Goal: Task Accomplishment & Management: Complete application form

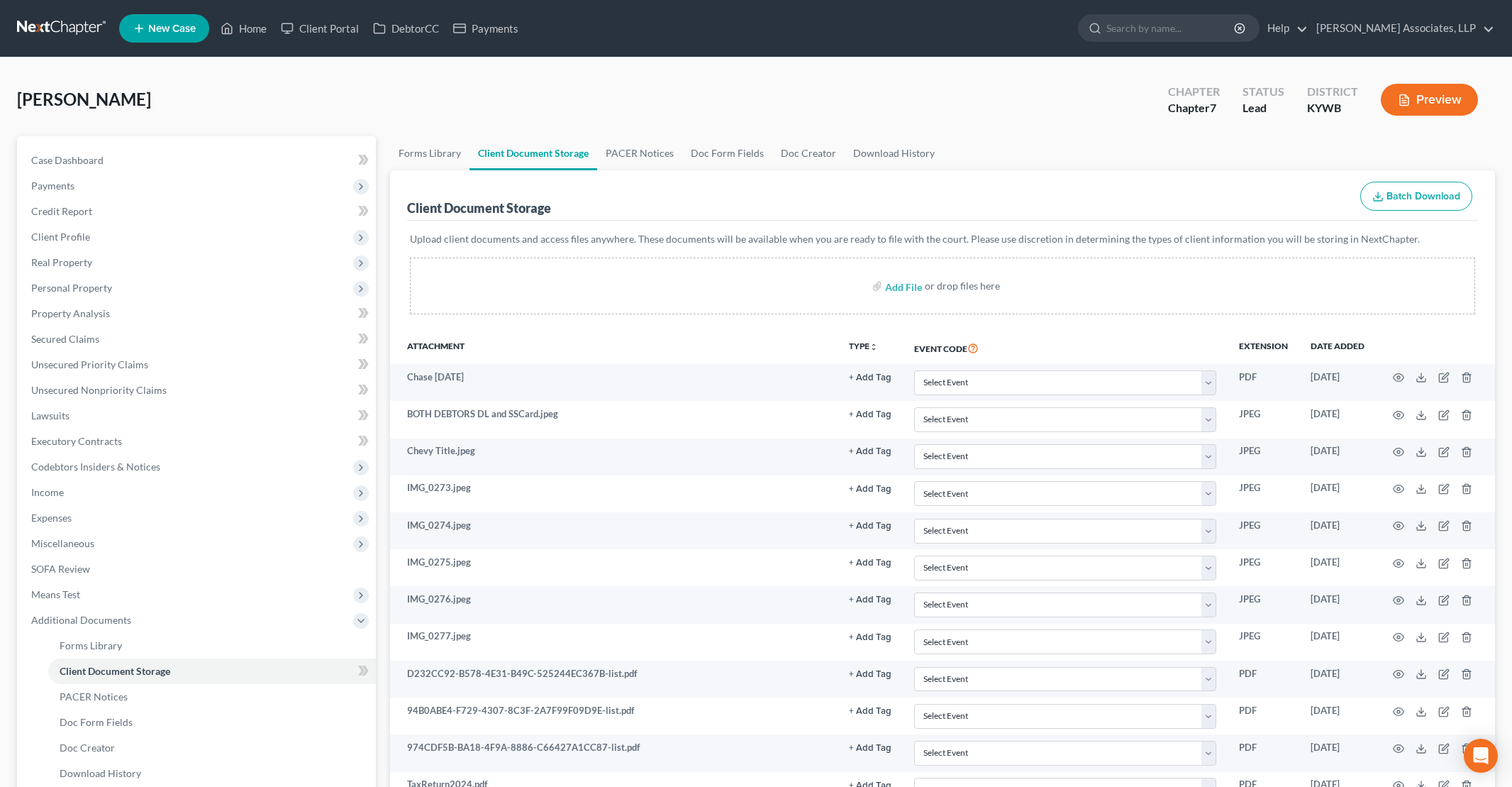
scroll to position [147, 0]
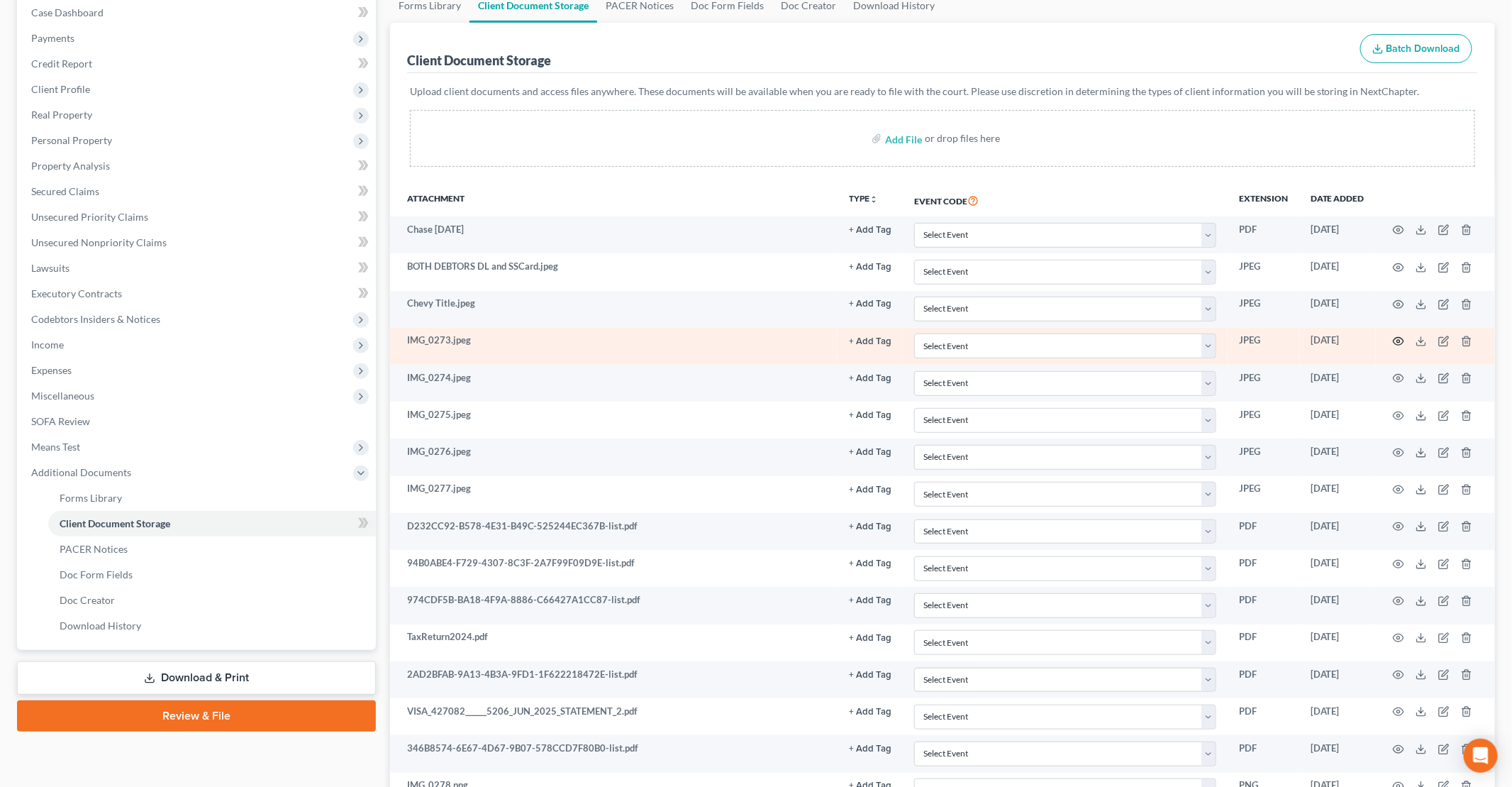
click at [1399, 340] on circle "button" at bounding box center [1398, 340] width 3 height 3
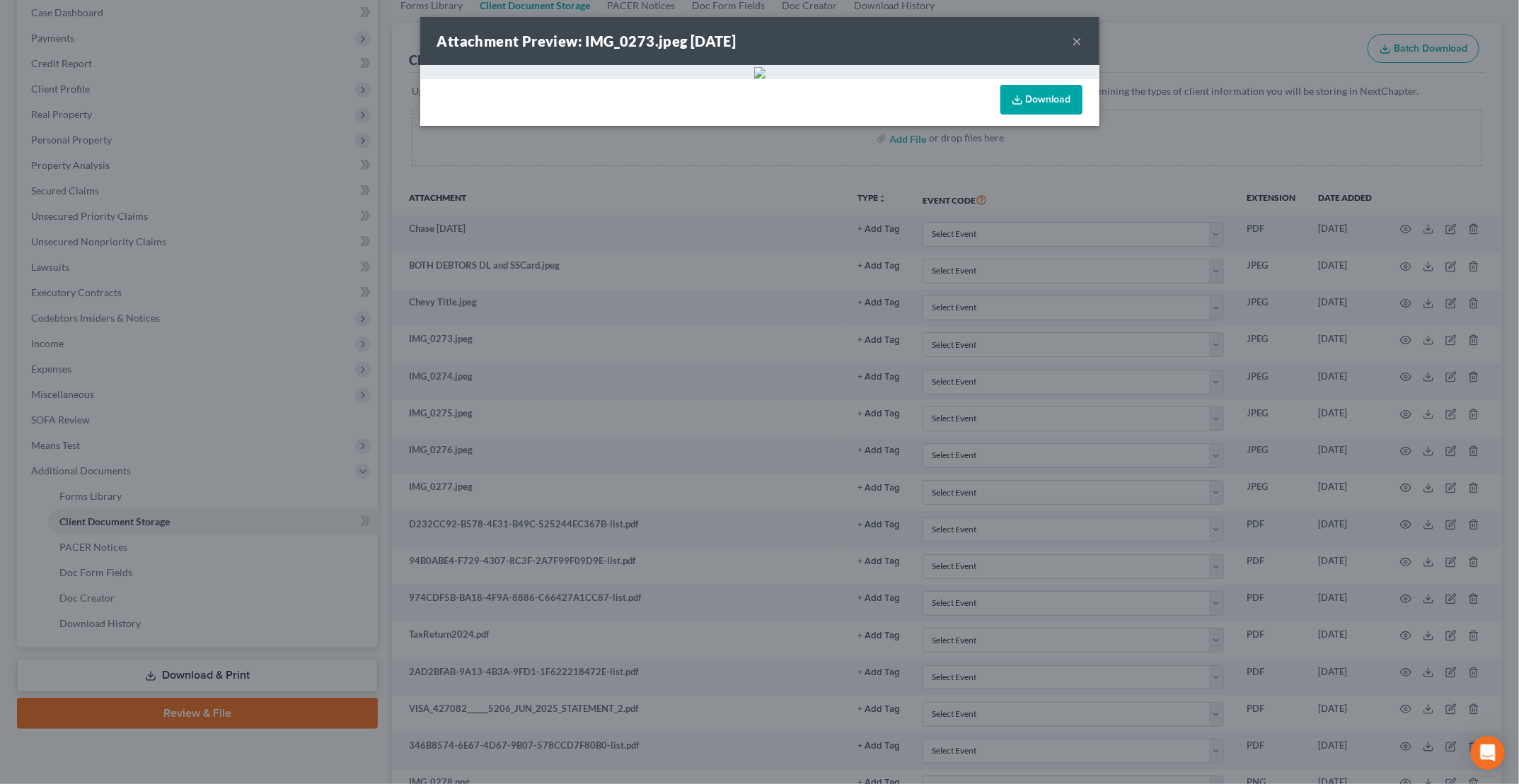
click at [1077, 40] on button "×" at bounding box center [1077, 41] width 10 height 17
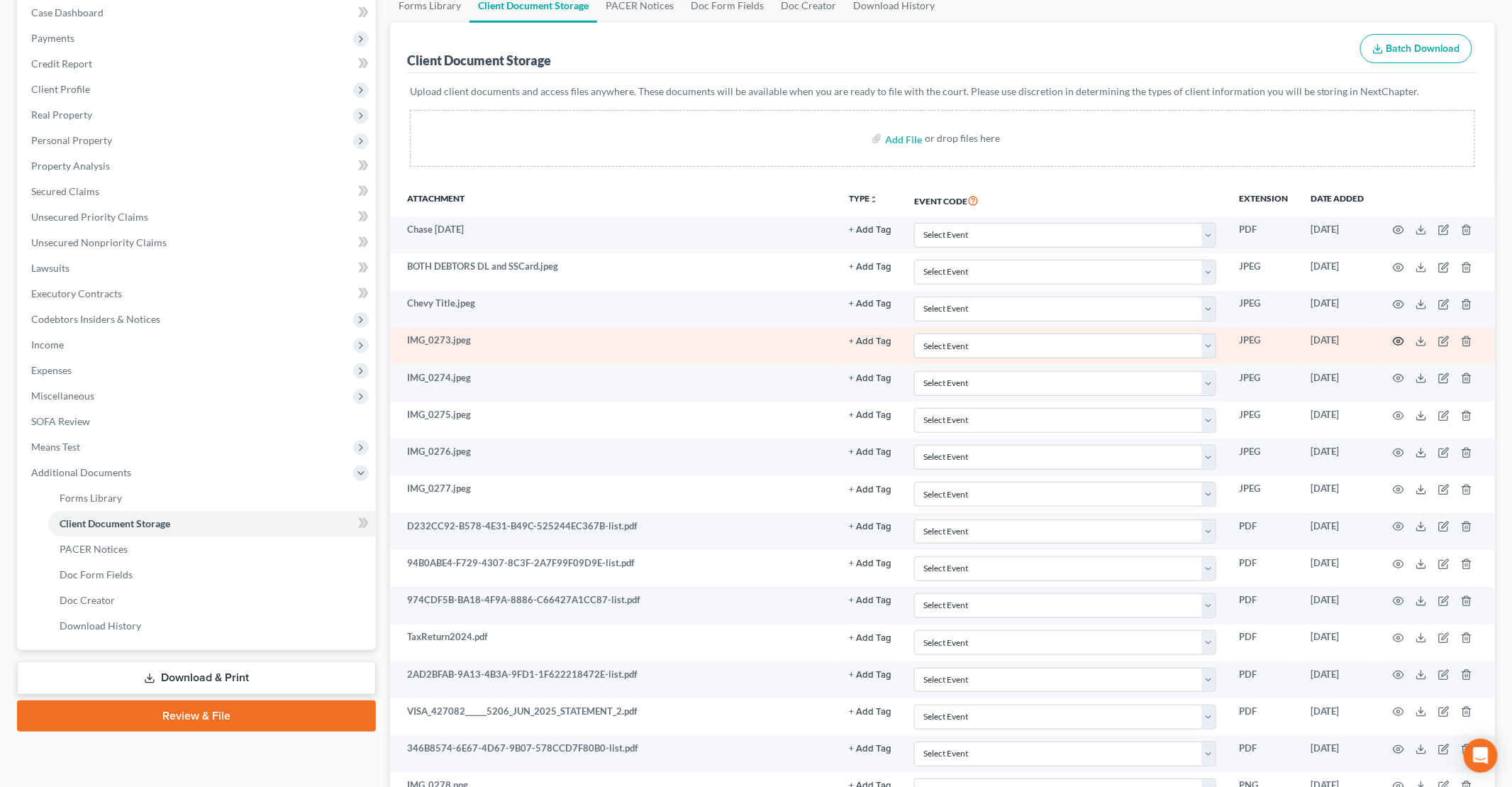
click at [1403, 338] on icon "button" at bounding box center [1399, 341] width 10 height 8
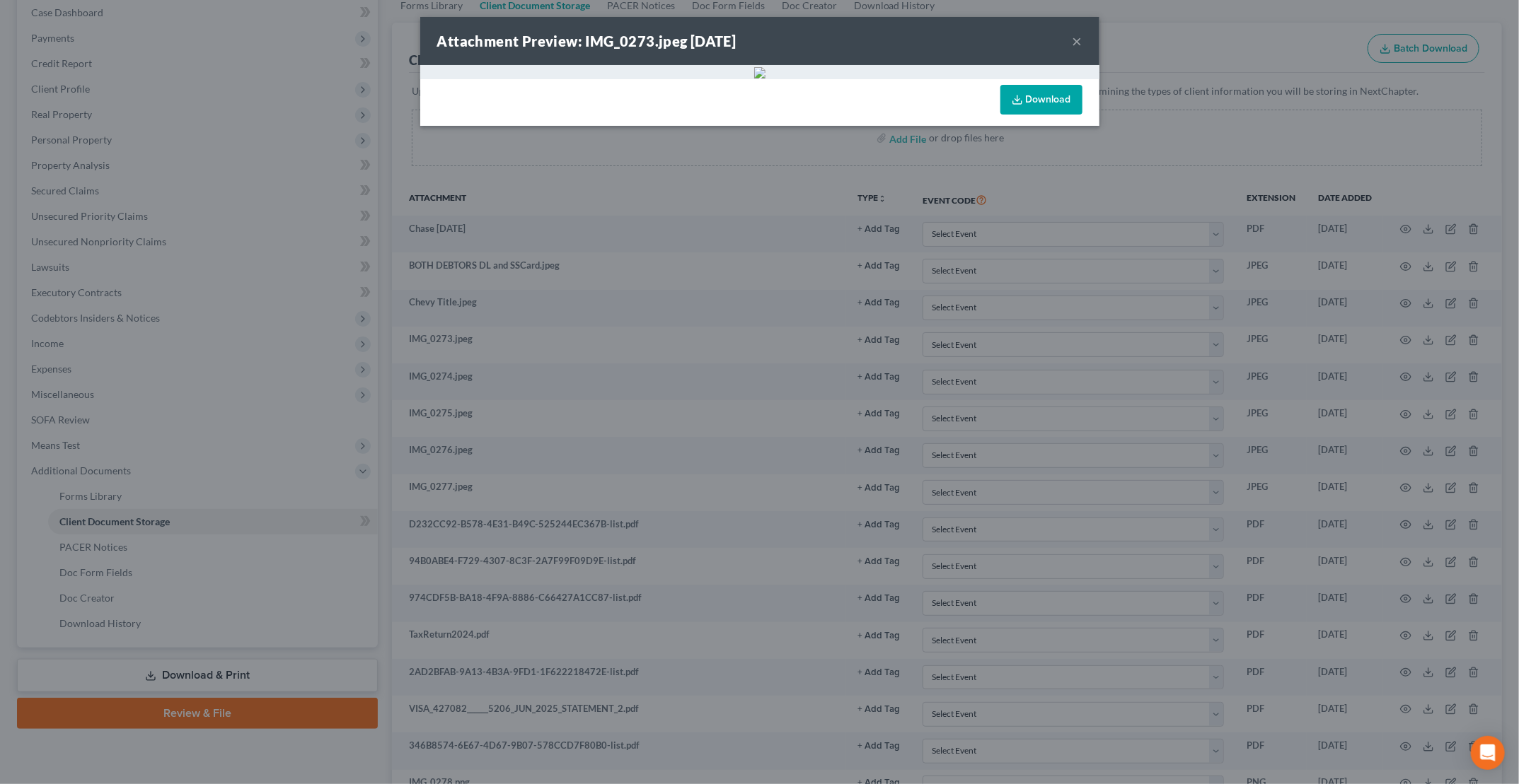
click at [755, 71] on img at bounding box center [760, 72] width 11 height 11
click at [1078, 40] on button "×" at bounding box center [1077, 41] width 10 height 17
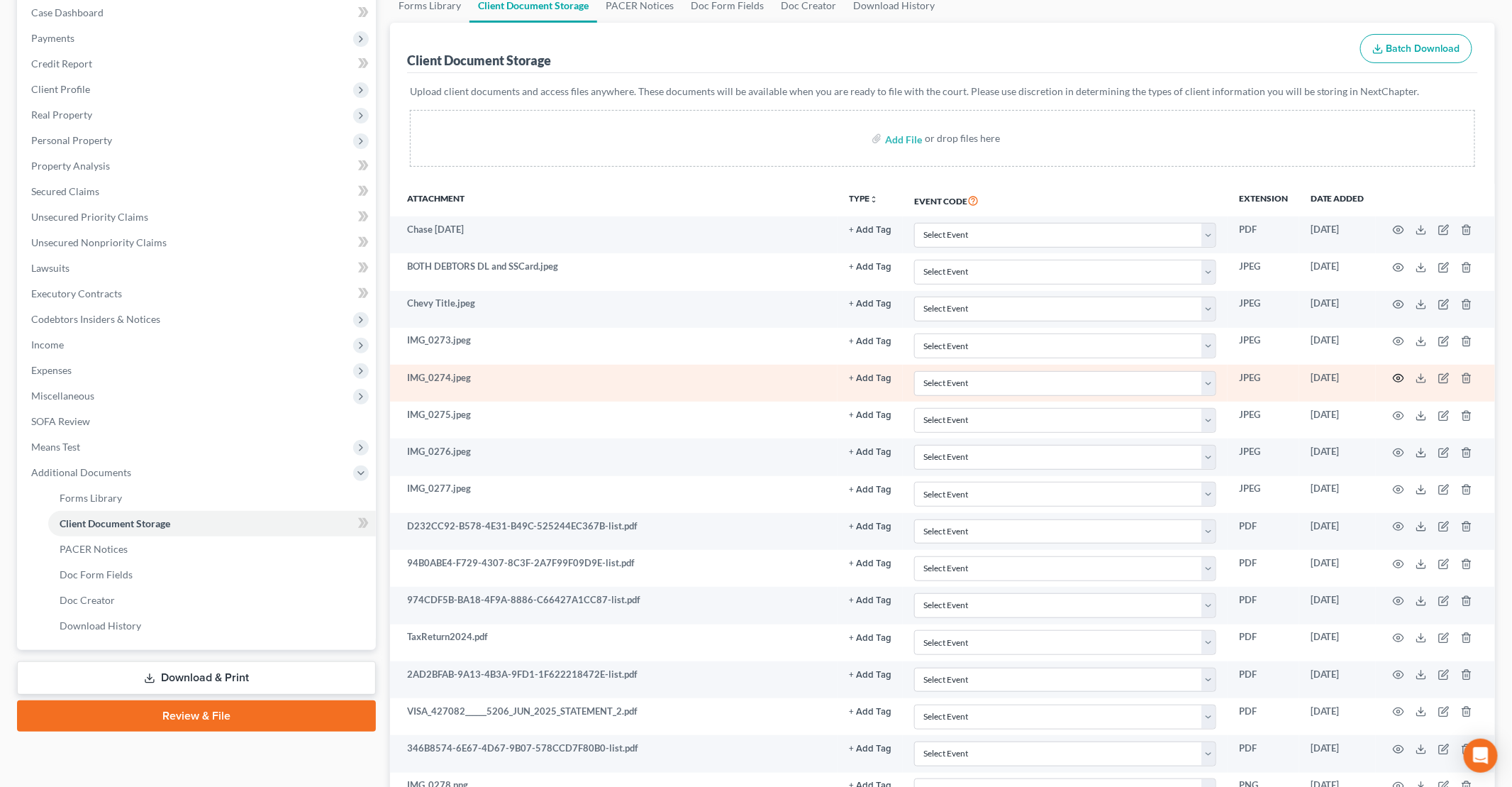
click at [1397, 372] on icon "button" at bounding box center [1398, 378] width 11 height 11
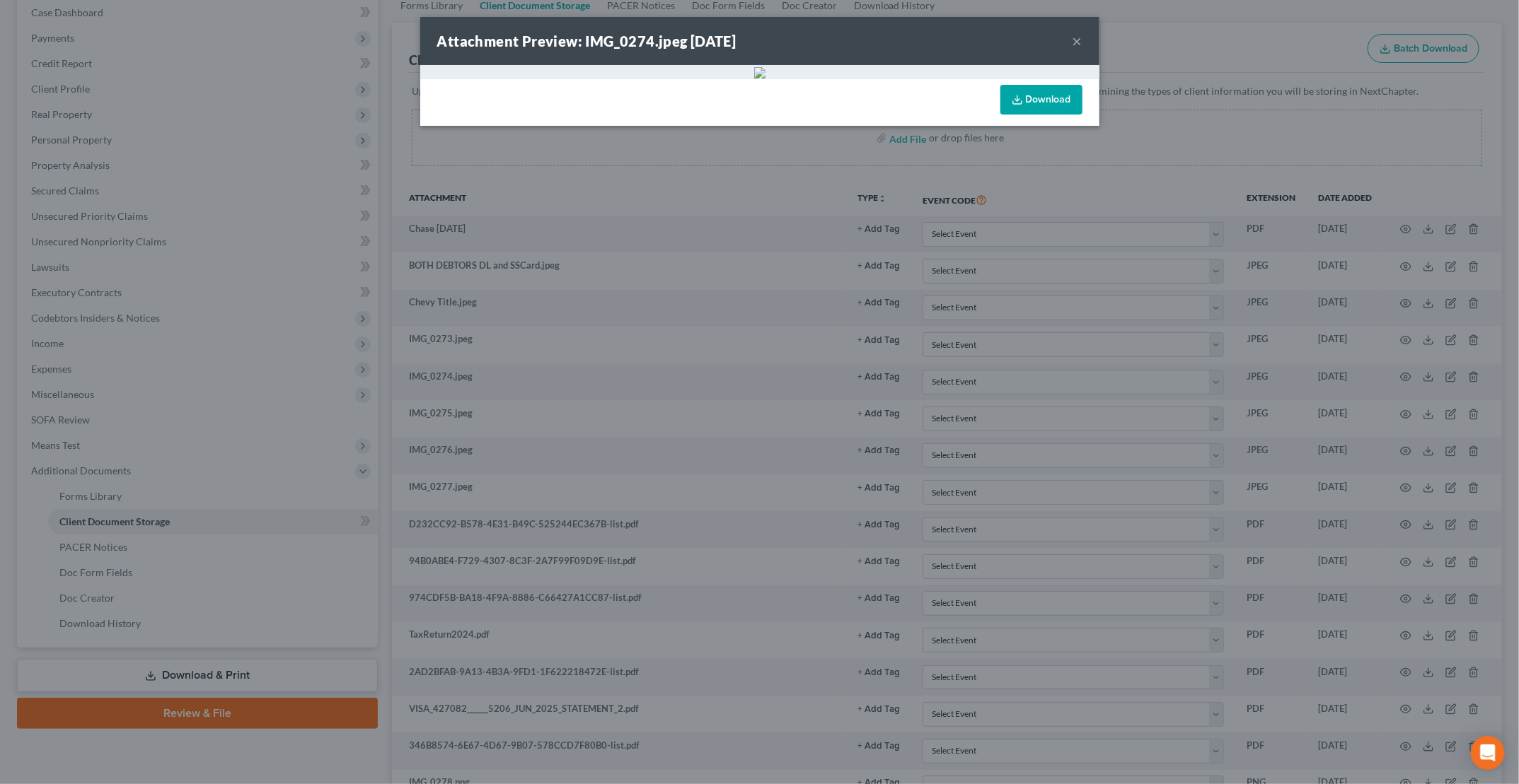
click at [1079, 38] on button "×" at bounding box center [1077, 41] width 10 height 17
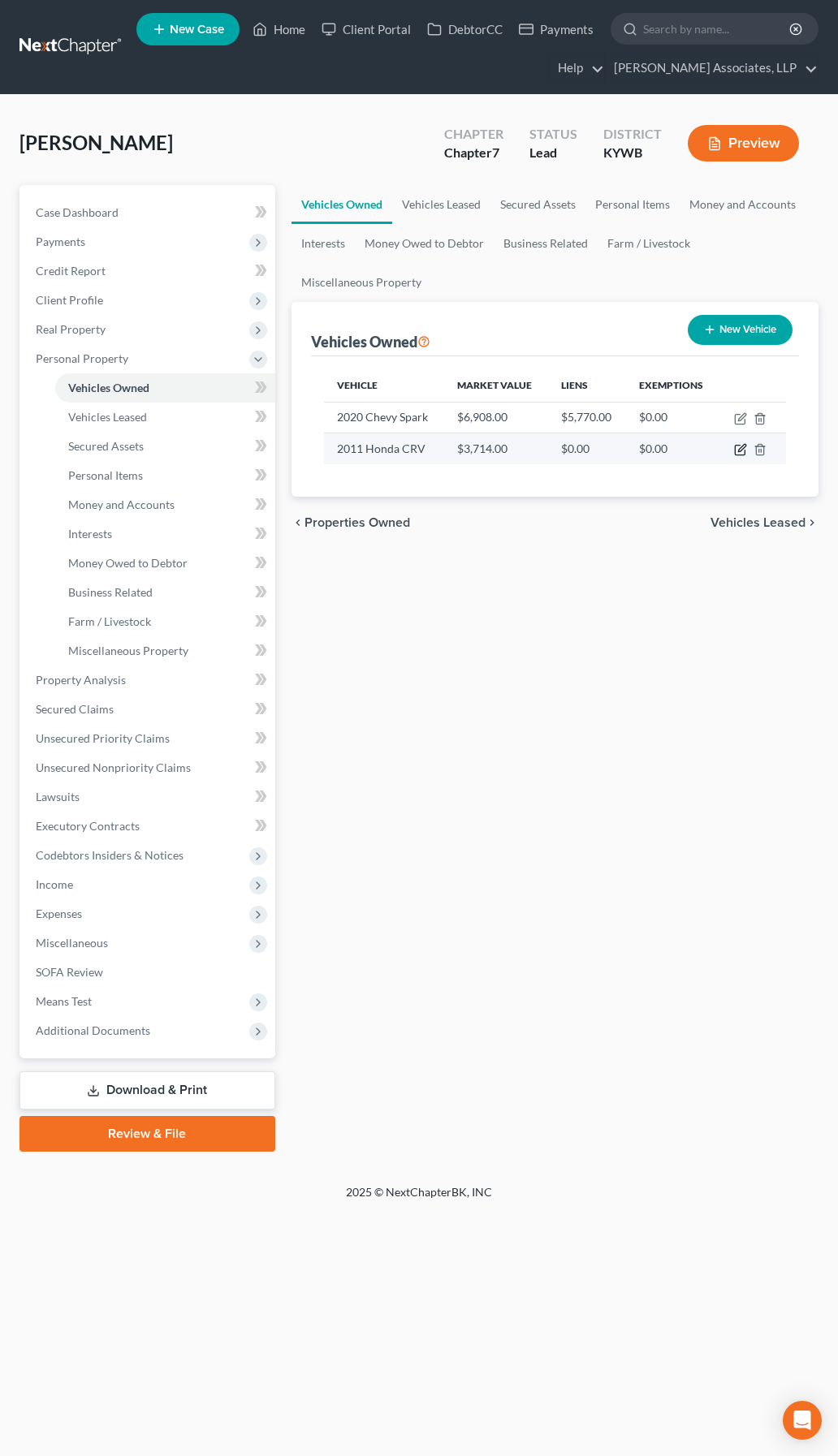
click at [740, 450] on icon "button" at bounding box center [739, 449] width 13 height 13
select select "0"
select select "15"
select select "4"
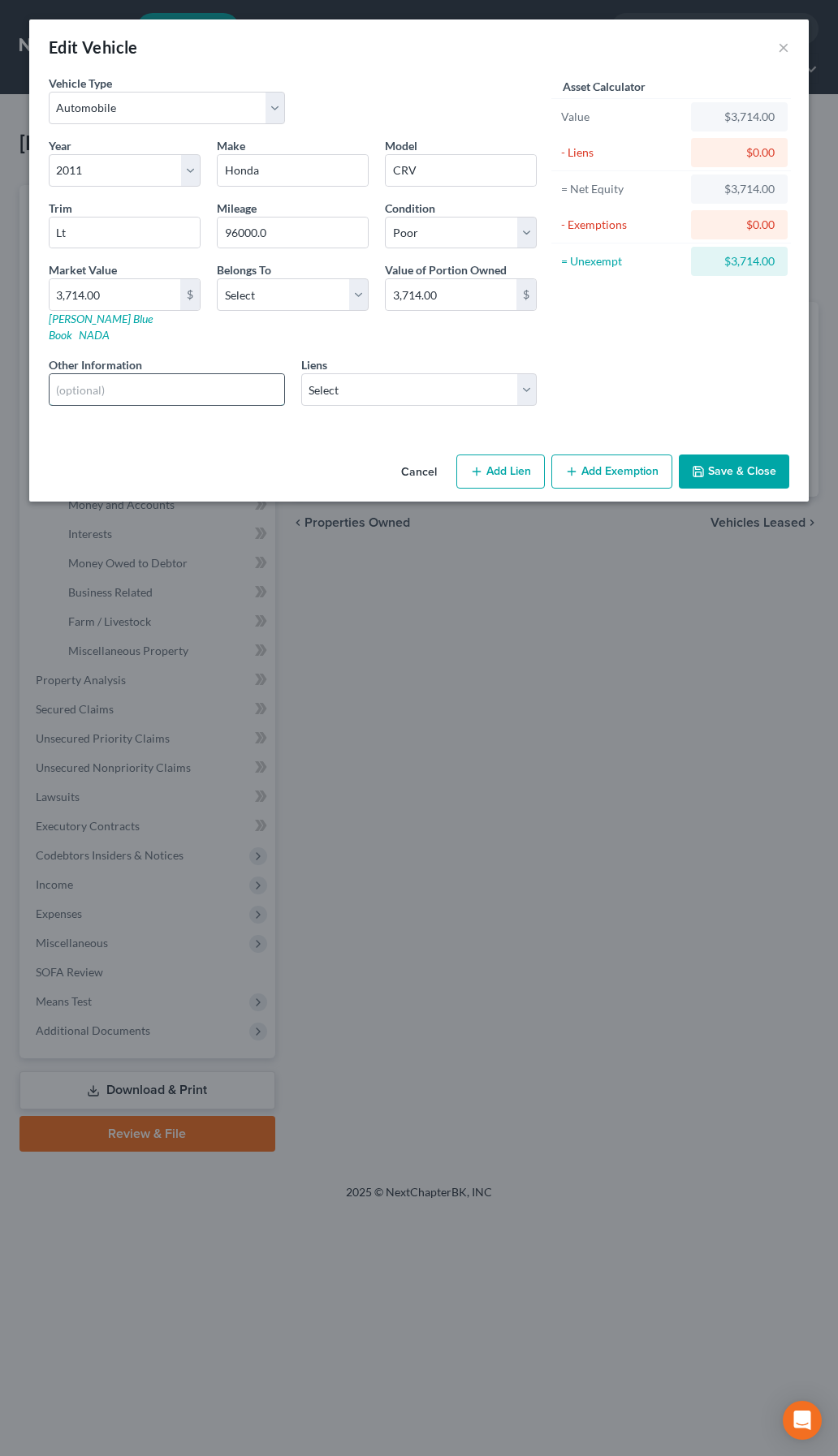
click at [264, 376] on input "text" at bounding box center [167, 389] width 235 height 31
drag, startPoint x: 220, startPoint y: 381, endPoint x: 77, endPoint y: 377, distance: 143.1
click at [77, 377] on input "VIN 6RE4H7XBL122183" at bounding box center [167, 389] width 235 height 31
click at [100, 318] on link "Kelly Blue Book" at bounding box center [100, 326] width 104 height 30
click at [80, 375] on input "VIN 6RE4H7XBL122183" at bounding box center [167, 389] width 235 height 31
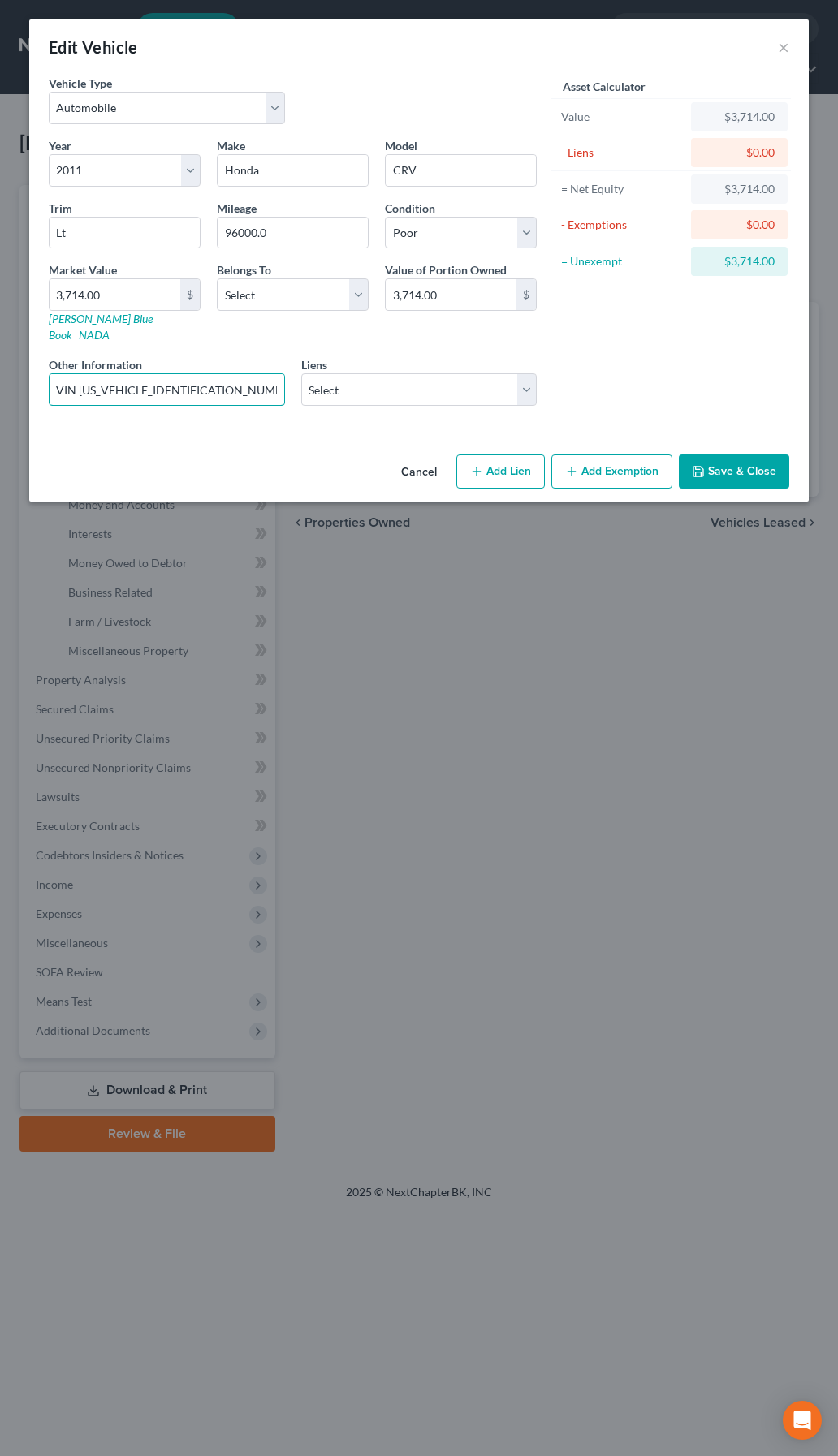
type input "VIN 5J6RE4H7XBL122183"
click at [159, 239] on input "Lt" at bounding box center [124, 233] width 150 height 31
paste input "EX-L Sport Utility 4D"
type input "EX-L Sport Utility 4D"
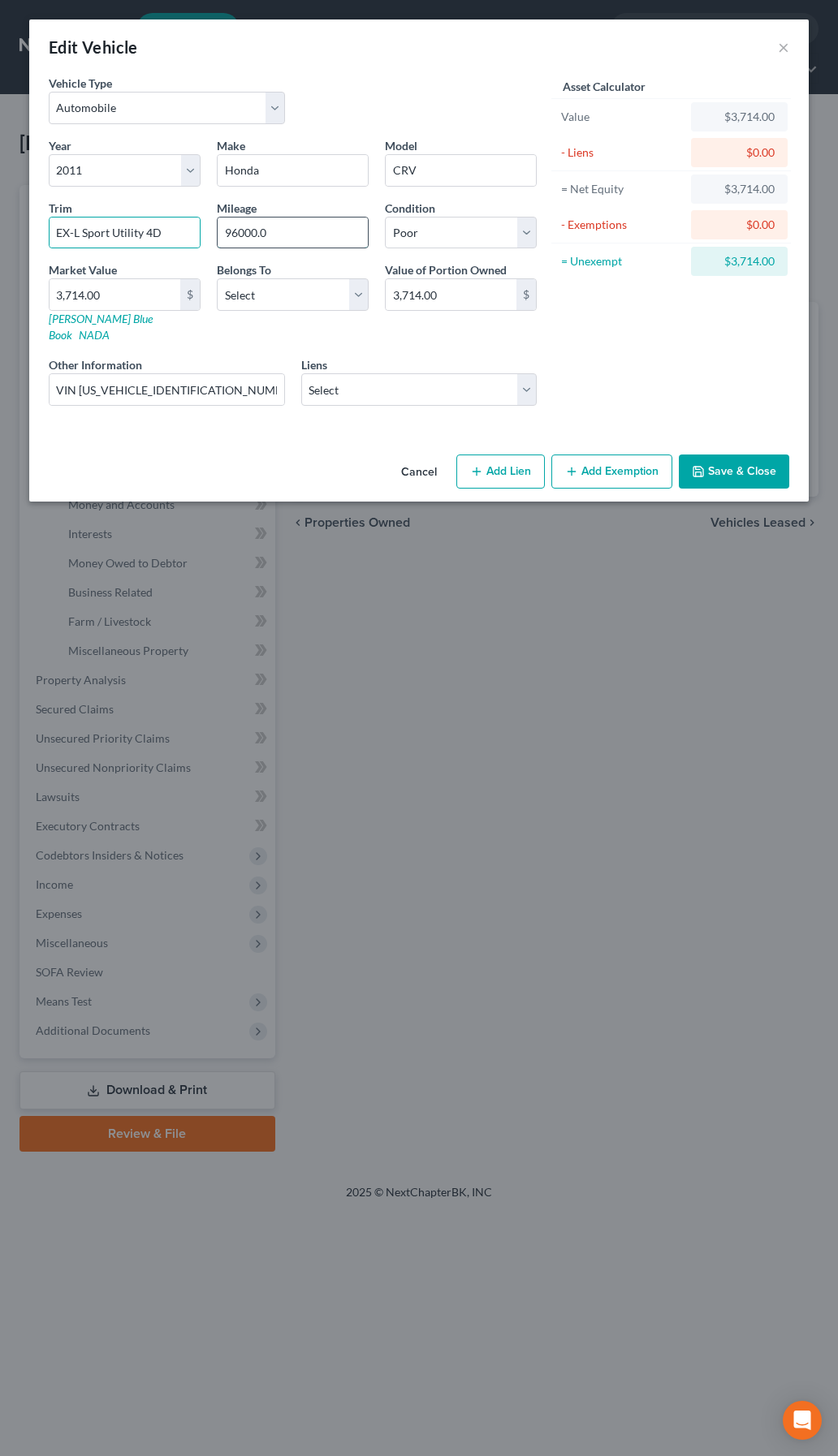
click at [285, 221] on input "96000.0" at bounding box center [293, 233] width 150 height 31
drag, startPoint x: 282, startPoint y: 232, endPoint x: 255, endPoint y: 230, distance: 27.1
click at [255, 230] on input "96000.0" at bounding box center [293, 233] width 150 height 31
type input "96000"
click at [311, 297] on select "Select Debtor 1 Only Debtor 2 Only Debtor 1 And Debtor 2 Only At Least One Of T…" at bounding box center [293, 294] width 152 height 33
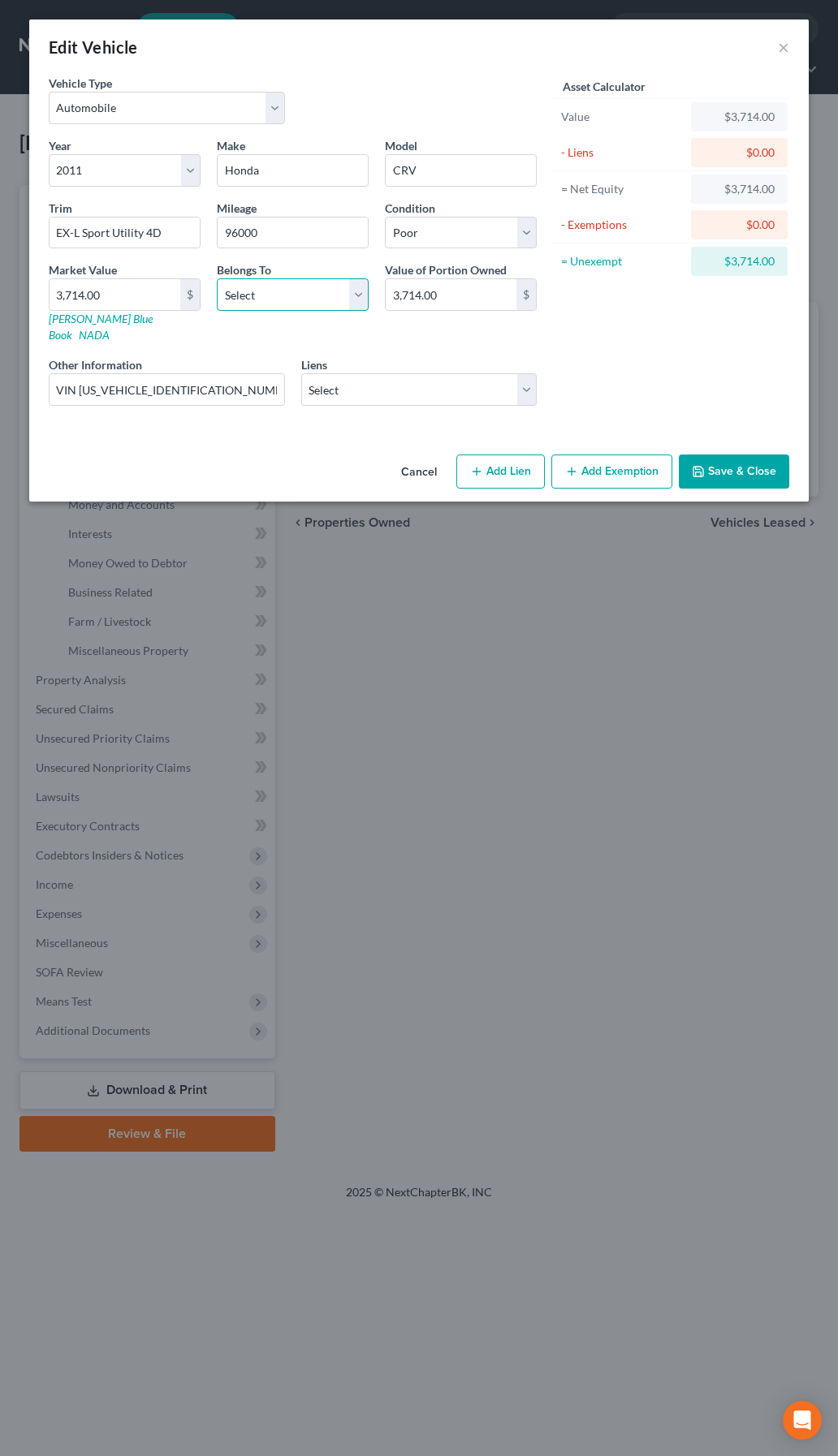
select select "0"
click at [217, 278] on select "Select Debtor 1 Only Debtor 2 Only Debtor 1 And Debtor 2 Only At Least One Of T…" at bounding box center [293, 294] width 152 height 33
click at [244, 380] on input "VIN 5J6RE4H7XBL122183" at bounding box center [167, 389] width 235 height 31
type input "VIN 5J6RE4H7XBL122183; Debtor's mother purchased the vehicle for her own transp…"
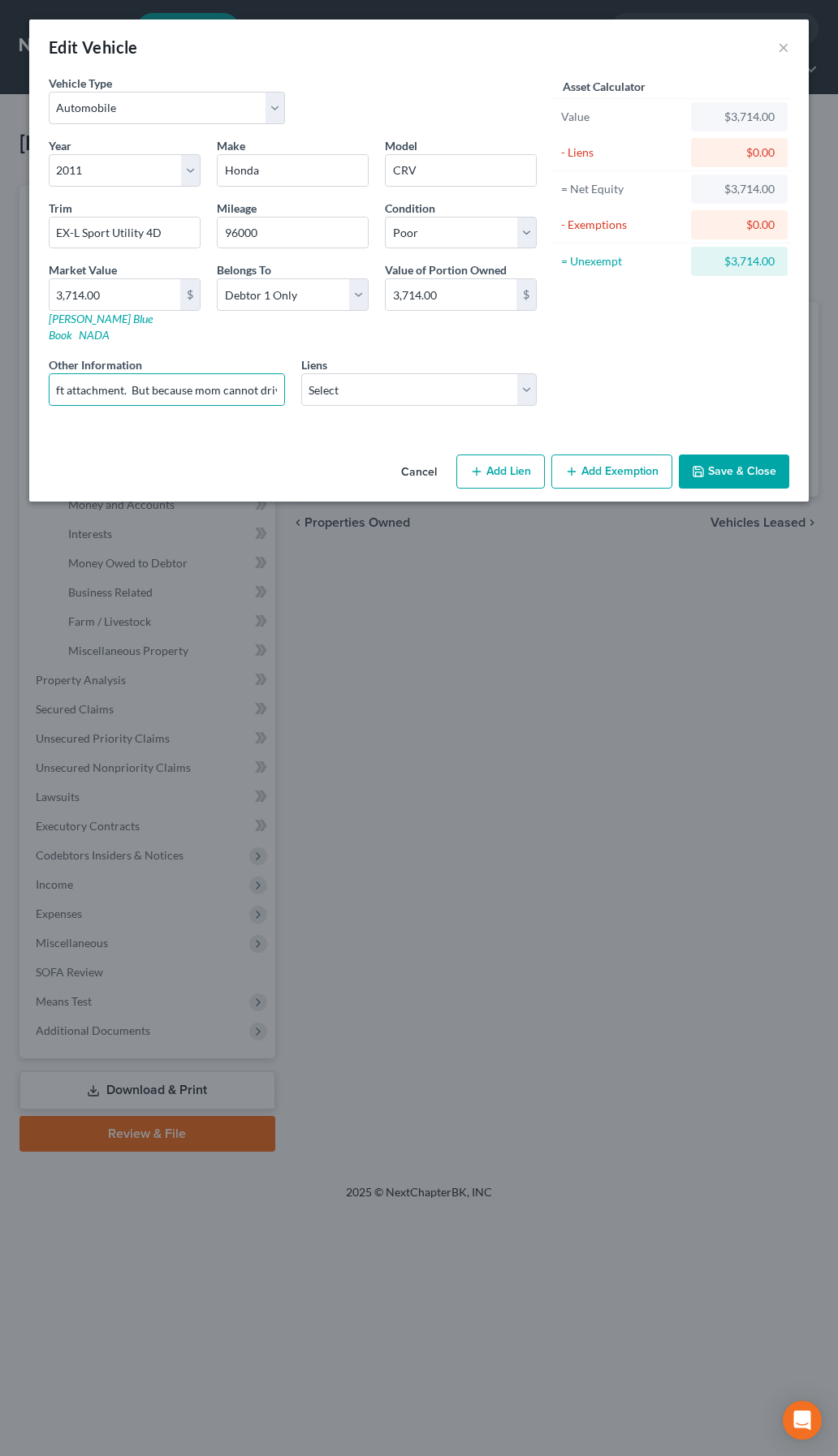
scroll to position [0, 0]
click at [510, 461] on button "Add Lien" at bounding box center [501, 471] width 89 height 35
select select "0"
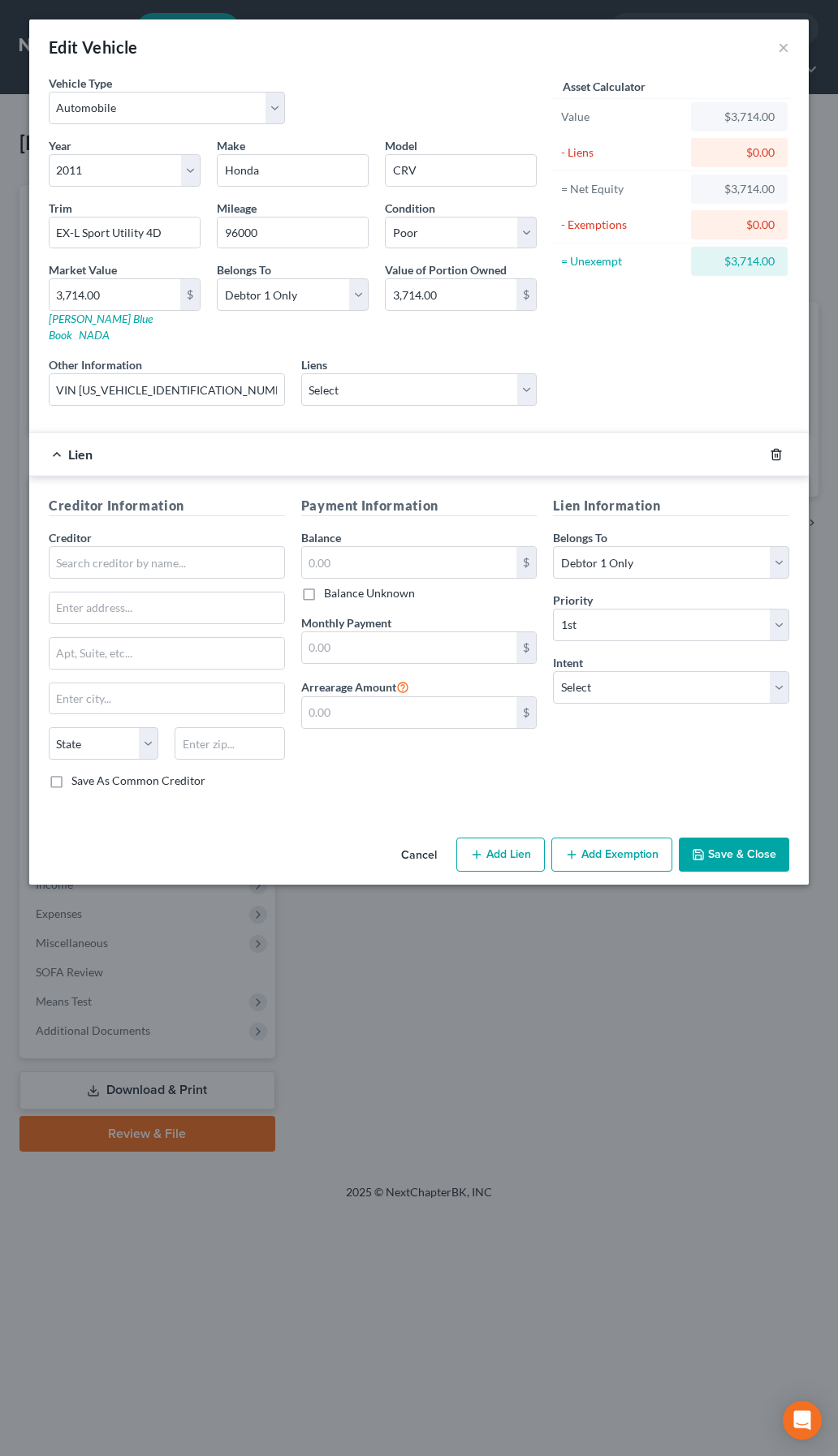
click at [778, 448] on icon "button" at bounding box center [775, 453] width 13 height 13
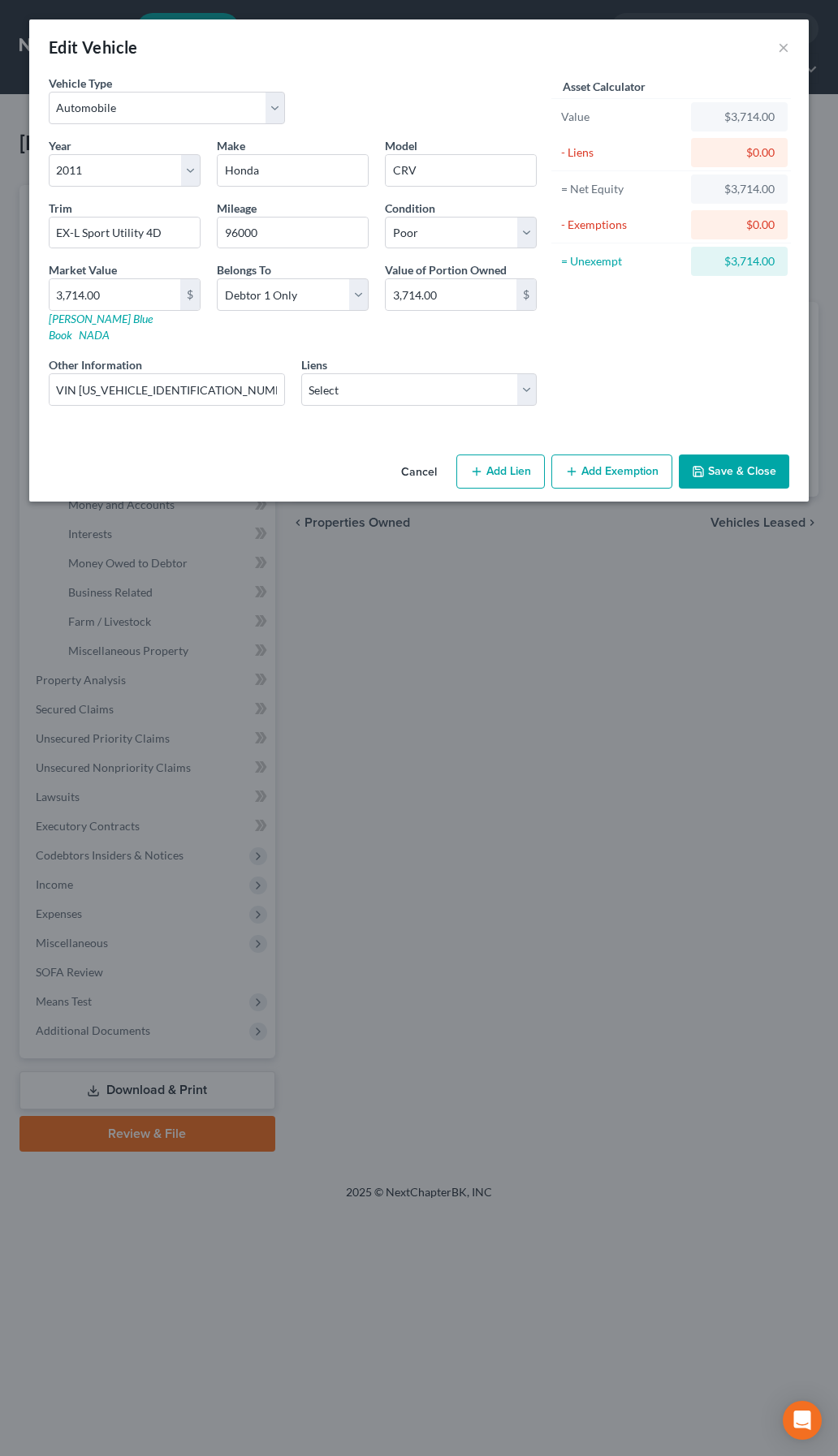
click at [629, 457] on button "Add Exemption" at bounding box center [611, 471] width 121 height 35
select select "2"
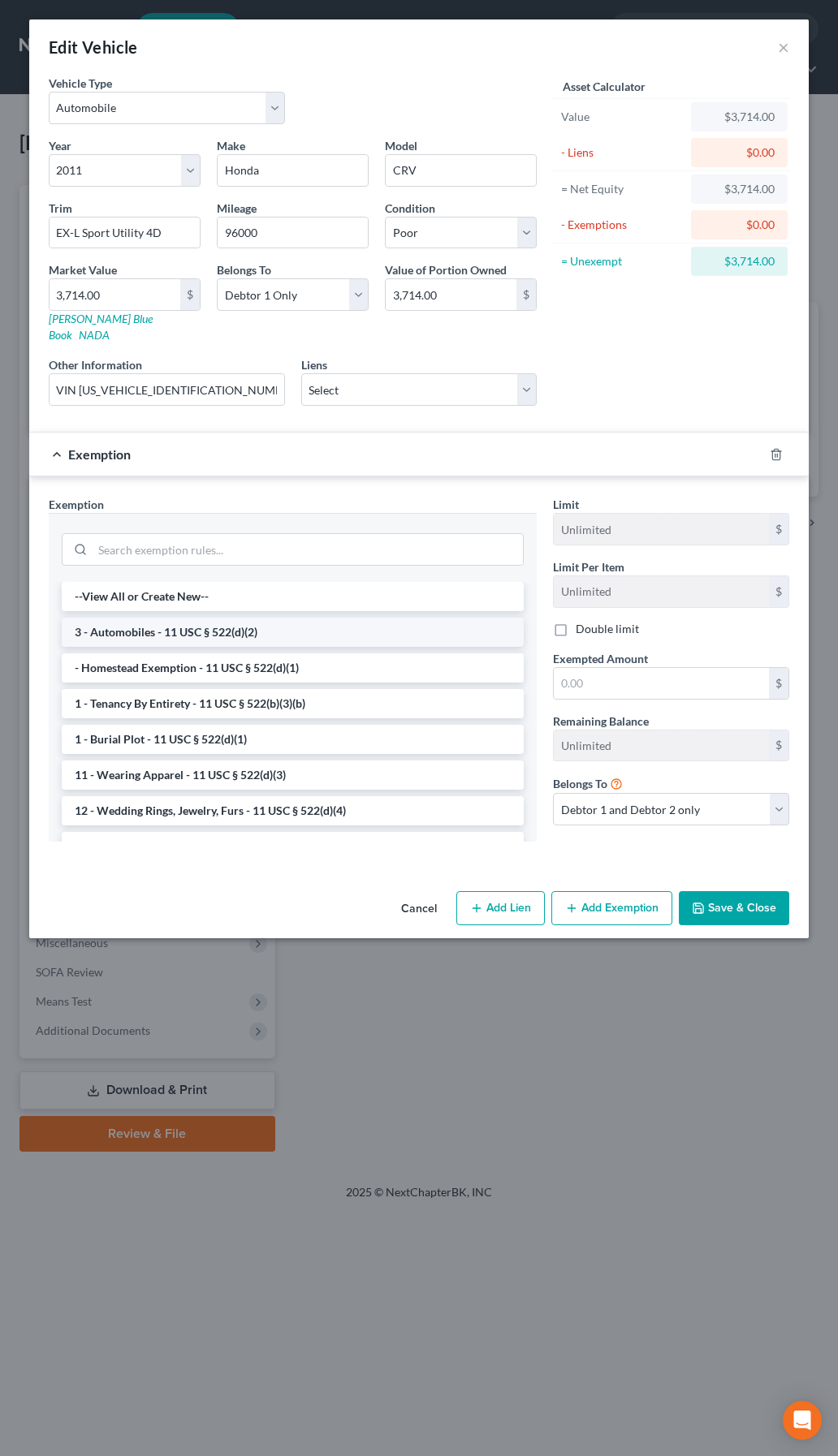
click at [214, 619] on li "3 - Automobiles - 11 USC § 522(d)(2)" at bounding box center [293, 632] width 461 height 30
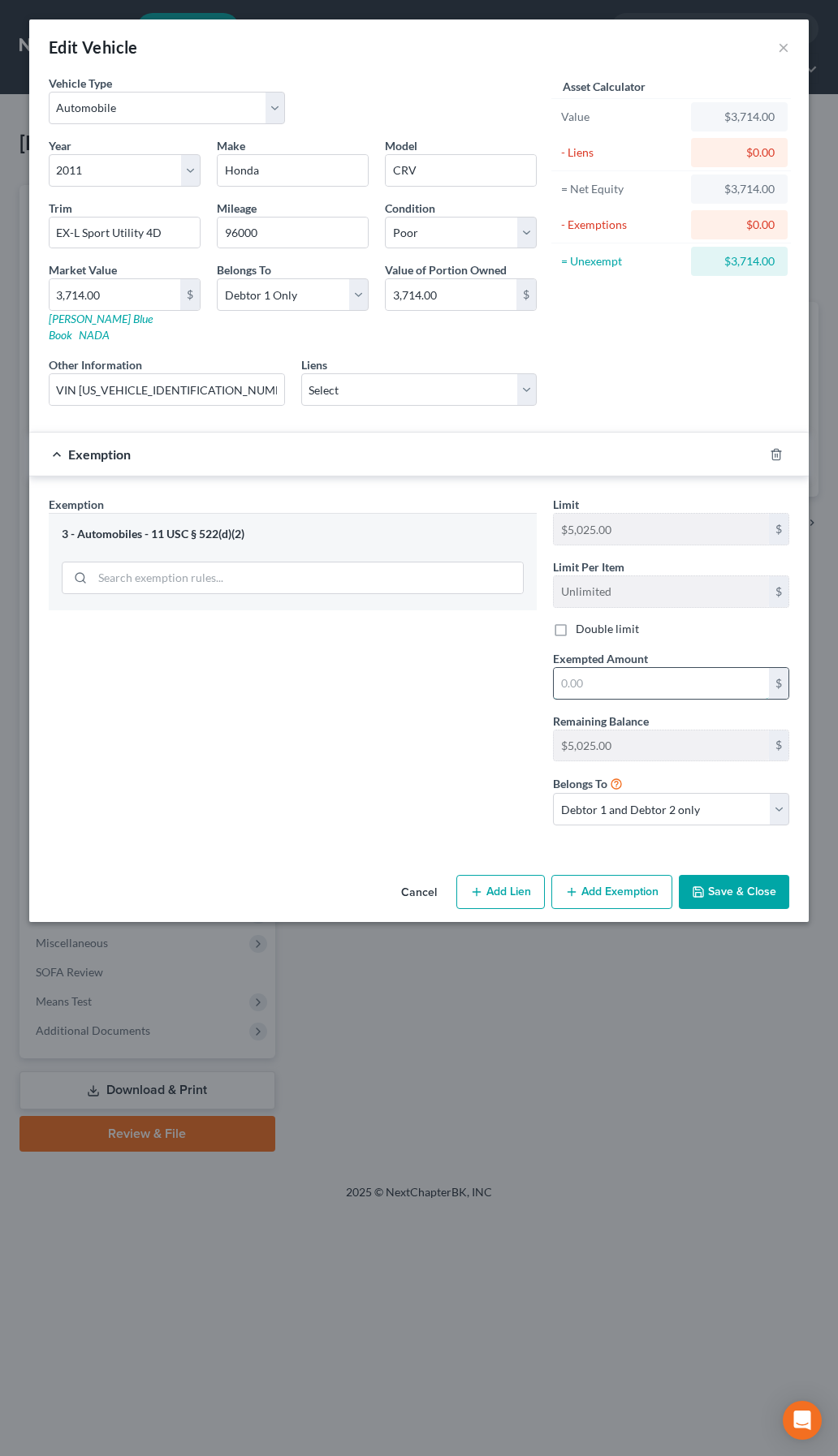
click at [604, 671] on input "text" at bounding box center [661, 683] width 215 height 31
type input "3,714"
drag, startPoint x: 577, startPoint y: 794, endPoint x: 578, endPoint y: 808, distance: 14.0
click at [578, 796] on select "Debtor 1 only Debtor 2 only Debtor 1 and Debtor 2 only" at bounding box center [671, 808] width 237 height 33
select select "0"
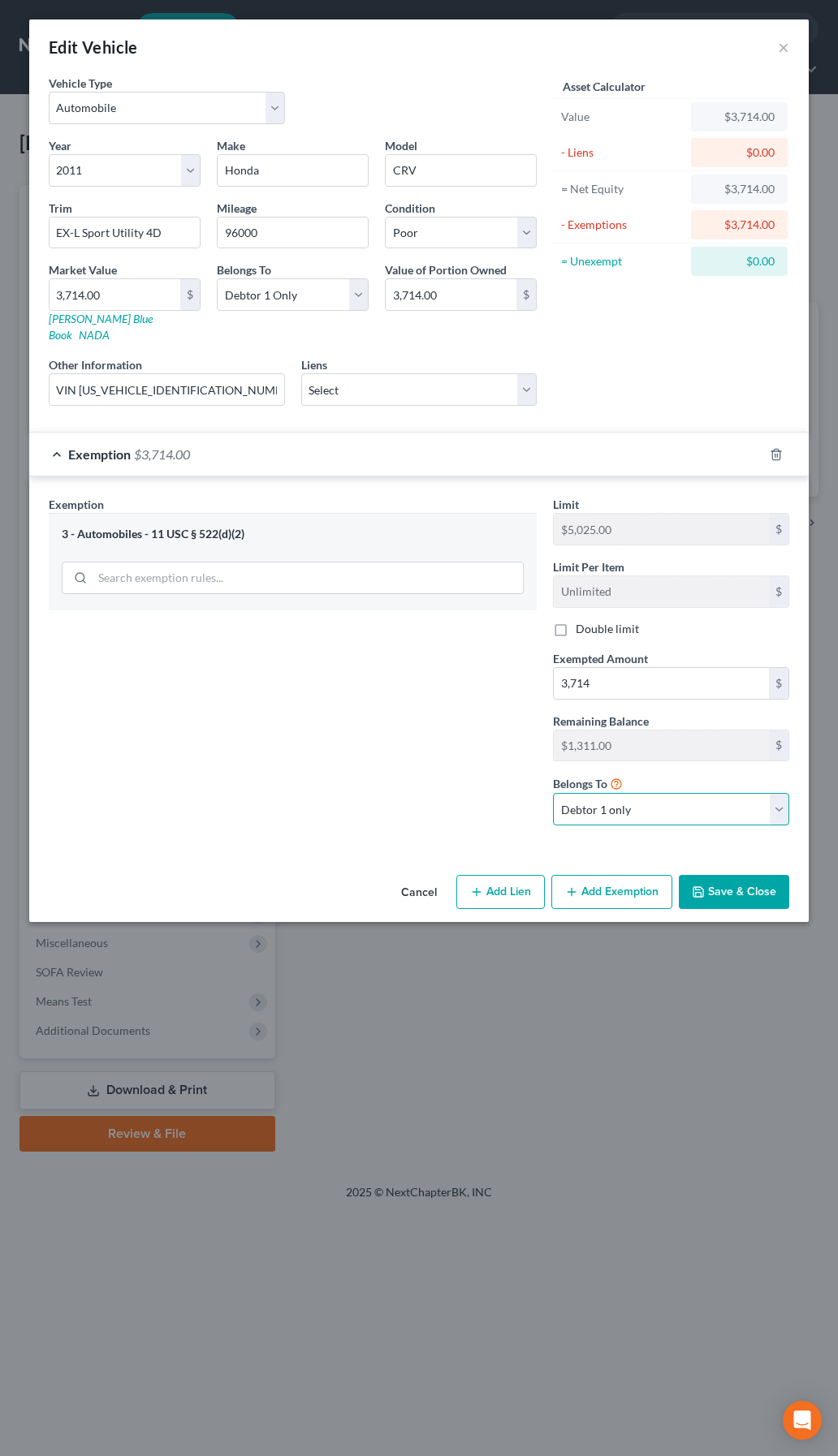
click at [553, 793] on select "Debtor 1 only Debtor 2 only Debtor 1 and Debtor 2 only" at bounding box center [671, 808] width 237 height 33
click at [710, 874] on button "Save & Close" at bounding box center [733, 891] width 110 height 35
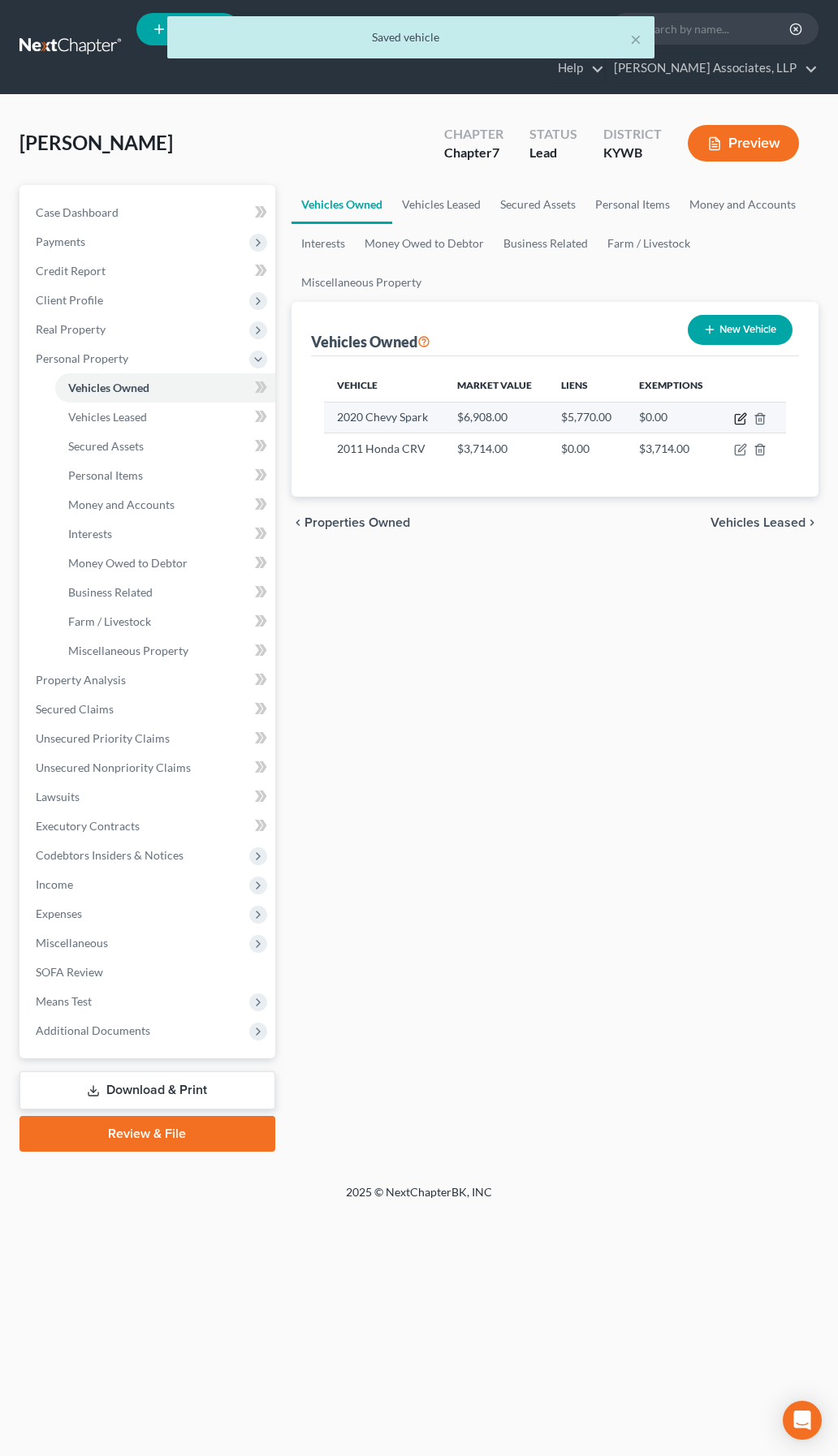
click at [738, 417] on icon "button" at bounding box center [739, 418] width 13 height 13
select select "0"
select select "6"
select select "2"
select select "1"
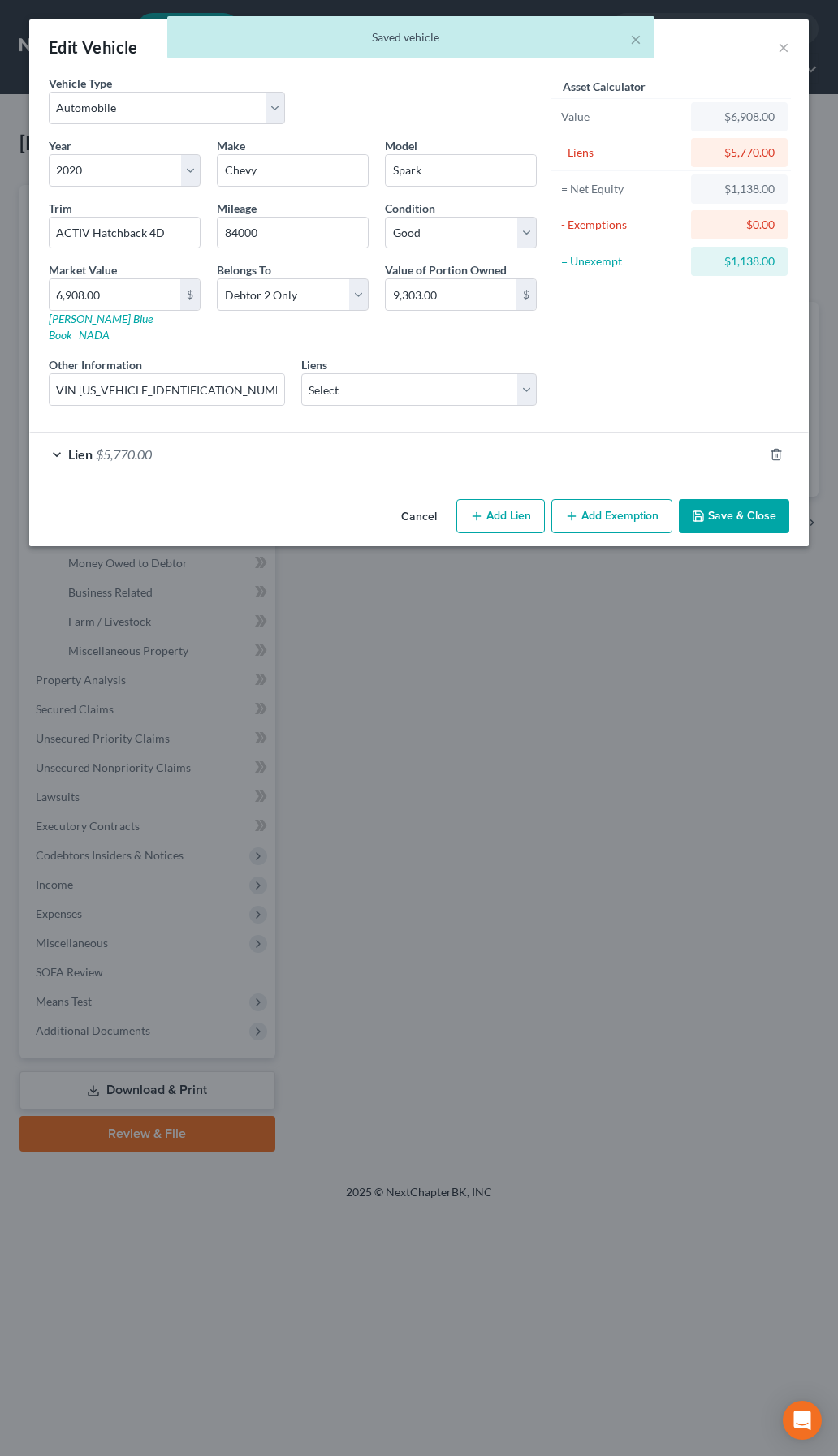
click at [597, 500] on button "Add Exemption" at bounding box center [611, 516] width 121 height 35
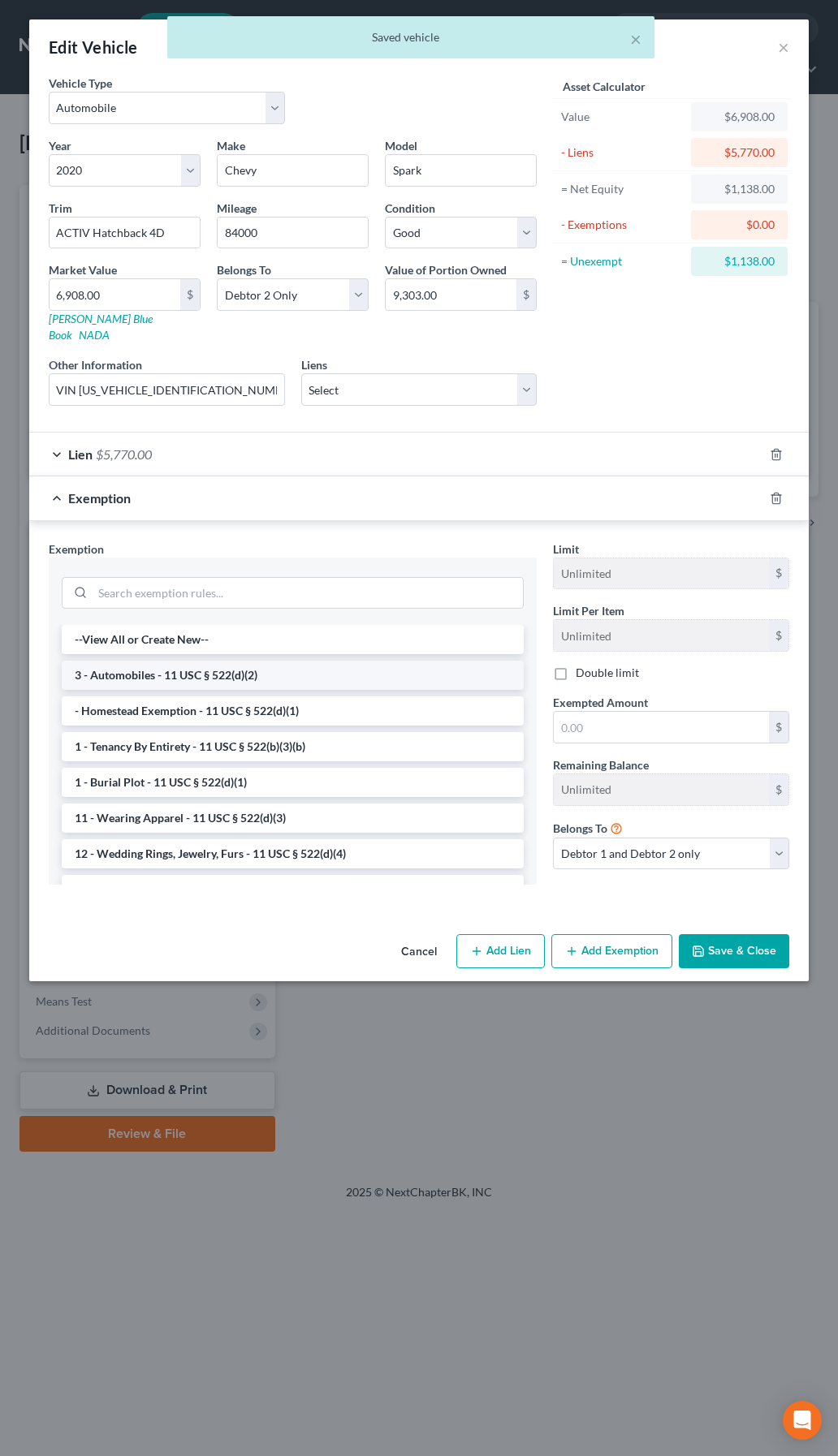
click at [207, 660] on li "3 - Automobiles - 11 USC § 522(d)(2)" at bounding box center [293, 675] width 461 height 30
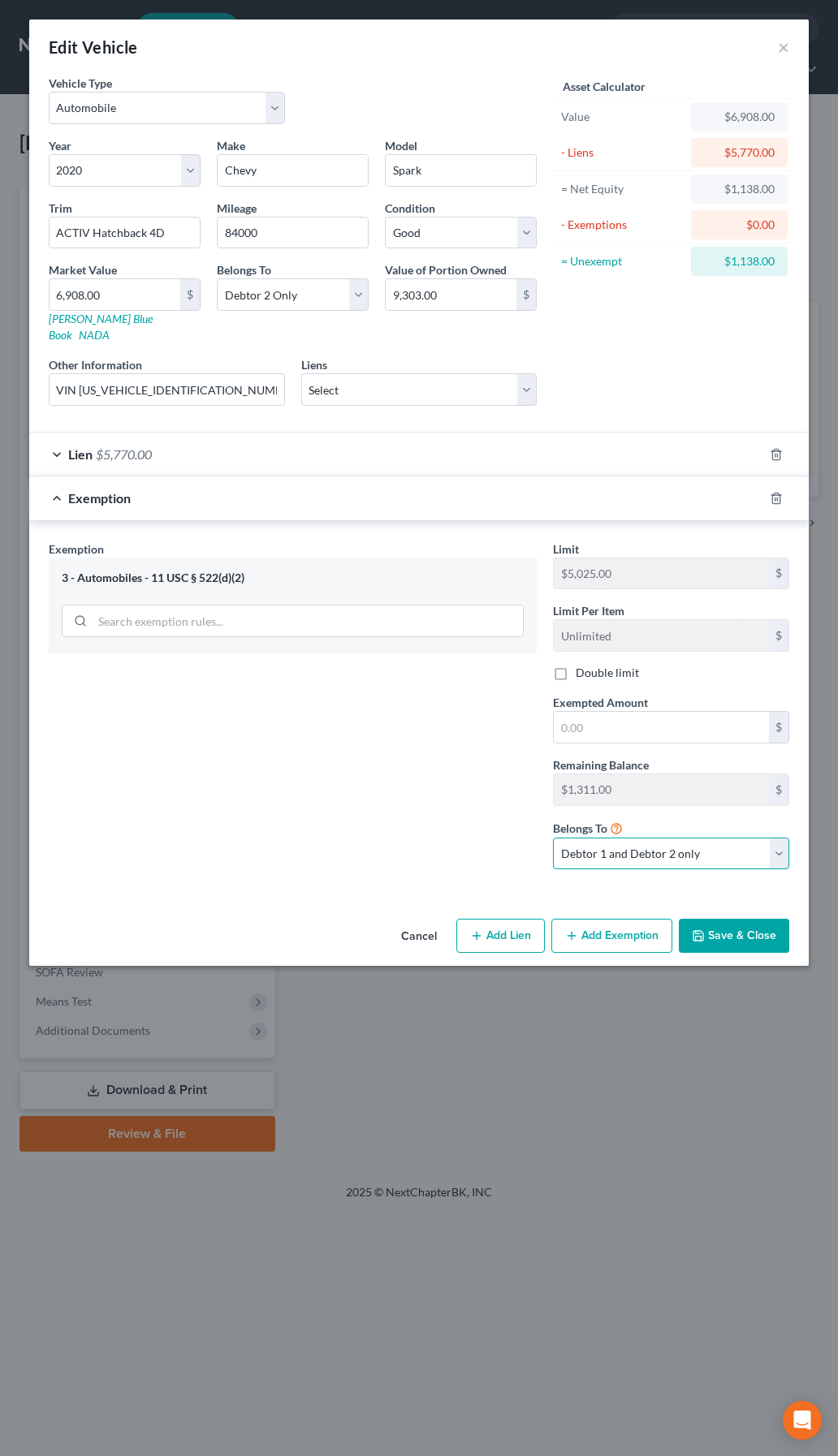
drag, startPoint x: 636, startPoint y: 843, endPoint x: 631, endPoint y: 854, distance: 12.1
click at [636, 843] on select "Debtor 1 only Debtor 2 only Debtor 1 and Debtor 2 only" at bounding box center [671, 854] width 237 height 33
select select "1"
click at [553, 838] on select "Debtor 1 only Debtor 2 only Debtor 1 and Debtor 2 only" at bounding box center [671, 854] width 237 height 33
drag, startPoint x: 621, startPoint y: 714, endPoint x: 746, endPoint y: 702, distance: 125.6
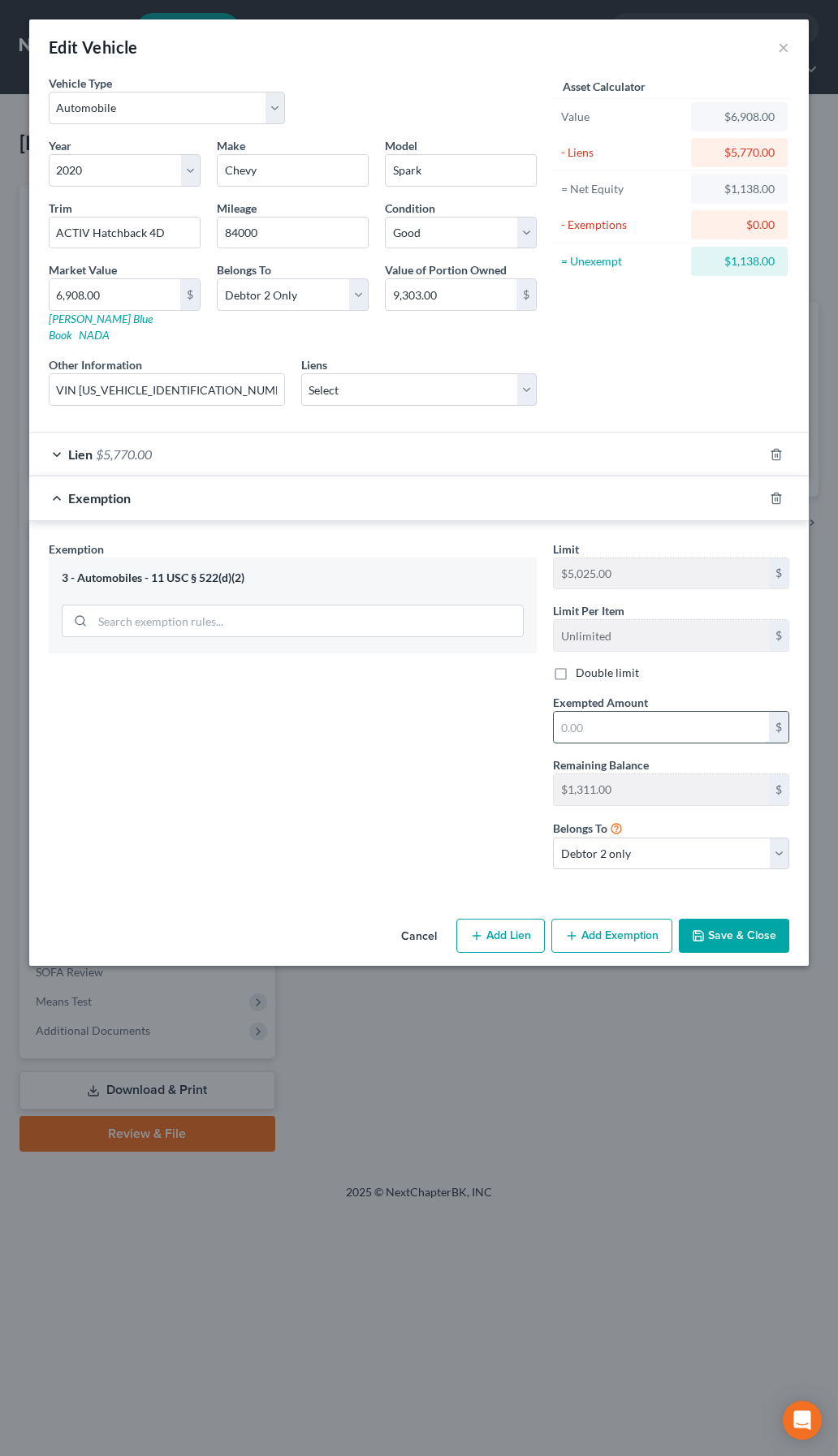
click at [625, 714] on input "text" at bounding box center [661, 727] width 215 height 31
type input "1,138"
click at [719, 933] on button "Save & Close" at bounding box center [733, 936] width 110 height 35
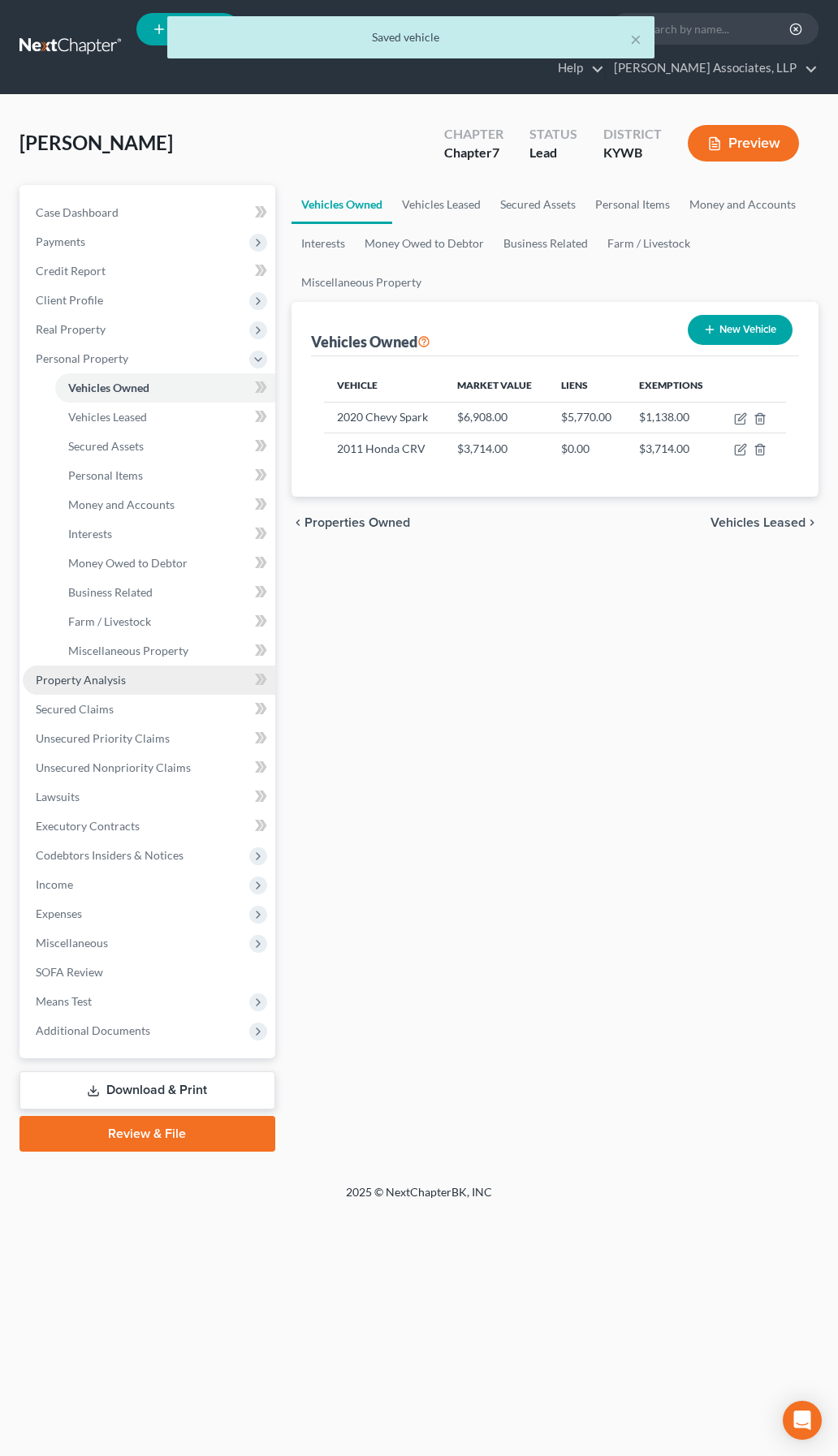
click at [56, 683] on span "Property Analysis" at bounding box center [80, 679] width 90 height 14
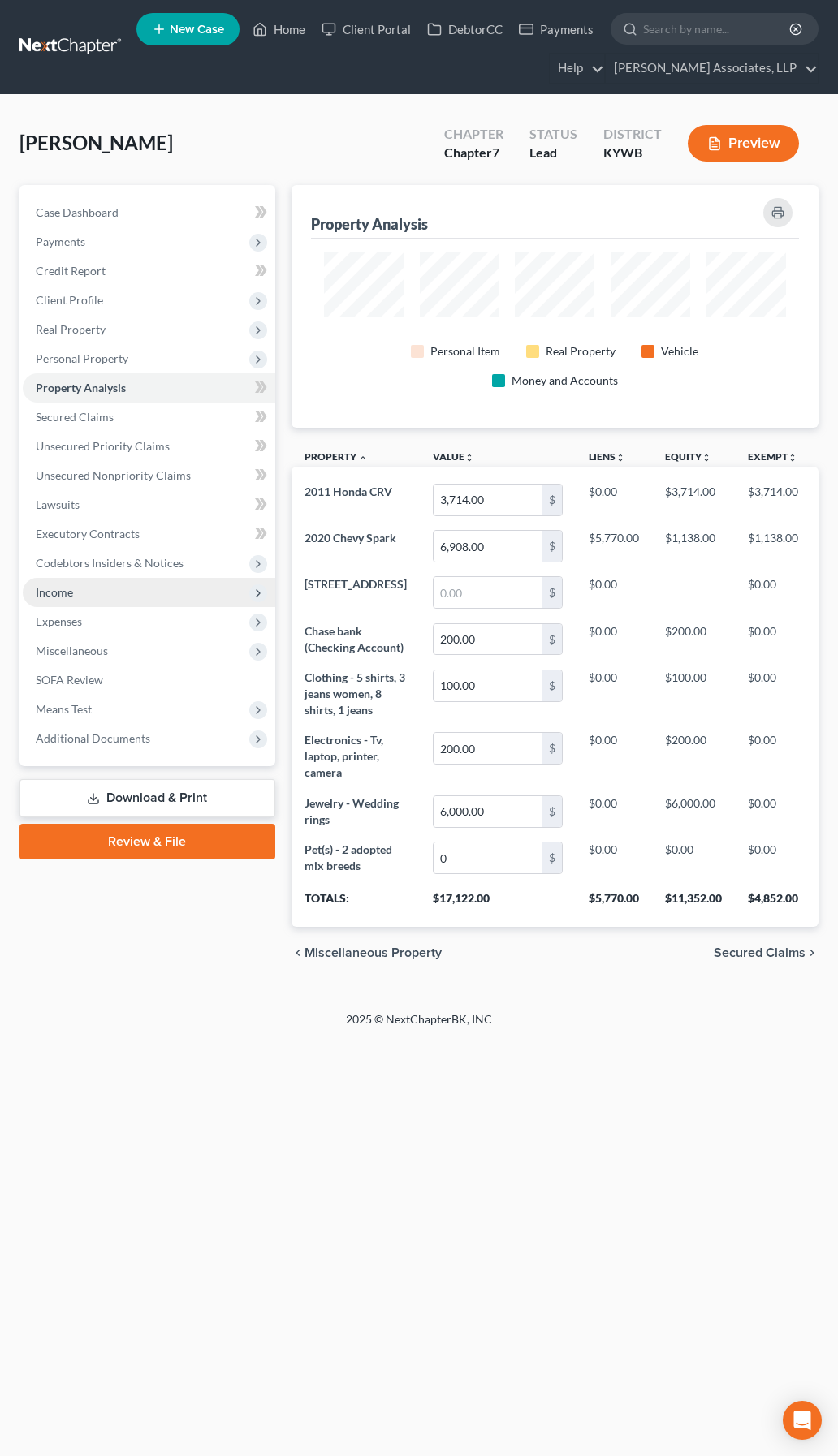
click at [65, 595] on span "Income" at bounding box center [54, 592] width 37 height 14
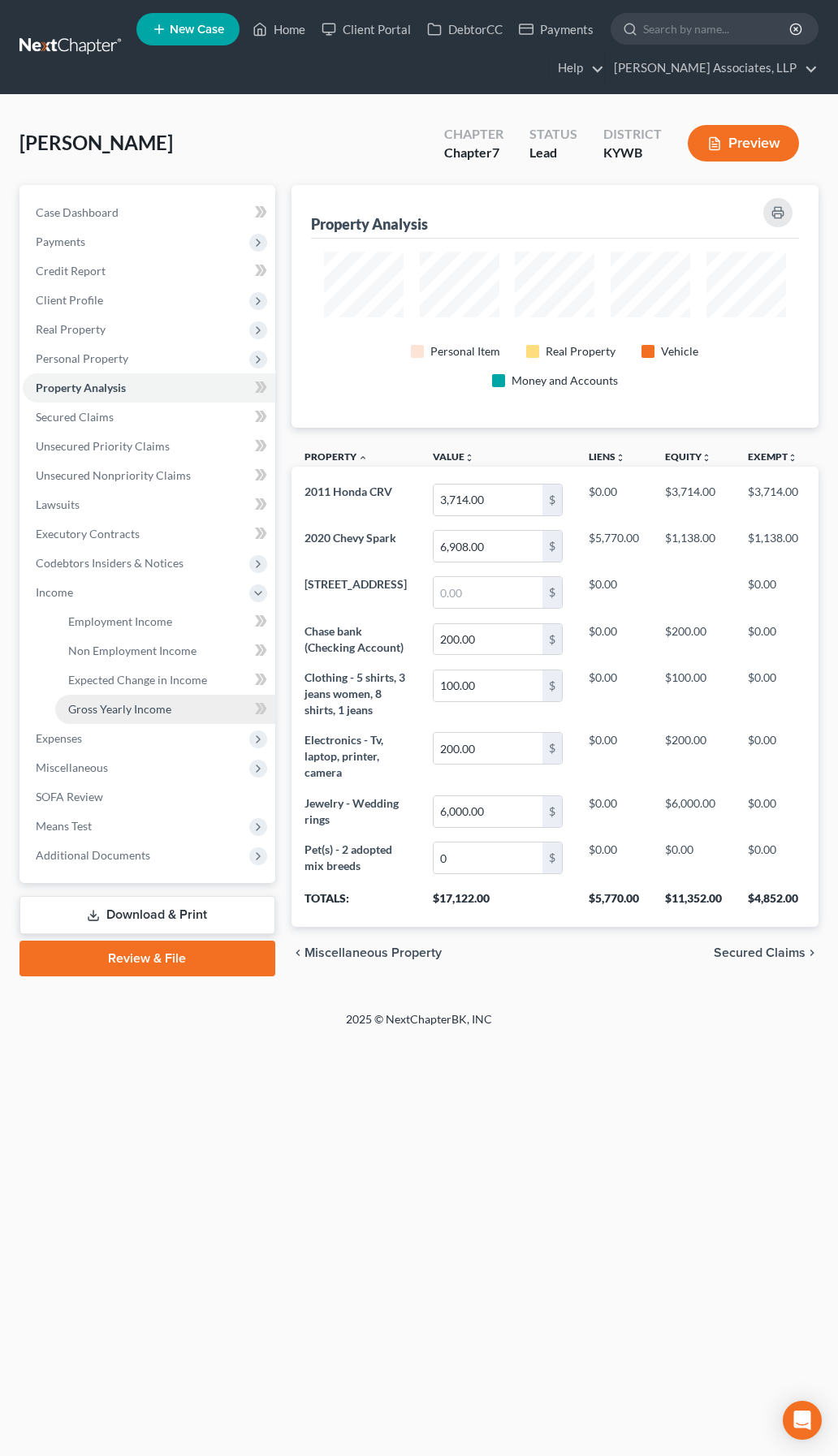
click at [115, 705] on span "Gross Yearly Income" at bounding box center [119, 709] width 104 height 14
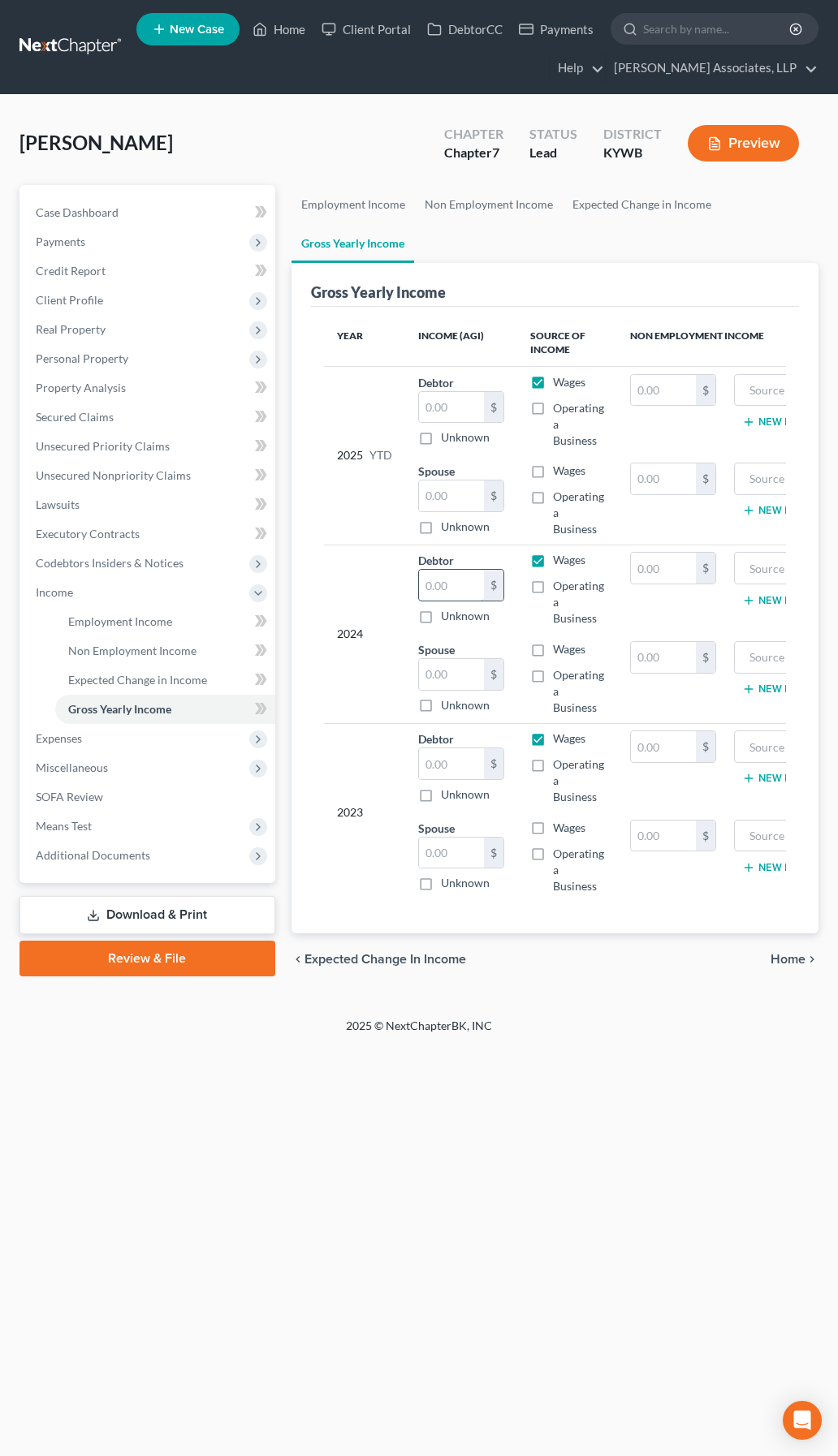
click at [434, 588] on input "text" at bounding box center [452, 585] width 65 height 31
type input "56,622"
click at [653, 656] on input "text" at bounding box center [663, 657] width 65 height 31
type input "12,416"
click at [760, 652] on input "text" at bounding box center [815, 657] width 147 height 31
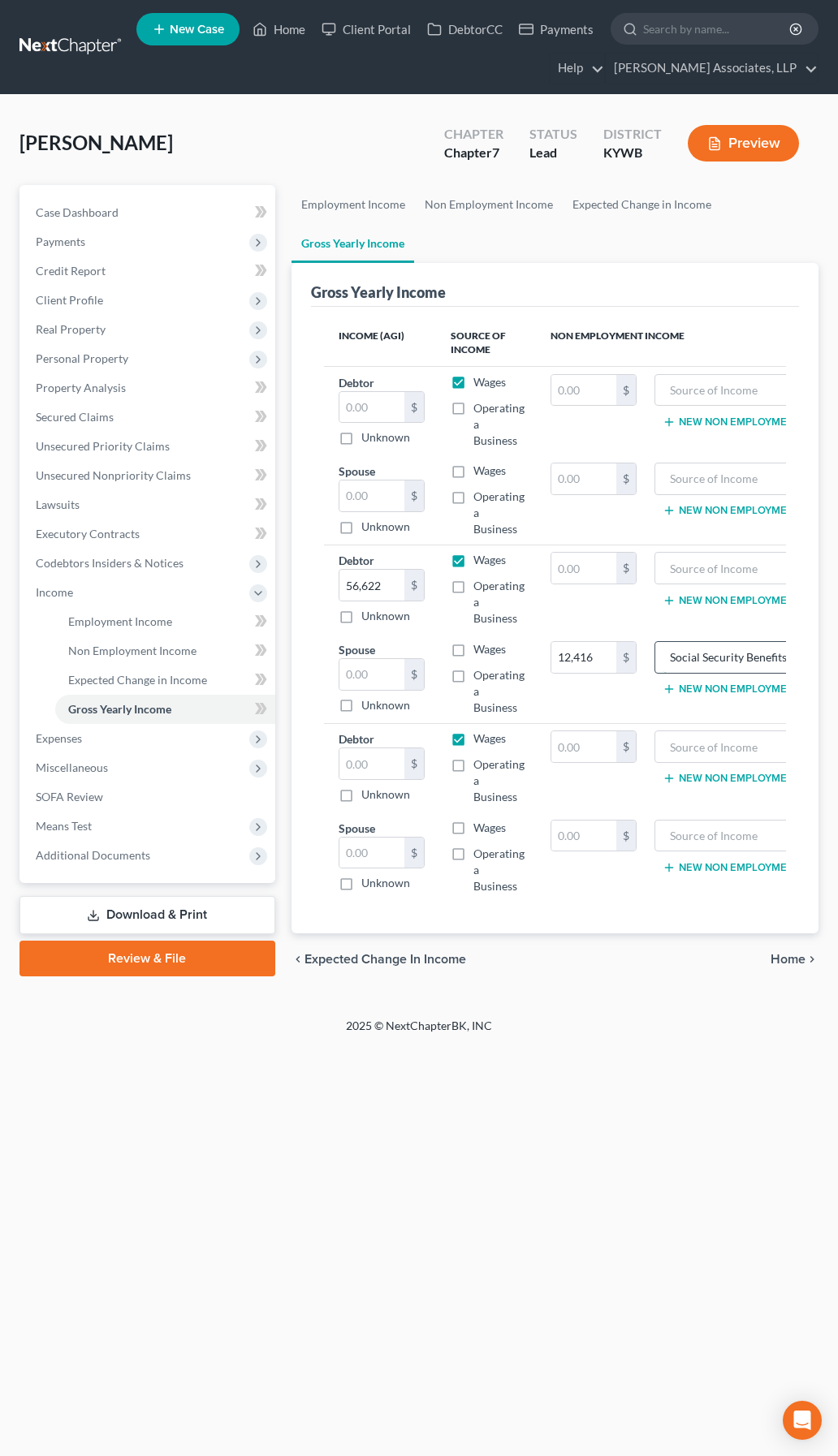
type input "Social Security Benefits"
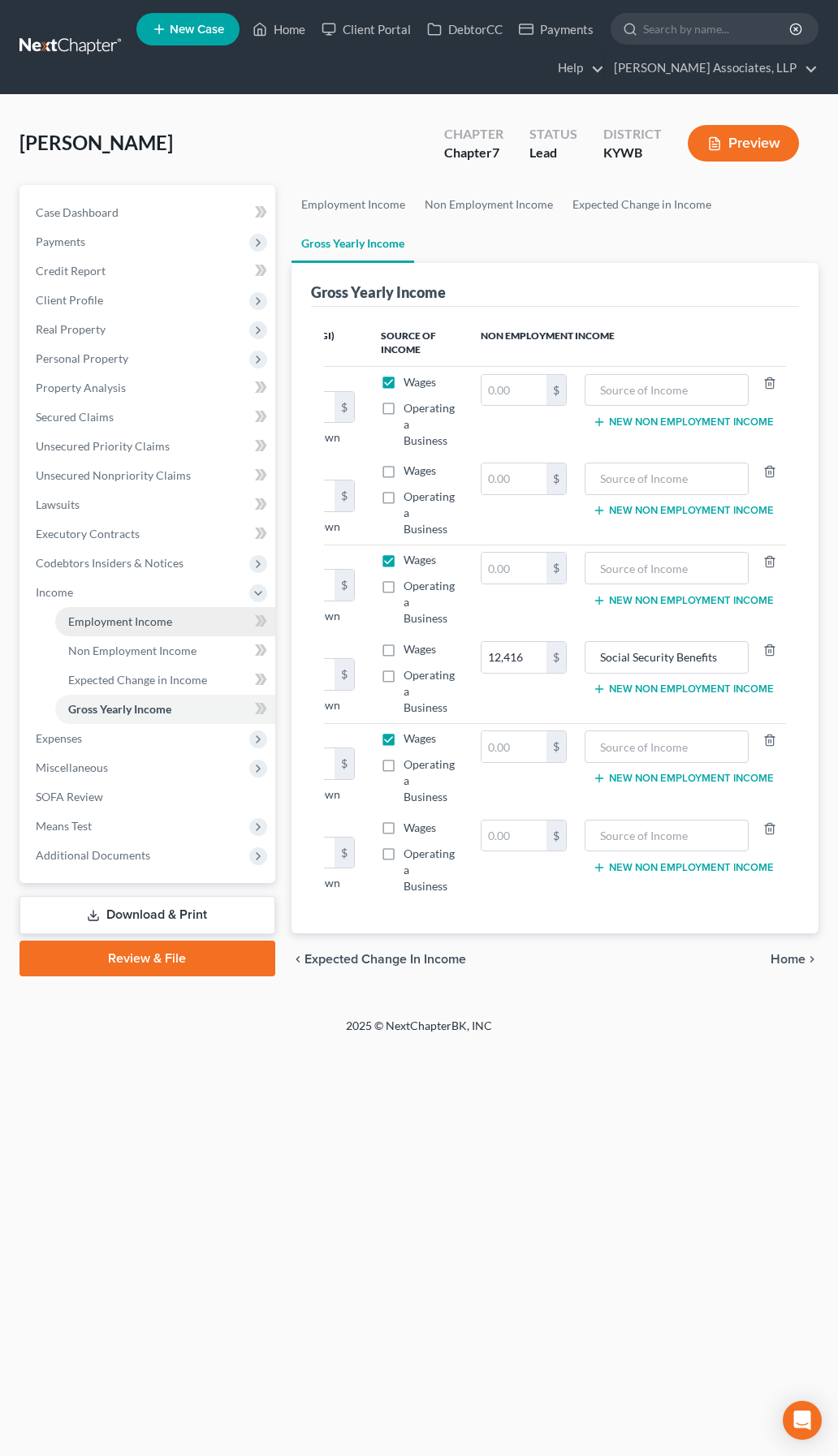
click at [81, 615] on span "Employment Income" at bounding box center [119, 621] width 104 height 14
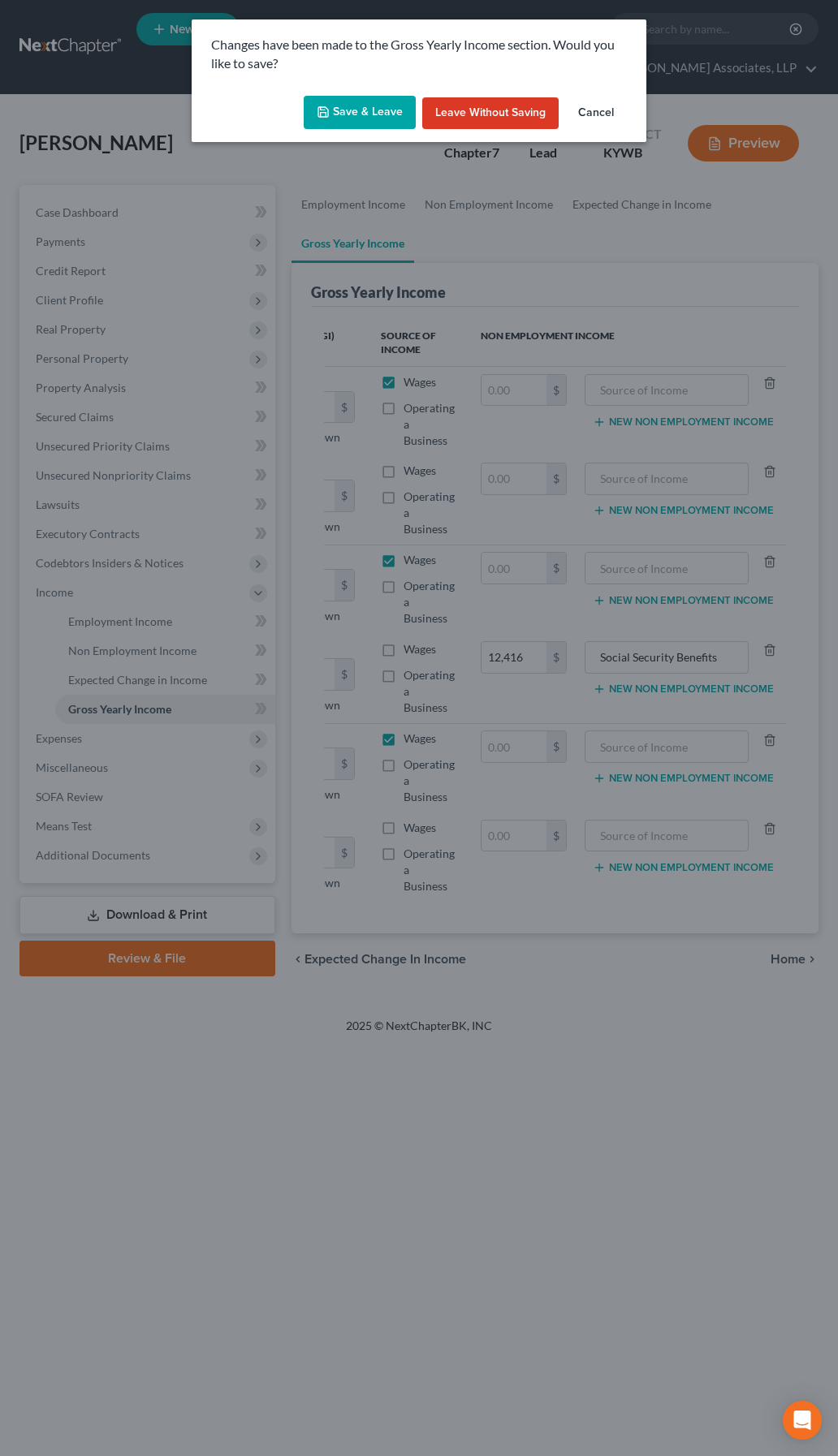
click at [372, 115] on button "Save & Leave" at bounding box center [360, 112] width 112 height 35
type input "12,416.00"
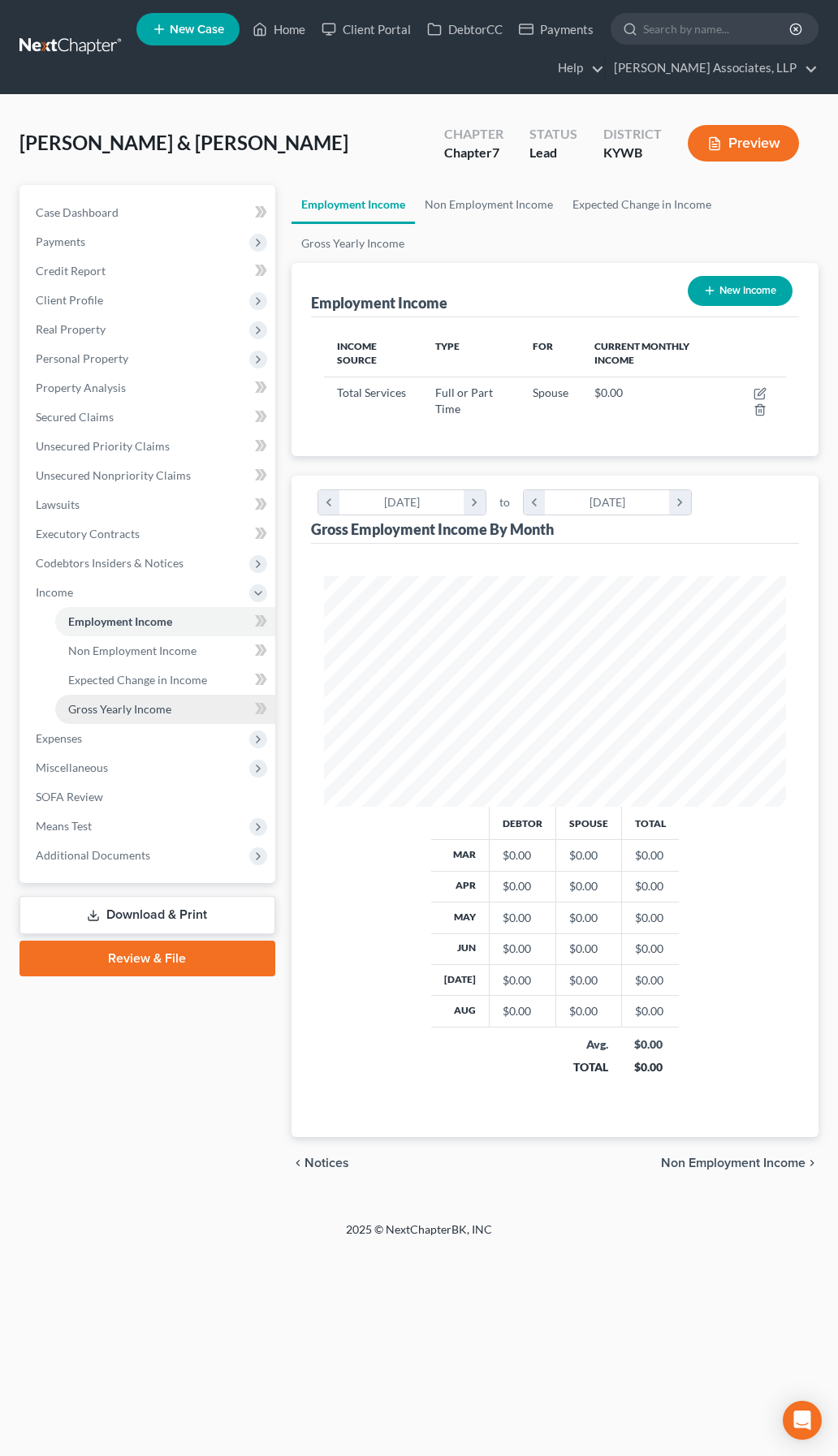
scroll to position [231, 495]
click at [141, 710] on span "Gross Yearly Income" at bounding box center [119, 709] width 104 height 14
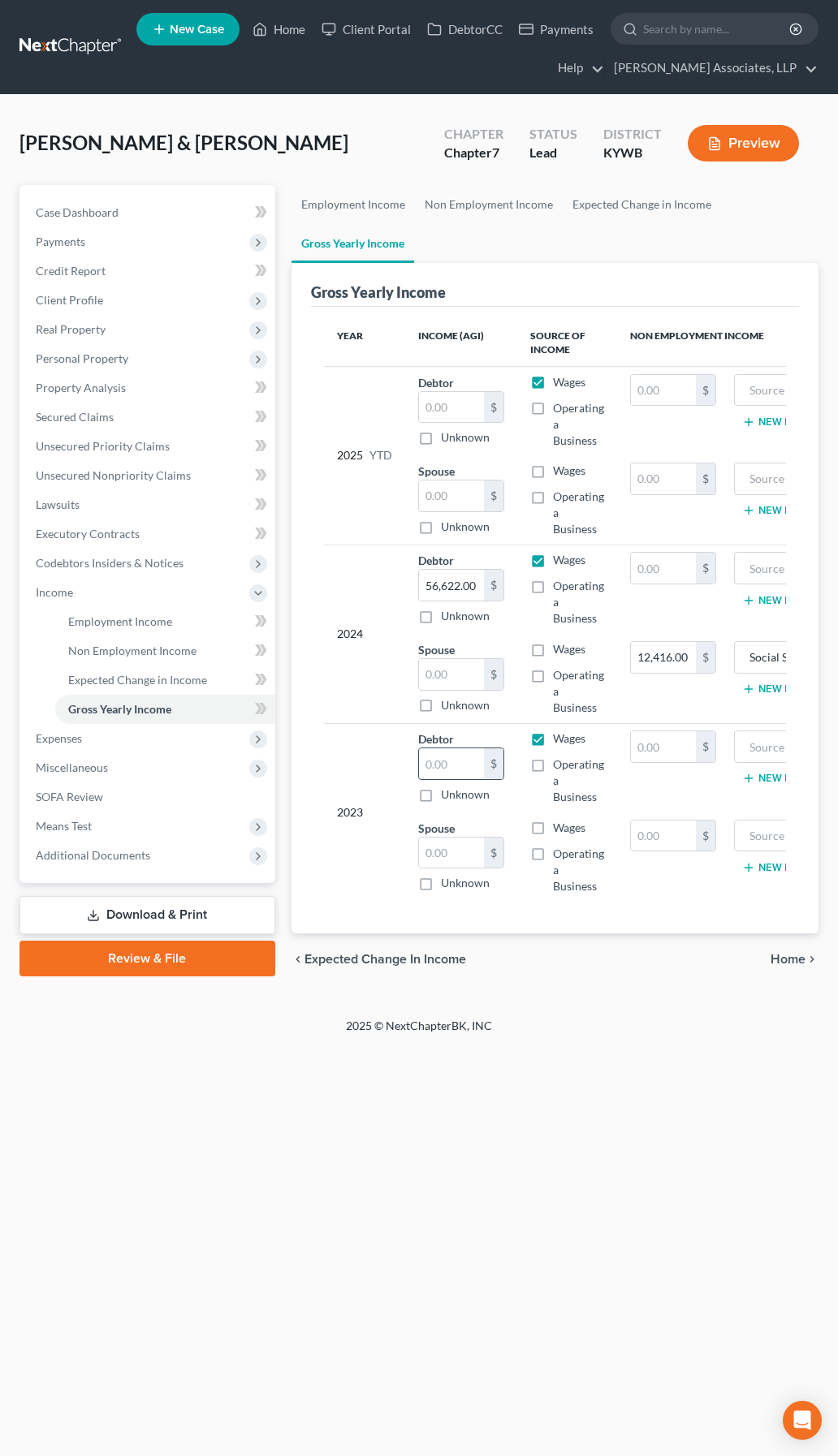
click at [441, 757] on input "text" at bounding box center [452, 763] width 65 height 31
type input "60,537"
drag, startPoint x: 641, startPoint y: 834, endPoint x: 819, endPoint y: 819, distance: 178.6
click at [641, 834] on input "text" at bounding box center [663, 835] width 65 height 31
type input "12,035"
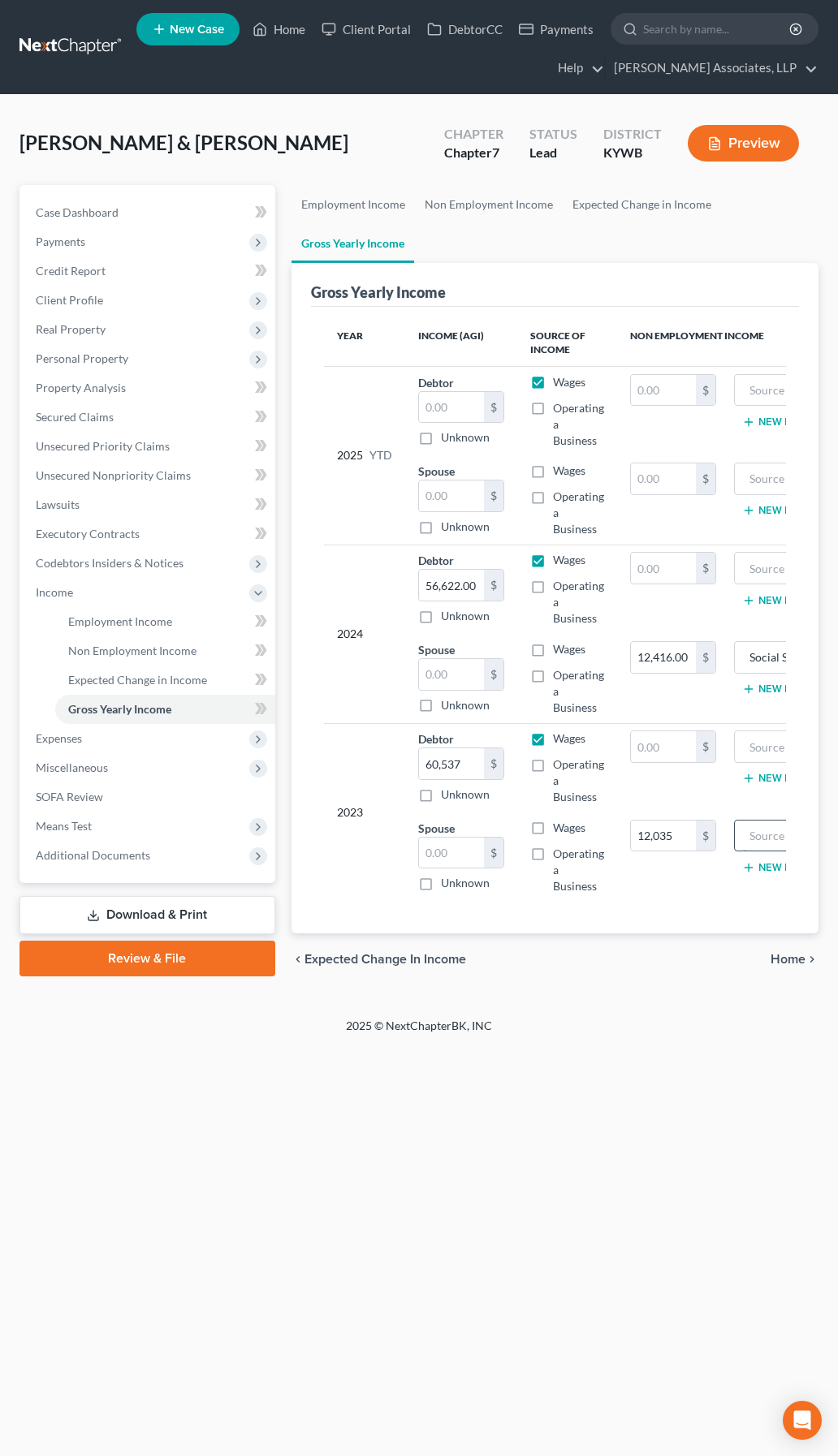
click at [780, 829] on input "text" at bounding box center [815, 835] width 147 height 31
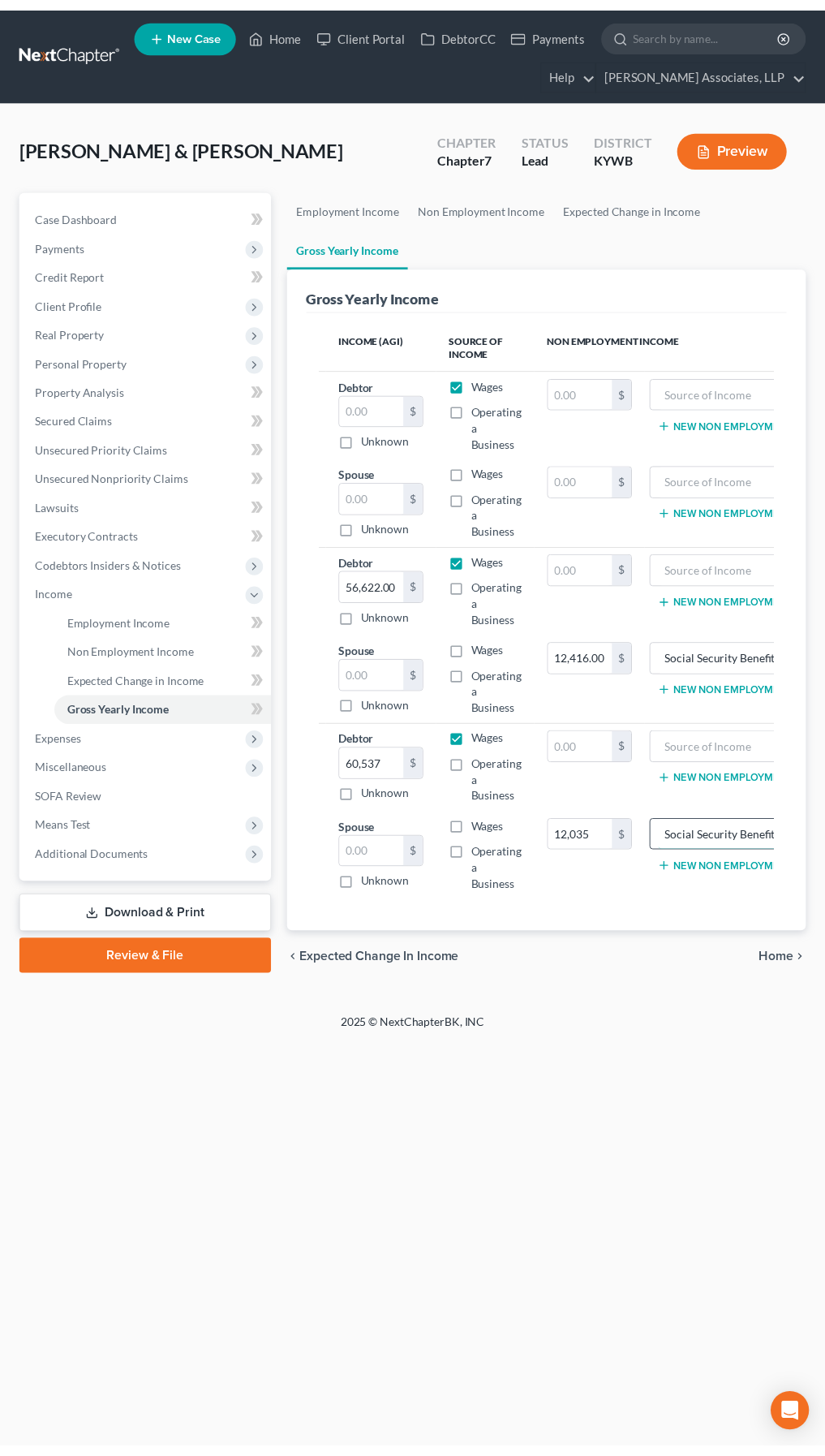
scroll to position [0, 80]
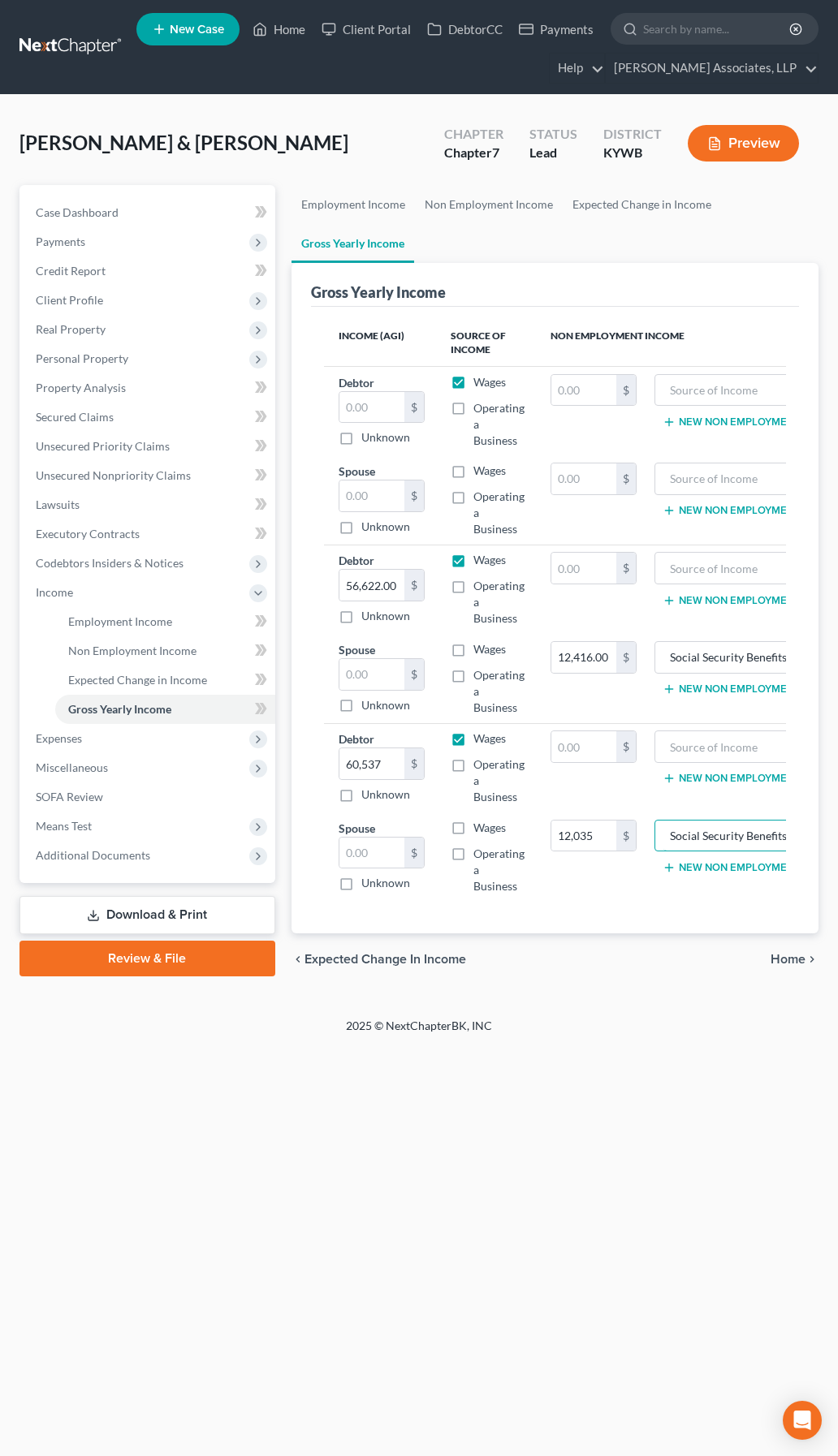
type input "Social Security Benefits"
click at [106, 237] on span "Payments" at bounding box center [149, 243] width 252 height 30
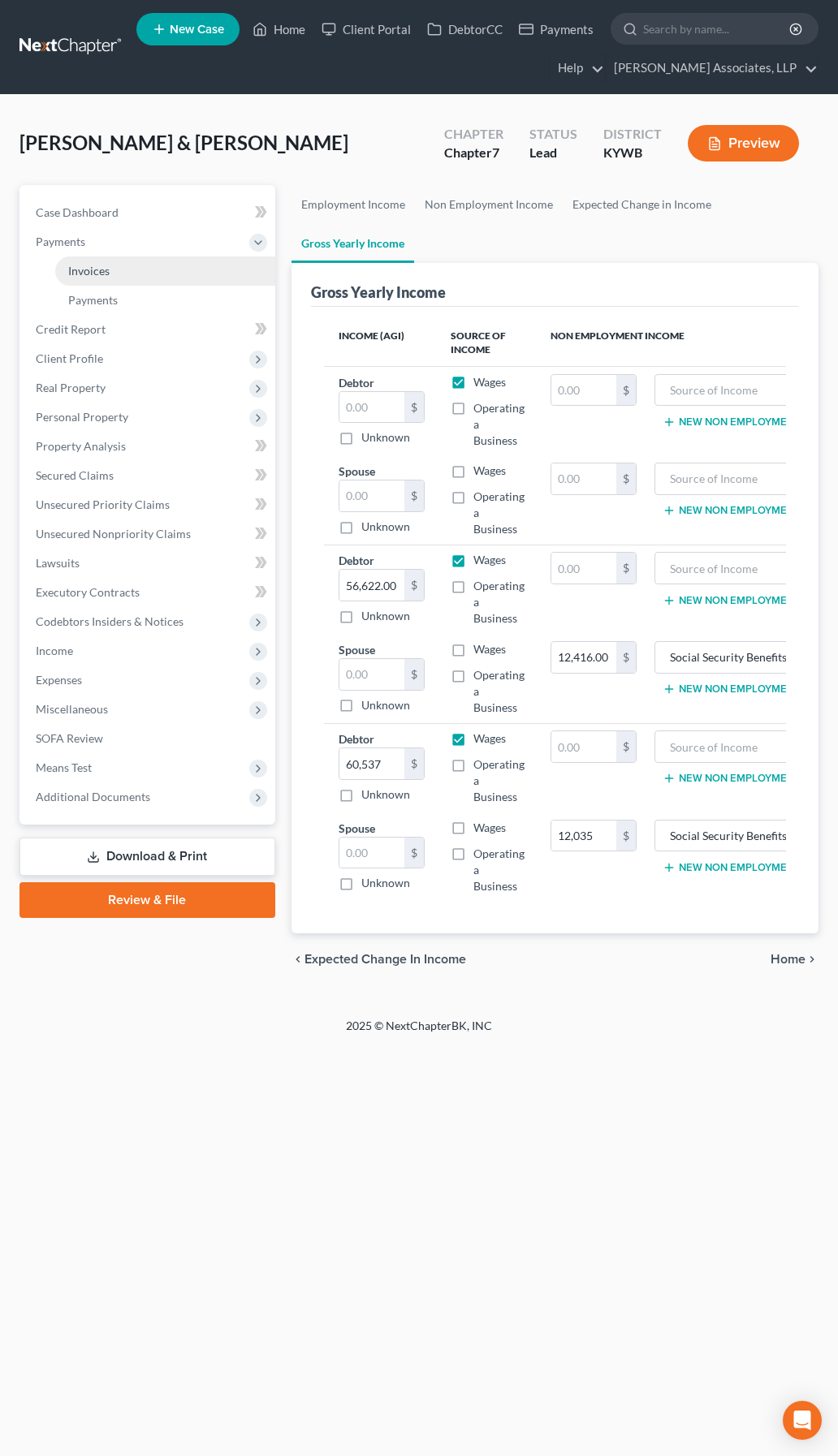
click at [106, 273] on span "Invoices" at bounding box center [89, 271] width 41 height 14
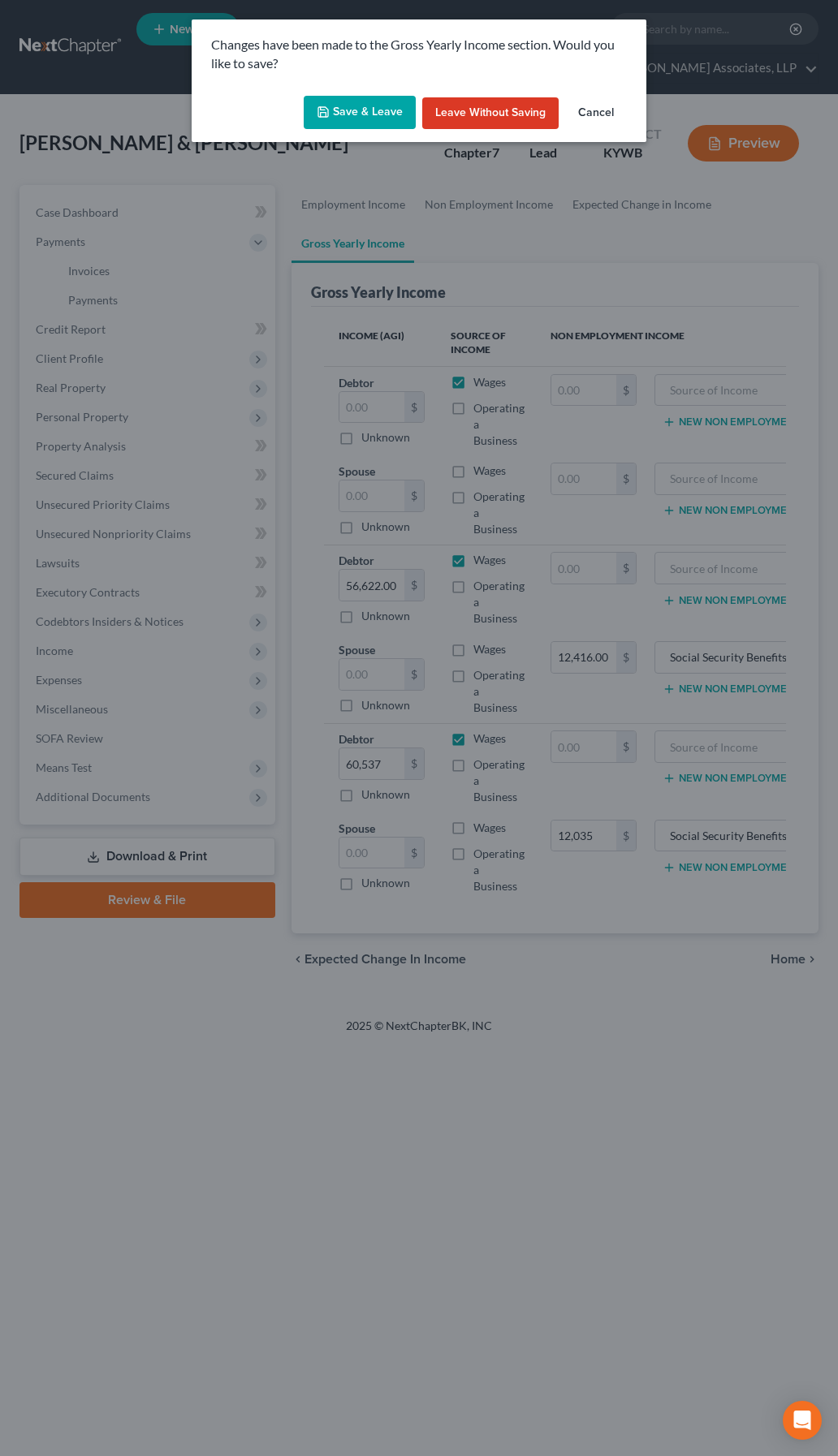
click at [358, 117] on button "Save & Leave" at bounding box center [360, 112] width 112 height 35
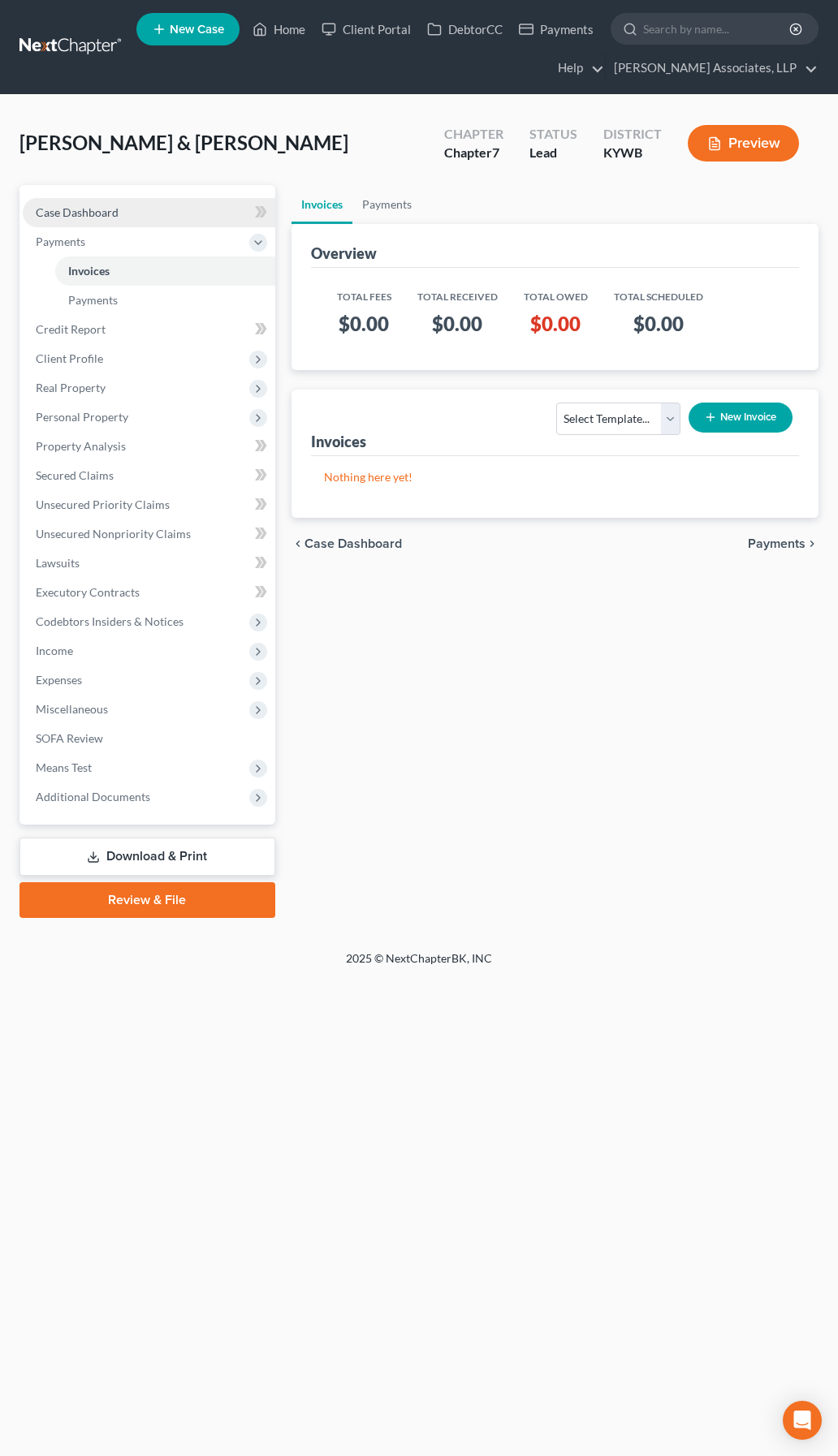
click at [96, 205] on span "Case Dashboard" at bounding box center [77, 212] width 83 height 14
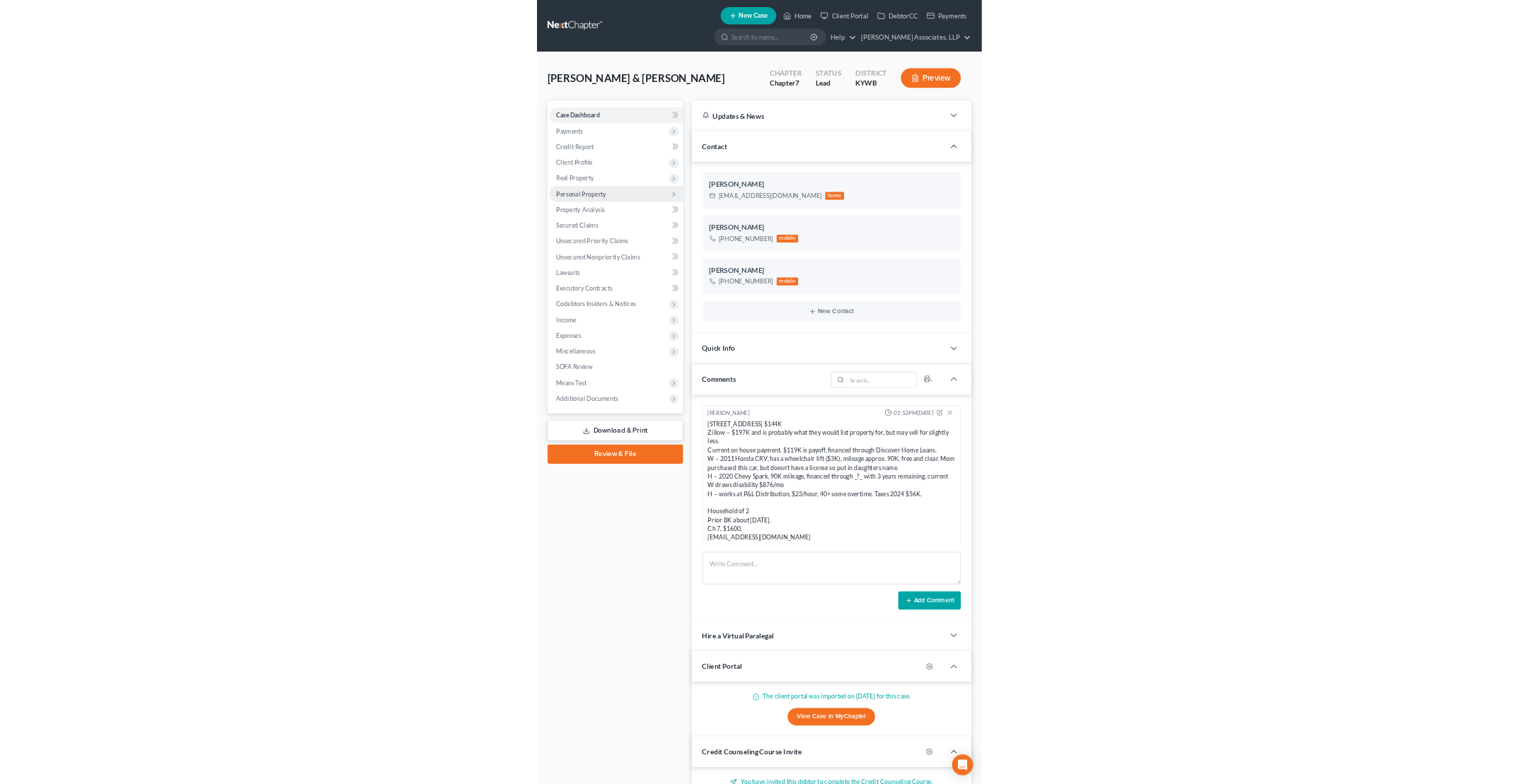
scroll to position [18, 0]
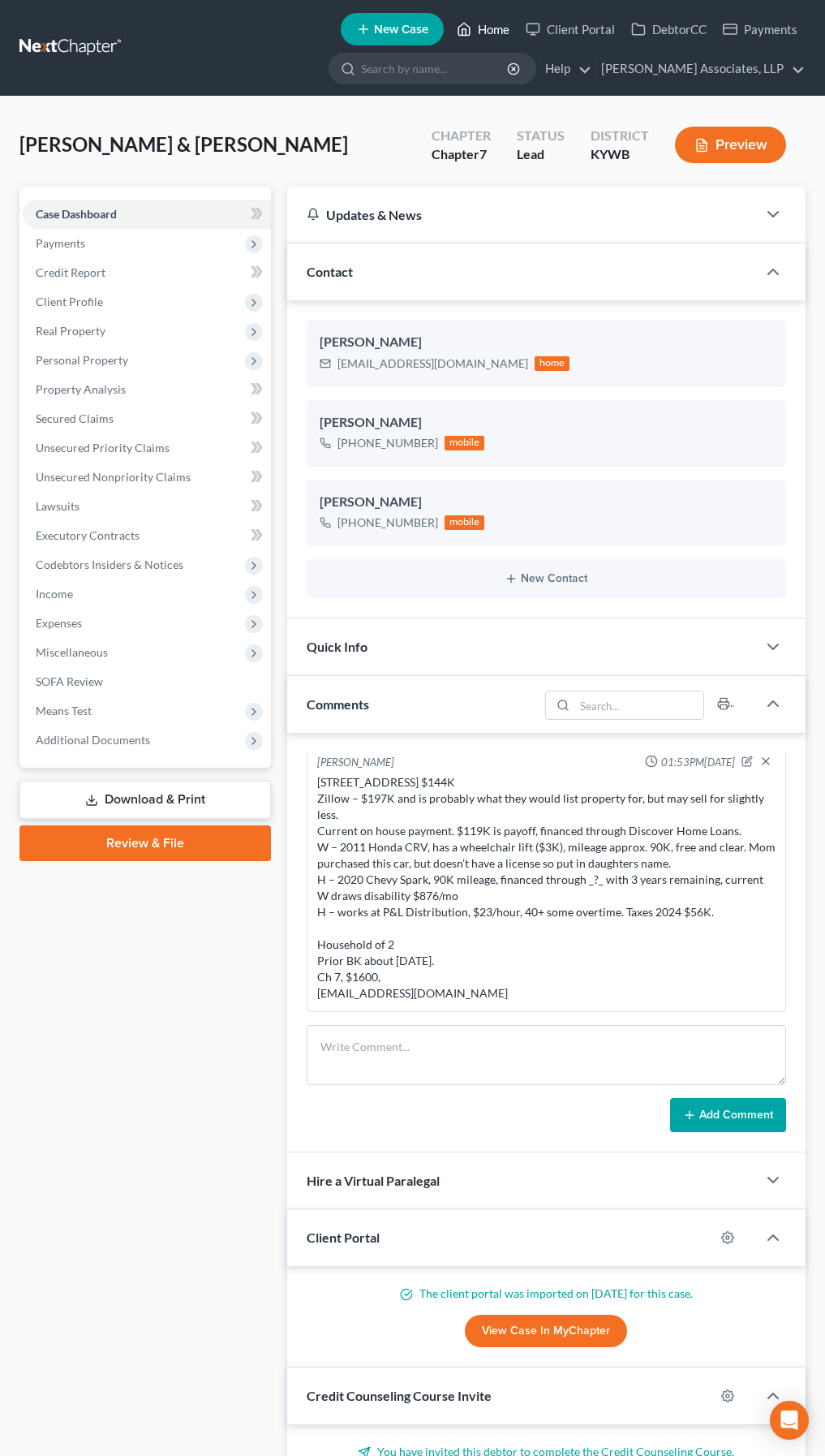
click at [490, 25] on link "Home" at bounding box center [483, 30] width 69 height 30
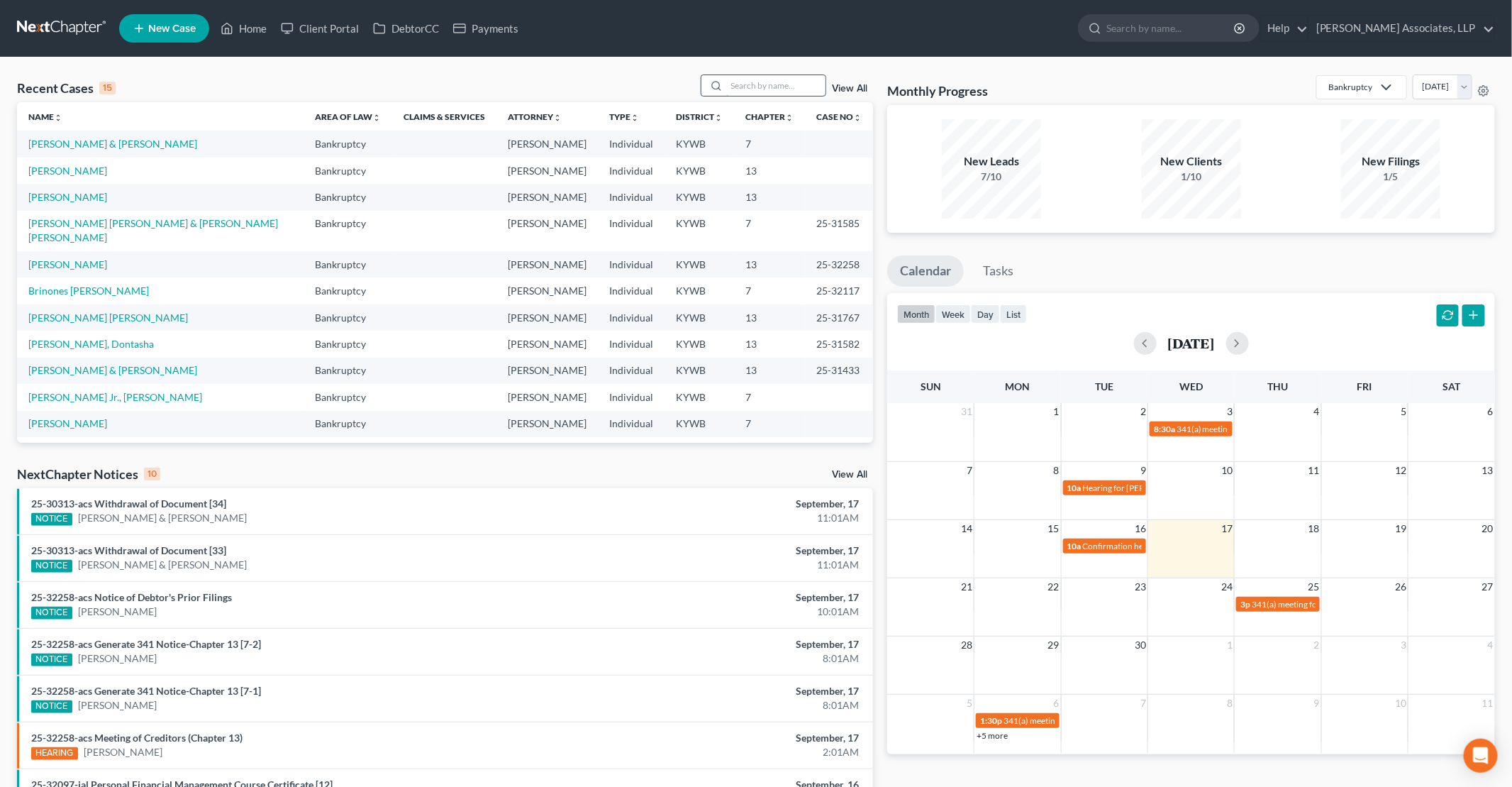
click at [731, 88] on input "search" at bounding box center [775, 85] width 99 height 21
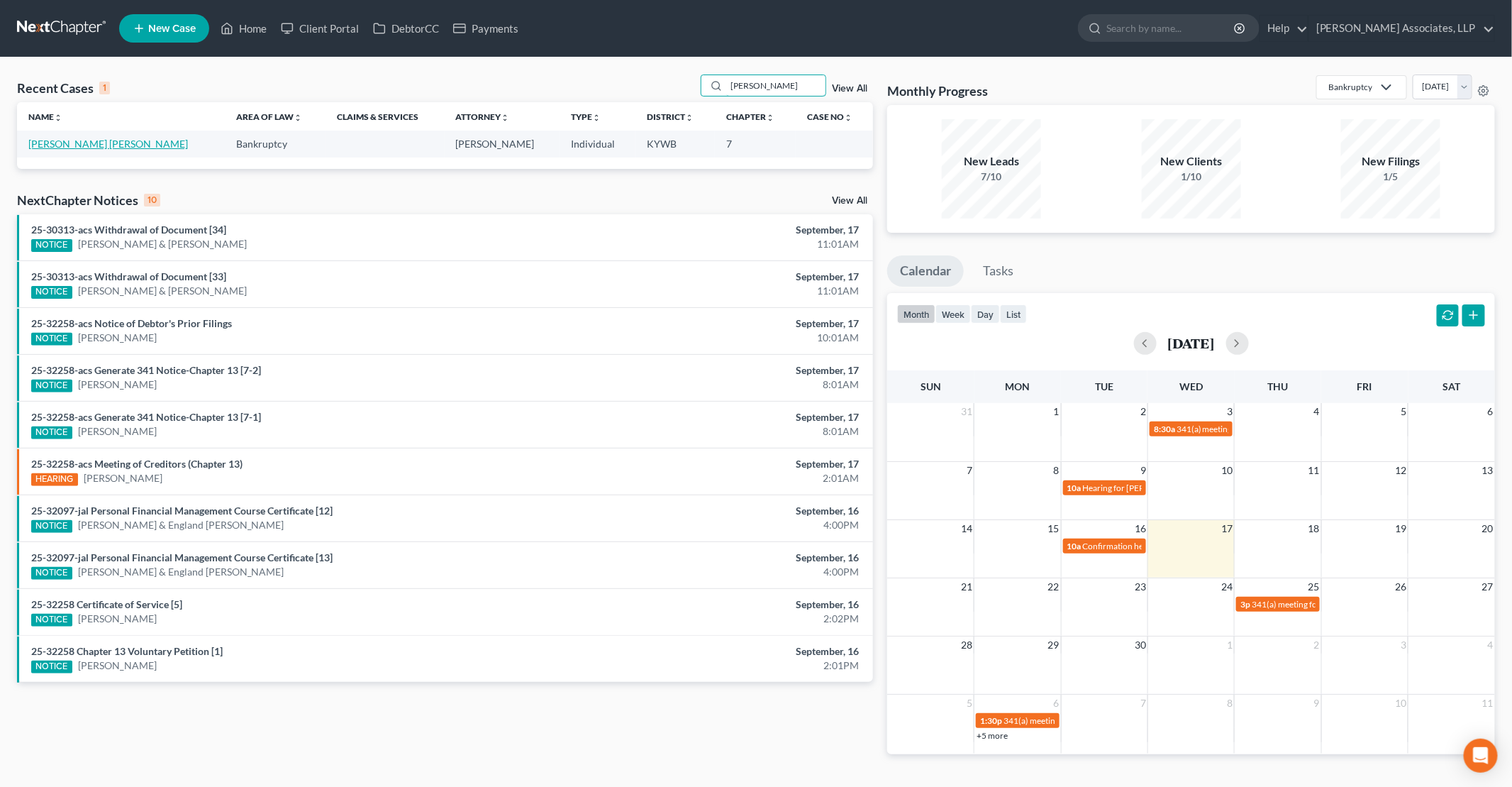
type input "lope"
click at [76, 141] on link "Hernandez Lopez, Senen" at bounding box center [108, 144] width 159 height 12
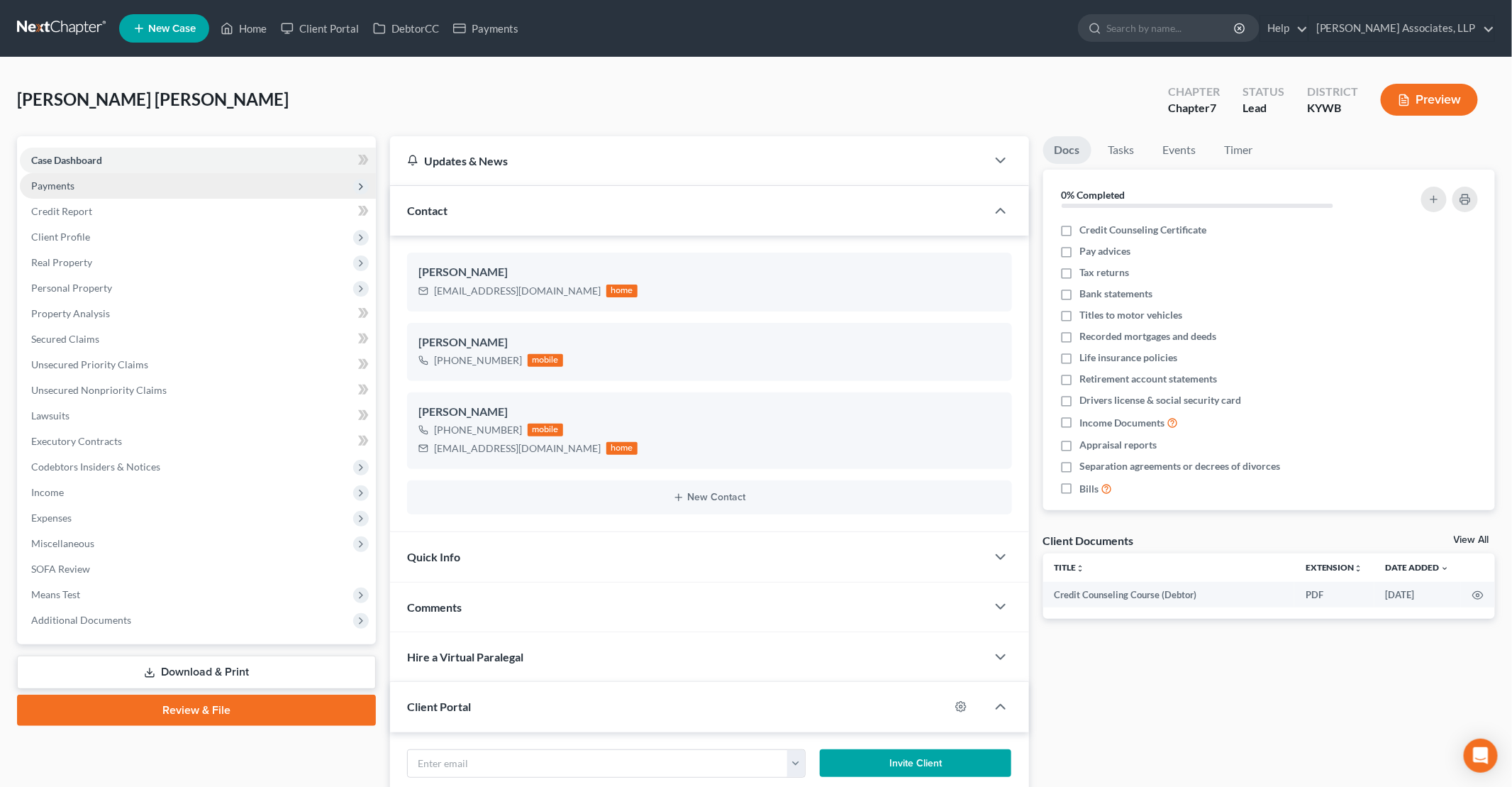
click at [50, 183] on span "Payments" at bounding box center [53, 185] width 43 height 12
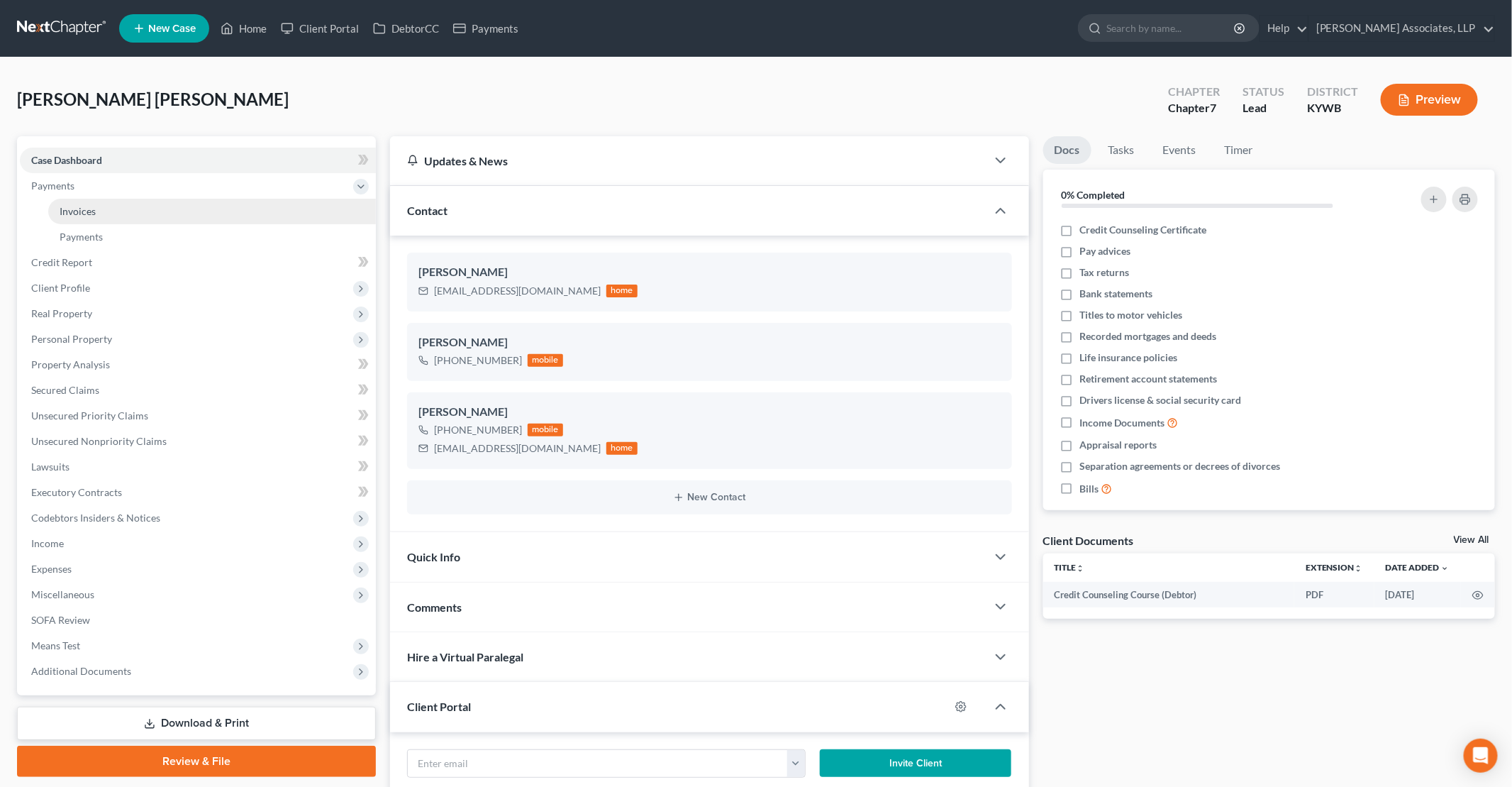
click at [230, 213] on link "Invoices" at bounding box center [212, 212] width 327 height 26
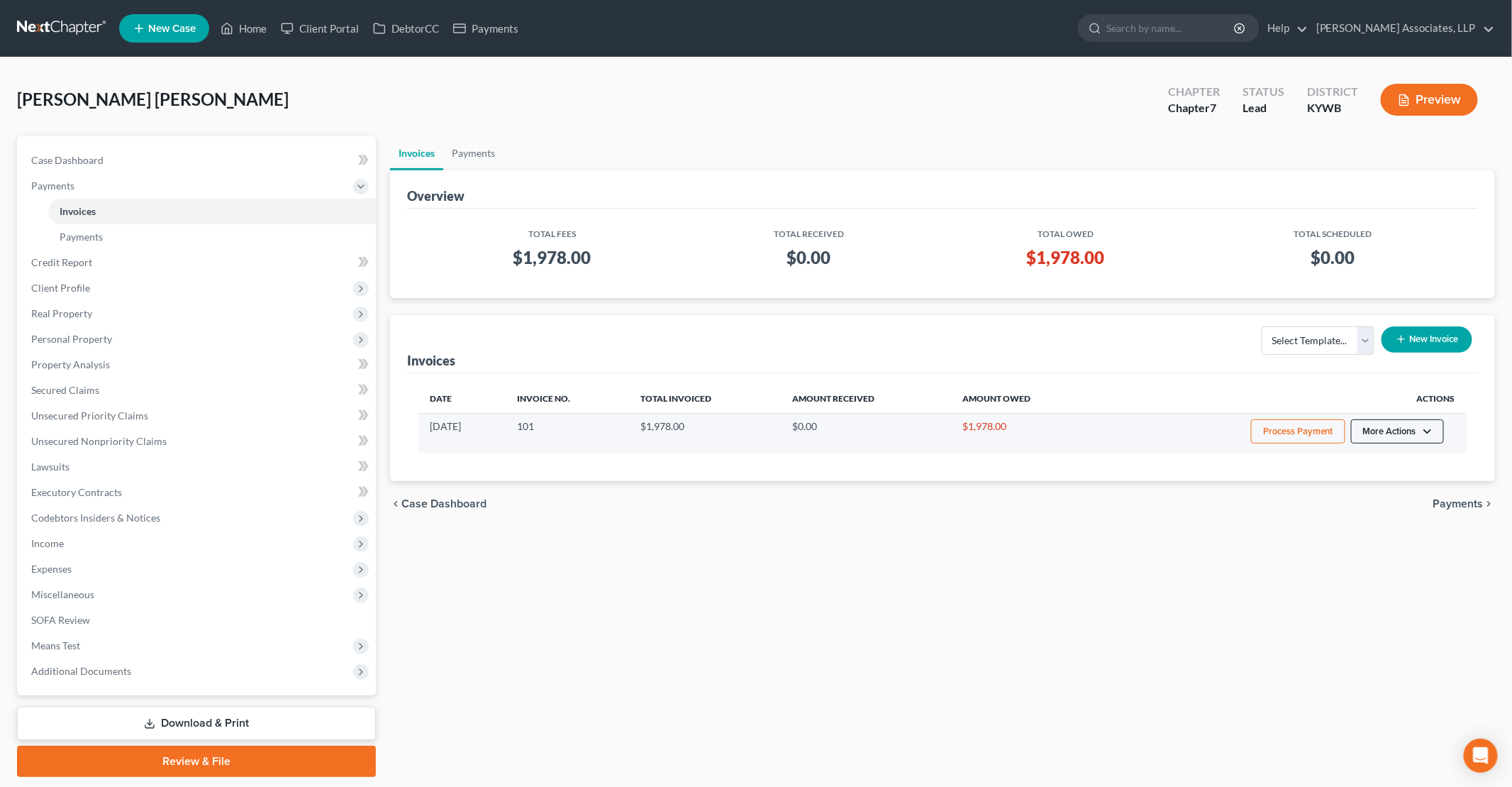
click at [731, 428] on button "More Actions" at bounding box center [1397, 432] width 93 height 24
click at [731, 455] on link "View/Edit" at bounding box center [1417, 459] width 166 height 24
select select "1"
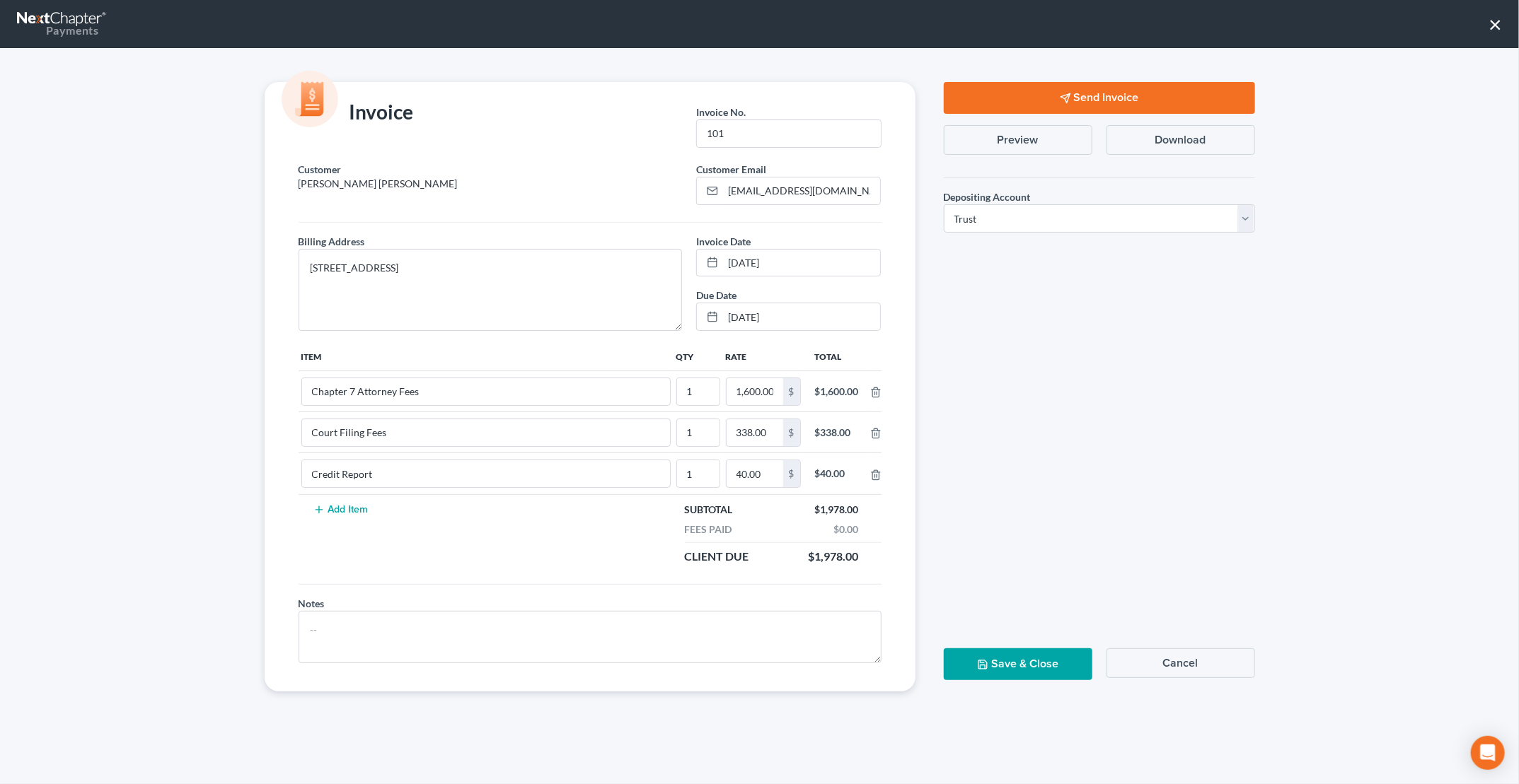
click at [729, 138] on button "Download" at bounding box center [1180, 140] width 149 height 30
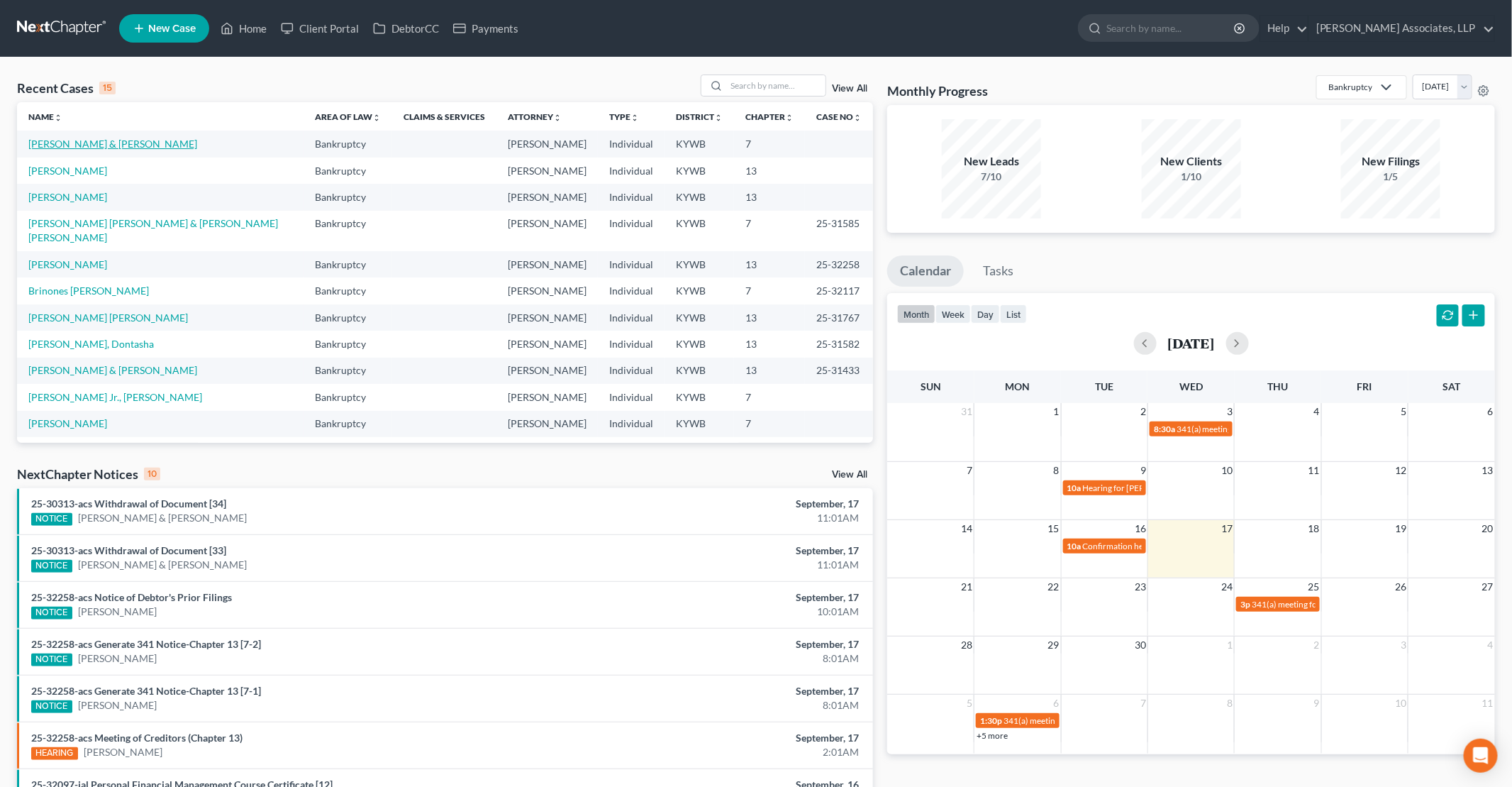
click at [81, 142] on link "[PERSON_NAME] & [PERSON_NAME]" at bounding box center [113, 144] width 169 height 12
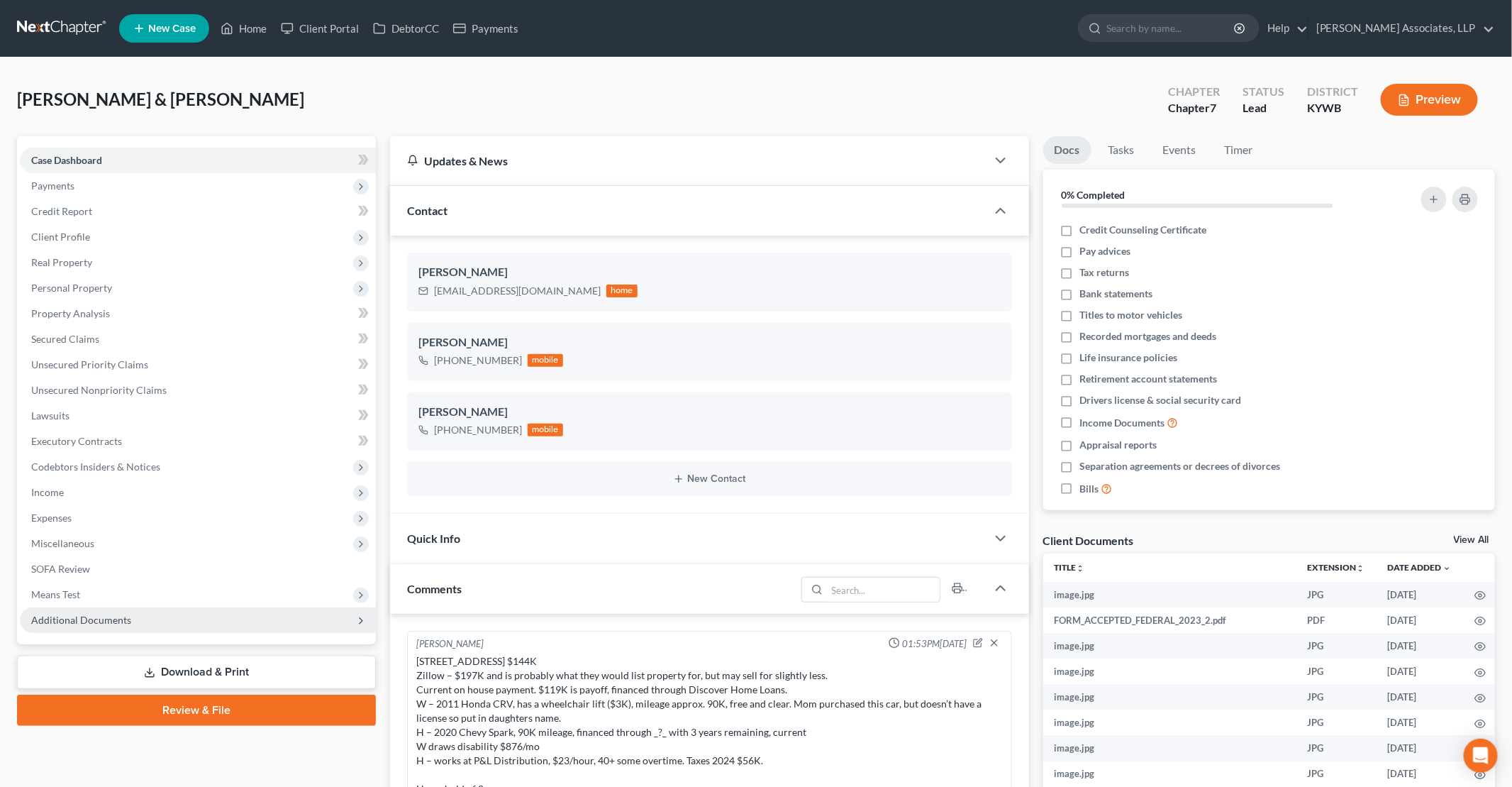
click at [134, 616] on span "Additional Documents" at bounding box center [197, 621] width 356 height 26
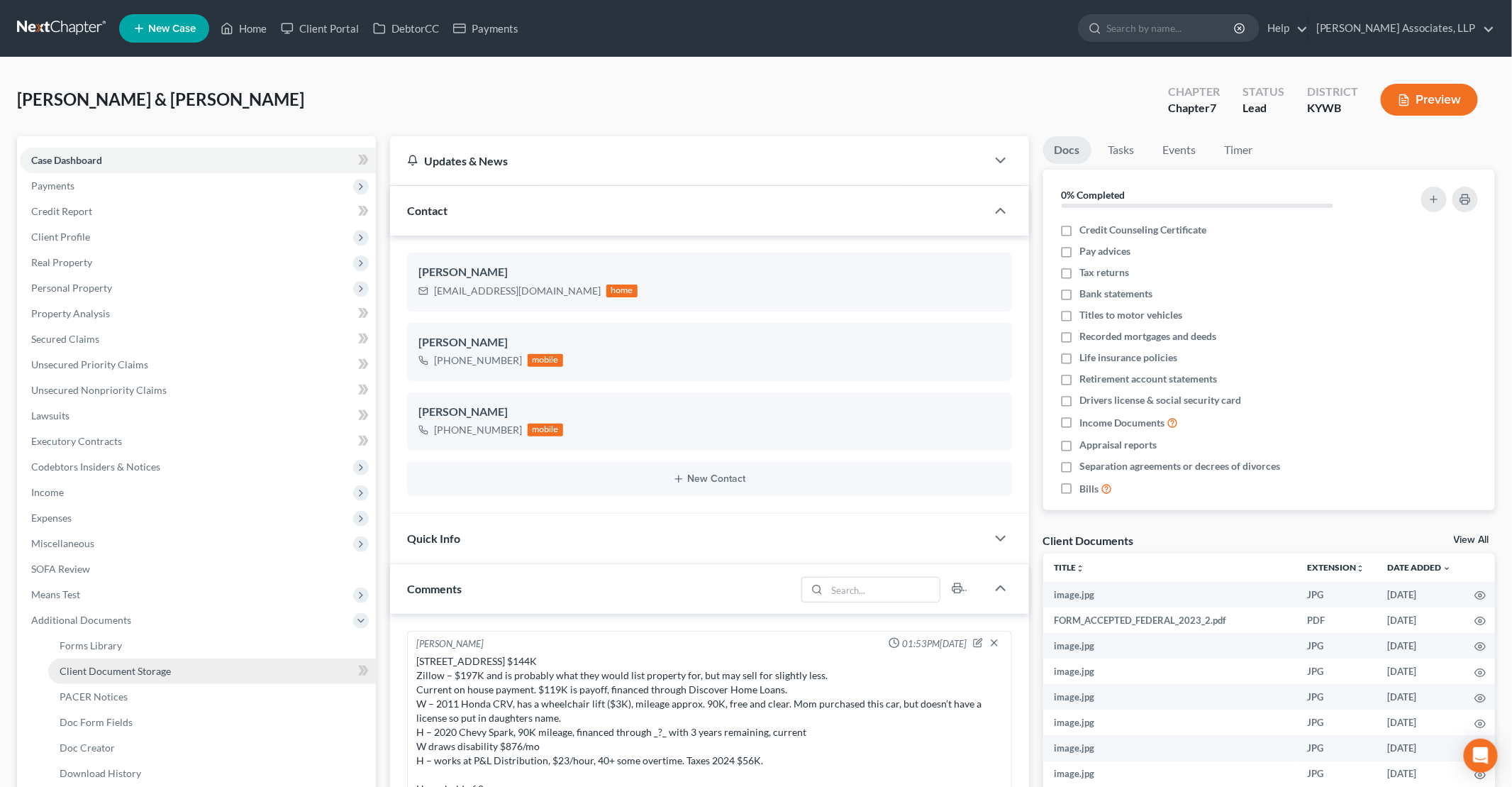
click at [183, 672] on link "Client Document Storage" at bounding box center [212, 671] width 327 height 26
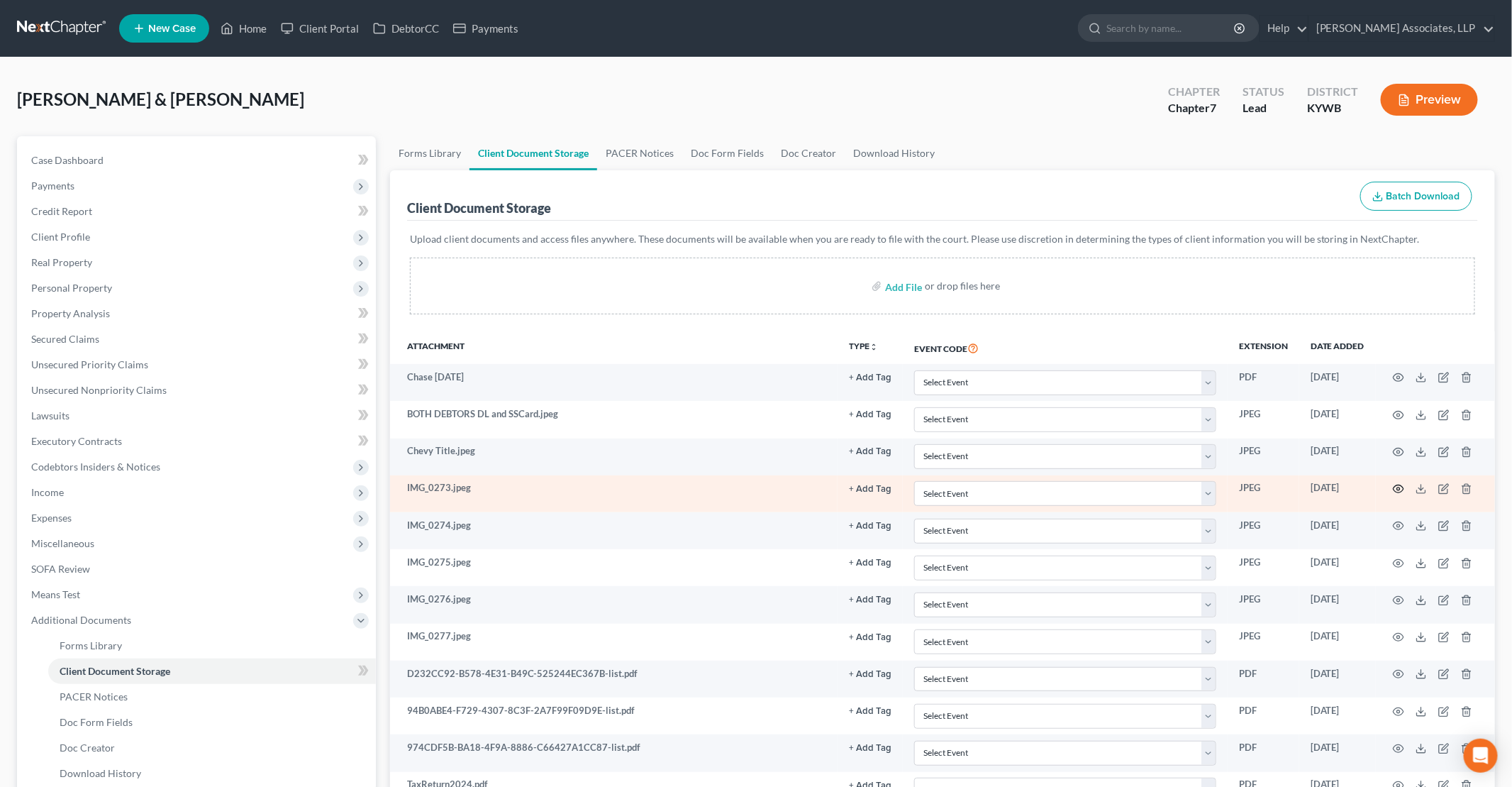
click at [1402, 488] on icon "button" at bounding box center [1399, 489] width 10 height 8
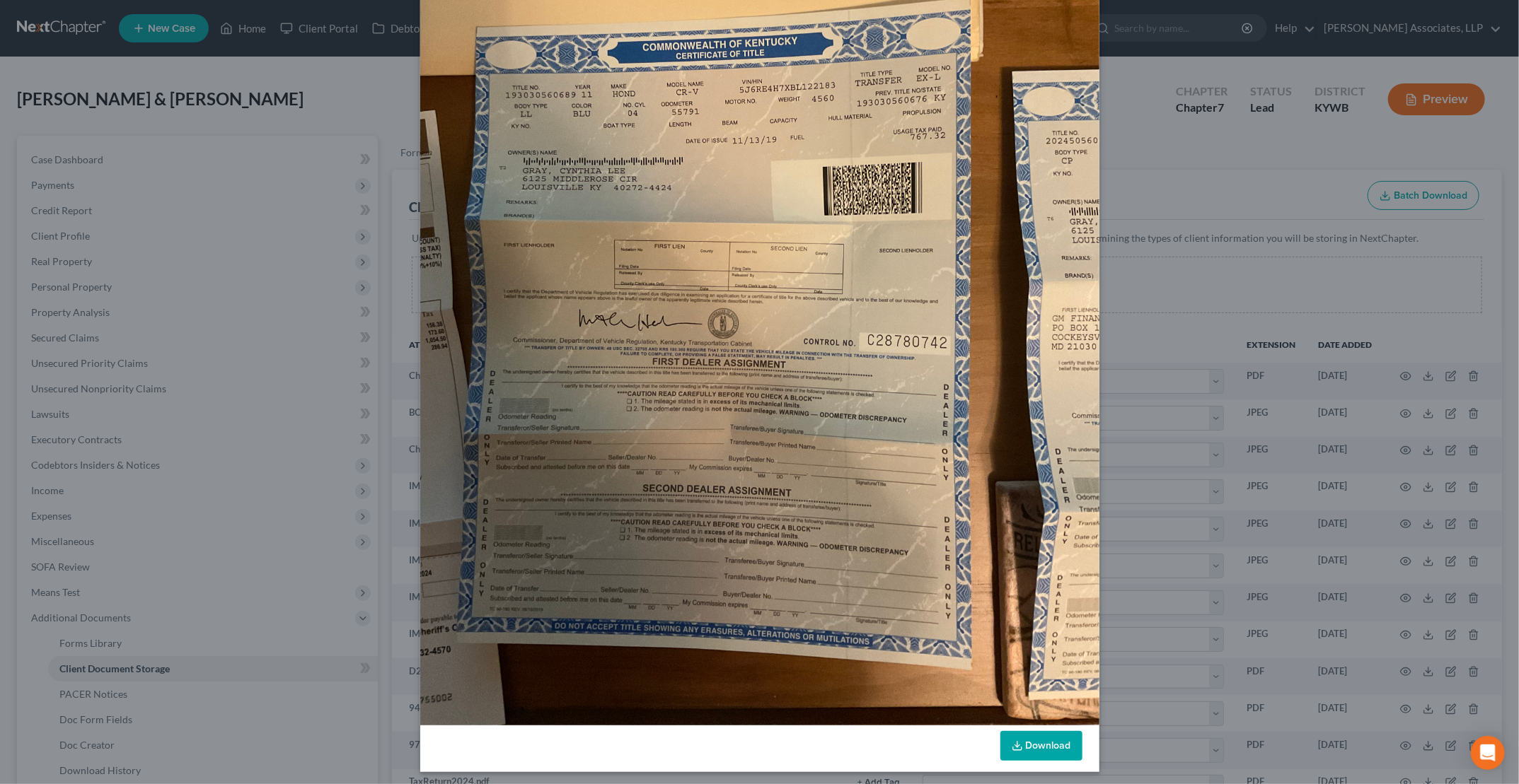
scroll to position [249, 0]
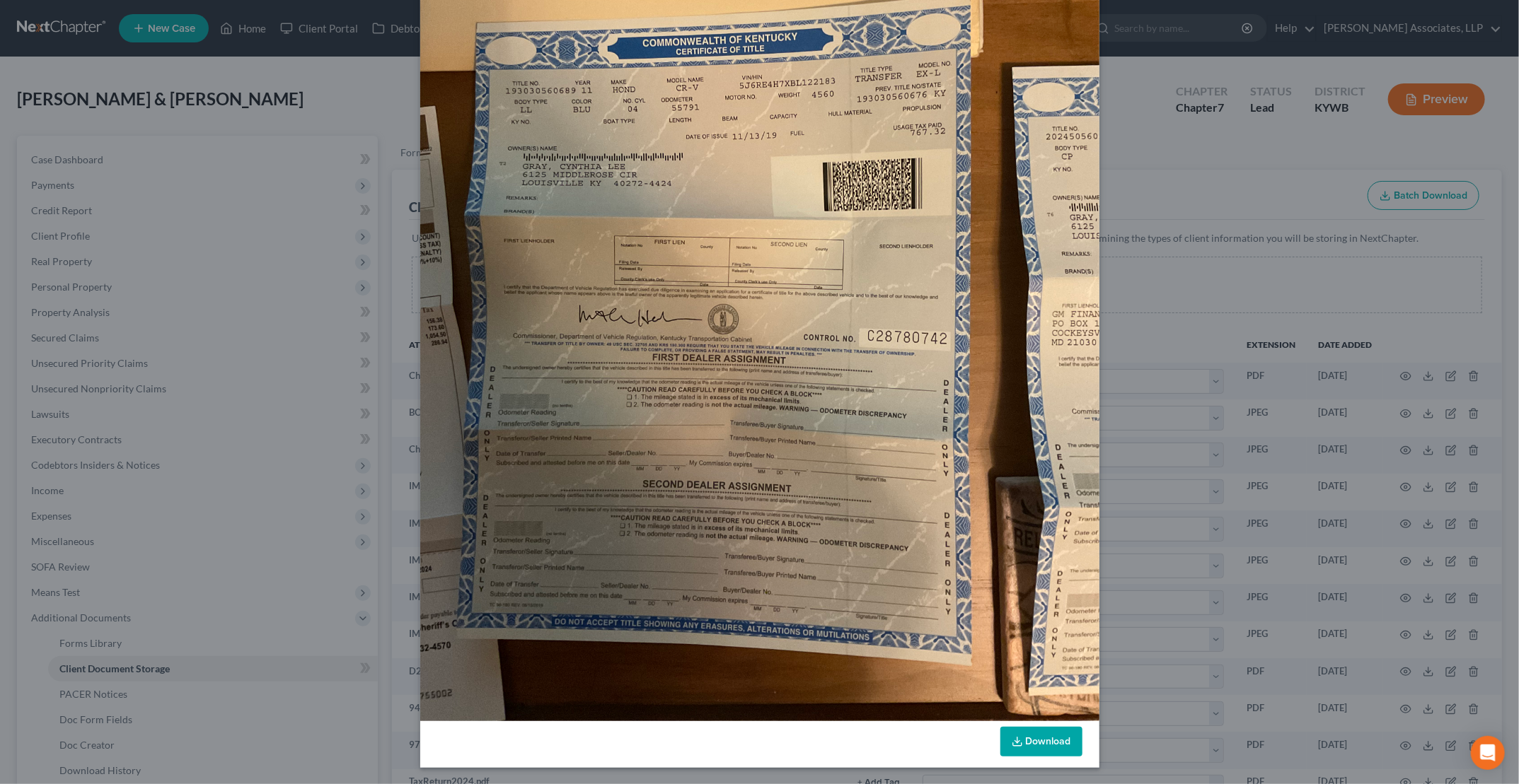
click at [1037, 741] on link "Download" at bounding box center [1040, 741] width 82 height 30
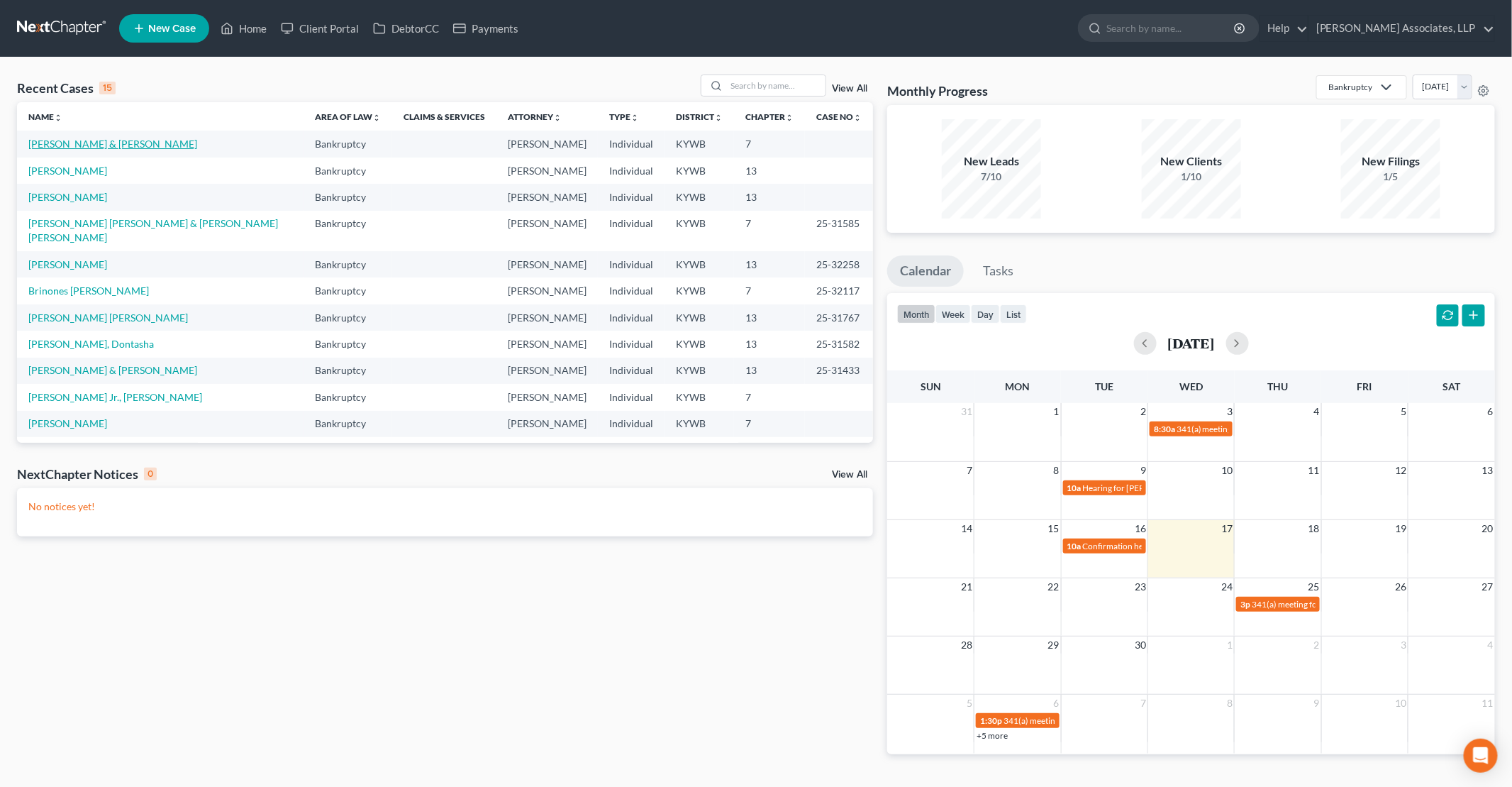
click at [59, 144] on link "Gray, Cynthia & Thomas" at bounding box center [113, 144] width 169 height 12
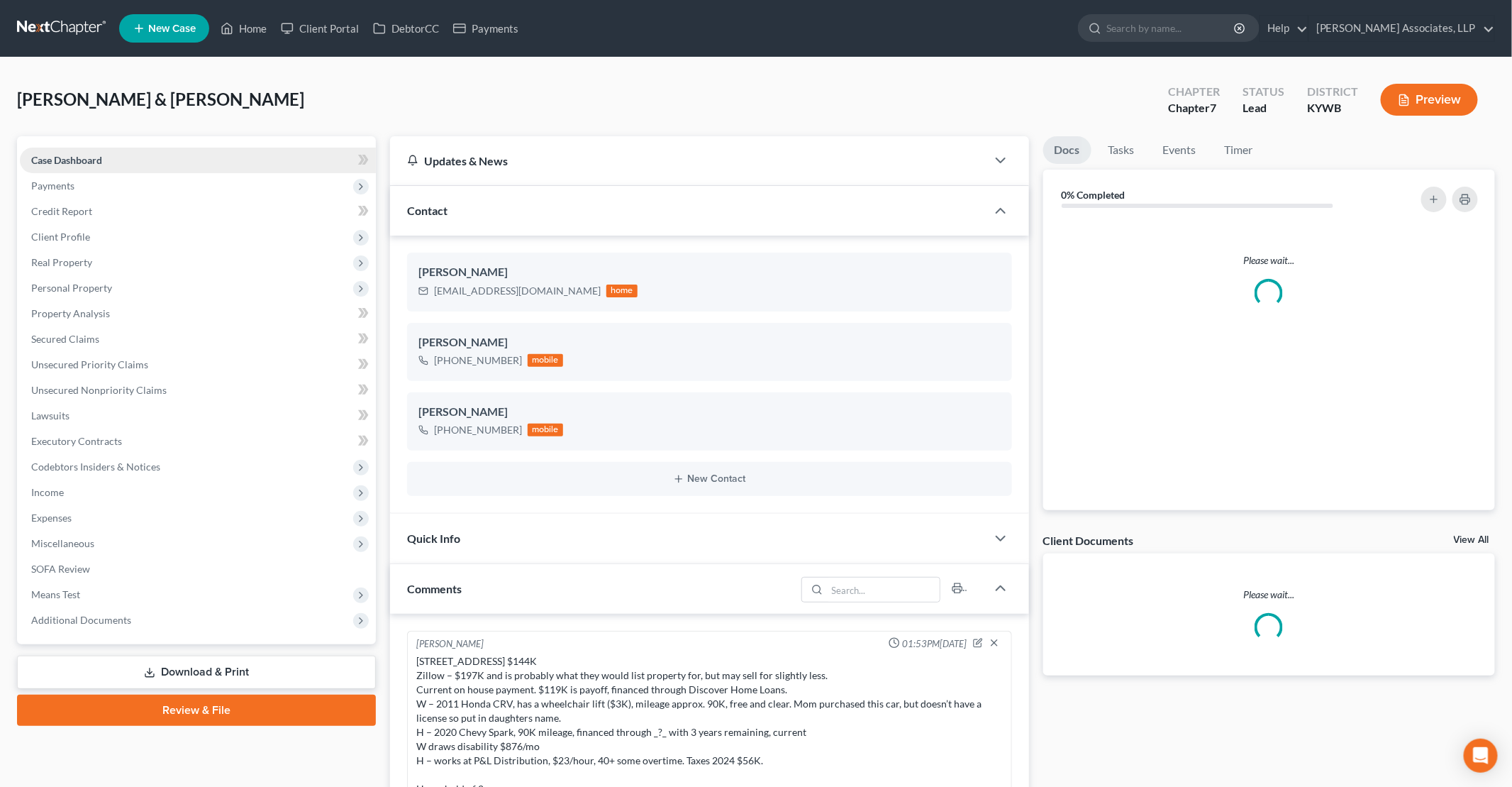
scroll to position [3, 0]
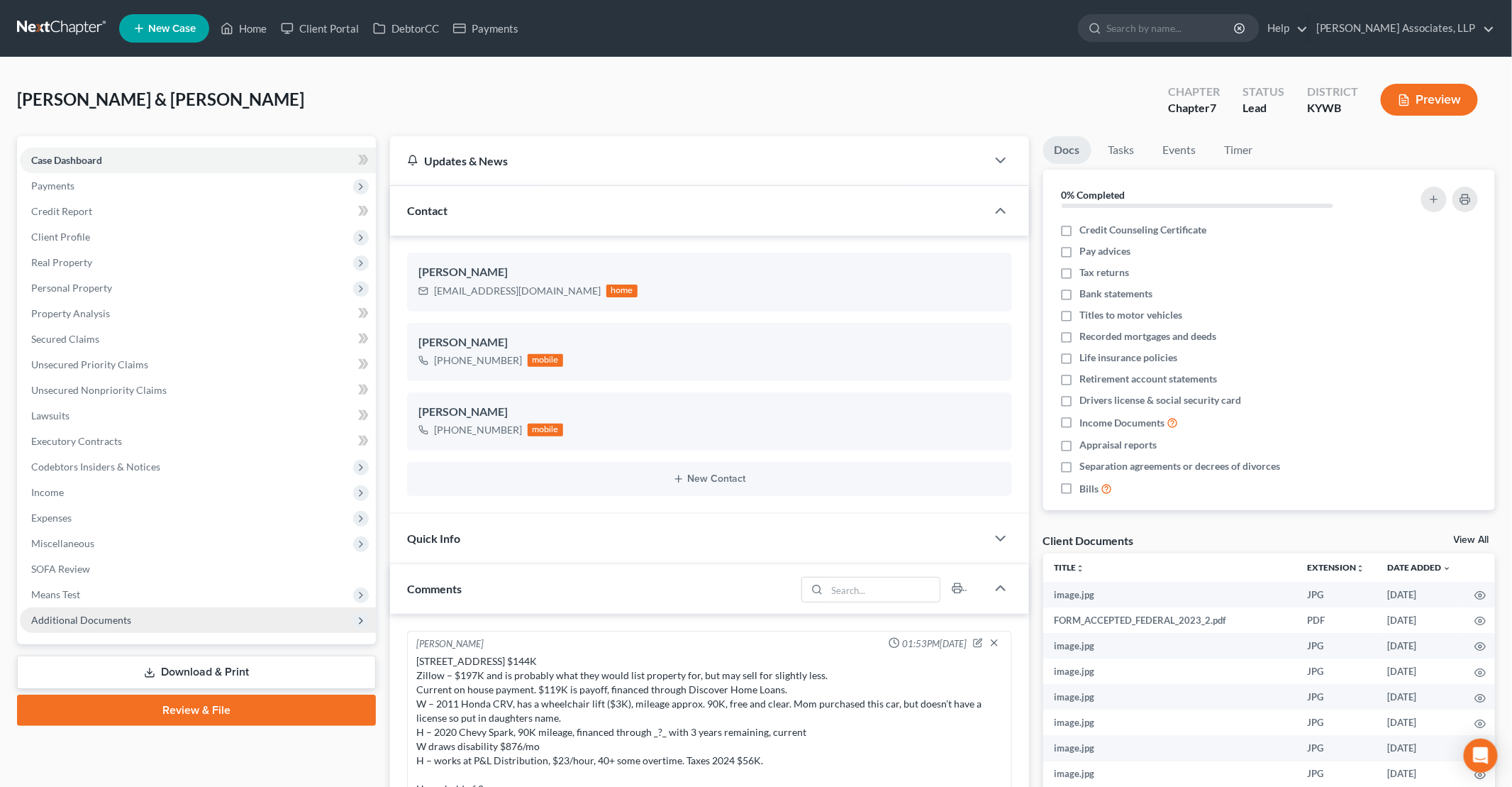
click at [125, 617] on span "Additional Documents" at bounding box center [81, 620] width 100 height 12
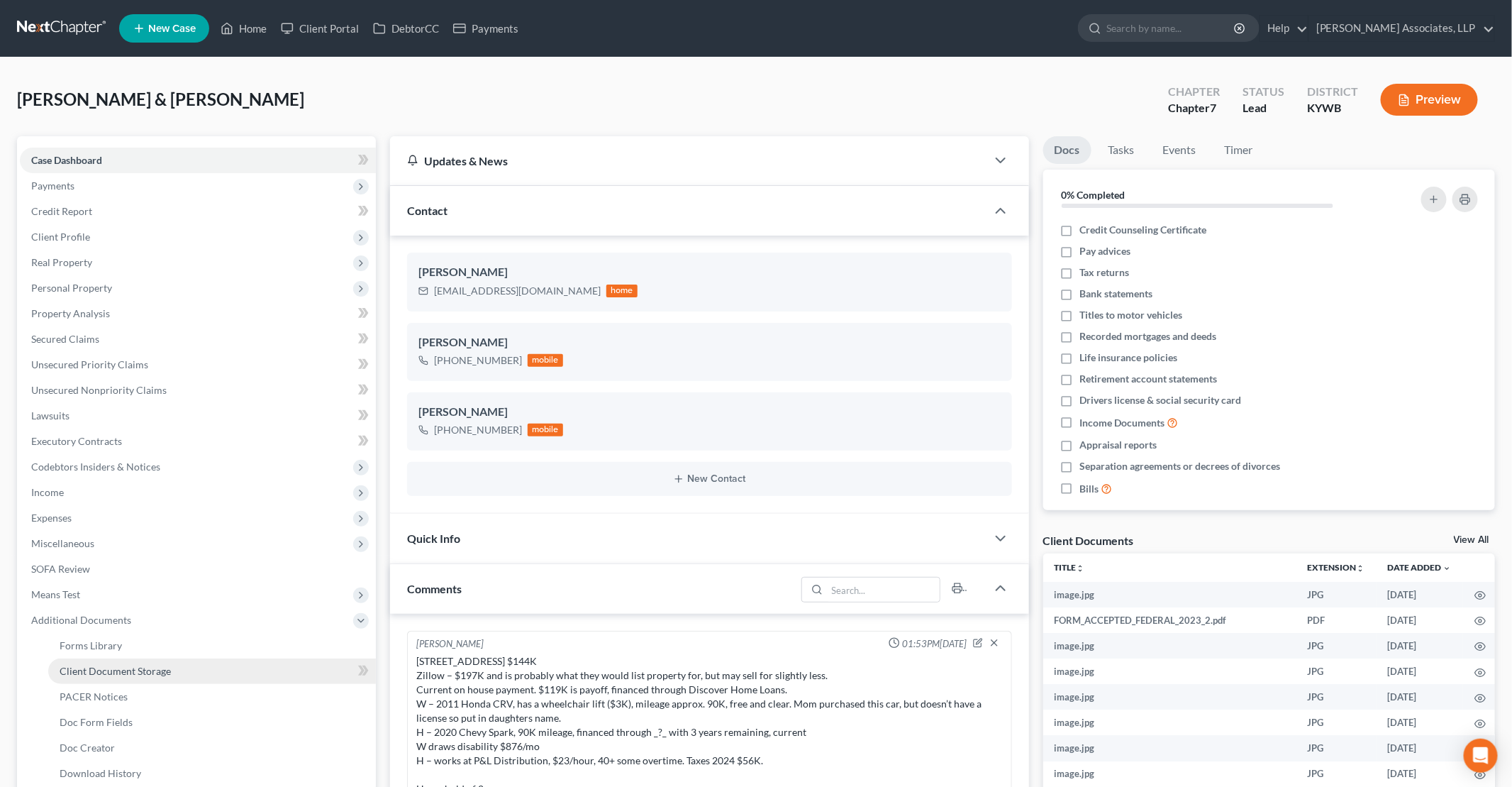
click at [252, 670] on link "Client Document Storage" at bounding box center [212, 671] width 327 height 26
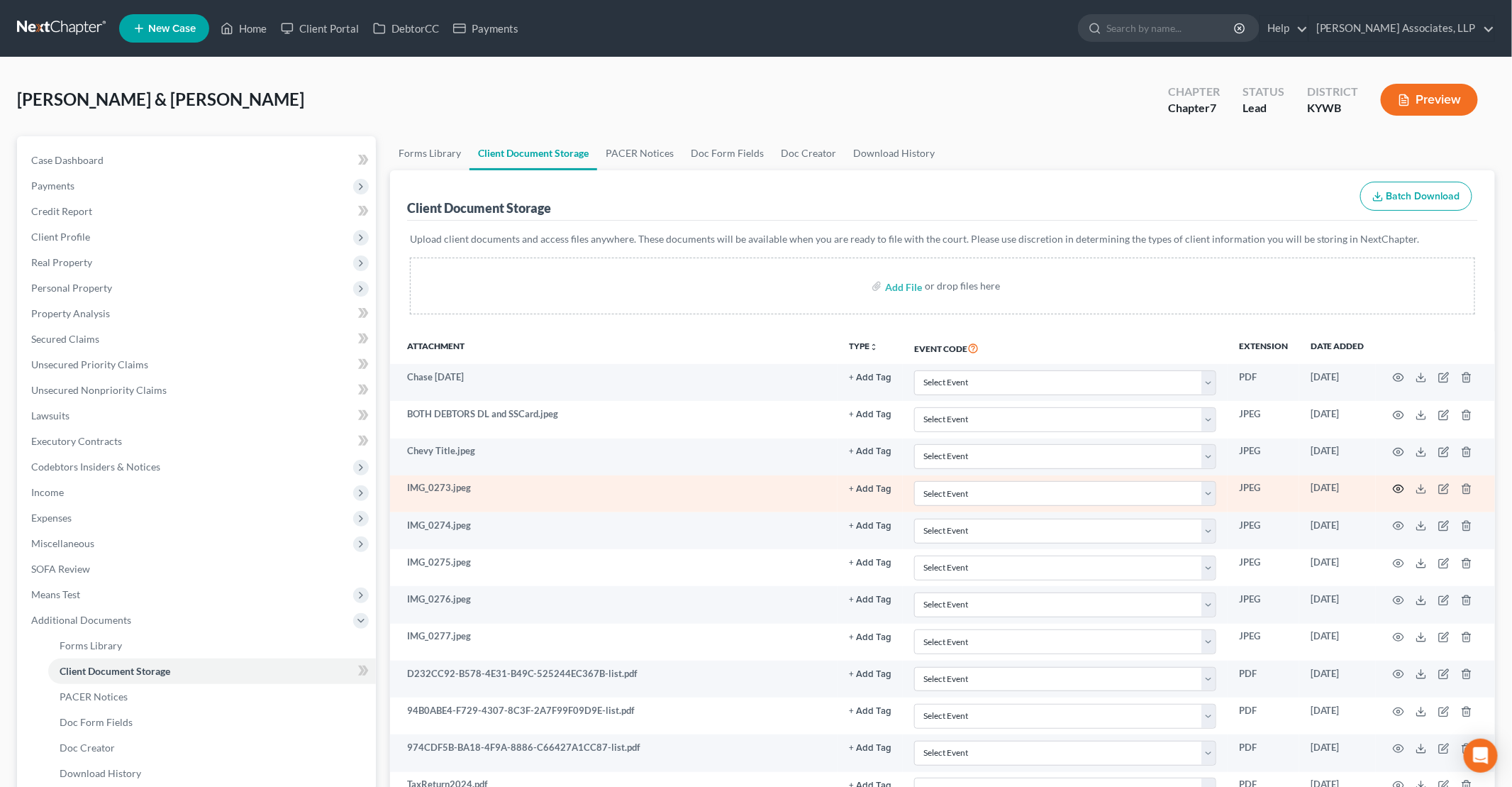
click at [1397, 487] on icon "button" at bounding box center [1398, 489] width 11 height 11
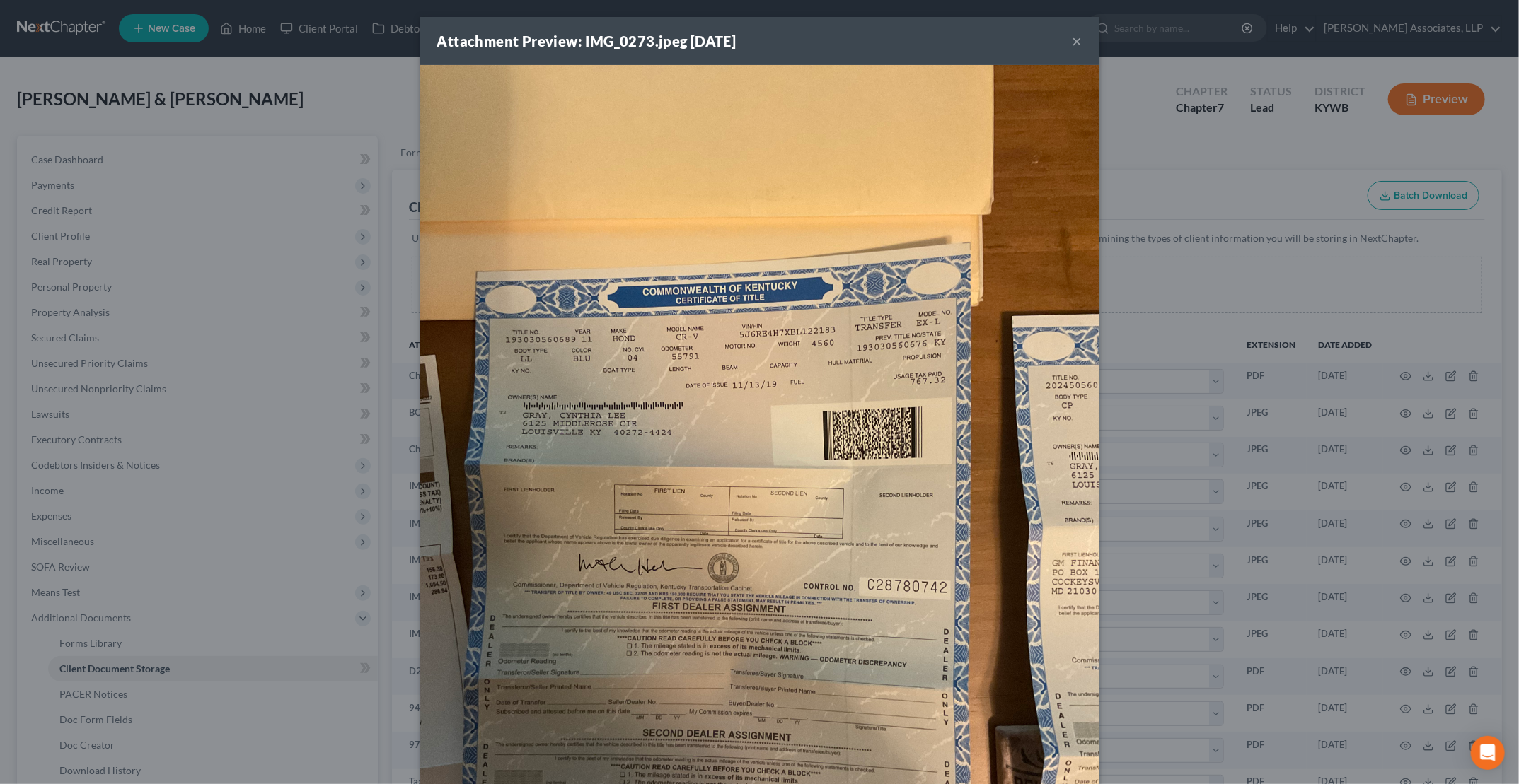
click at [1072, 42] on button "×" at bounding box center [1077, 41] width 10 height 17
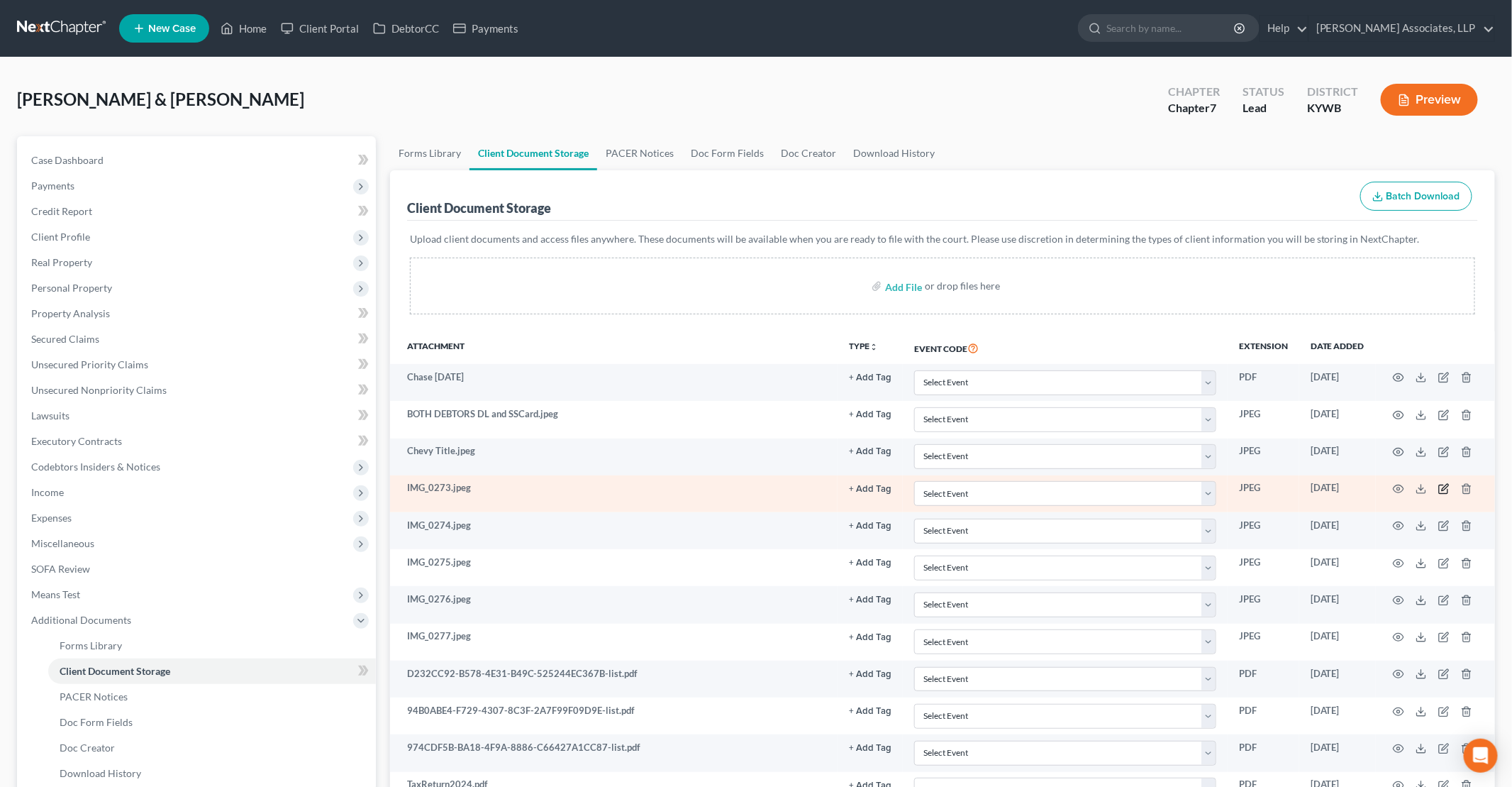
click at [1444, 486] on icon "button" at bounding box center [1445, 486] width 6 height 6
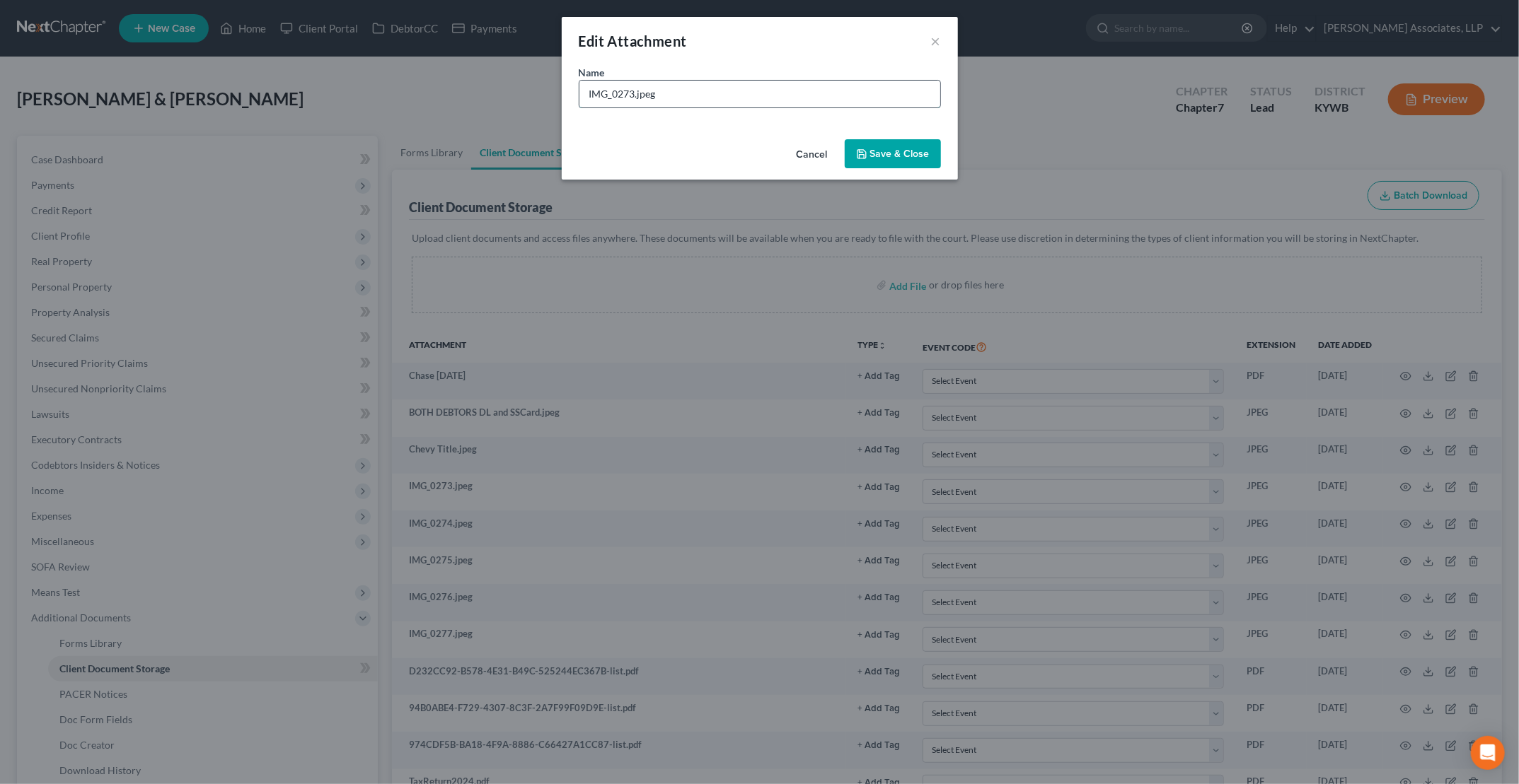
click at [619, 98] on input "IMG_0273.jpeg" at bounding box center [760, 94] width 361 height 27
drag, startPoint x: 629, startPoint y: 94, endPoint x: 546, endPoint y: 86, distance: 83.4
click at [546, 86] on div "Edit Attachment × Name * IMG_0273.jpeg Cancel Save & Close" at bounding box center [760, 392] width 1519 height 784
type input "Honda CRV Title.jpeg"
click at [878, 164] on button "Save & Close" at bounding box center [893, 154] width 96 height 30
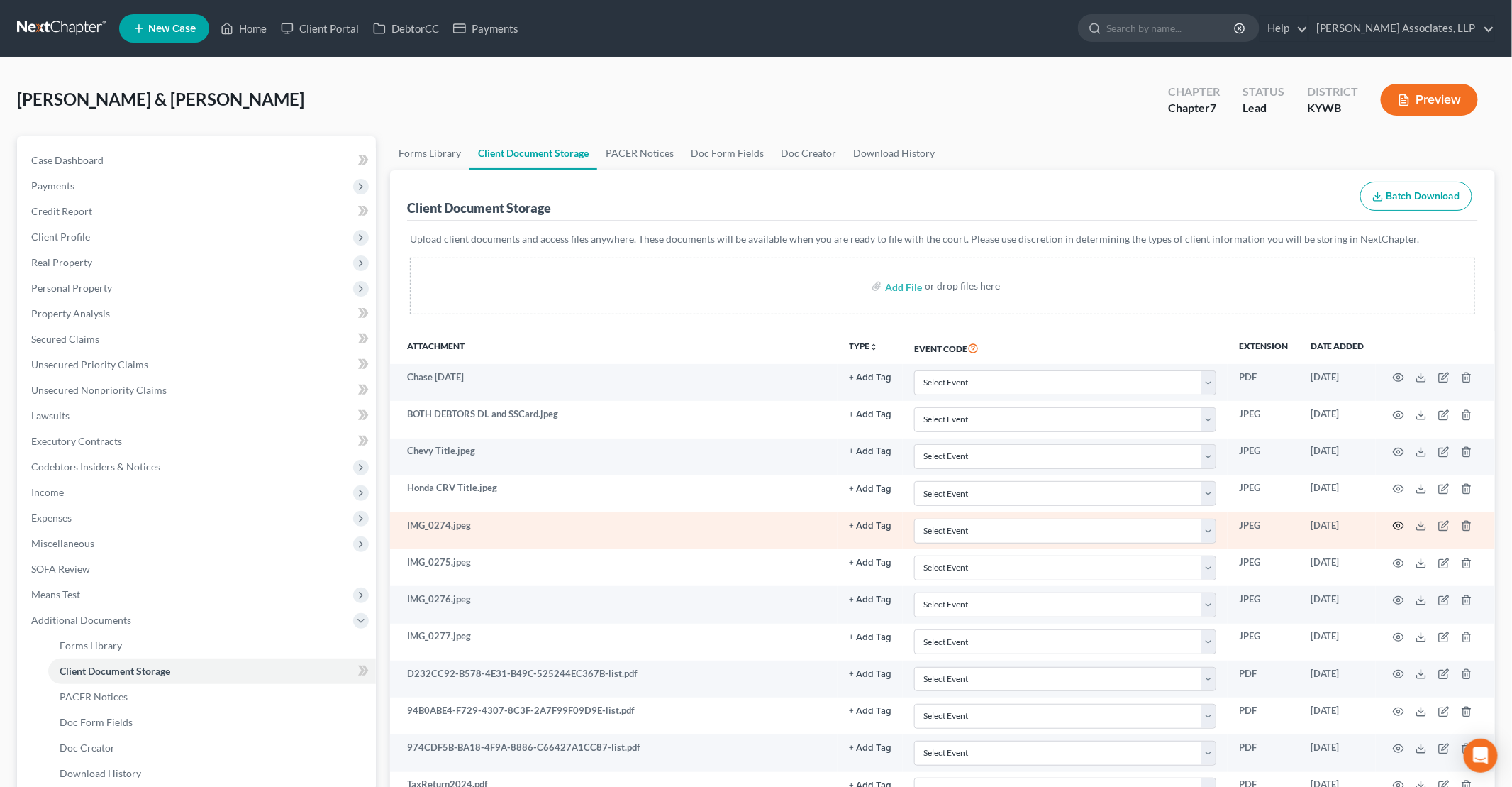
click at [1398, 524] on circle "button" at bounding box center [1398, 525] width 3 height 3
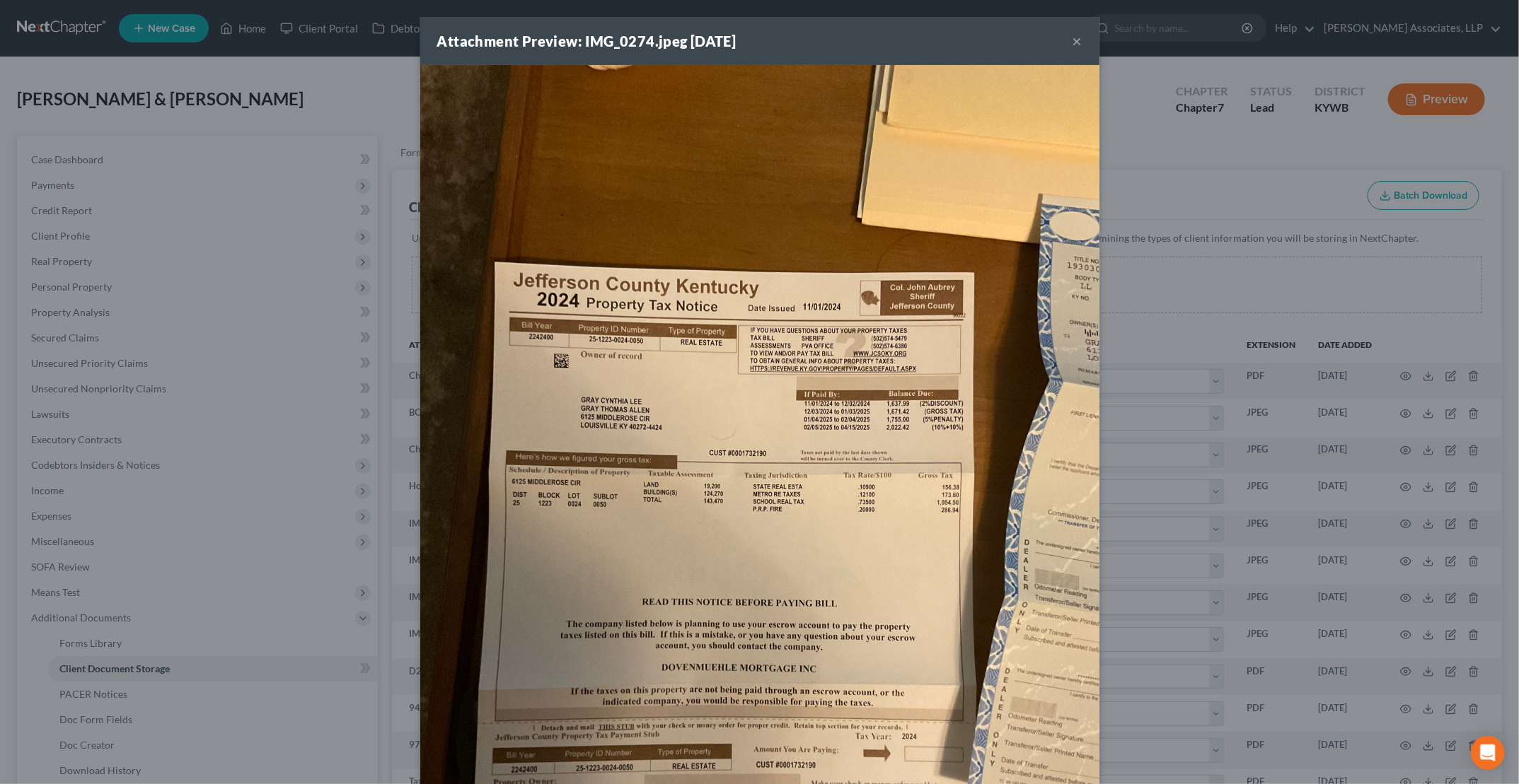
click at [1072, 39] on button "×" at bounding box center [1077, 41] width 10 height 17
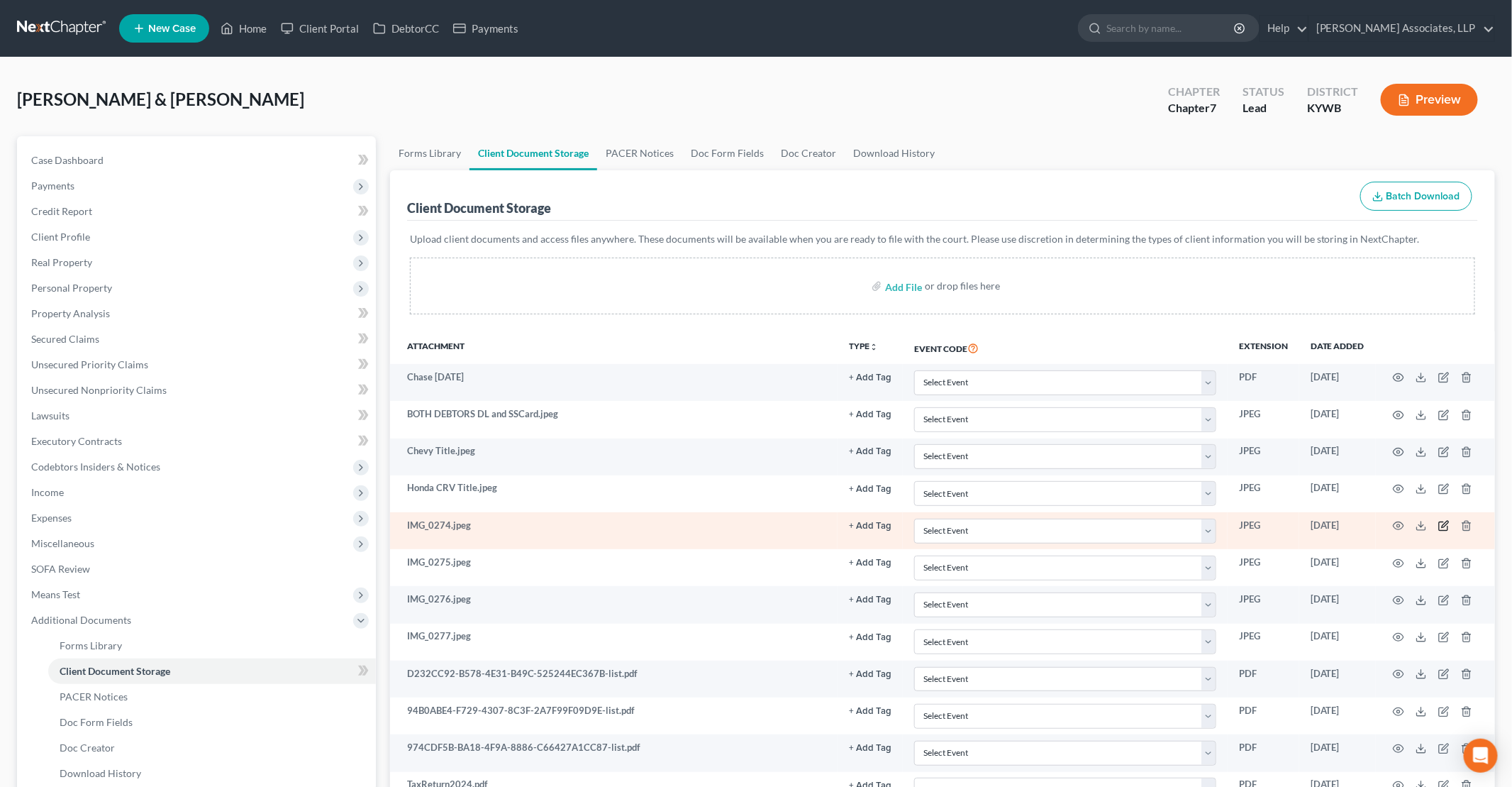
click at [1442, 522] on icon "button" at bounding box center [1445, 524] width 6 height 6
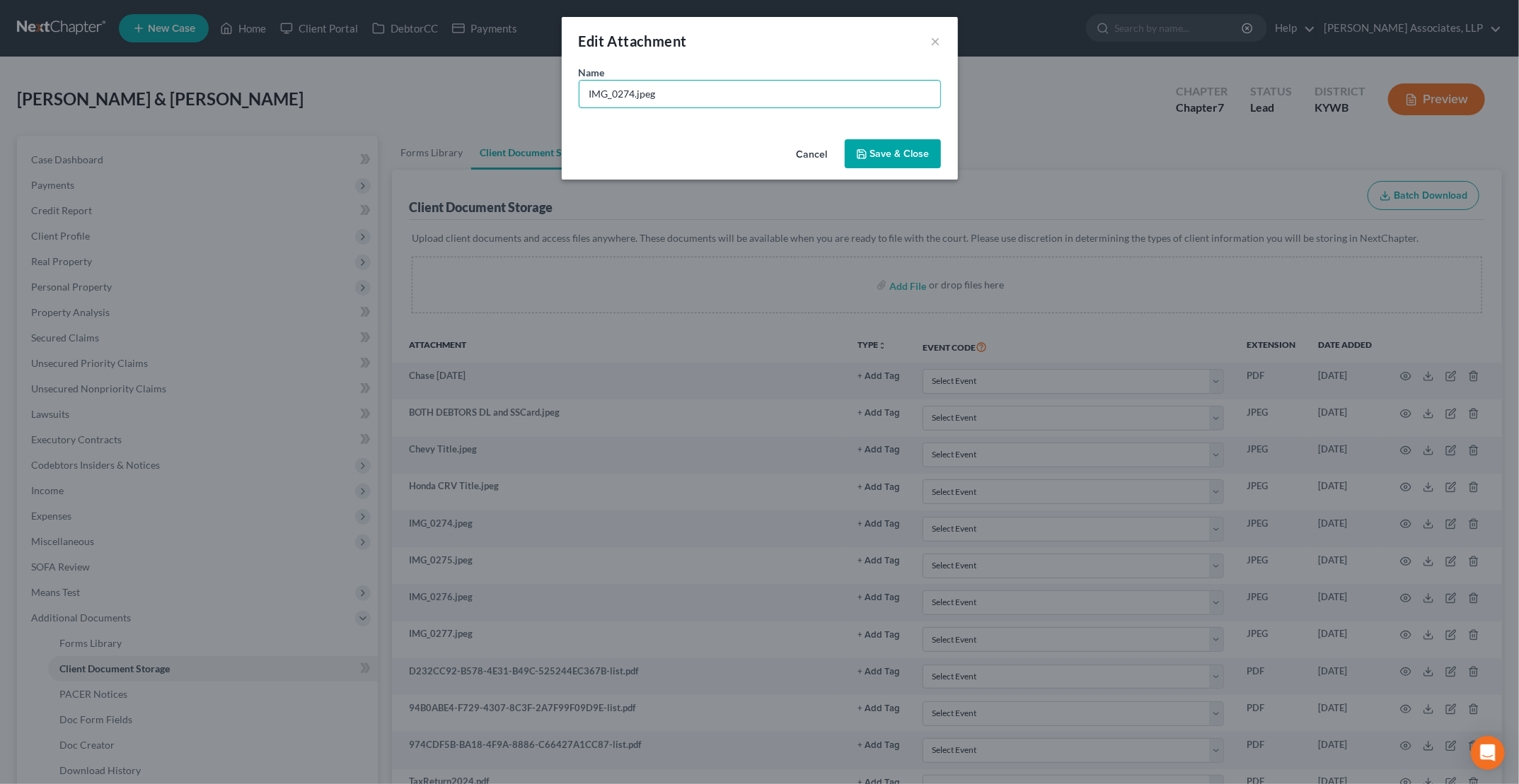
drag, startPoint x: 634, startPoint y: 93, endPoint x: 363, endPoint y: 70, distance: 272.0
click at [367, 70] on div "Edit Attachment × Name * IMG_0274.jpeg Cancel Save & Close" at bounding box center [760, 392] width 1519 height 784
type input "Property Tax Notice.jpeg"
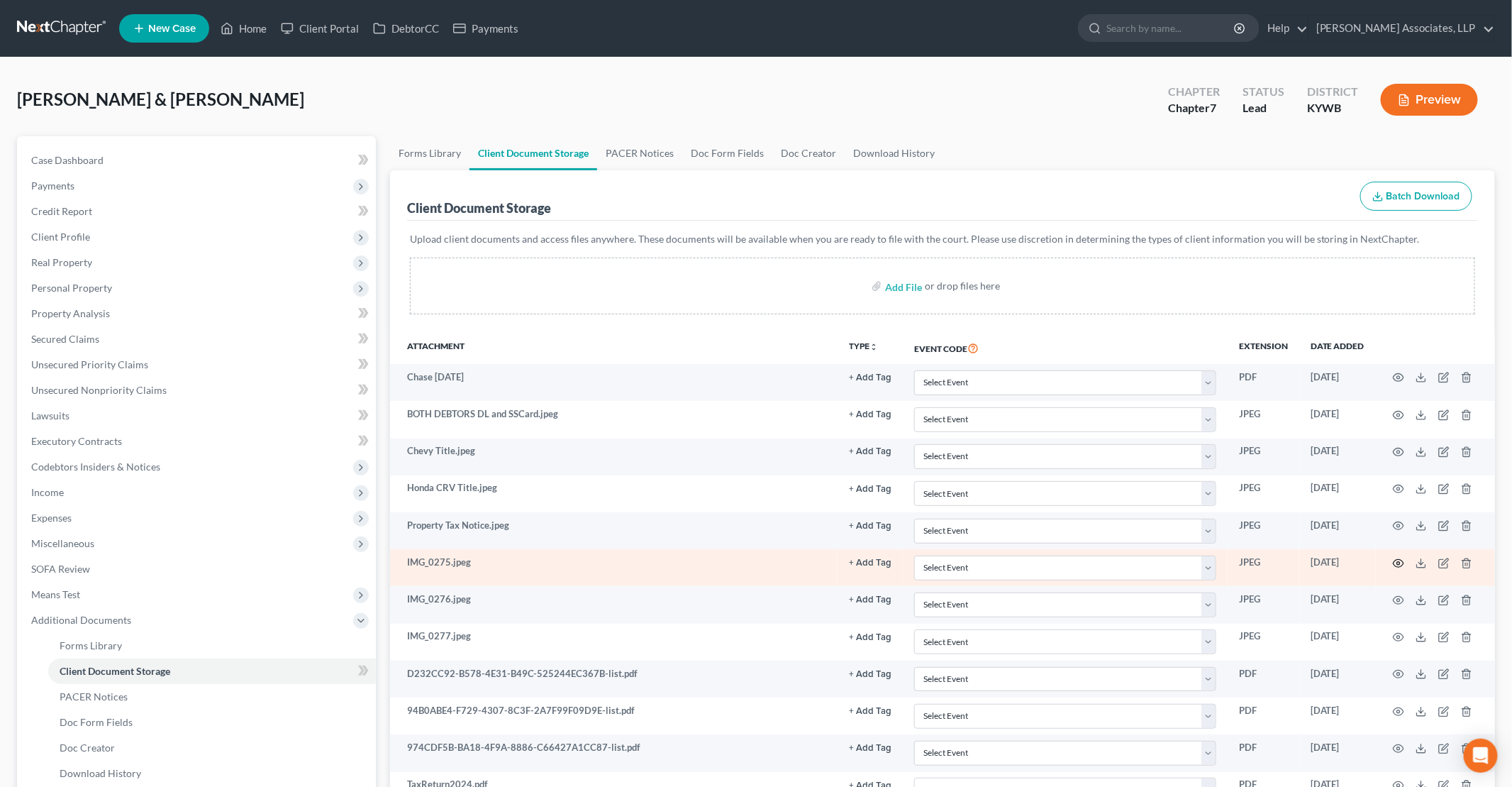
click at [1398, 558] on icon "button" at bounding box center [1398, 563] width 11 height 11
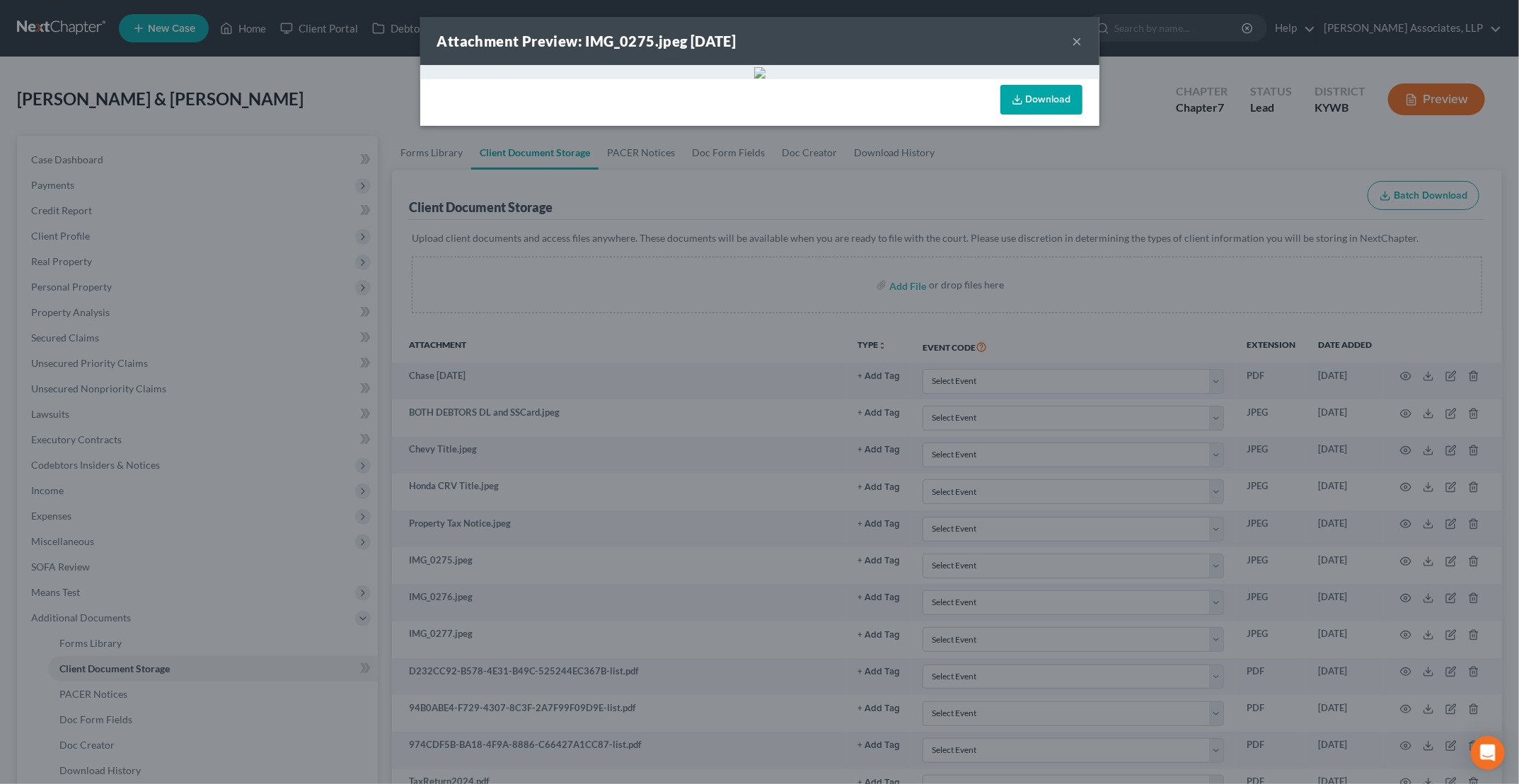
click at [1072, 40] on button "×" at bounding box center [1077, 41] width 10 height 17
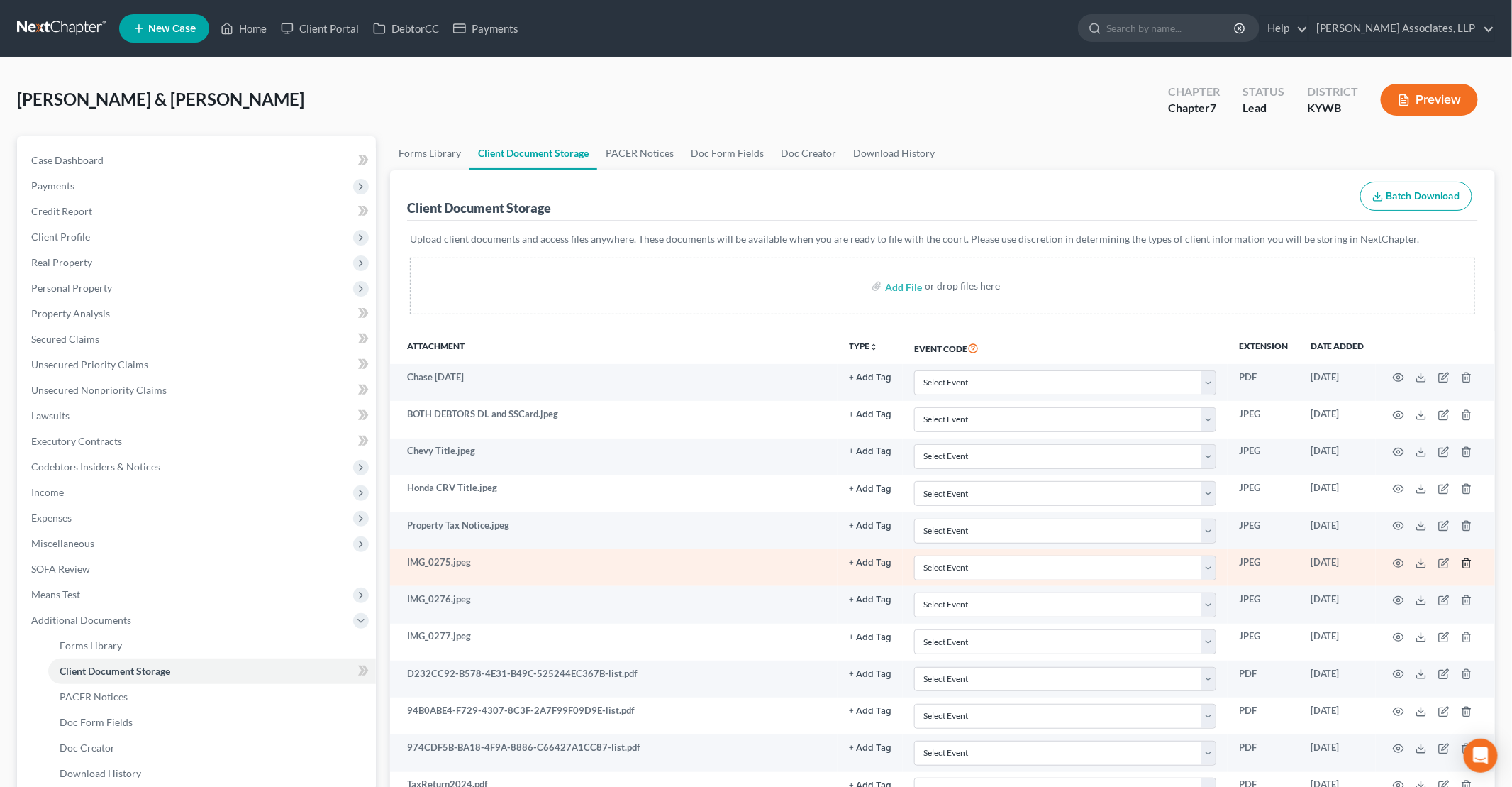
click at [1467, 559] on icon "button" at bounding box center [1466, 563] width 11 height 11
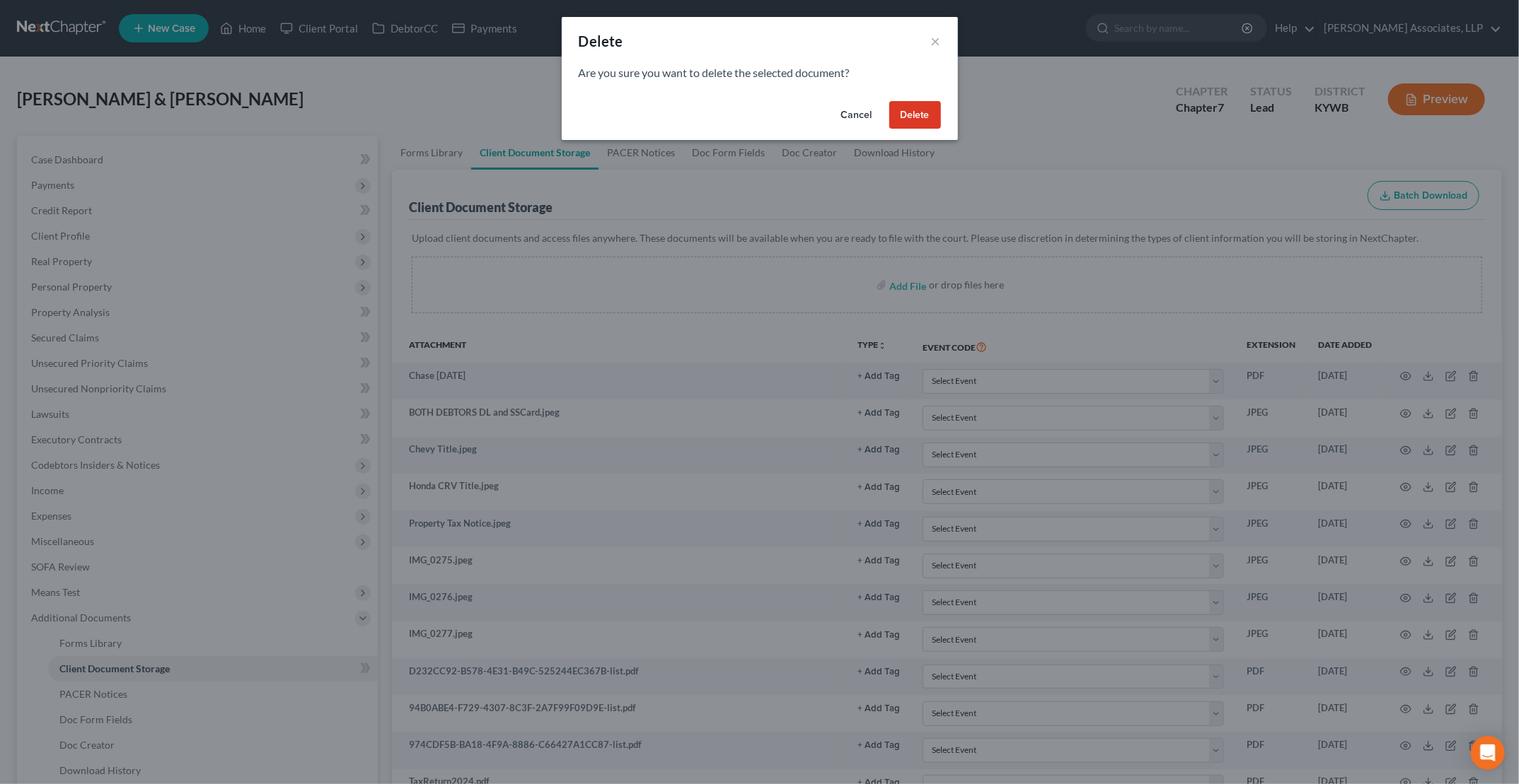
click at [930, 111] on button "Delete" at bounding box center [915, 115] width 52 height 28
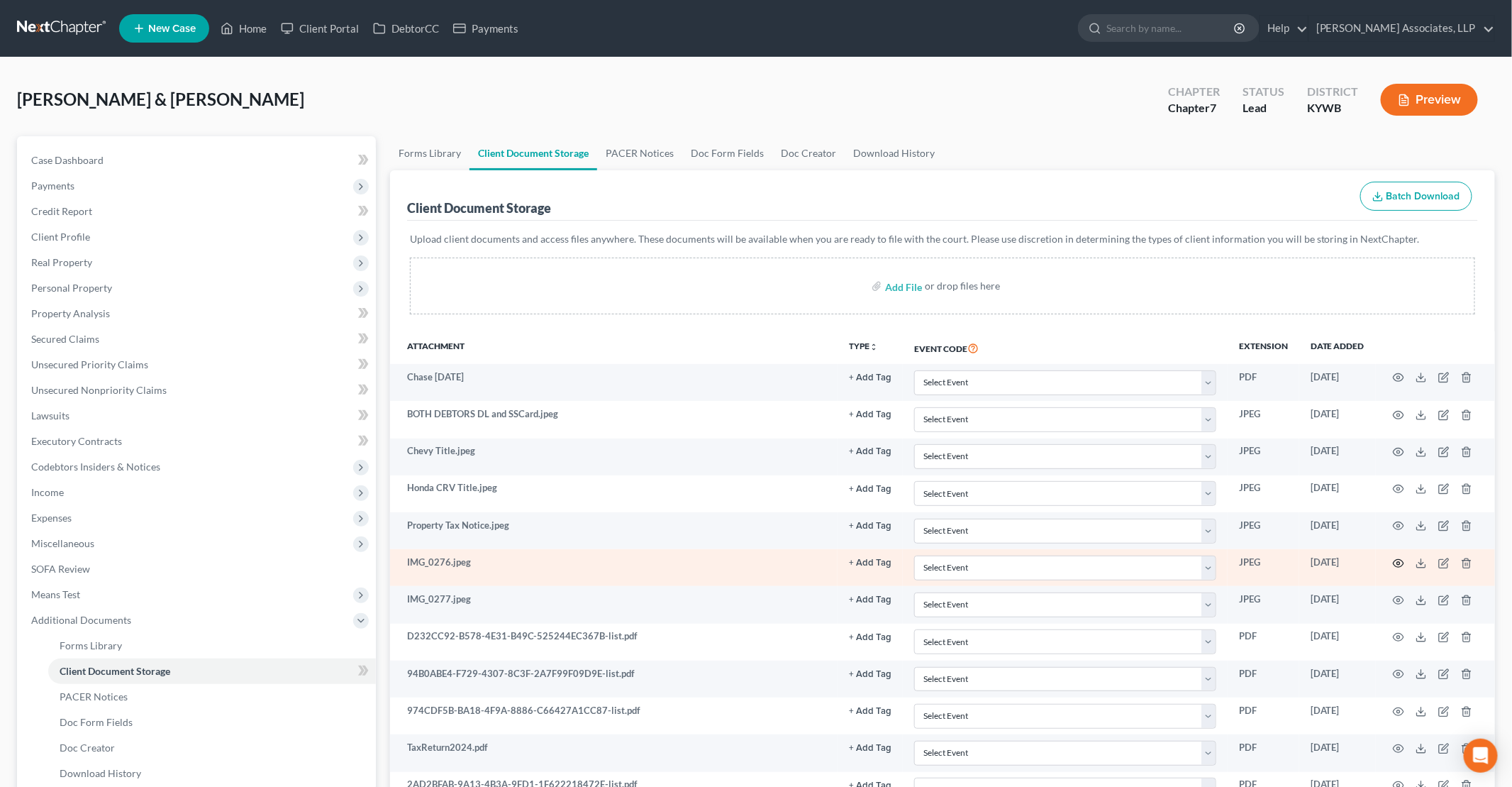
click at [1399, 558] on icon "button" at bounding box center [1398, 563] width 11 height 11
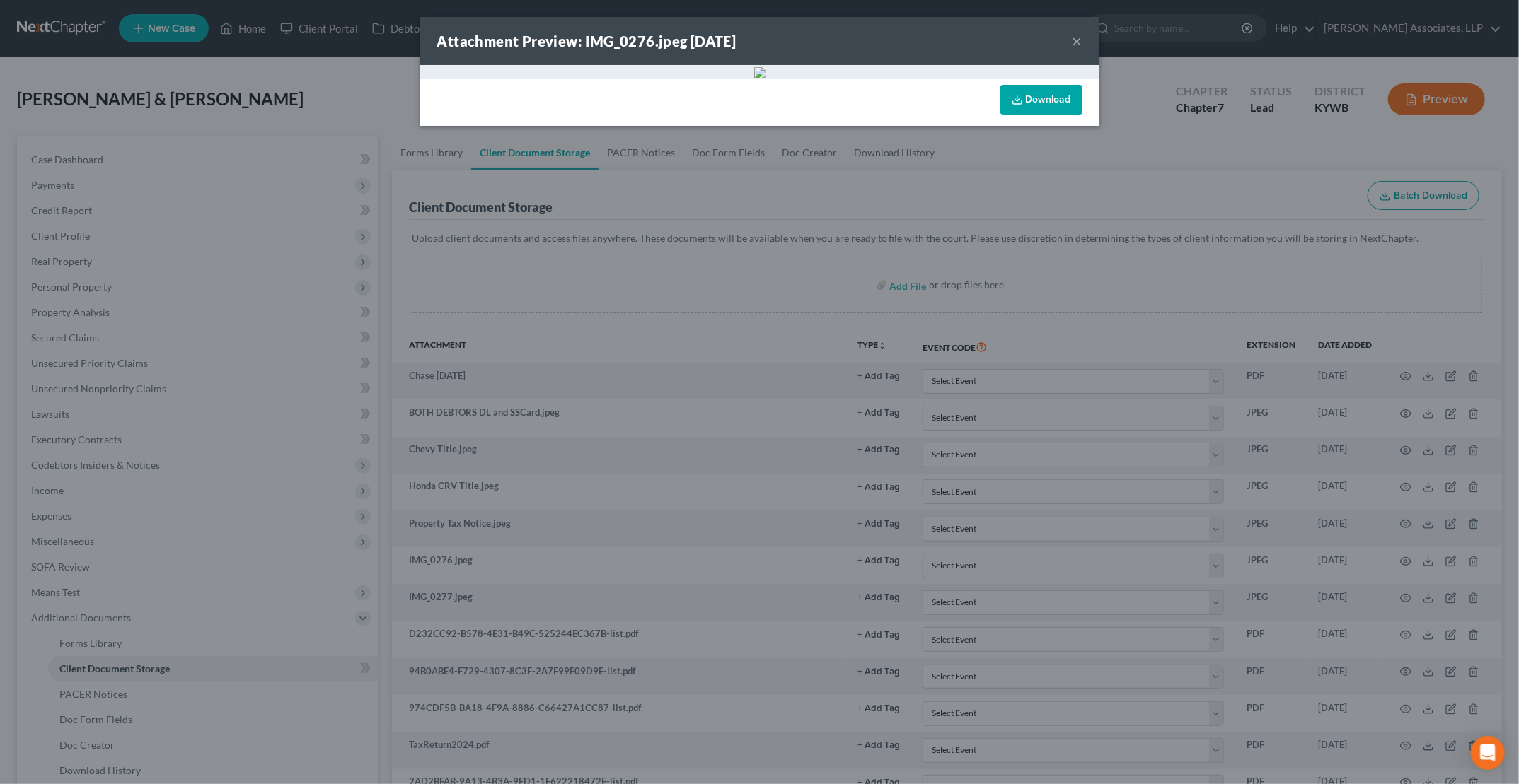
click at [1073, 36] on button "×" at bounding box center [1077, 41] width 10 height 17
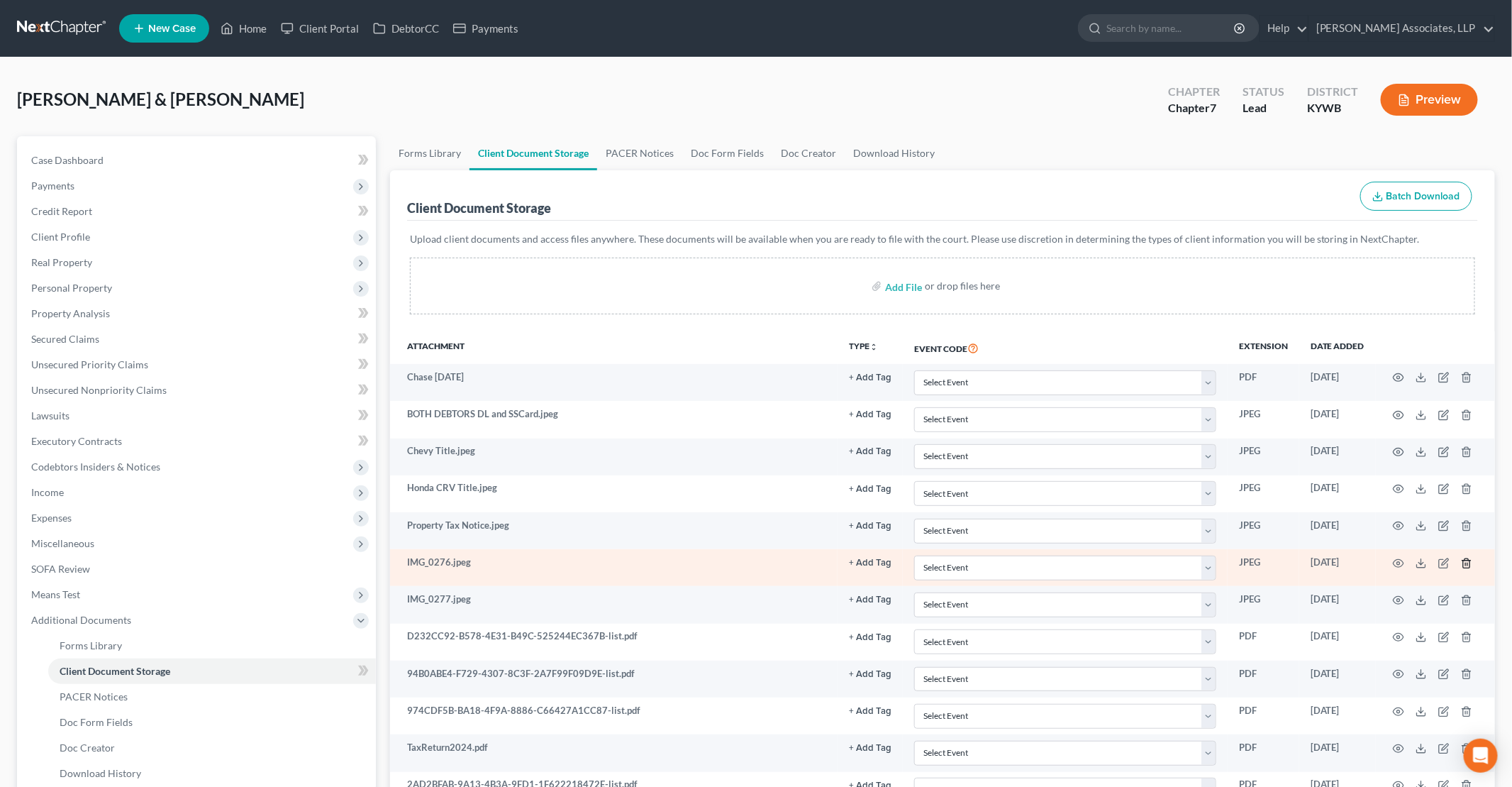
click at [1468, 558] on icon "button" at bounding box center [1466, 563] width 11 height 11
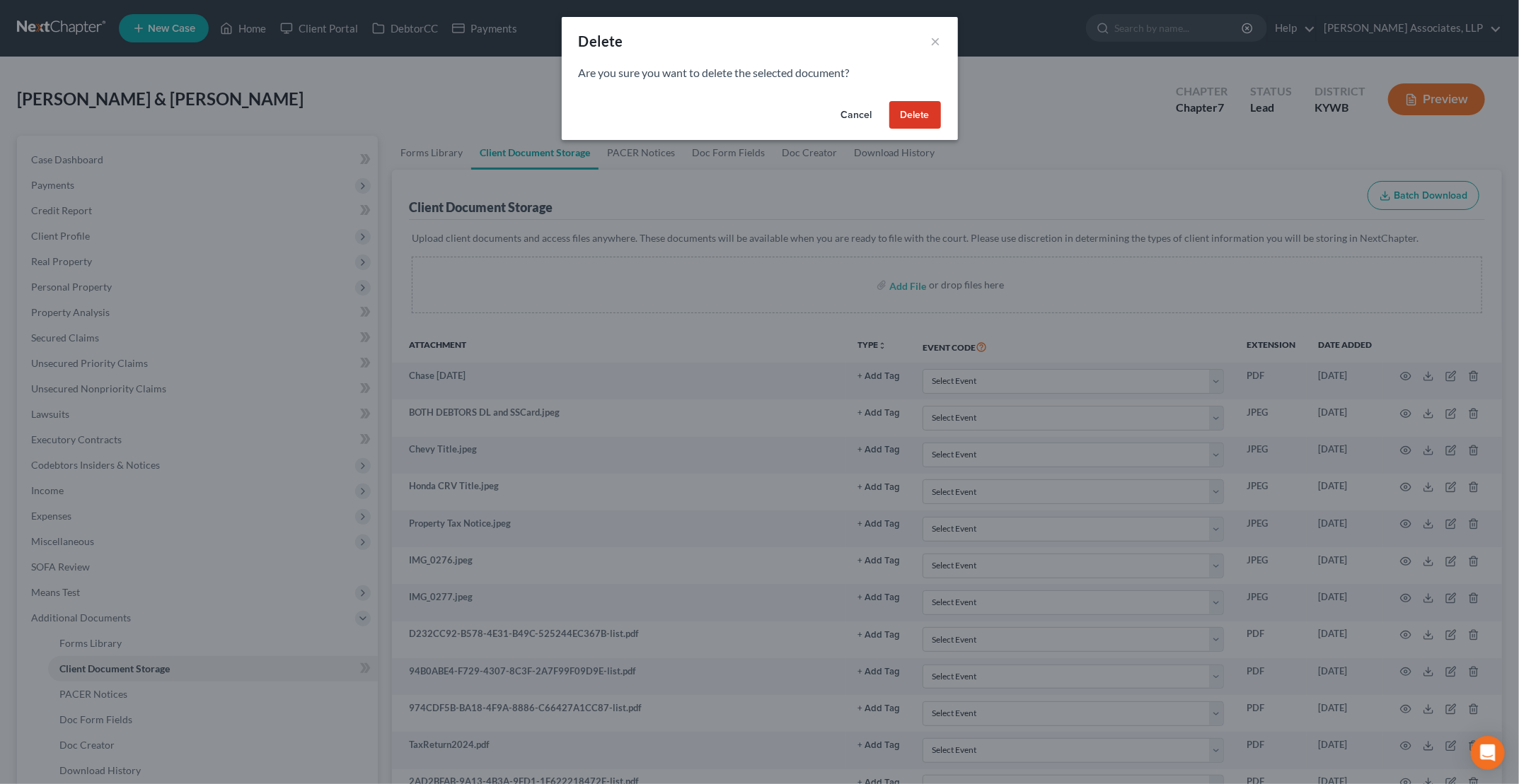
click at [920, 112] on button "Delete" at bounding box center [915, 115] width 52 height 28
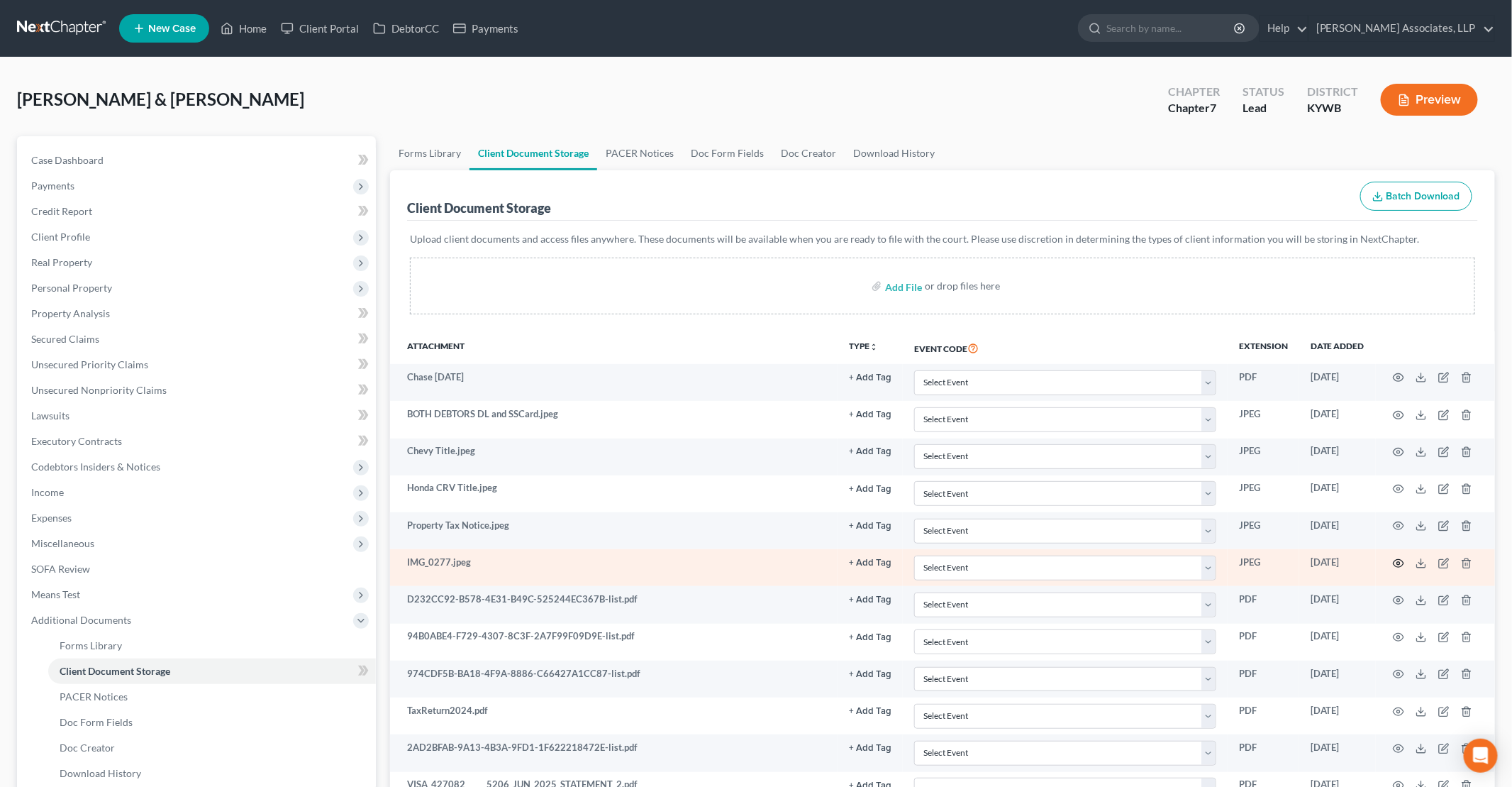
click at [1396, 559] on icon "button" at bounding box center [1399, 563] width 10 height 8
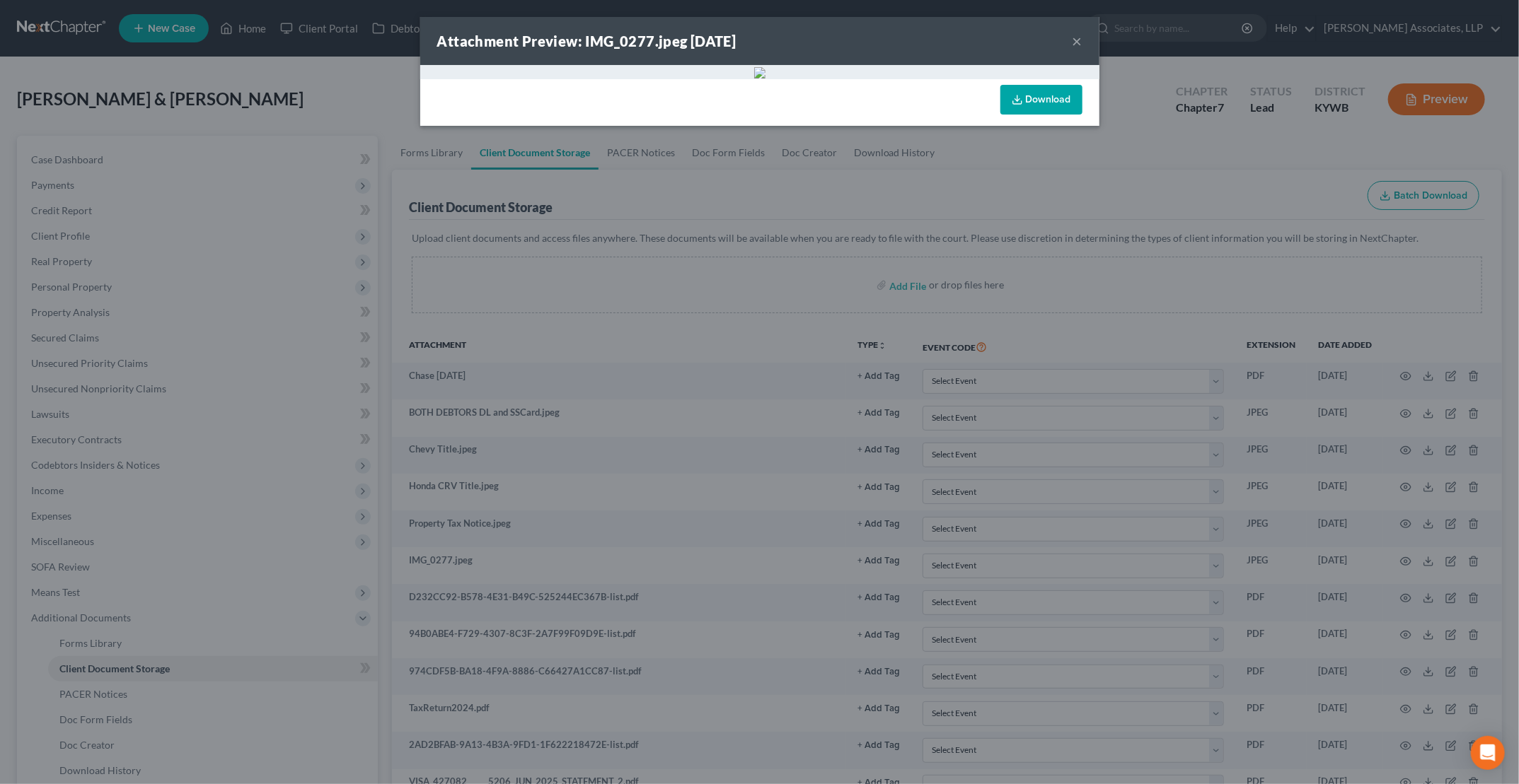
click at [1075, 42] on button "×" at bounding box center [1077, 41] width 10 height 17
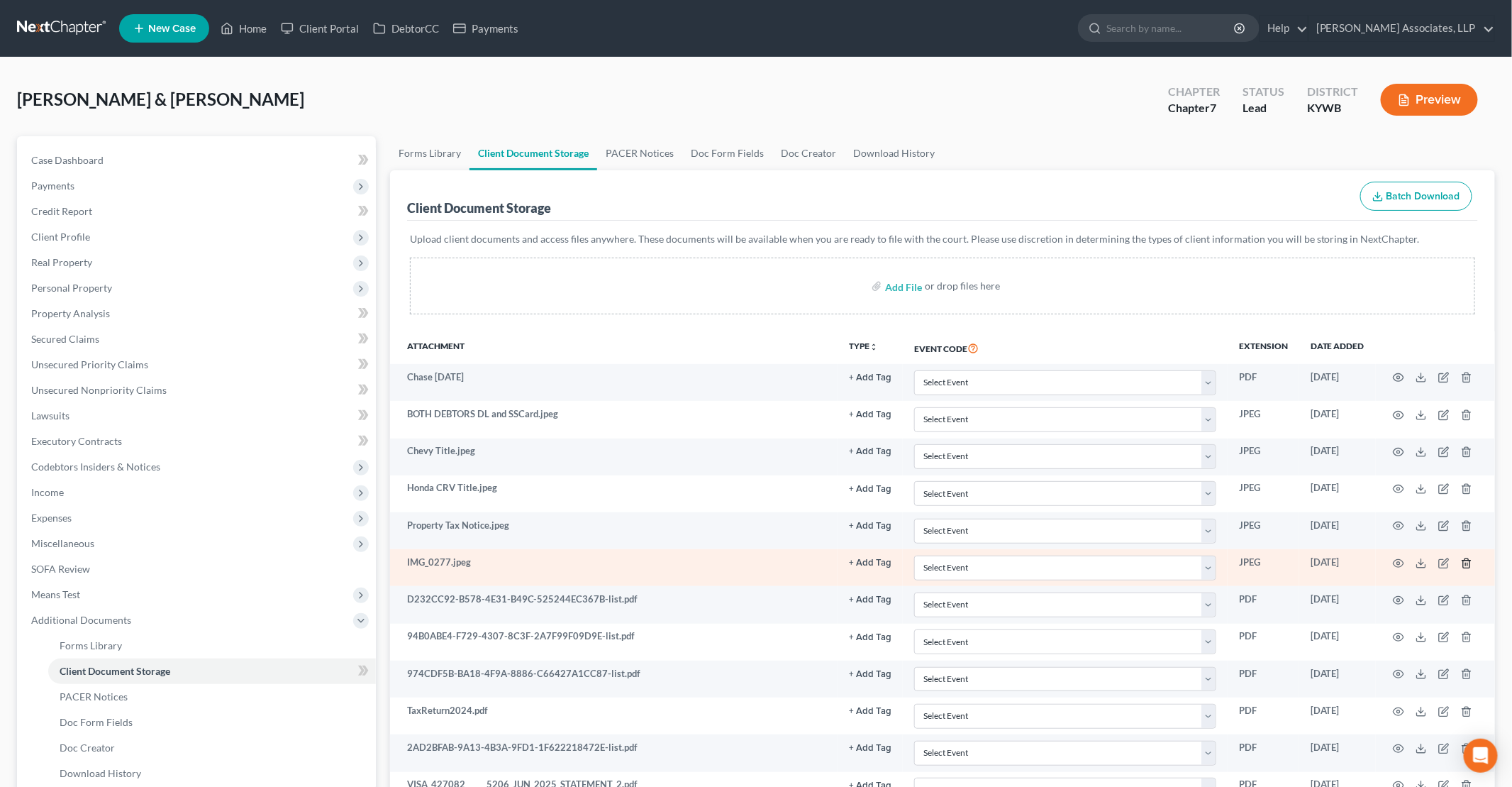
click at [1467, 563] on line "button" at bounding box center [1467, 564] width 0 height 3
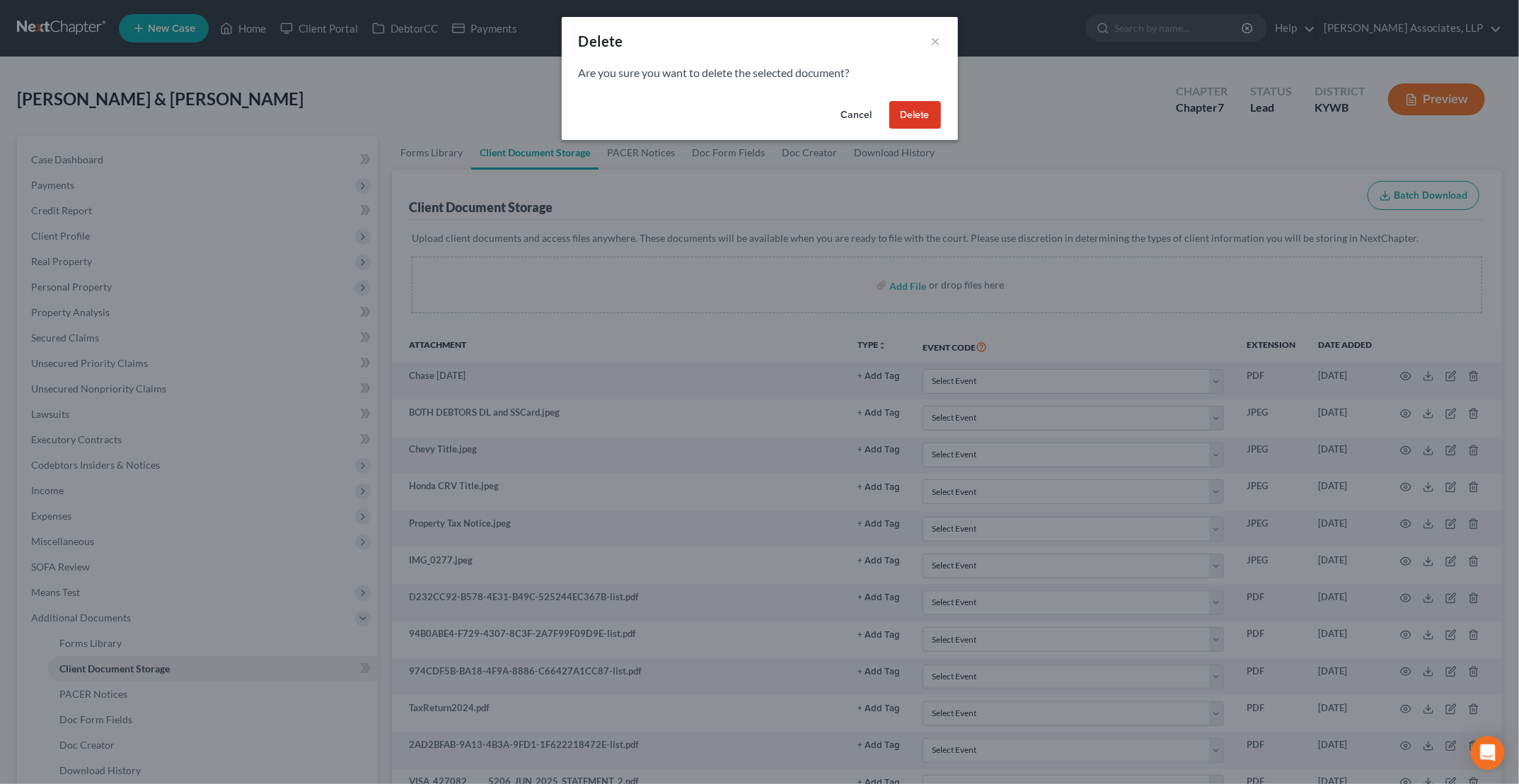
click at [920, 123] on button "Delete" at bounding box center [915, 115] width 52 height 28
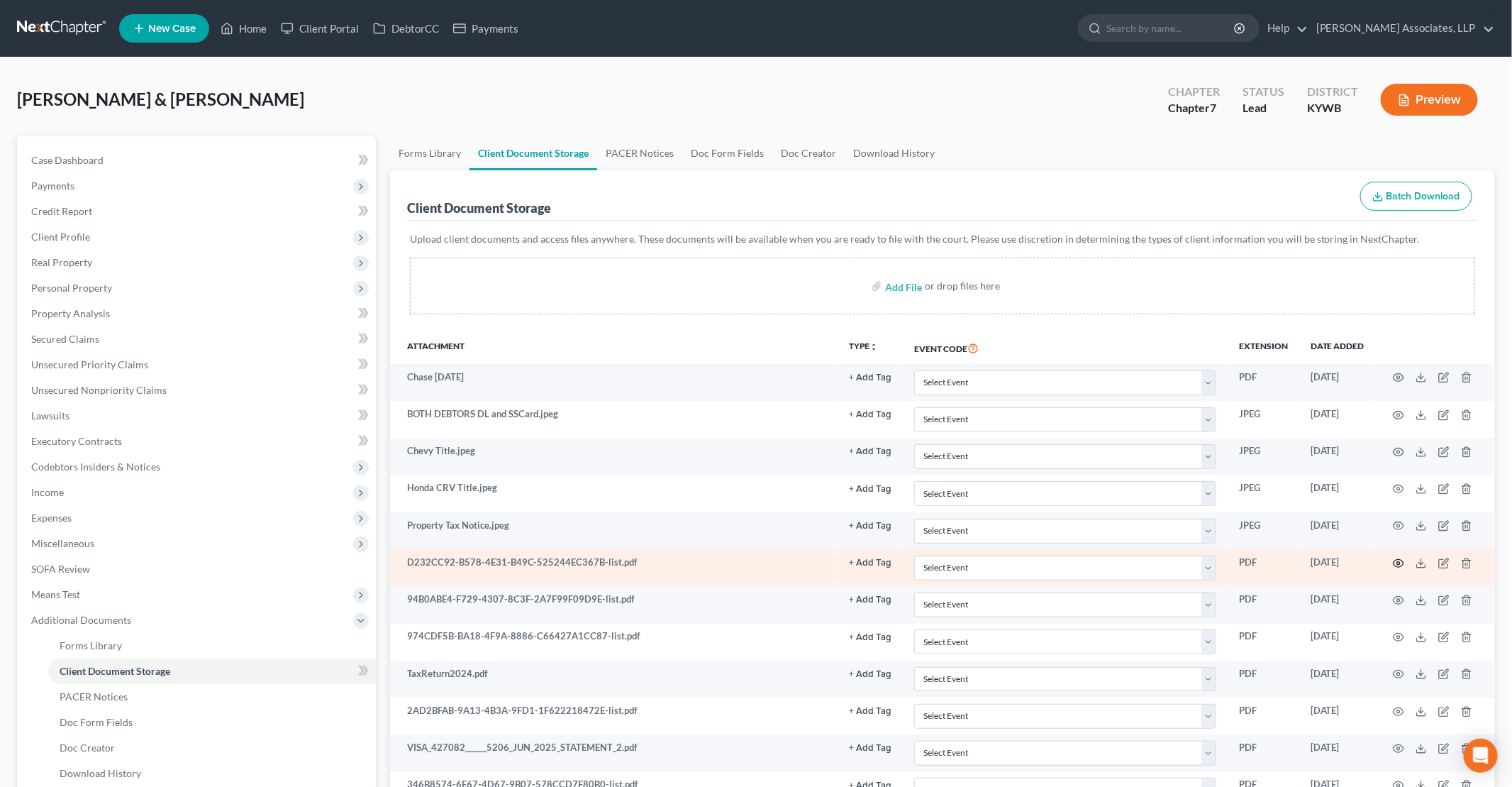
click at [1397, 558] on icon "button" at bounding box center [1398, 563] width 11 height 11
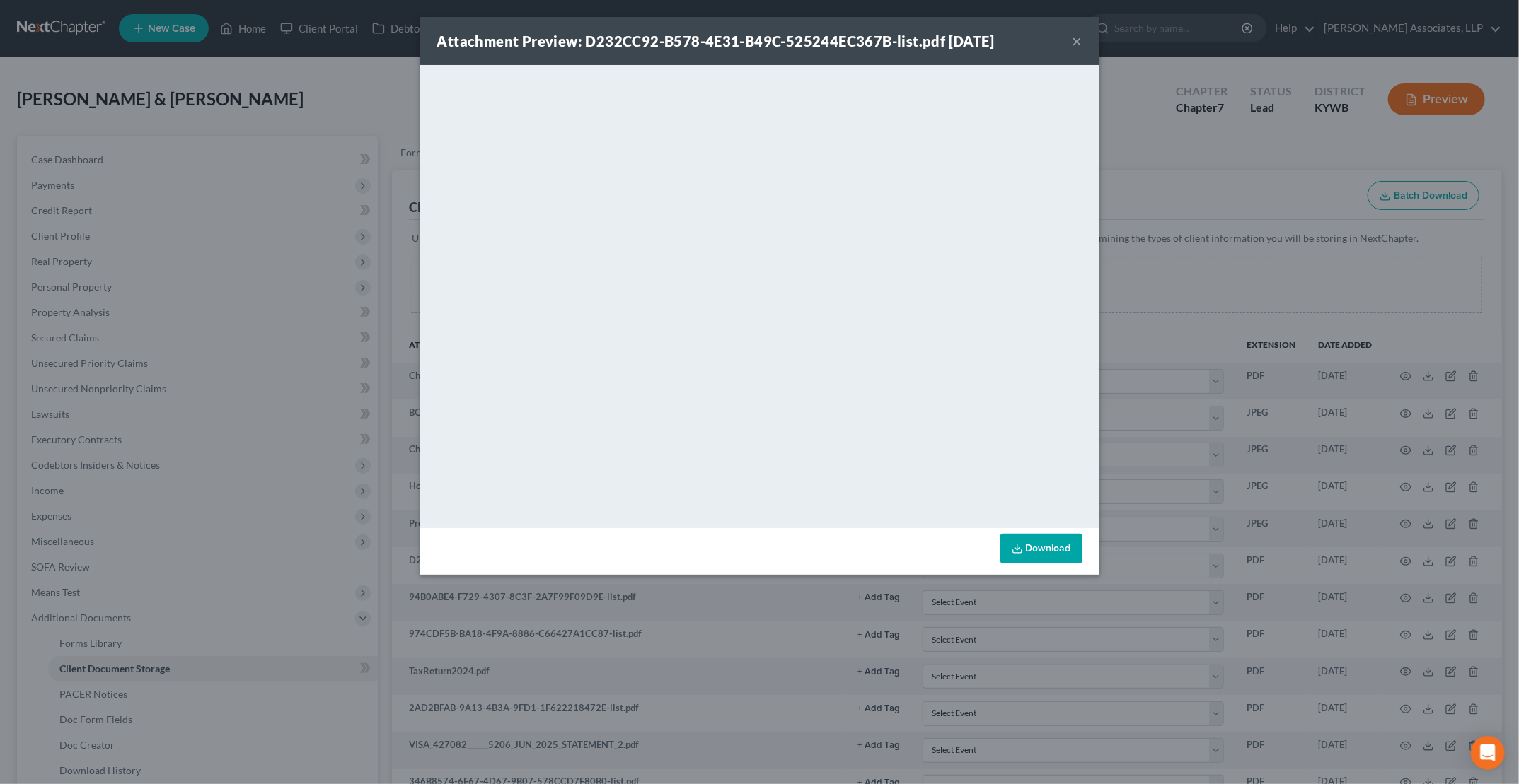
click at [1089, 40] on div "Attachment Preview: D232CC92-B578-4E31-B49C-525244EC367B-list.pdf 09/16/2025 ×" at bounding box center [760, 41] width 679 height 48
click at [1077, 42] on button "×" at bounding box center [1077, 41] width 10 height 17
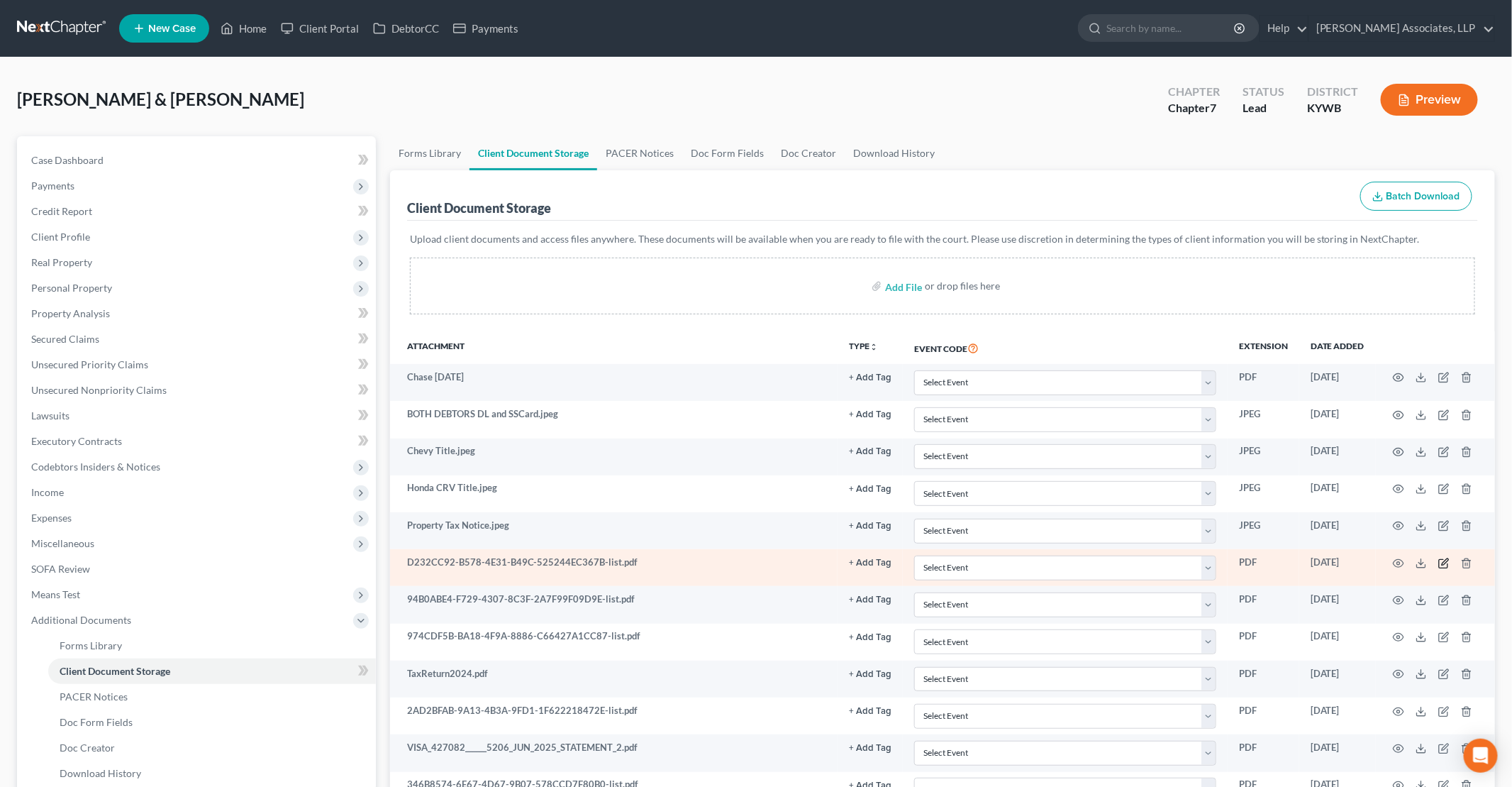
click at [1442, 560] on icon "button" at bounding box center [1444, 563] width 11 height 11
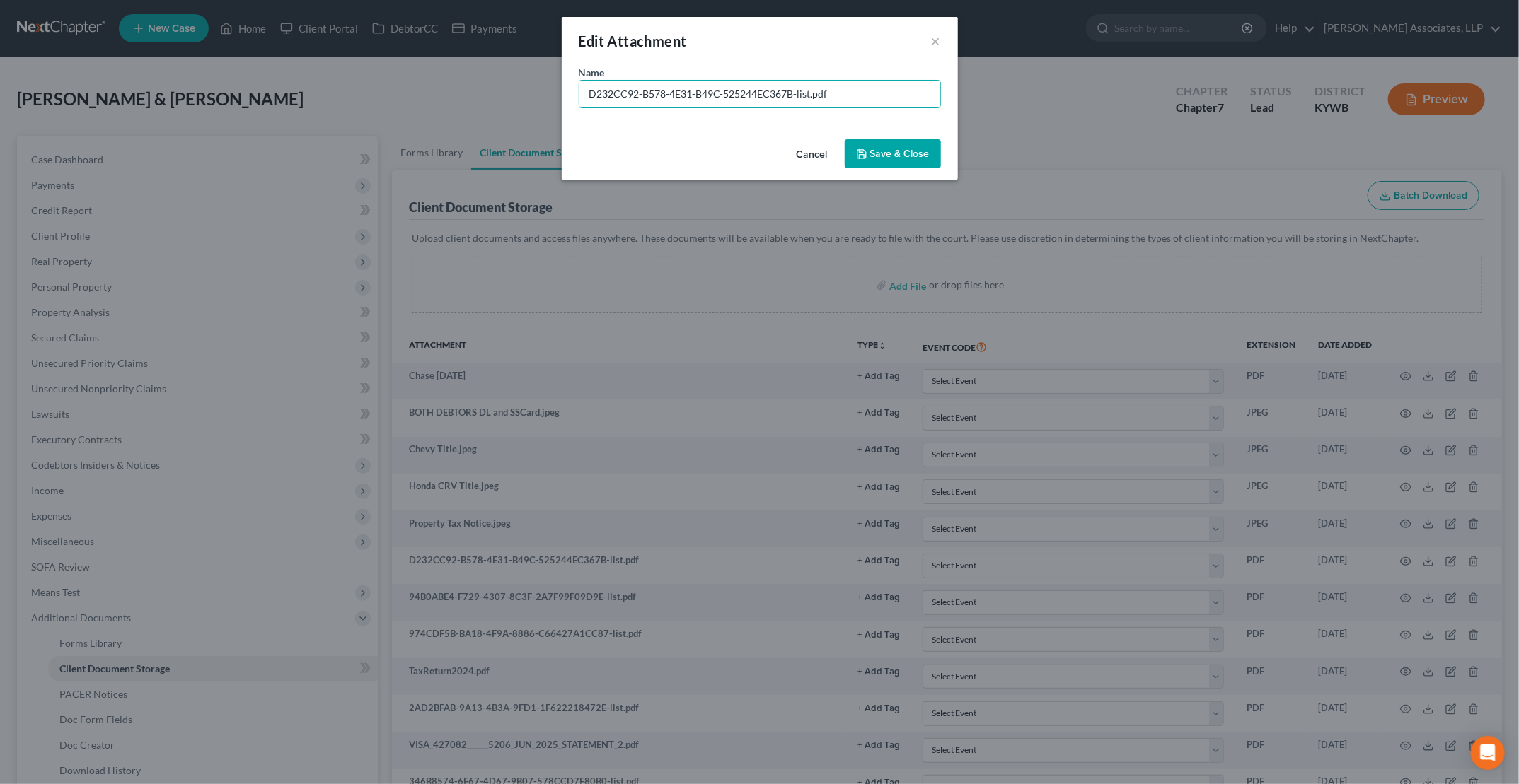
drag, startPoint x: 797, startPoint y: 100, endPoint x: 479, endPoint y: 98, distance: 318.0
click at [485, 96] on div "Edit Attachment × Name * D232CC92-B578-4E31-B49C-525244EC367B-list.pdf Cancel S…" at bounding box center [760, 392] width 1519 height 784
type input "Chase March 2479.pdf"
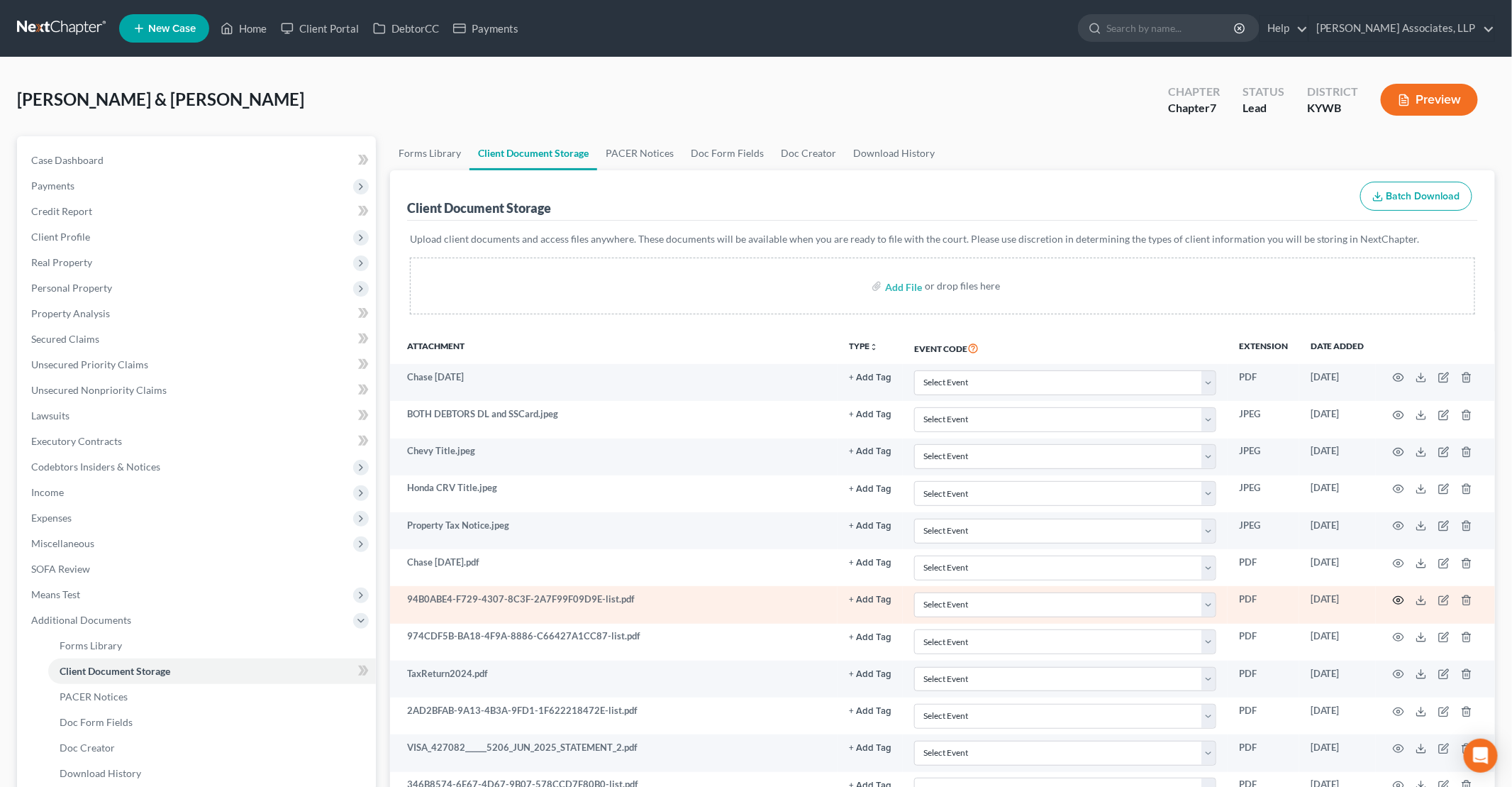
click at [1398, 596] on icon "button" at bounding box center [1398, 600] width 11 height 11
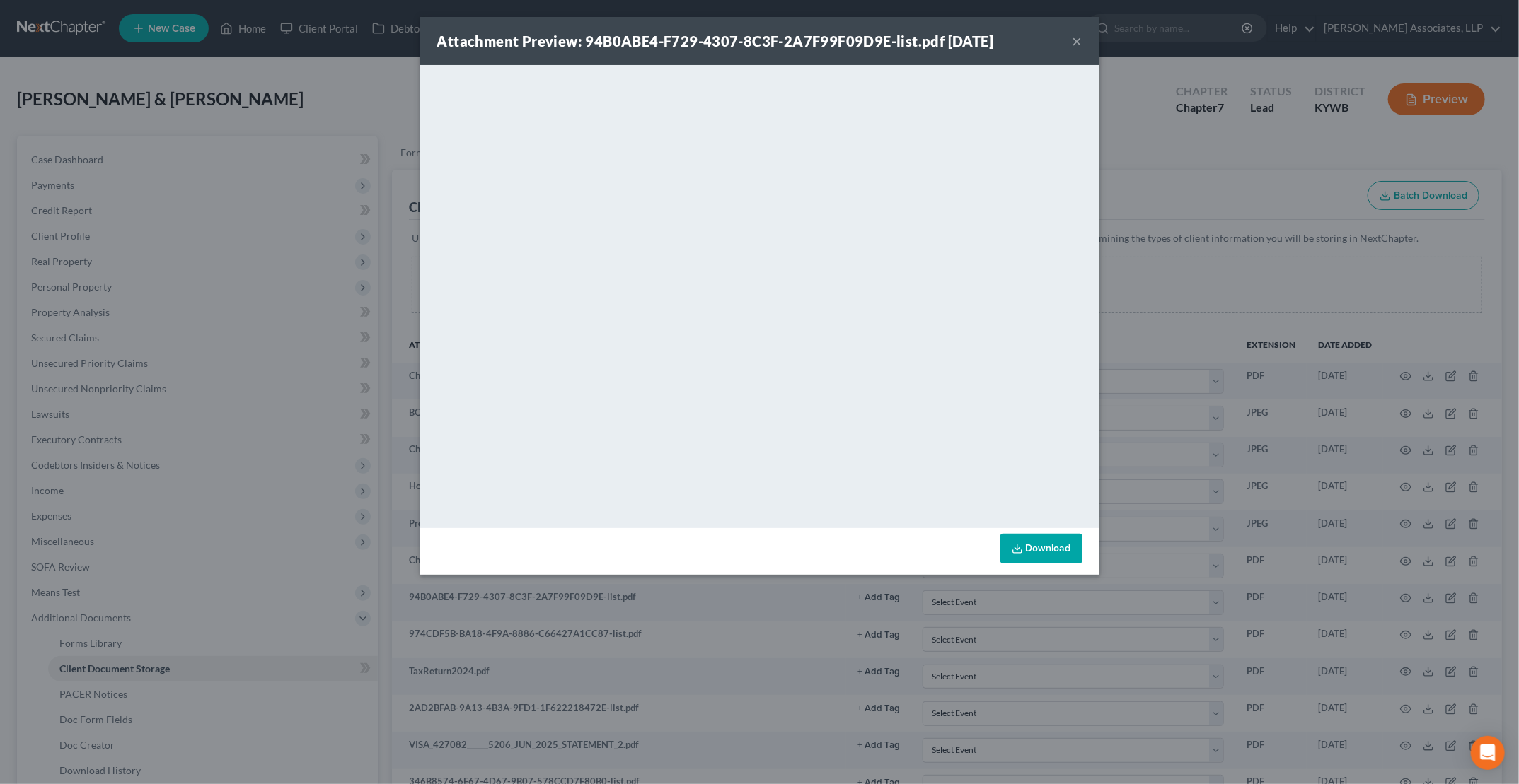
click at [1075, 41] on button "×" at bounding box center [1077, 41] width 10 height 17
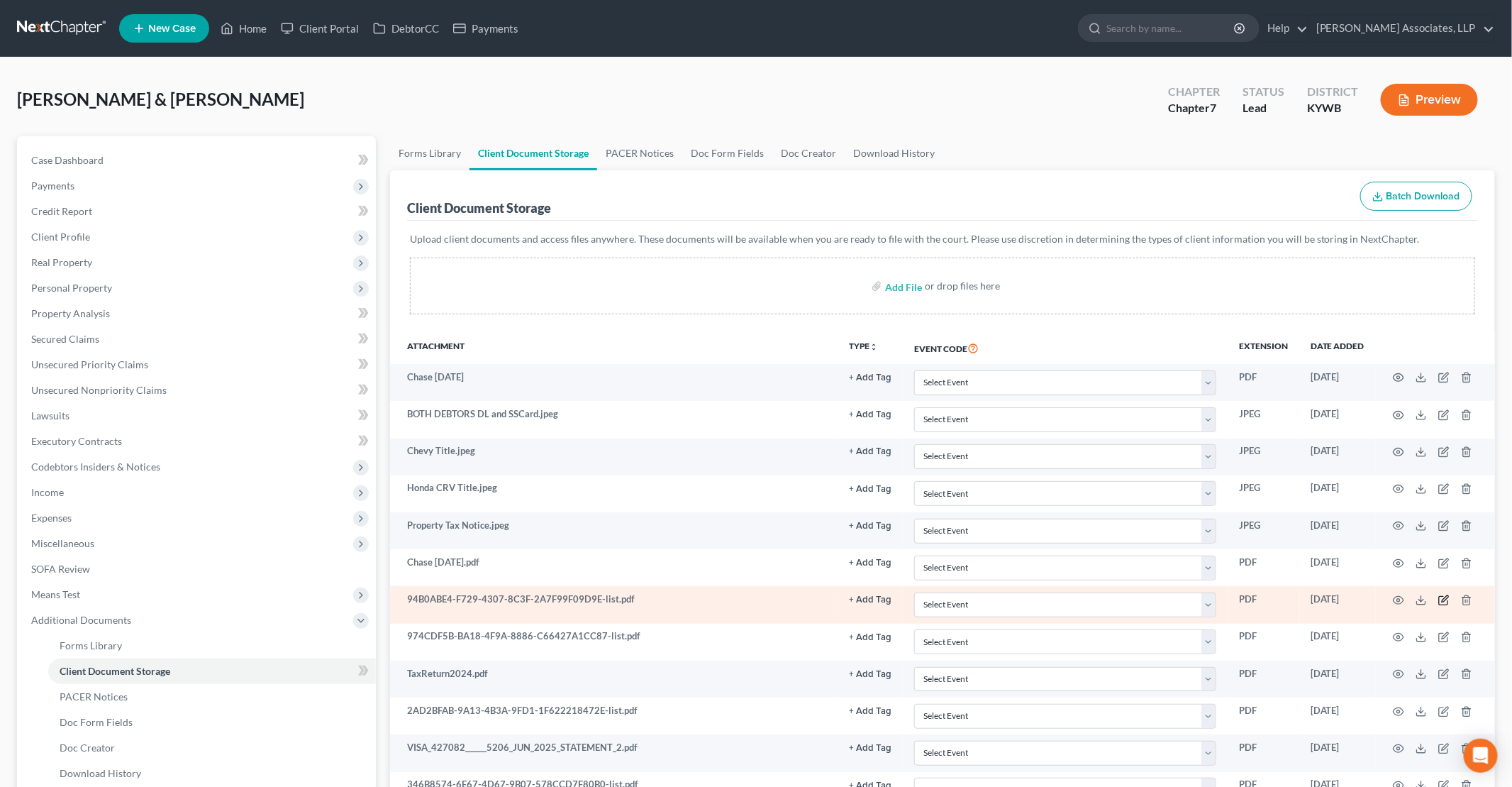
click at [1447, 595] on icon "button" at bounding box center [1444, 600] width 11 height 11
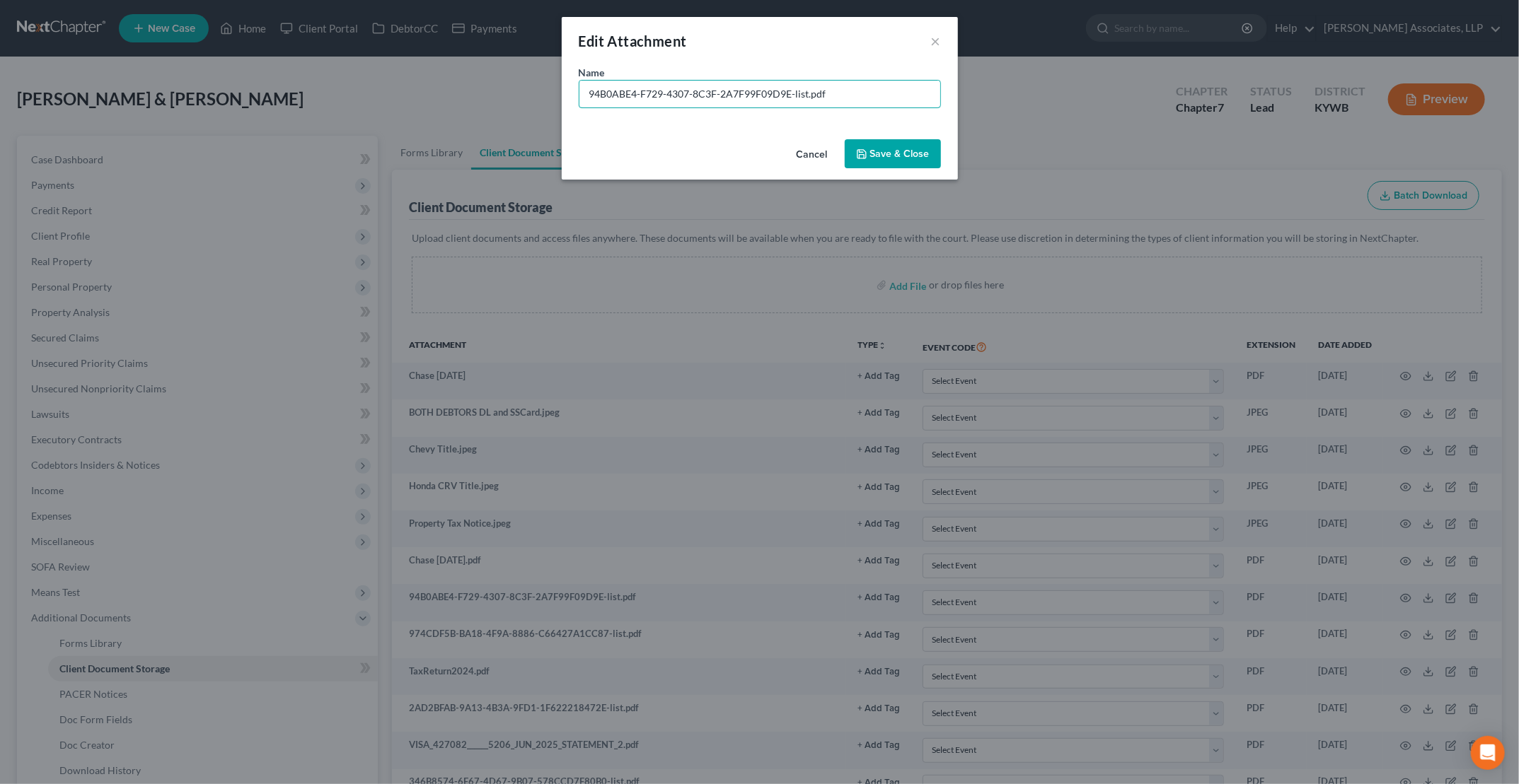
drag, startPoint x: 804, startPoint y: 95, endPoint x: 379, endPoint y: 90, distance: 425.0
click at [379, 90] on div "Edit Attachment × Name * 94B0ABE4-F729-4307-8C3F-2A7F99F09D9E-list.pdf Cancel S…" at bounding box center [760, 392] width 1519 height 784
type input "Chase August 2479.pdf"
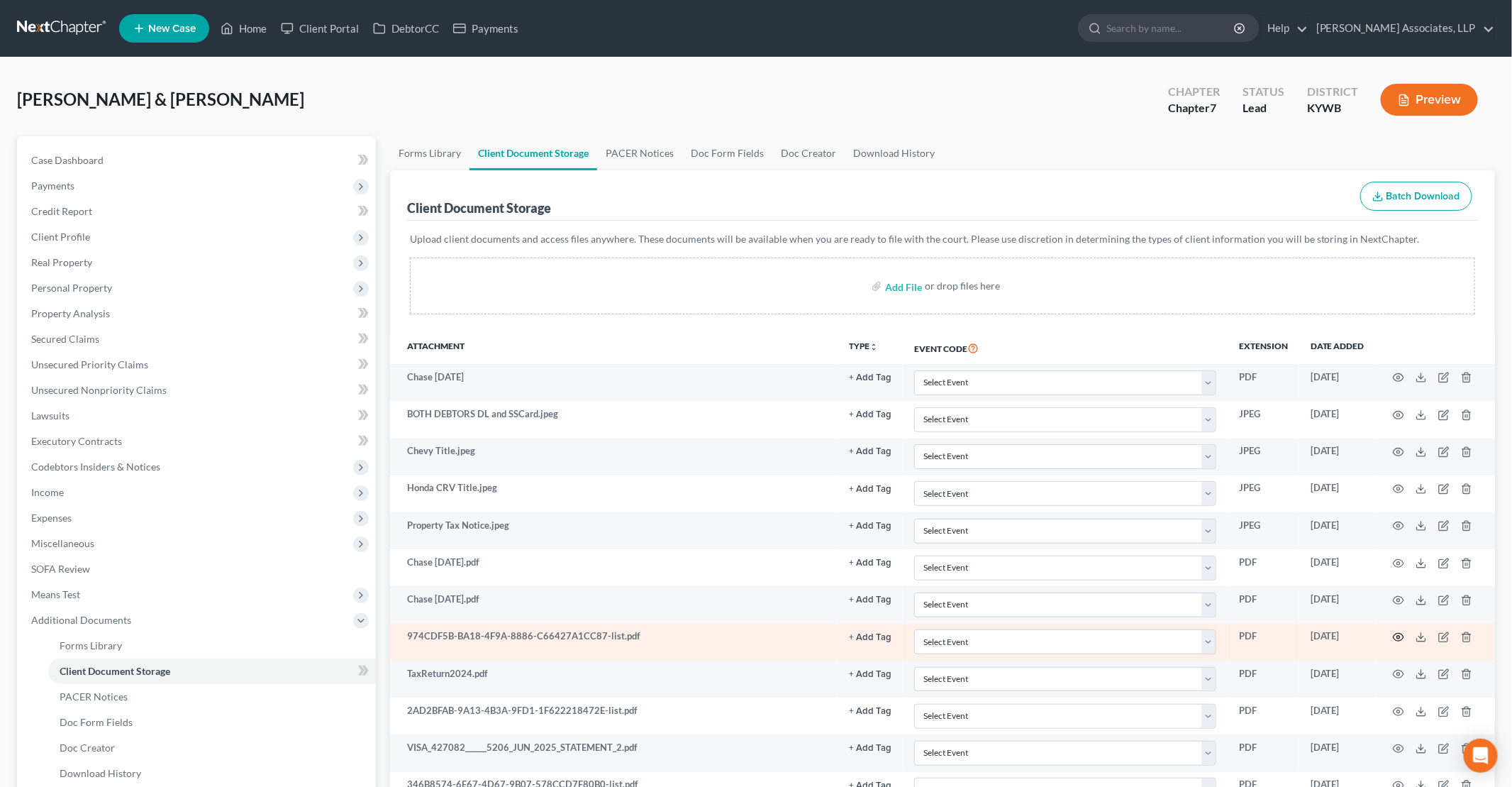
click at [1397, 633] on icon "button" at bounding box center [1398, 637] width 11 height 11
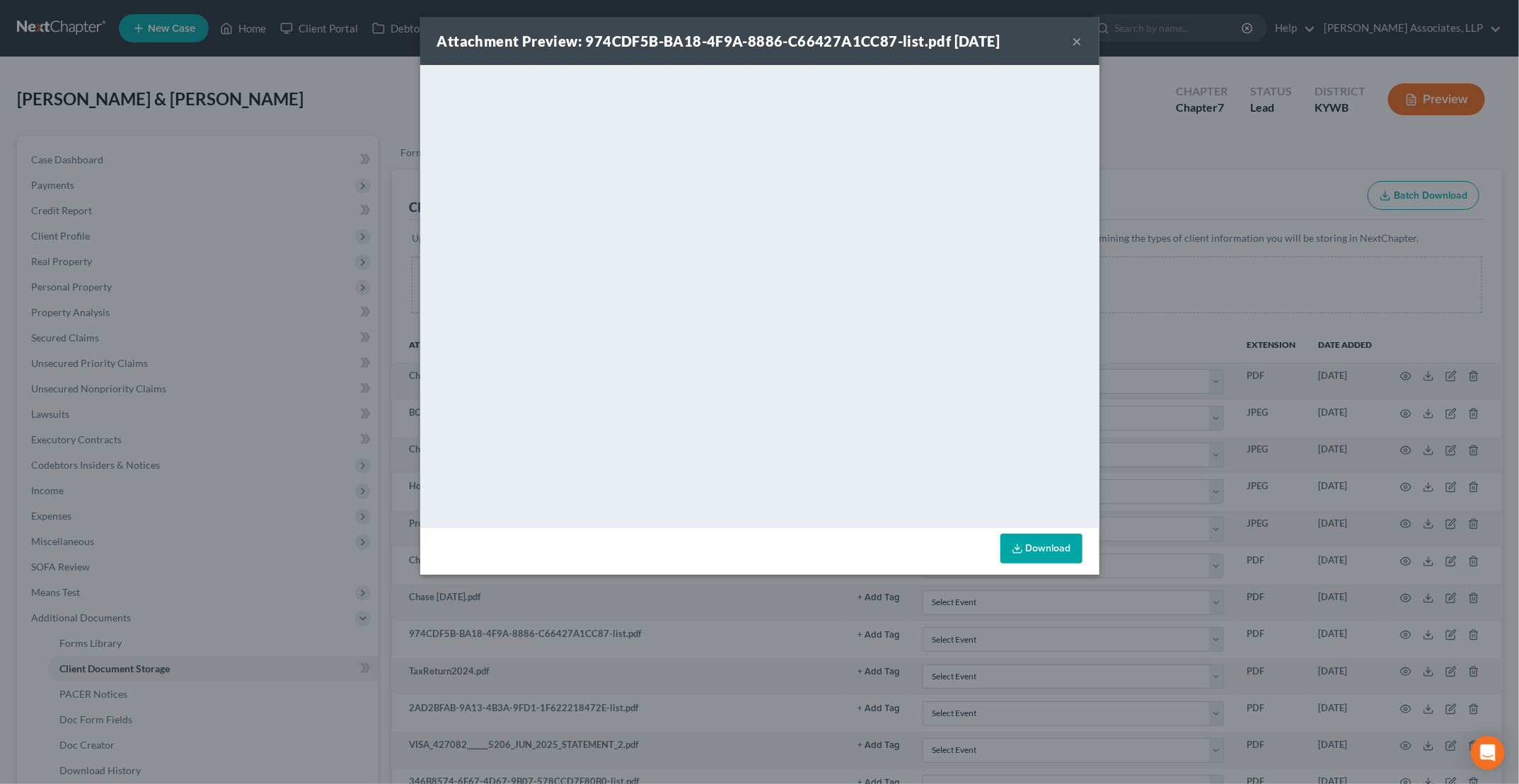
click at [1075, 35] on button "×" at bounding box center [1077, 41] width 10 height 17
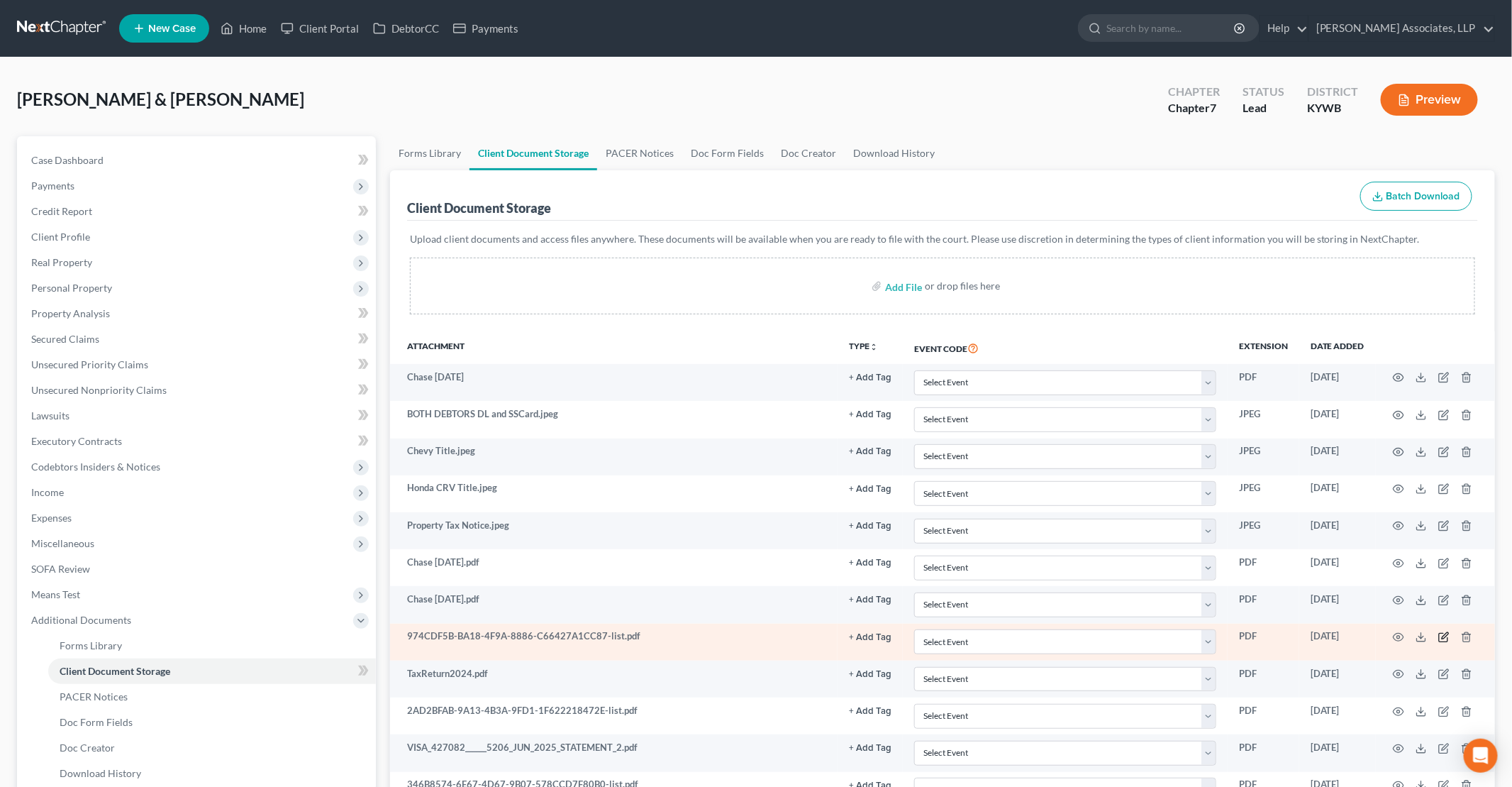
click at [1442, 635] on icon "button" at bounding box center [1444, 637] width 11 height 11
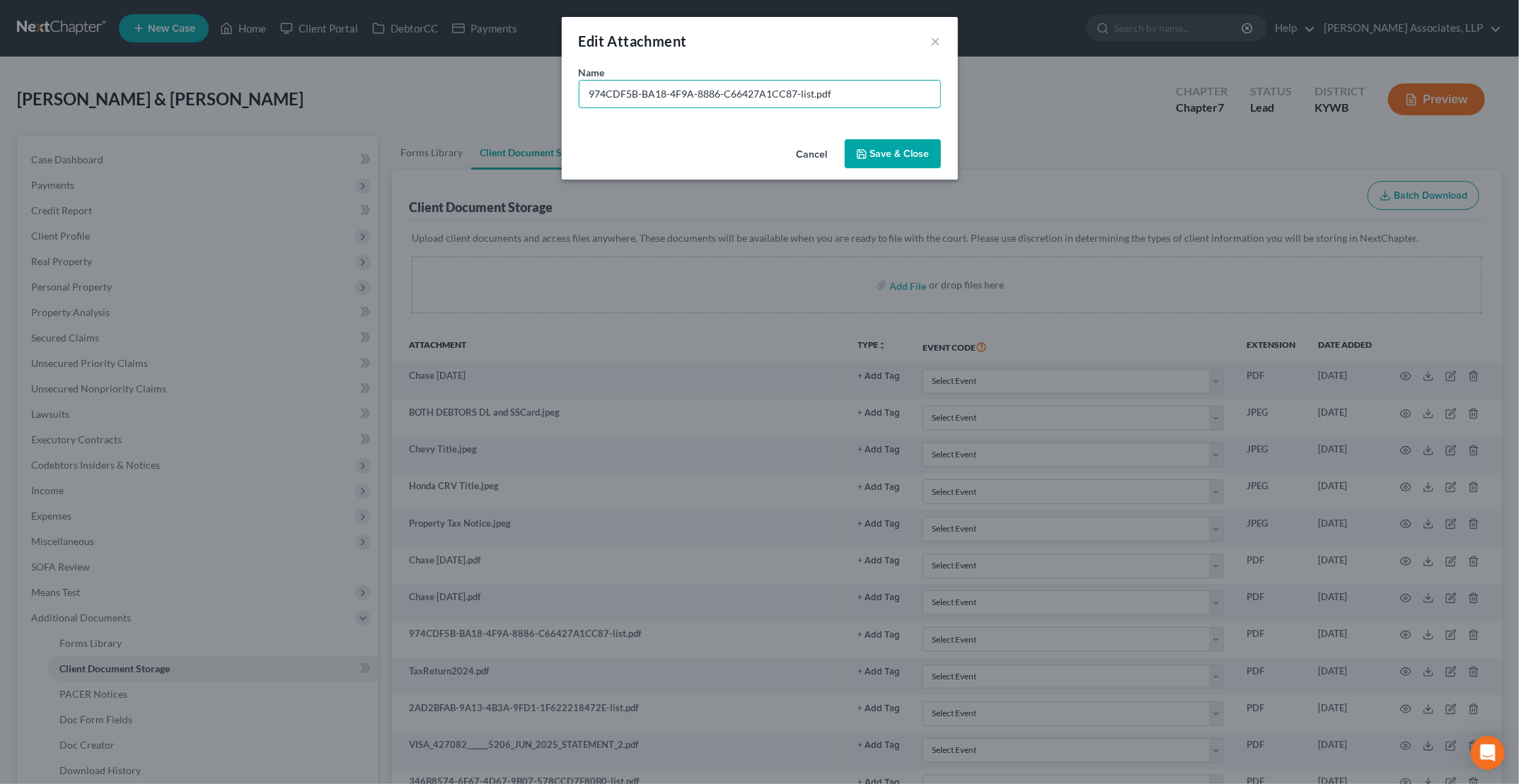
drag, startPoint x: 798, startPoint y: 94, endPoint x: 458, endPoint y: 30, distance: 346.0
click at [459, 31] on div "Edit Attachment × Name * 974CDF5B-BA18-4F9A-8886-C66427A1CC87-list.pdf Cancel S…" at bounding box center [760, 392] width 1519 height 784
type input "Chase June 2479.pdf"
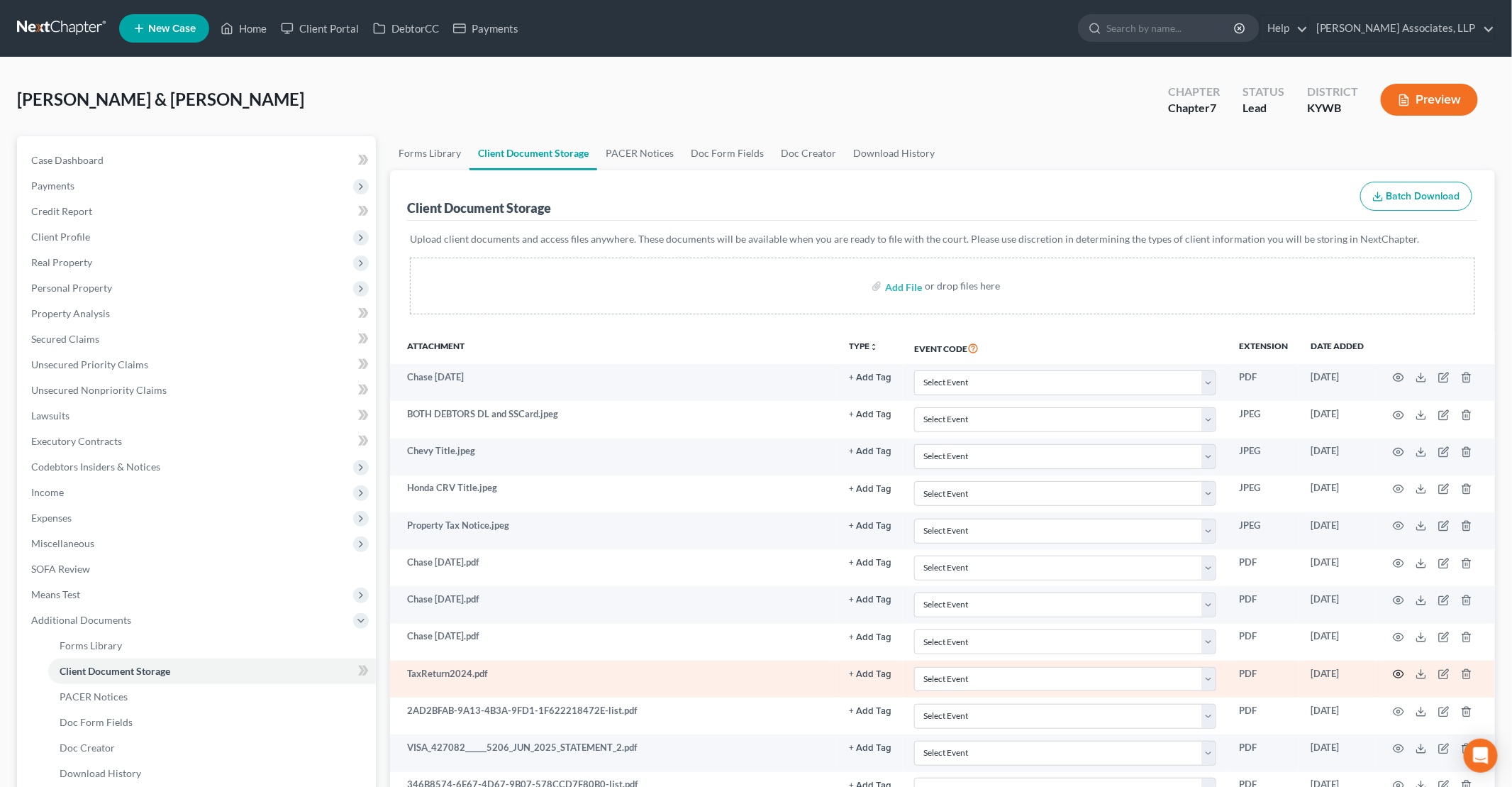
click at [1398, 672] on circle "button" at bounding box center [1398, 673] width 3 height 3
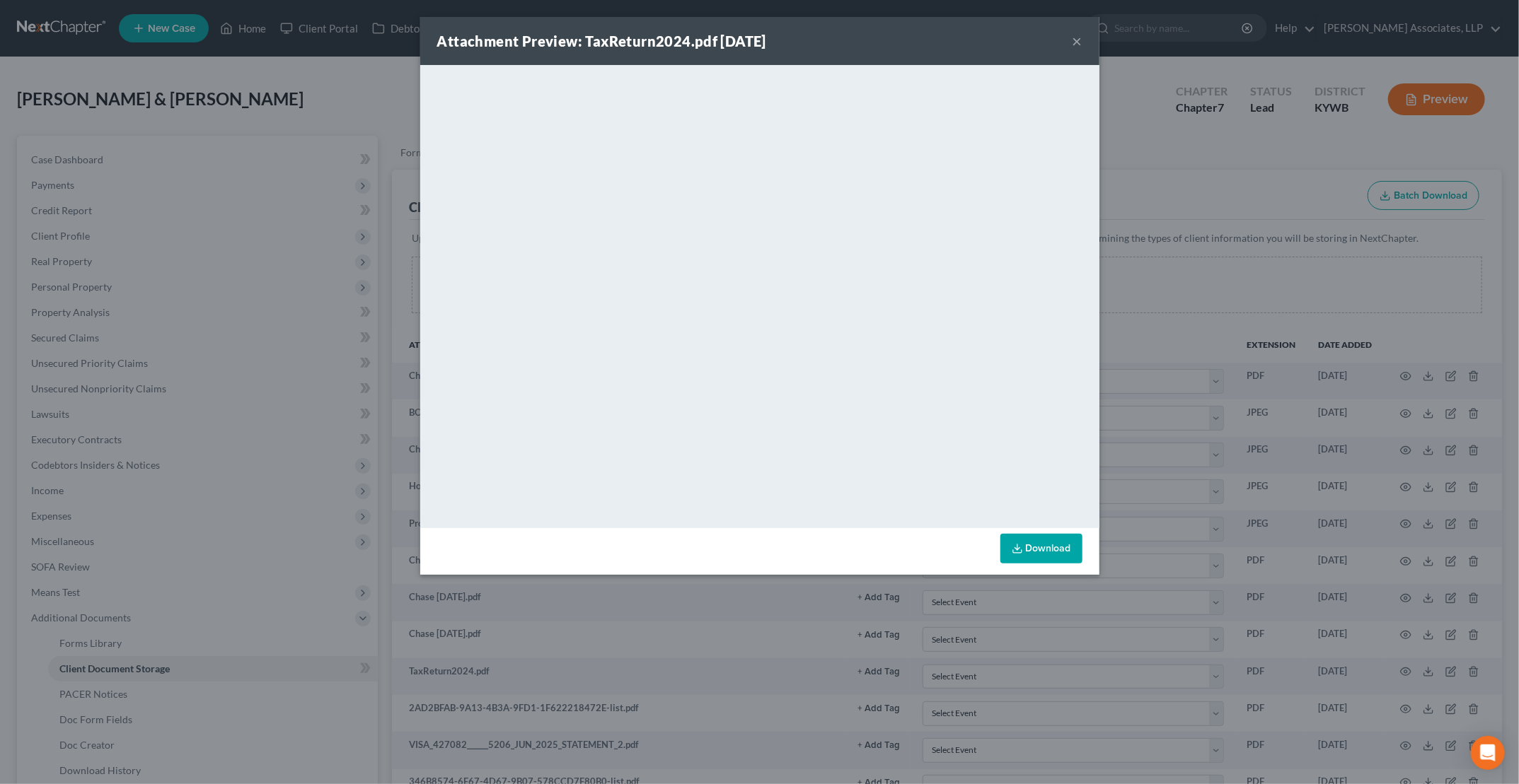
click at [1071, 38] on div "Attachment Preview: TaxReturn2024.pdf 09/16/2025 ×" at bounding box center [760, 41] width 679 height 48
click at [1077, 45] on button "×" at bounding box center [1077, 41] width 10 height 17
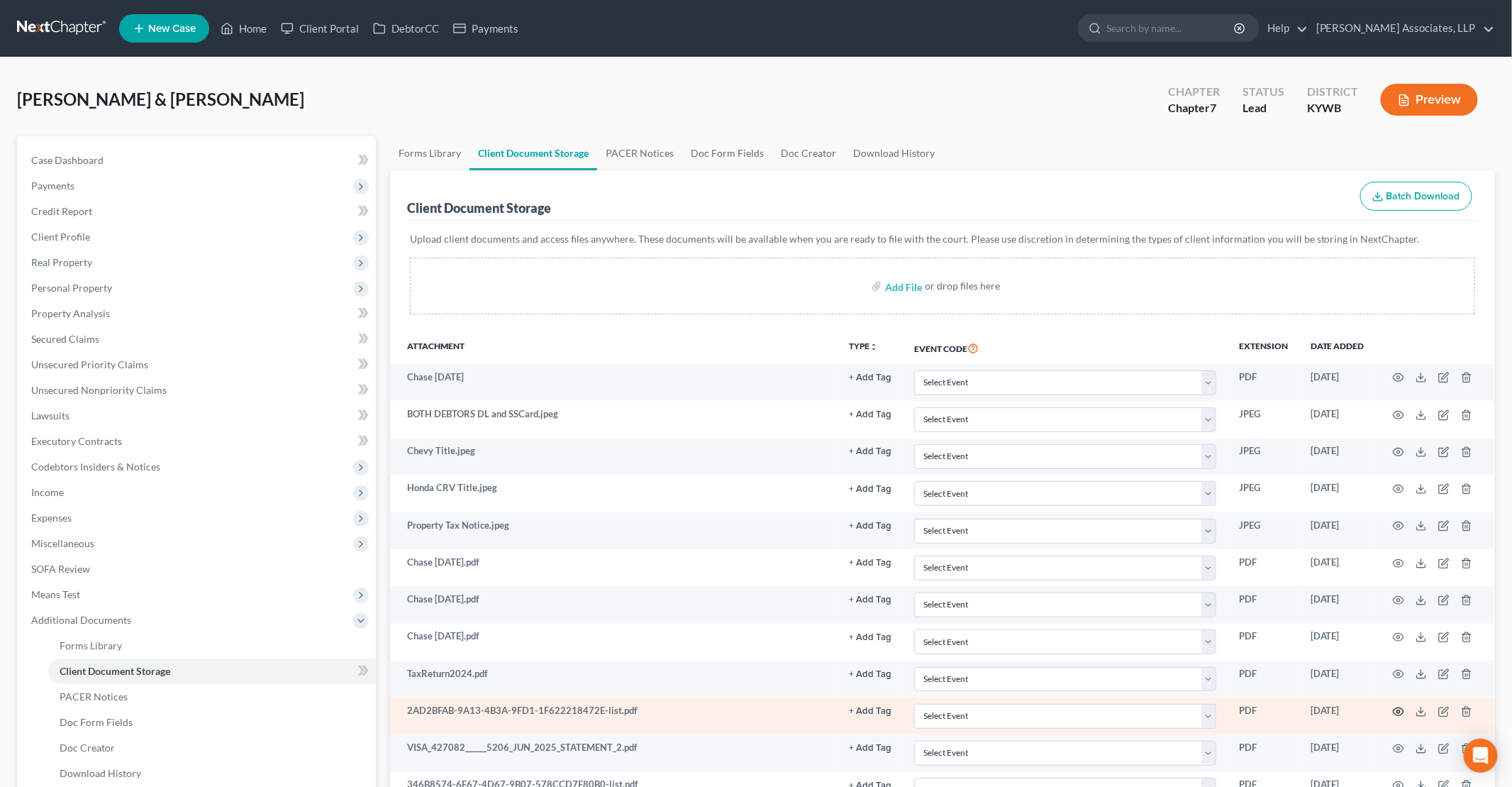
click at [1399, 710] on circle "button" at bounding box center [1398, 711] width 3 height 3
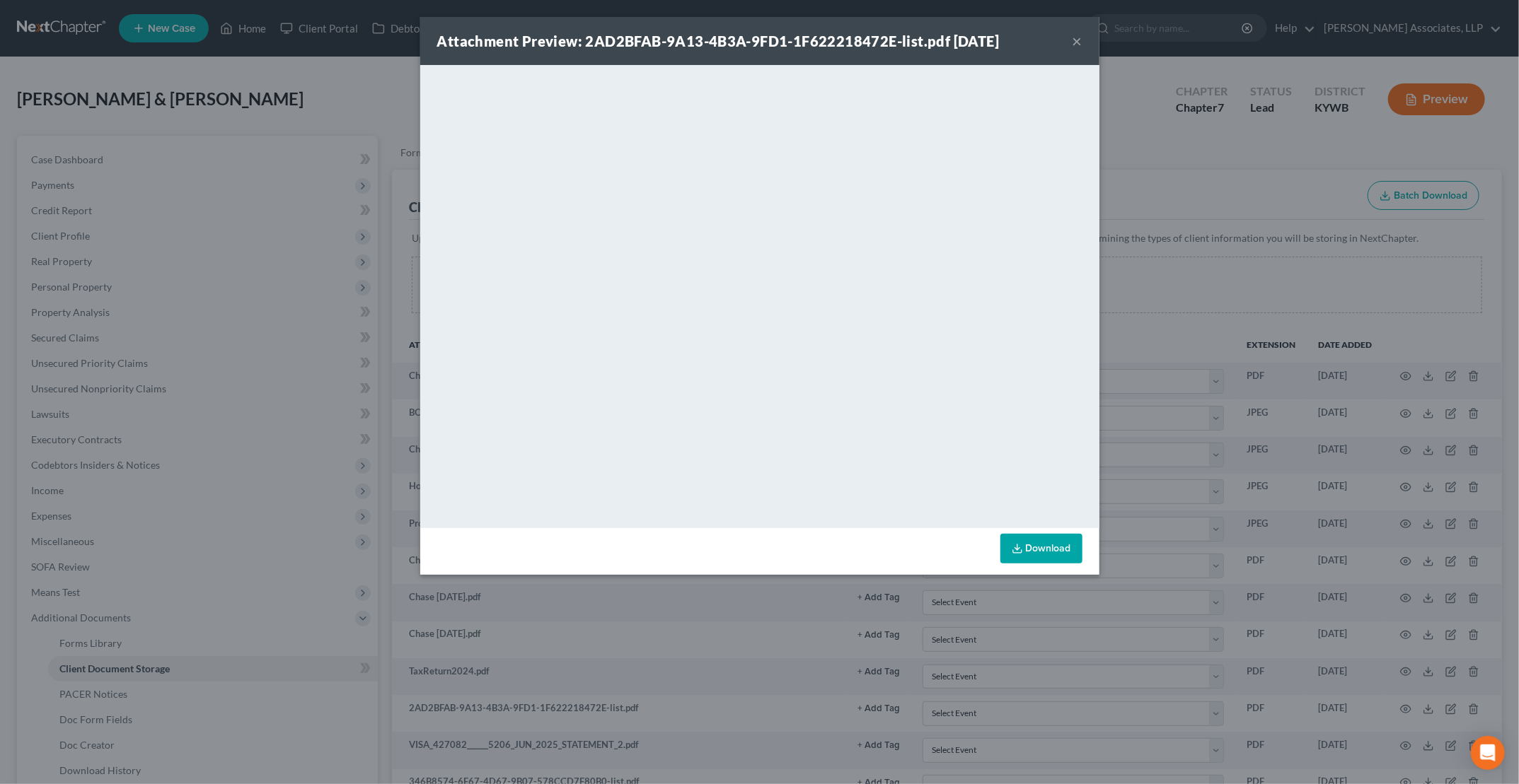
click at [1076, 41] on button "×" at bounding box center [1077, 41] width 10 height 17
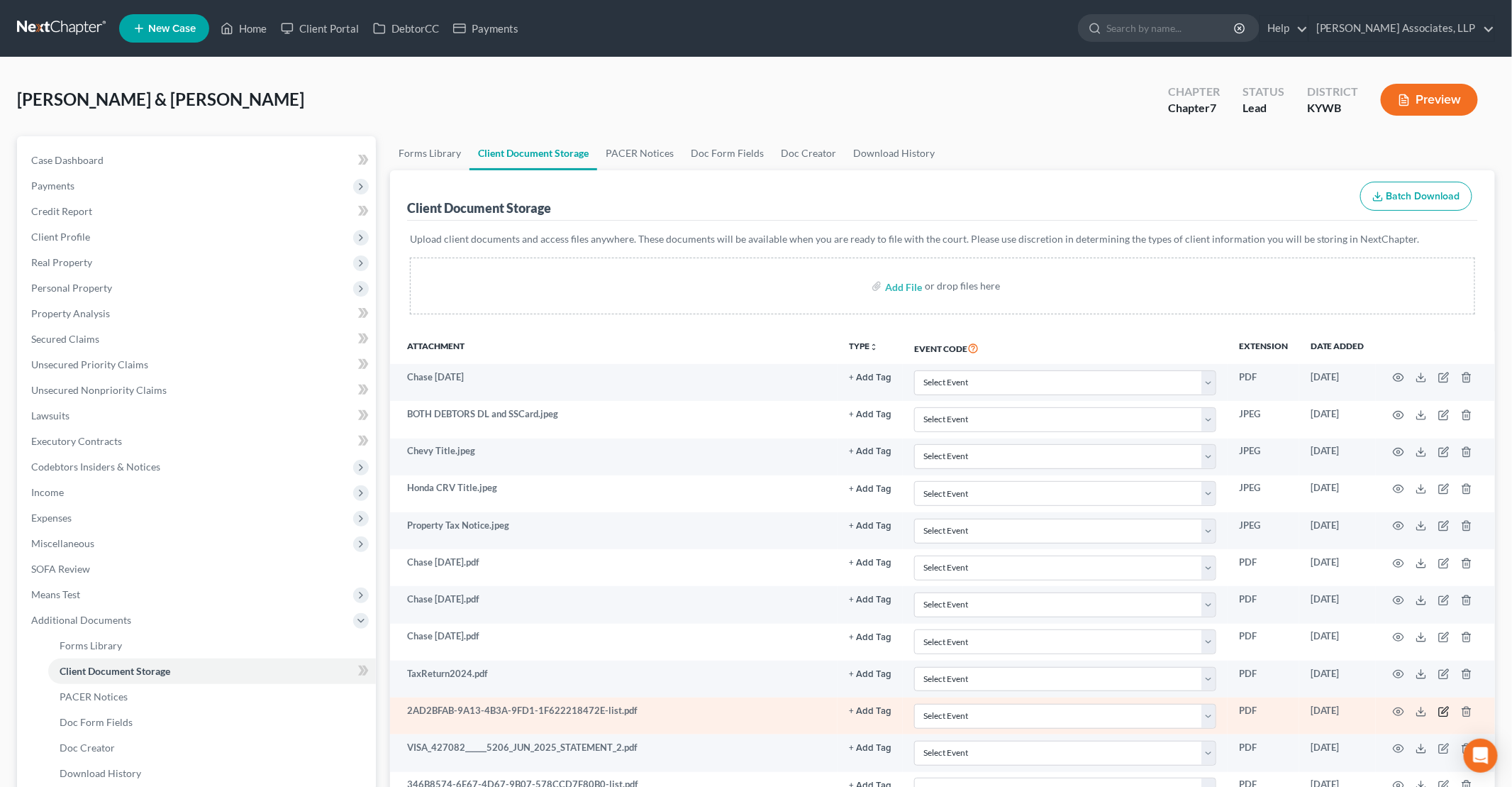
click at [1441, 706] on icon "button" at bounding box center [1444, 711] width 11 height 11
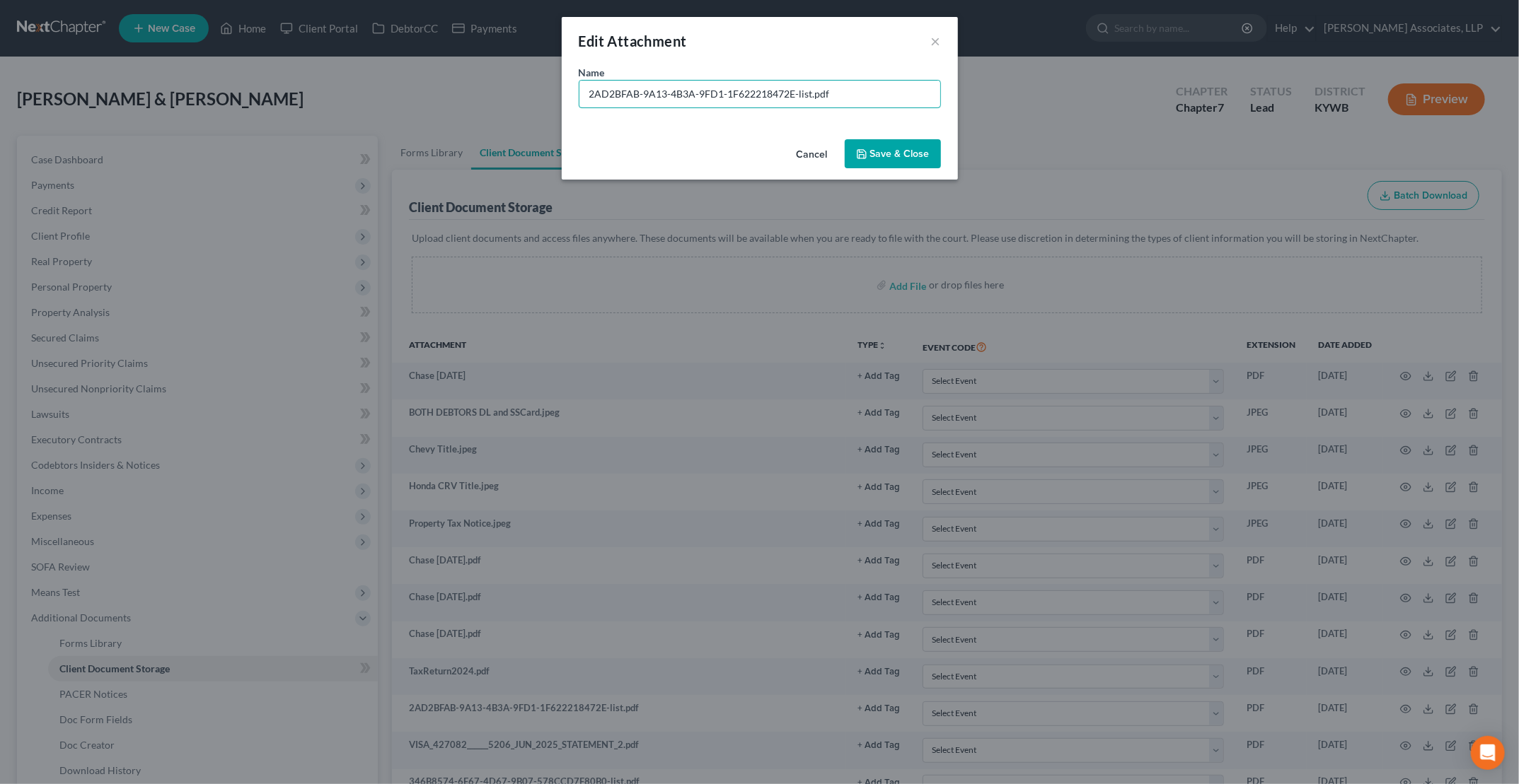
drag, startPoint x: 810, startPoint y: 93, endPoint x: 414, endPoint y: 94, distance: 396.0
click at [414, 94] on div "Edit Attachment × Name * 2AD2BFAB-9A13-4B3A-9FD1-1F622218472E-list.pdf Cancel S…" at bounding box center [760, 392] width 1519 height 784
type input "Chase May 2479.pdf"
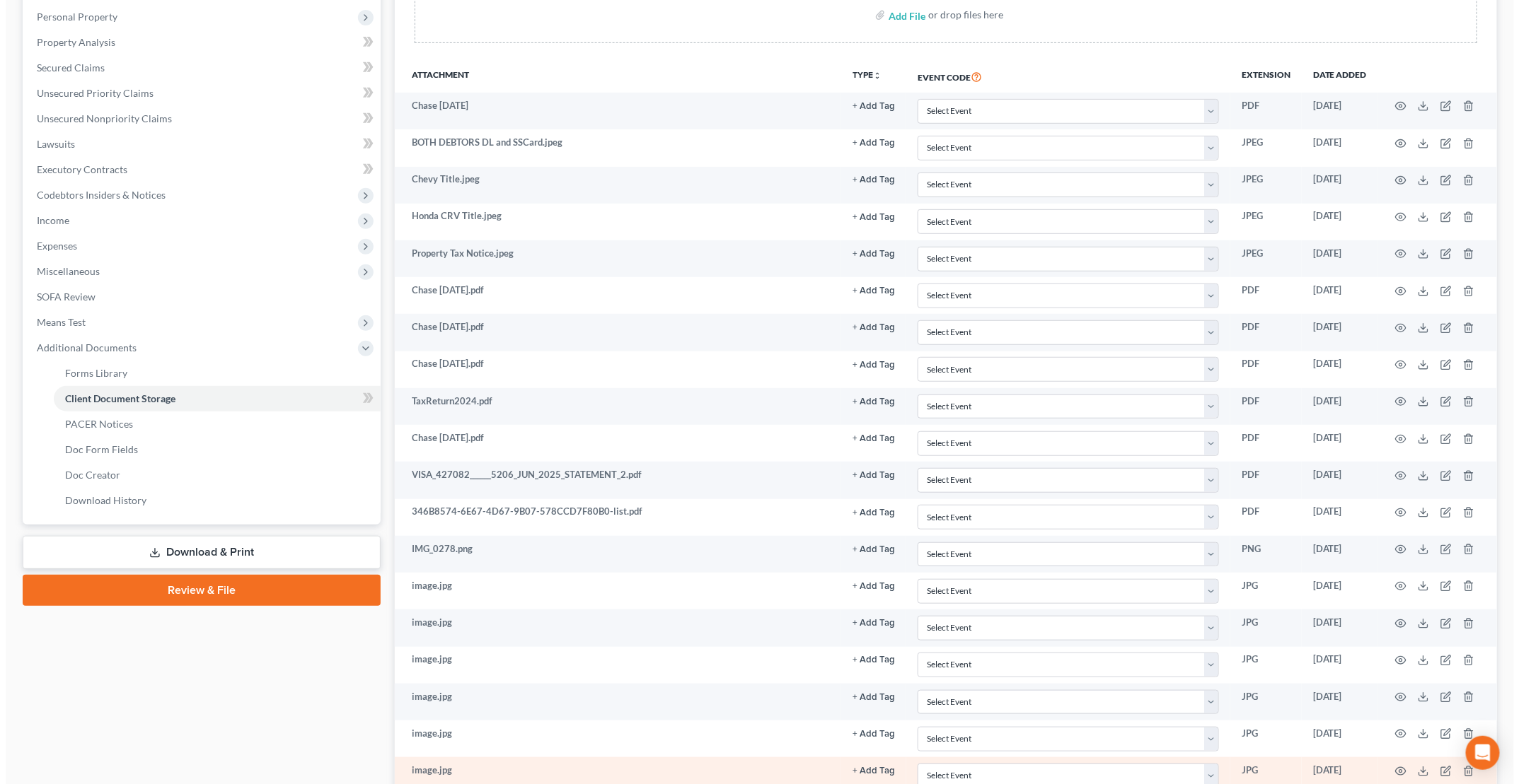
scroll to position [354, 0]
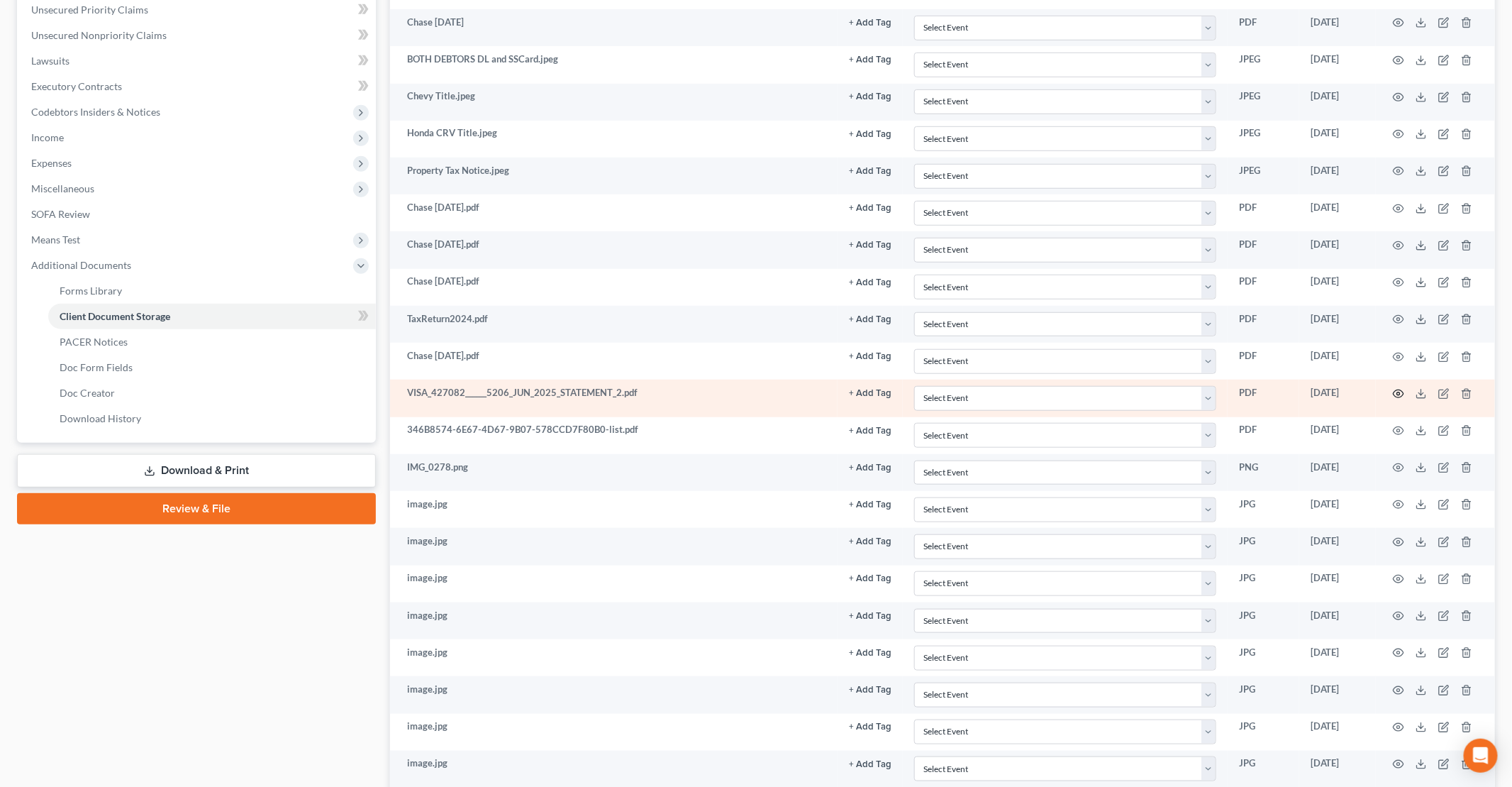
click at [1403, 388] on icon "button" at bounding box center [1398, 393] width 11 height 11
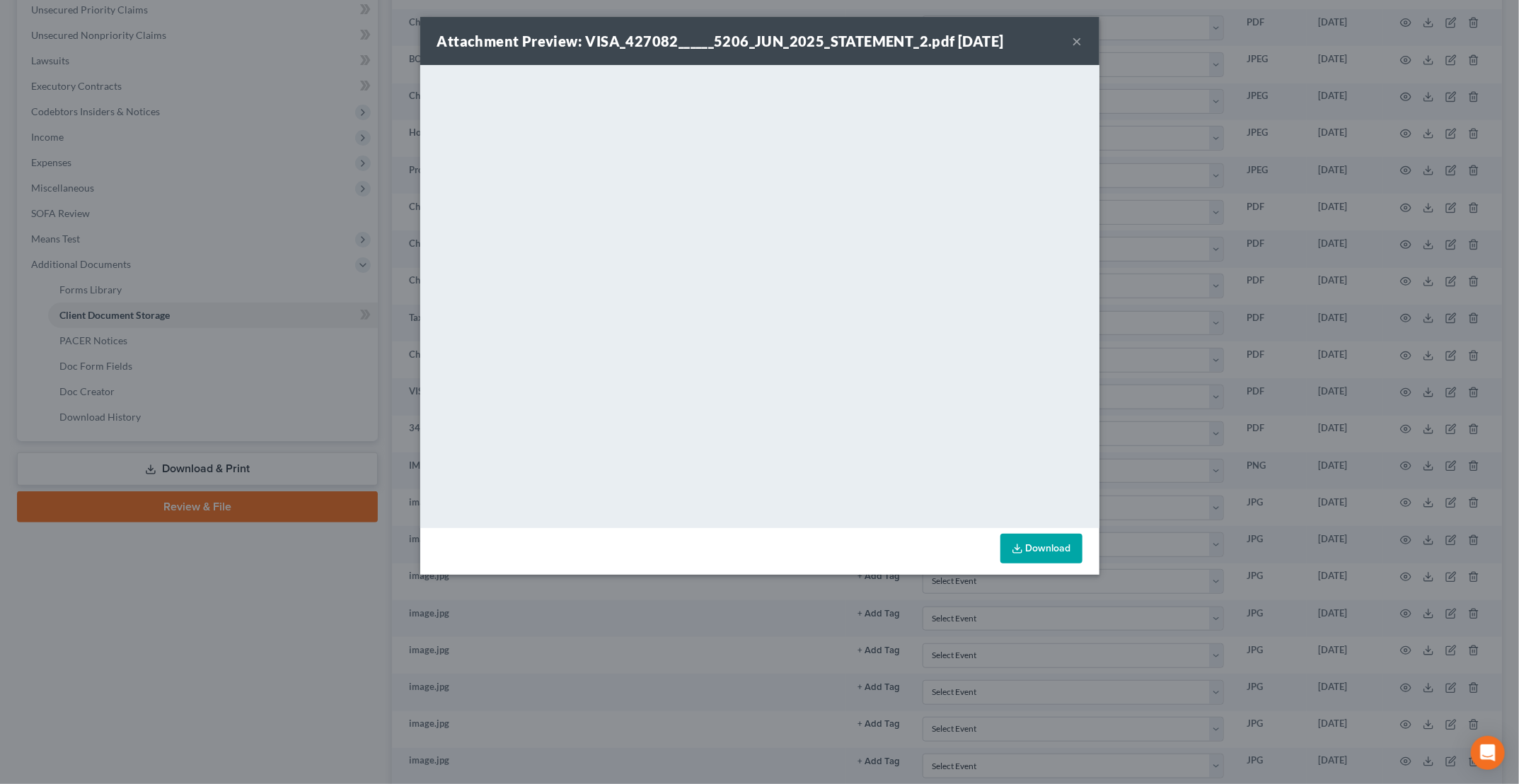
click at [1082, 40] on button "×" at bounding box center [1077, 41] width 10 height 17
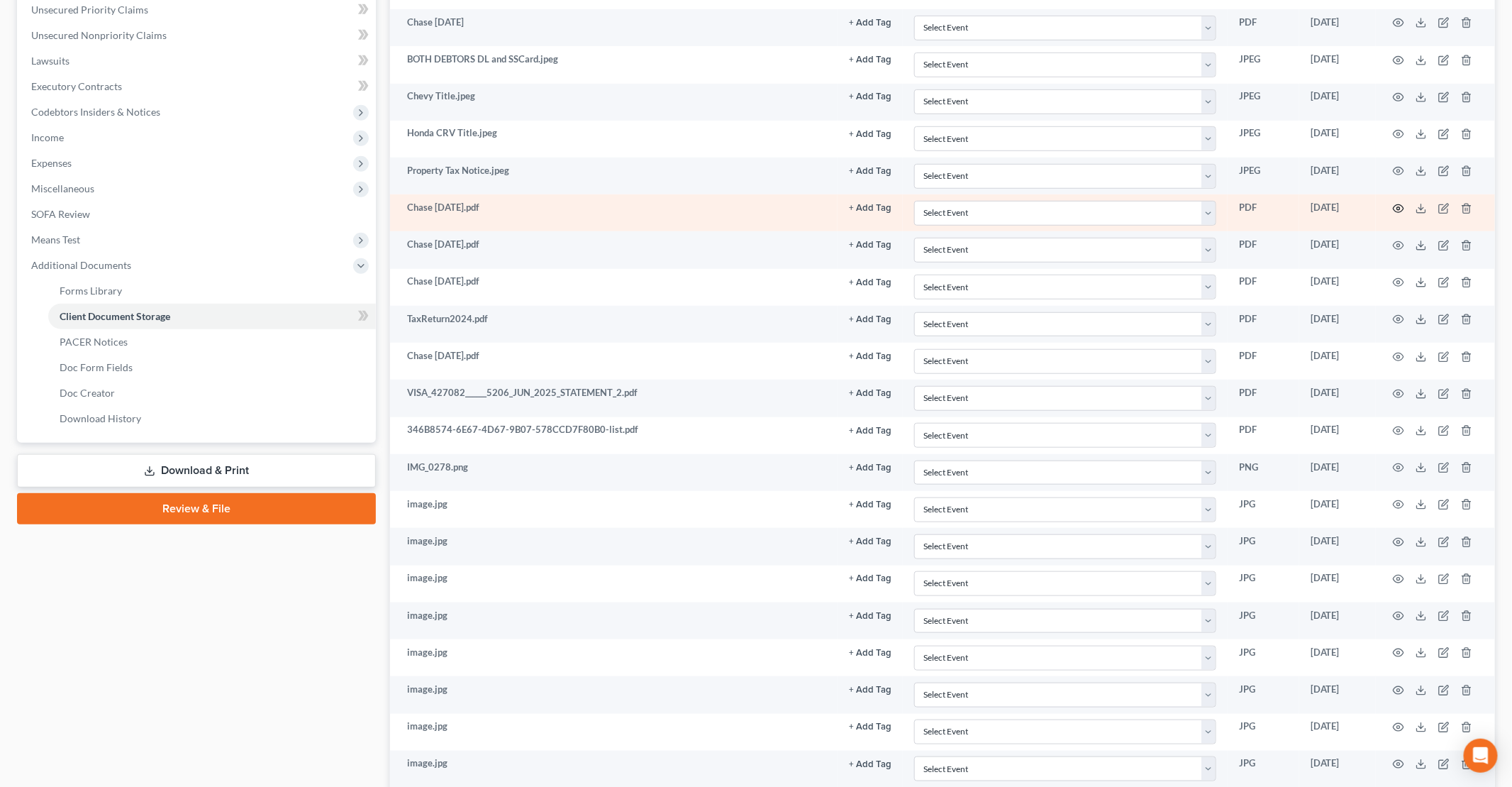
click at [1403, 203] on icon "button" at bounding box center [1398, 208] width 11 height 11
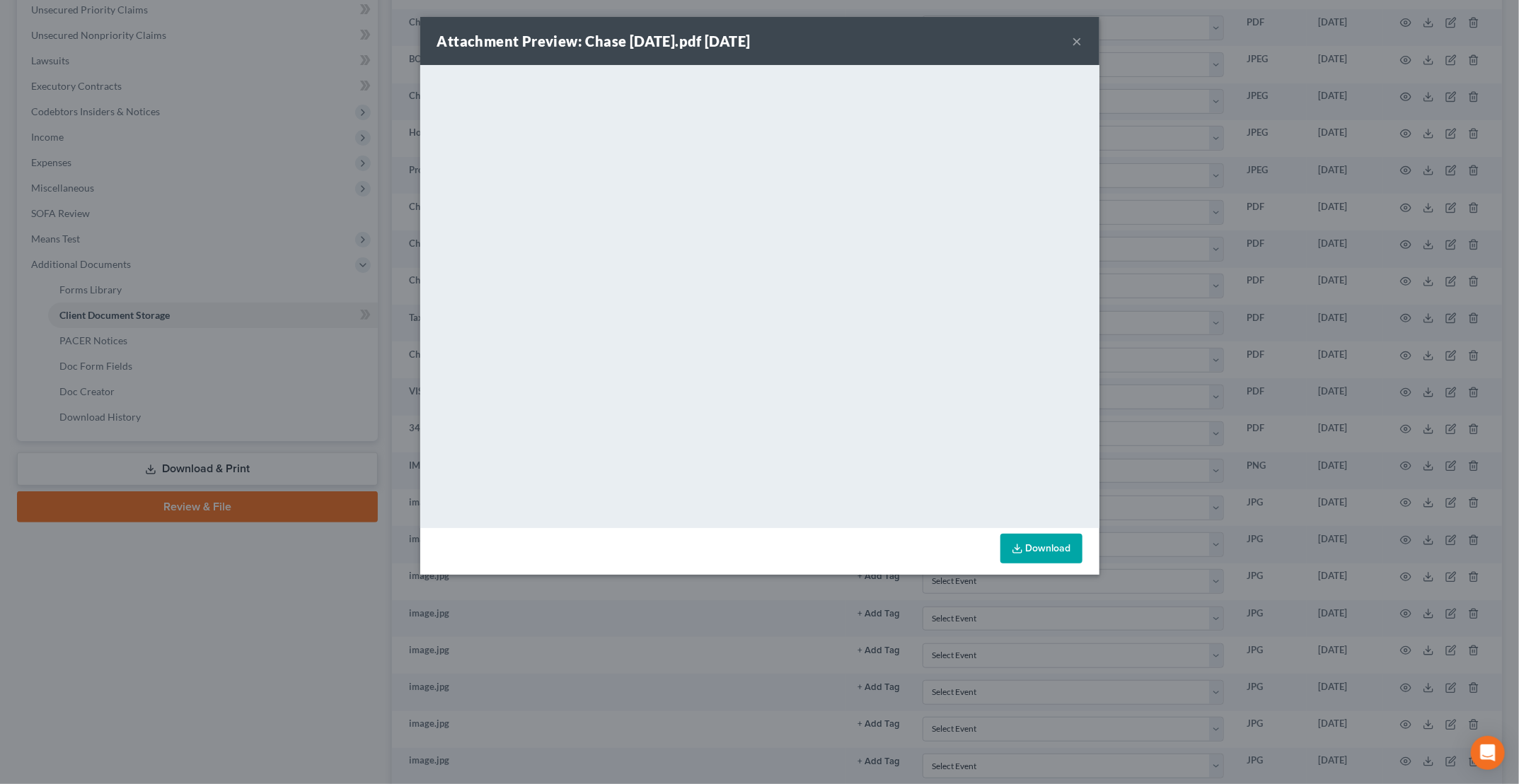
click at [1084, 42] on div "Attachment Preview: Chase March 2479.pdf 09/16/2025 ×" at bounding box center [760, 41] width 679 height 48
click at [1082, 42] on button "×" at bounding box center [1077, 41] width 10 height 17
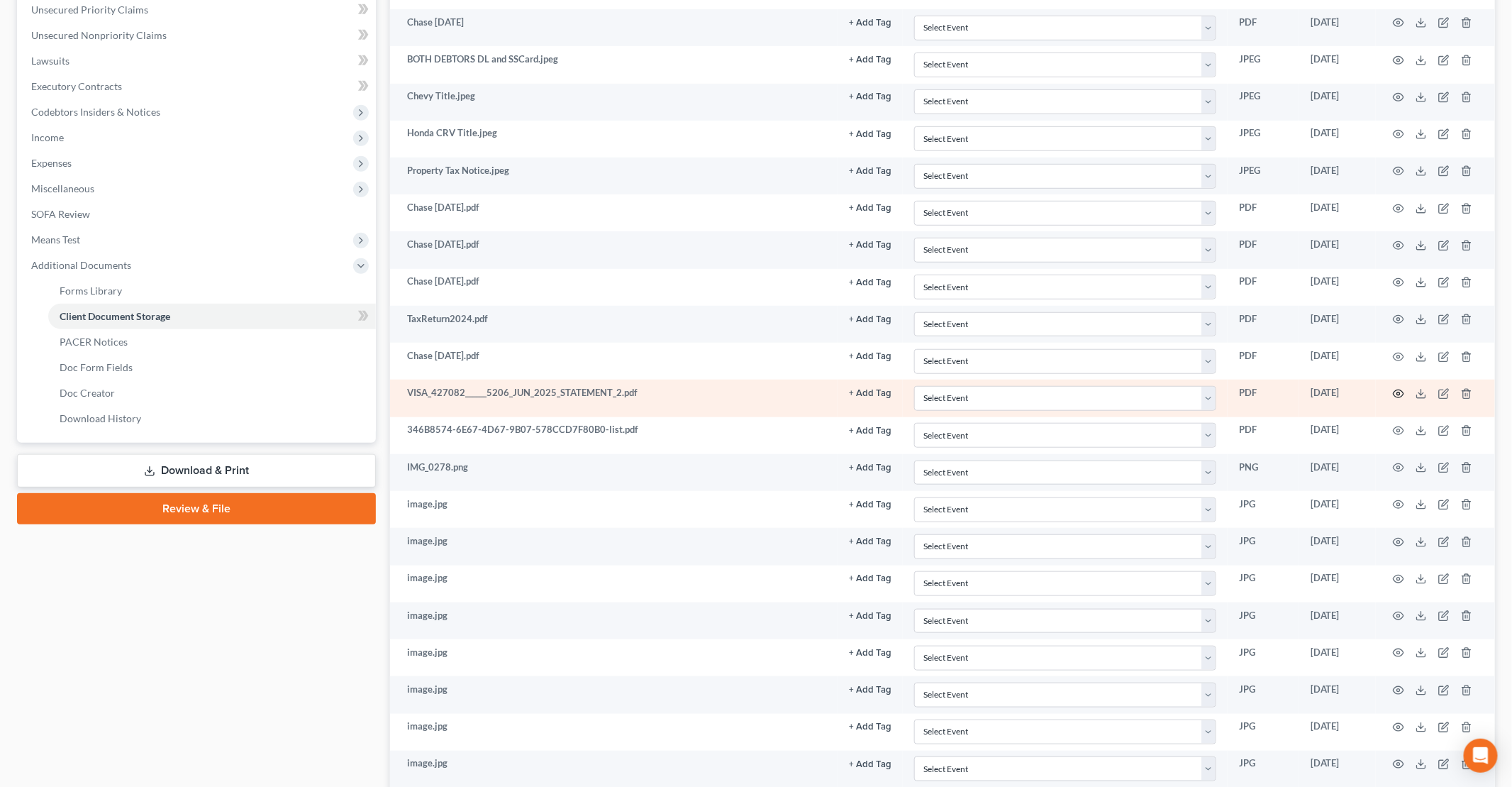
click at [1397, 390] on icon "button" at bounding box center [1398, 393] width 11 height 11
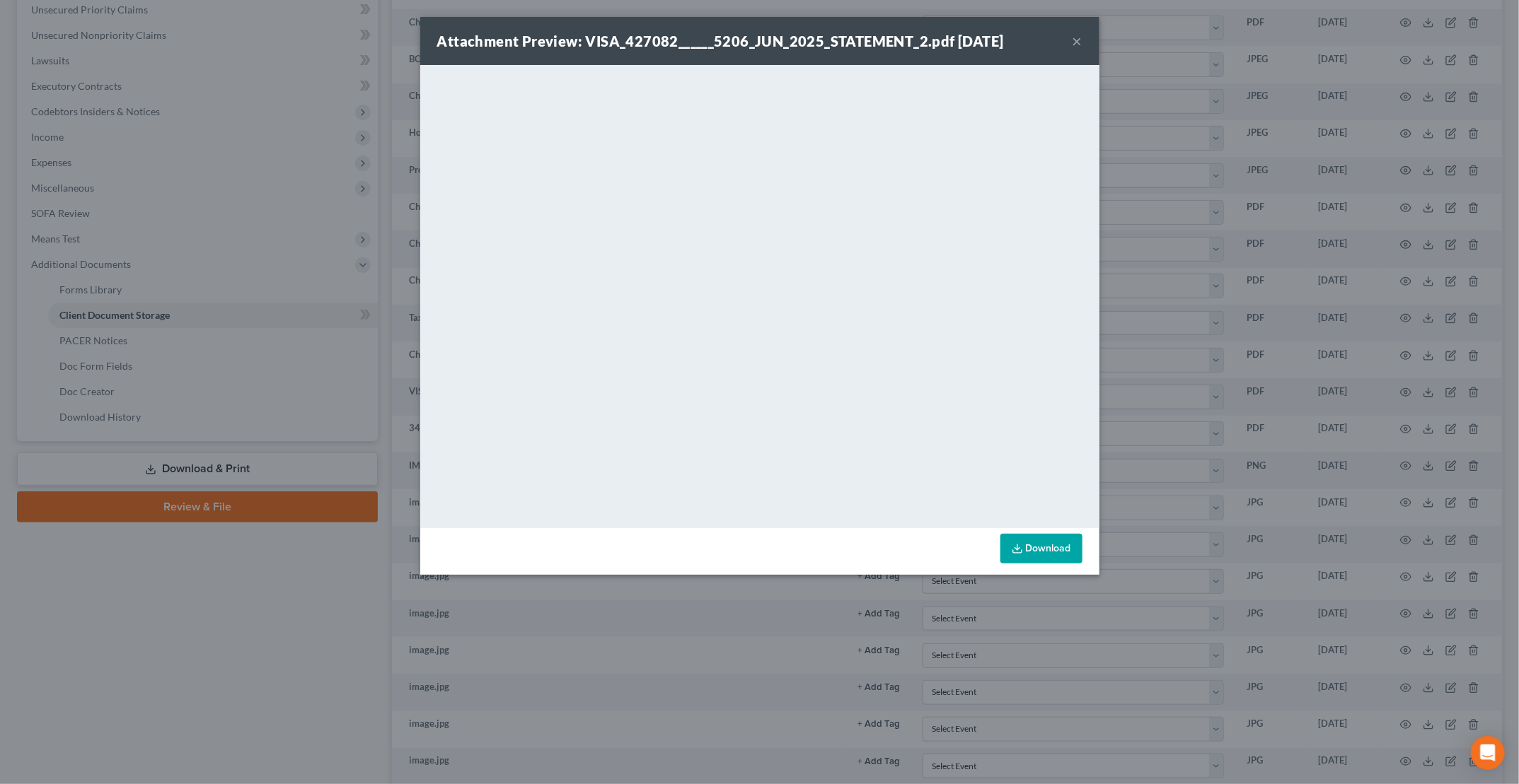
click at [1074, 45] on button "×" at bounding box center [1077, 41] width 10 height 17
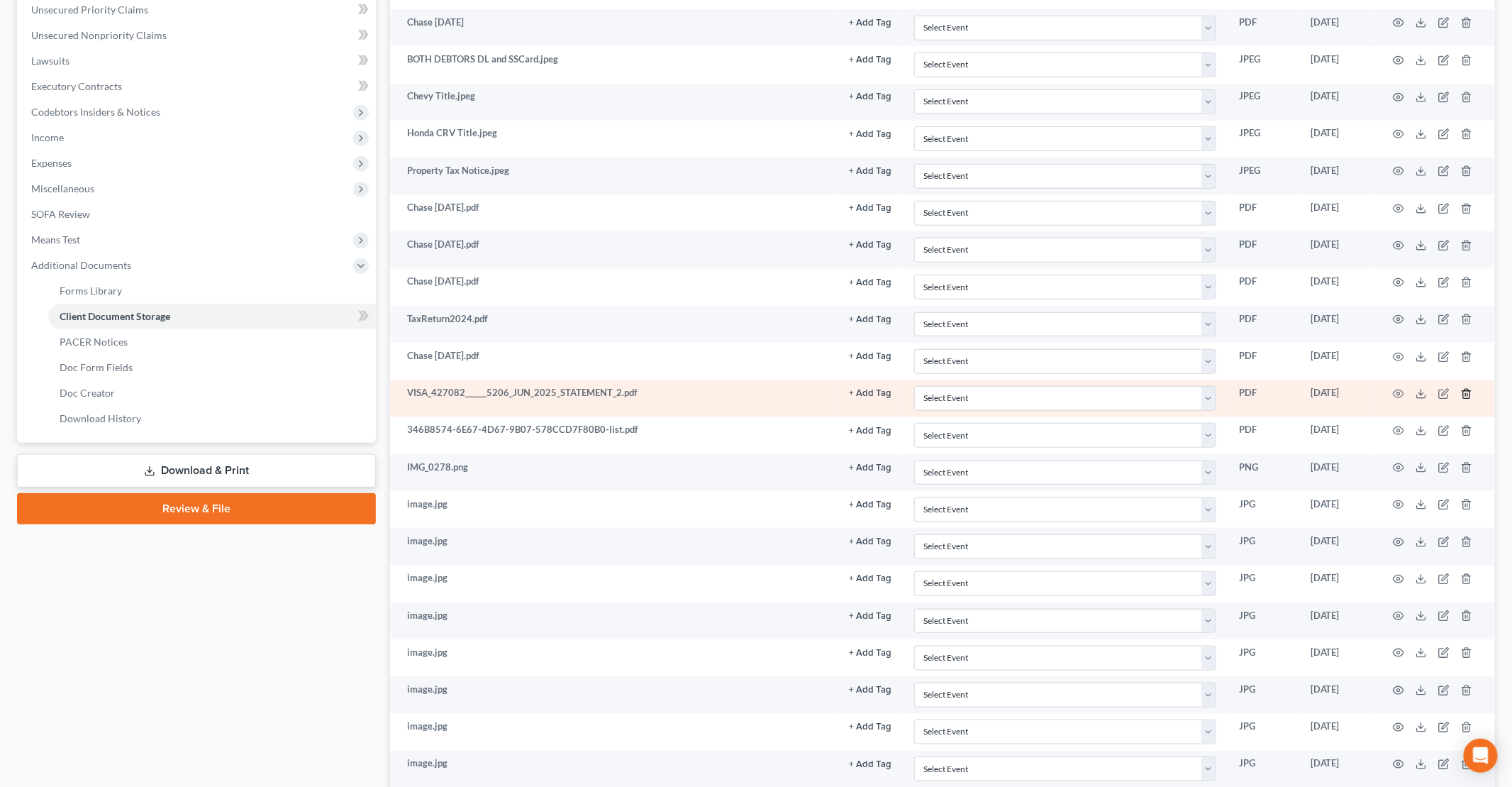
click at [1468, 388] on icon "button" at bounding box center [1466, 393] width 11 height 11
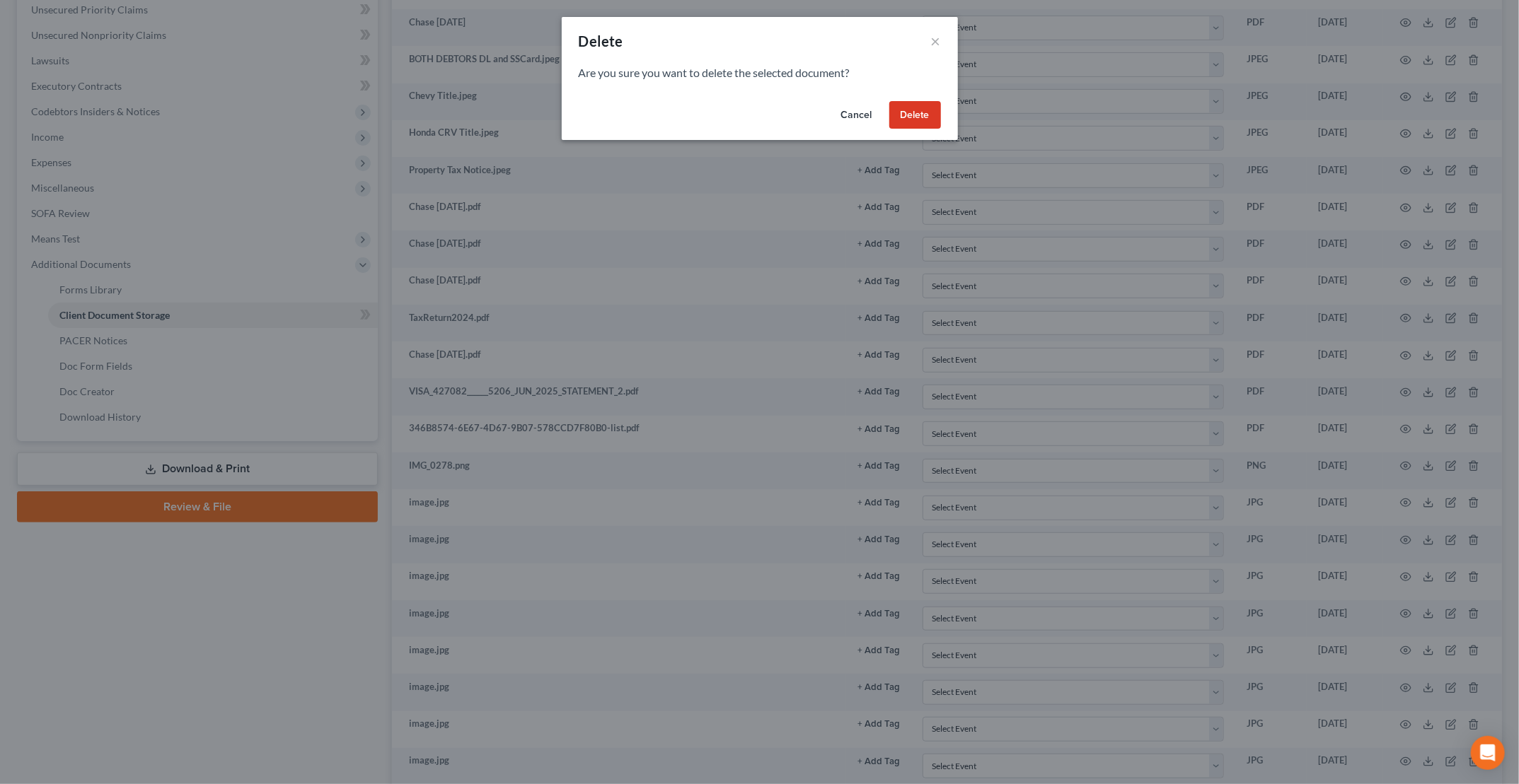
click at [916, 110] on button "Delete" at bounding box center [915, 115] width 52 height 28
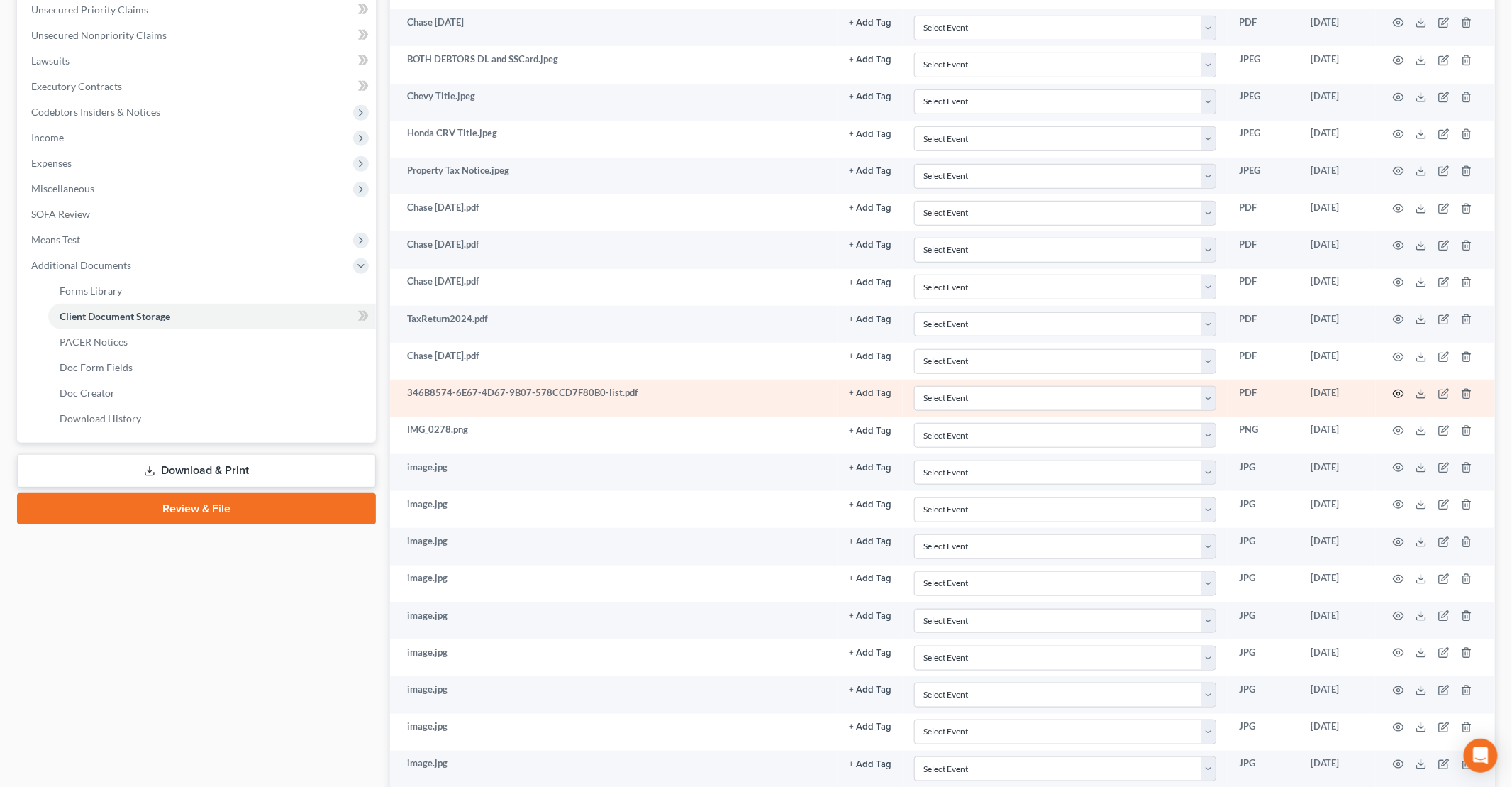
click at [1397, 388] on icon "button" at bounding box center [1398, 393] width 11 height 11
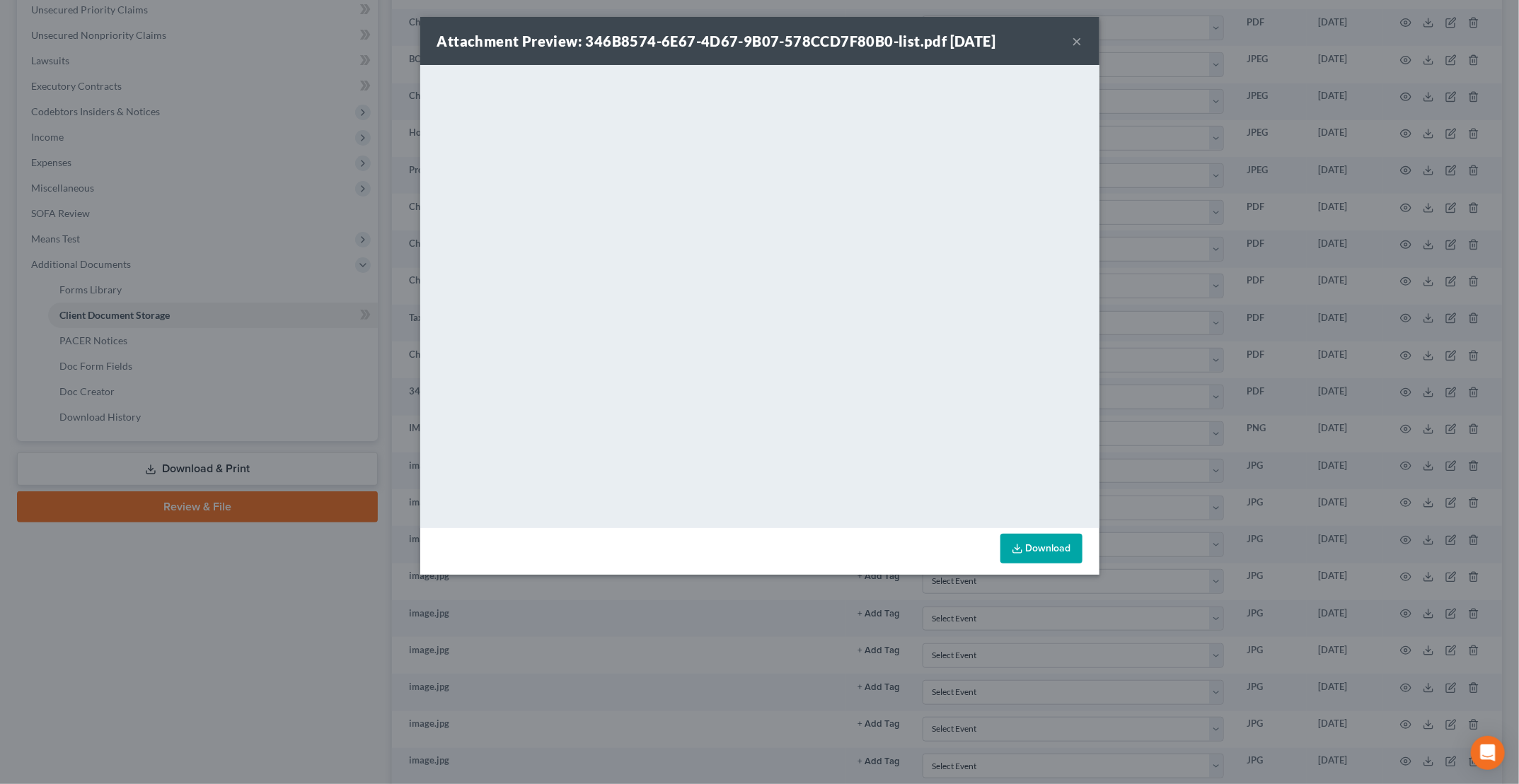
click at [1078, 45] on button "×" at bounding box center [1077, 41] width 10 height 17
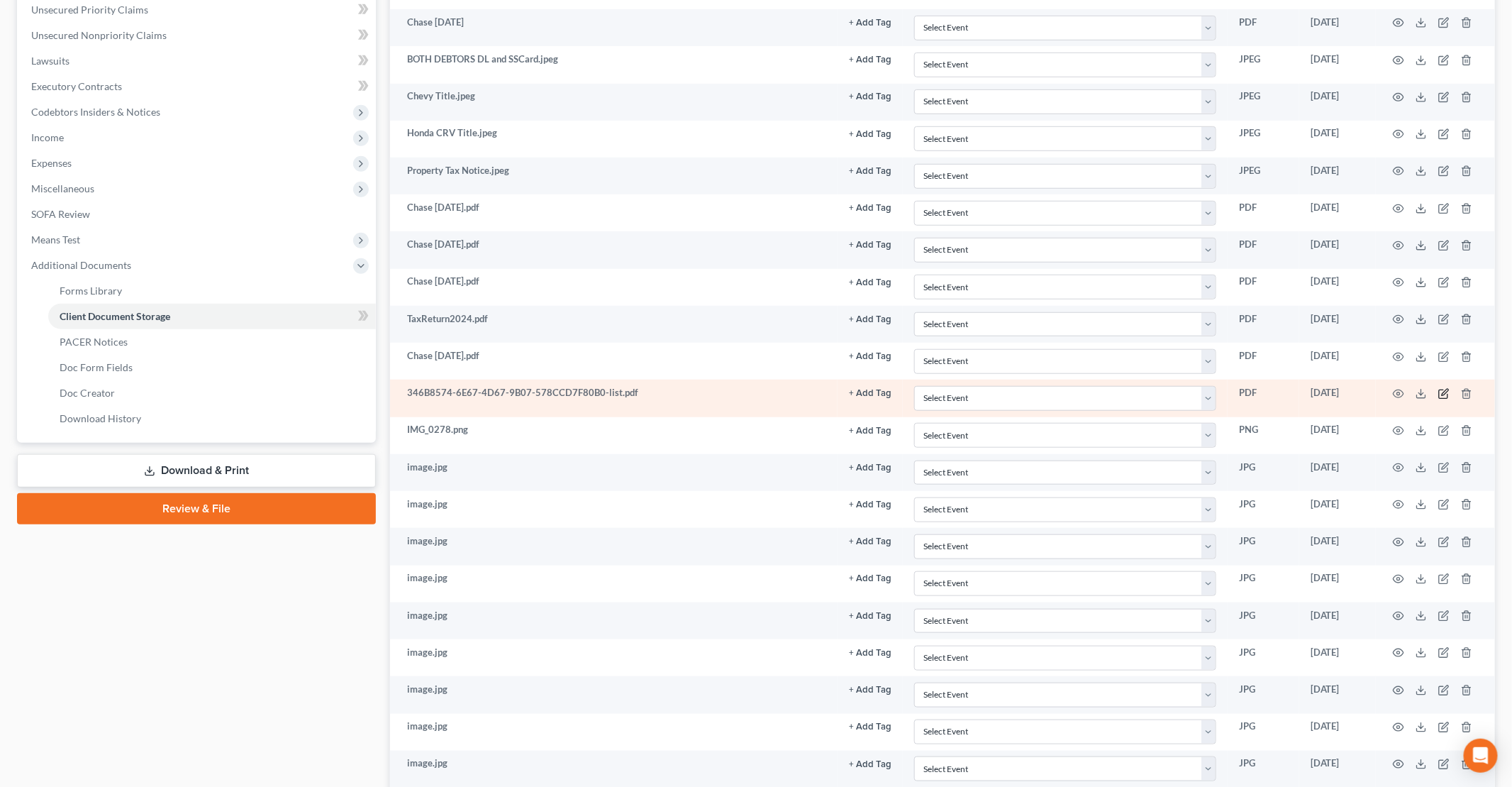
click at [1446, 389] on icon "button" at bounding box center [1445, 391] width 6 height 6
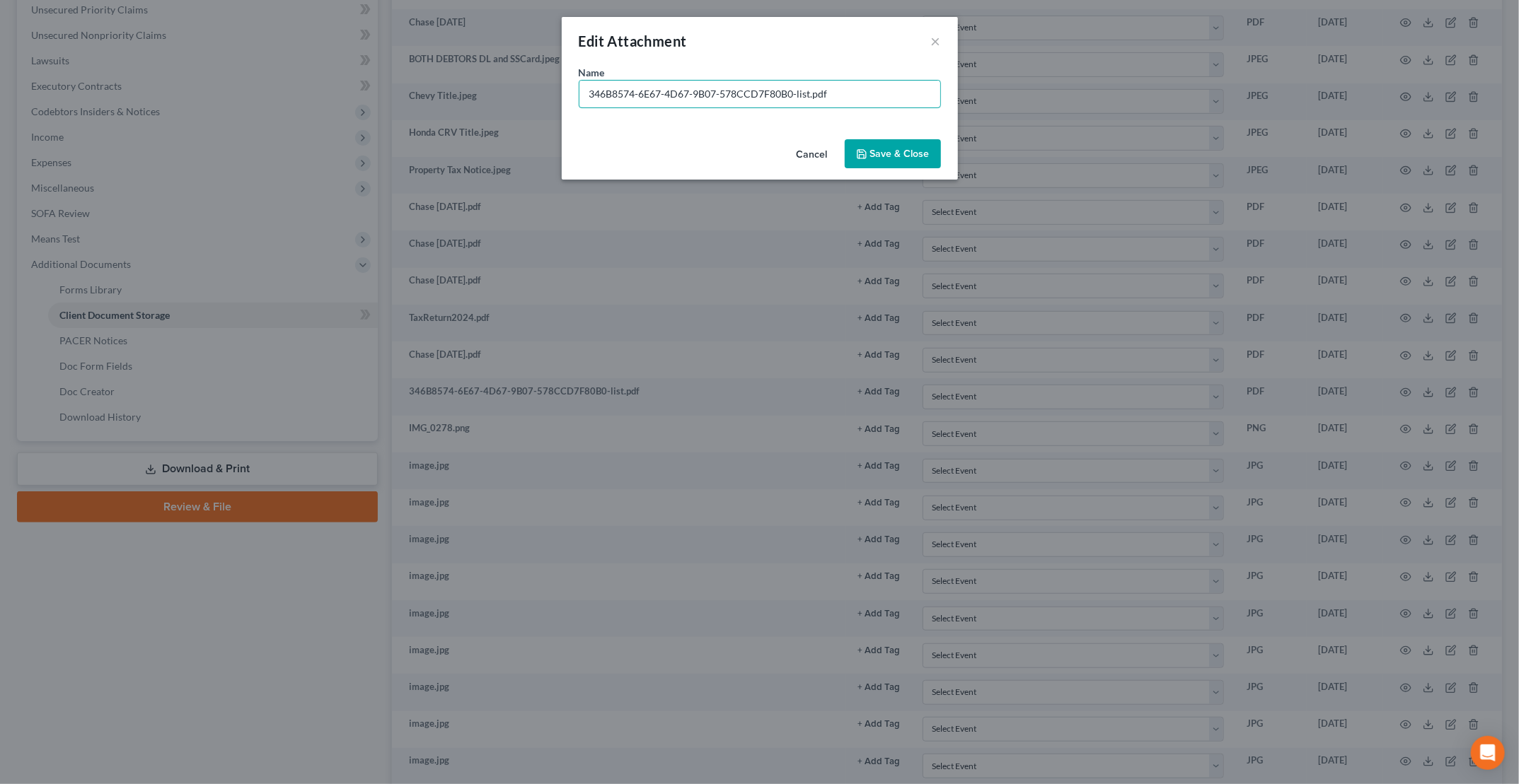
drag, startPoint x: 810, startPoint y: 94, endPoint x: 425, endPoint y: 90, distance: 385.0
click at [425, 90] on div "Edit Attachment × Name * 346B8574-6E67-4D67-9B07-578CCD7F80B0-list.pdf Cancel S…" at bounding box center [760, 392] width 1519 height 784
type input "Chase July 2479.pdf"
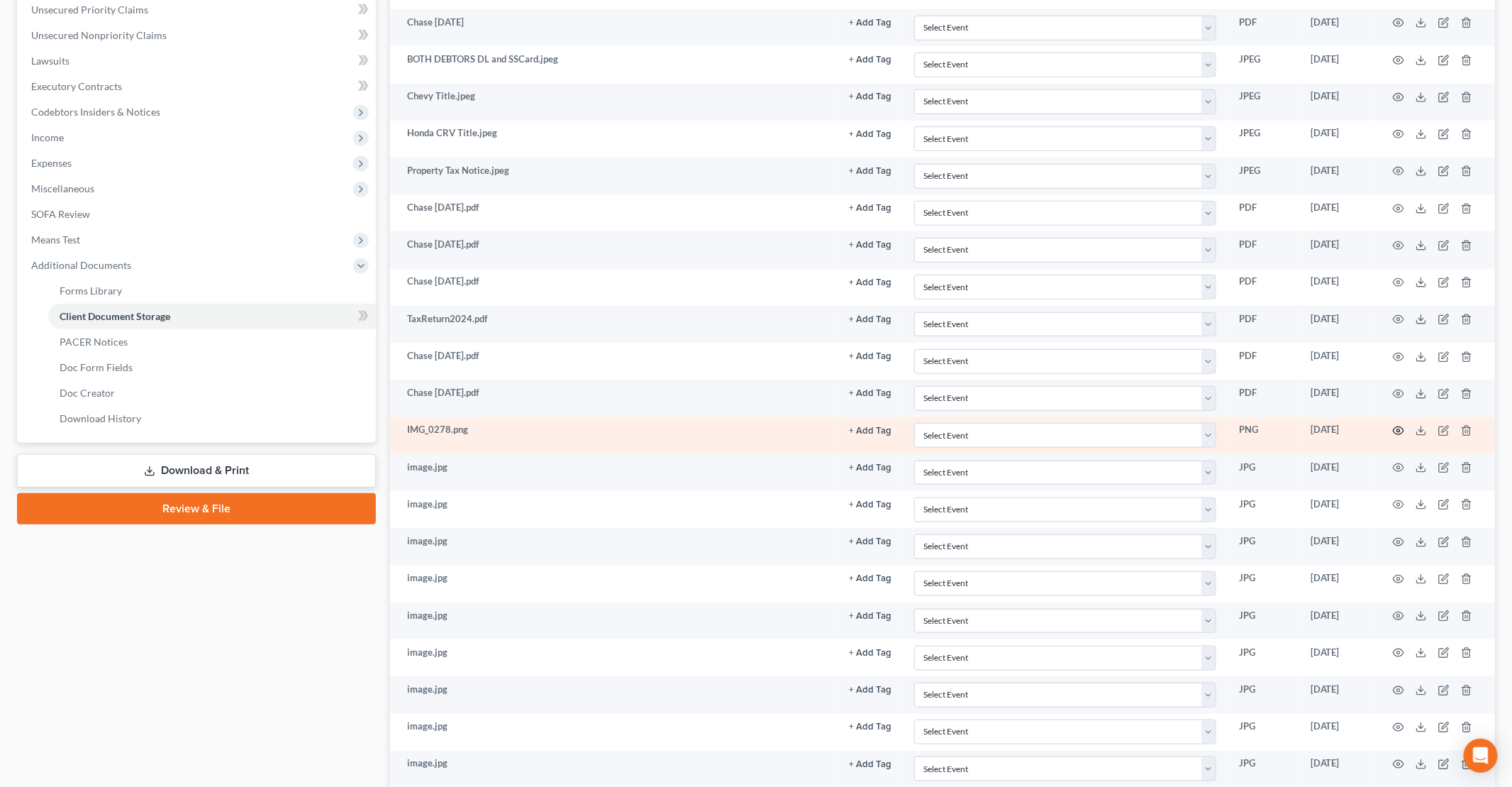
click at [1398, 425] on icon "button" at bounding box center [1398, 430] width 11 height 11
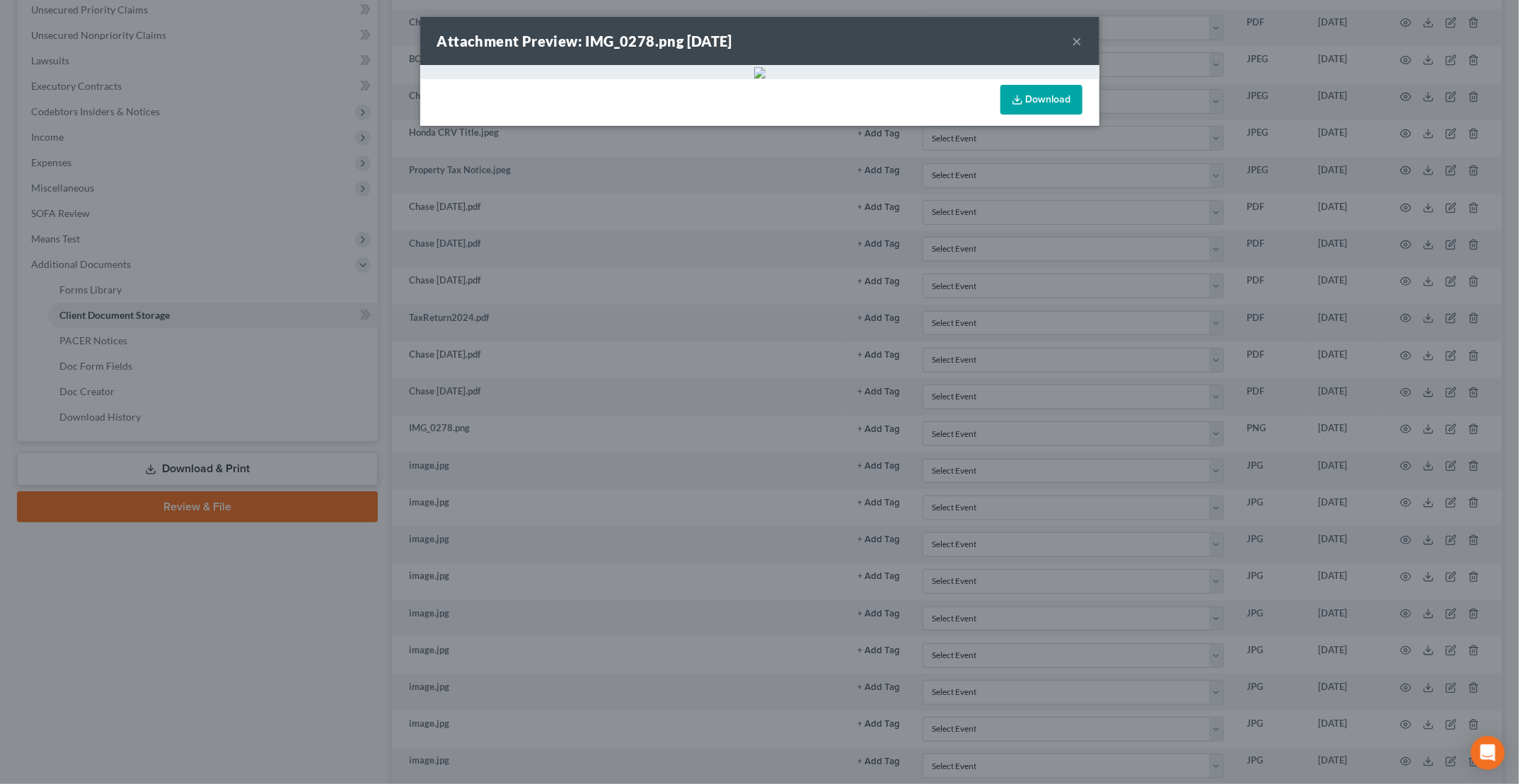
click at [1074, 44] on button "×" at bounding box center [1077, 41] width 10 height 17
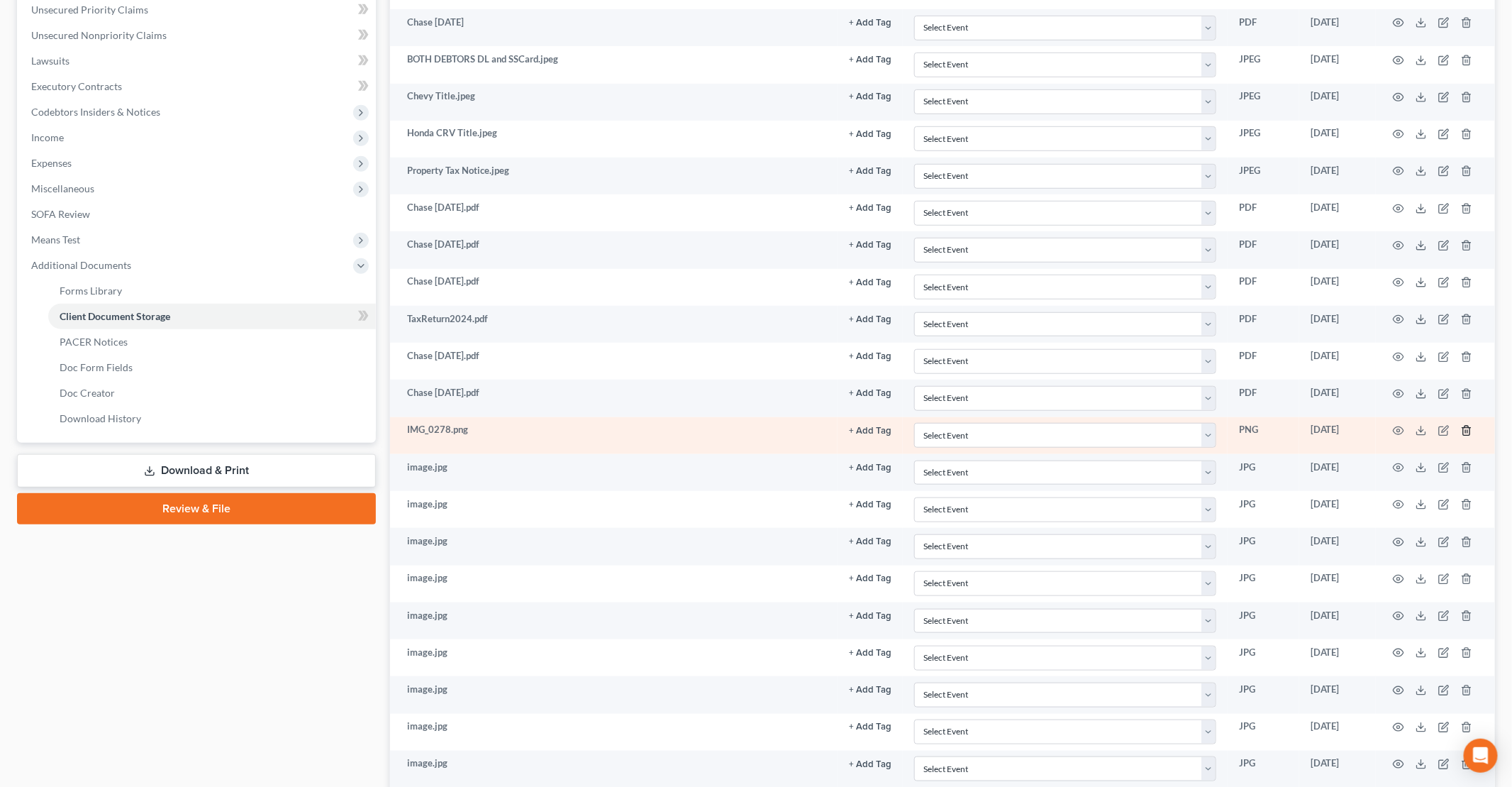
click at [1466, 426] on icon "button" at bounding box center [1466, 430] width 11 height 11
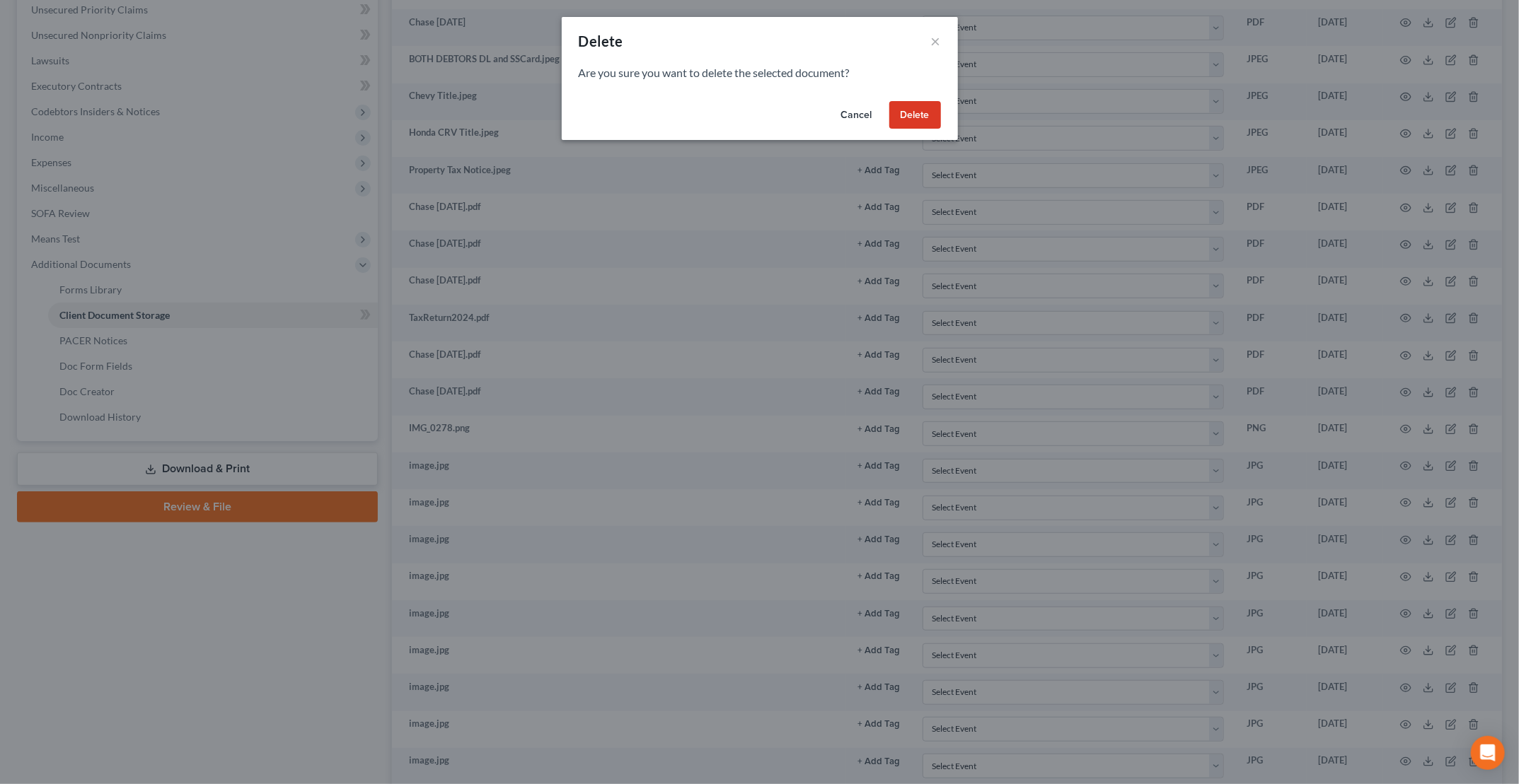
click at [923, 120] on button "Delete" at bounding box center [915, 115] width 52 height 28
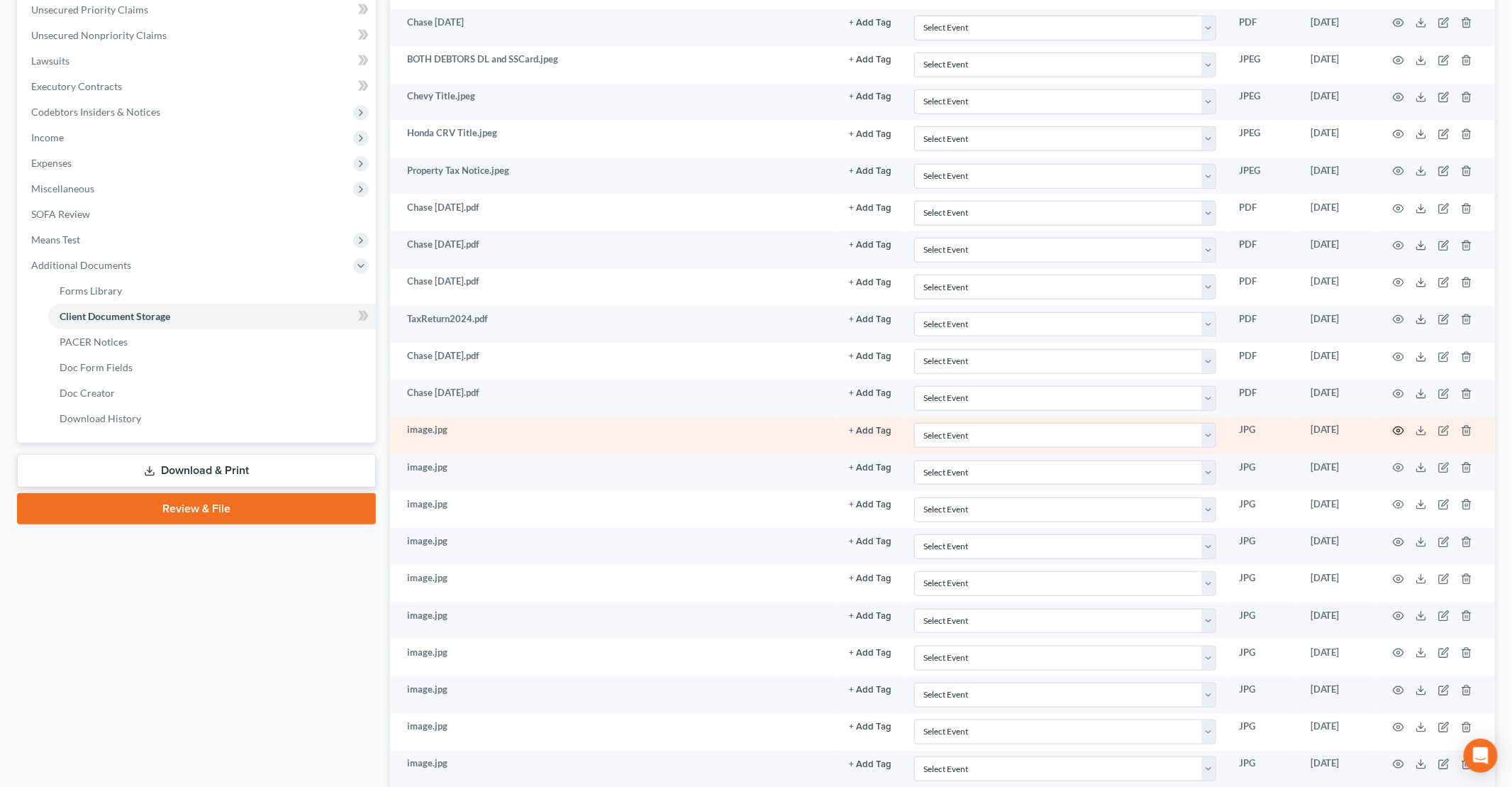
click at [1397, 425] on icon "button" at bounding box center [1398, 430] width 11 height 11
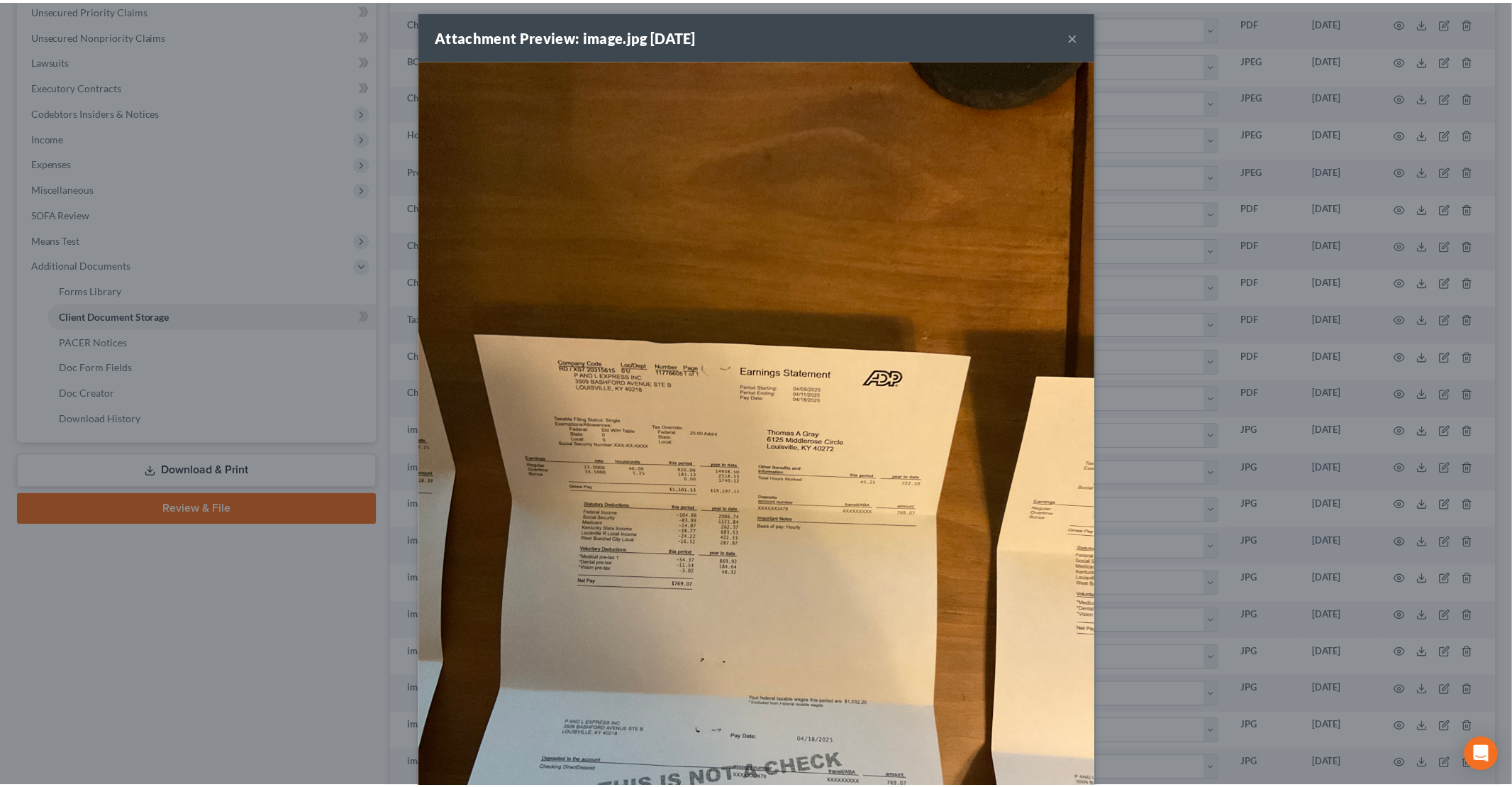
scroll to position [0, 0]
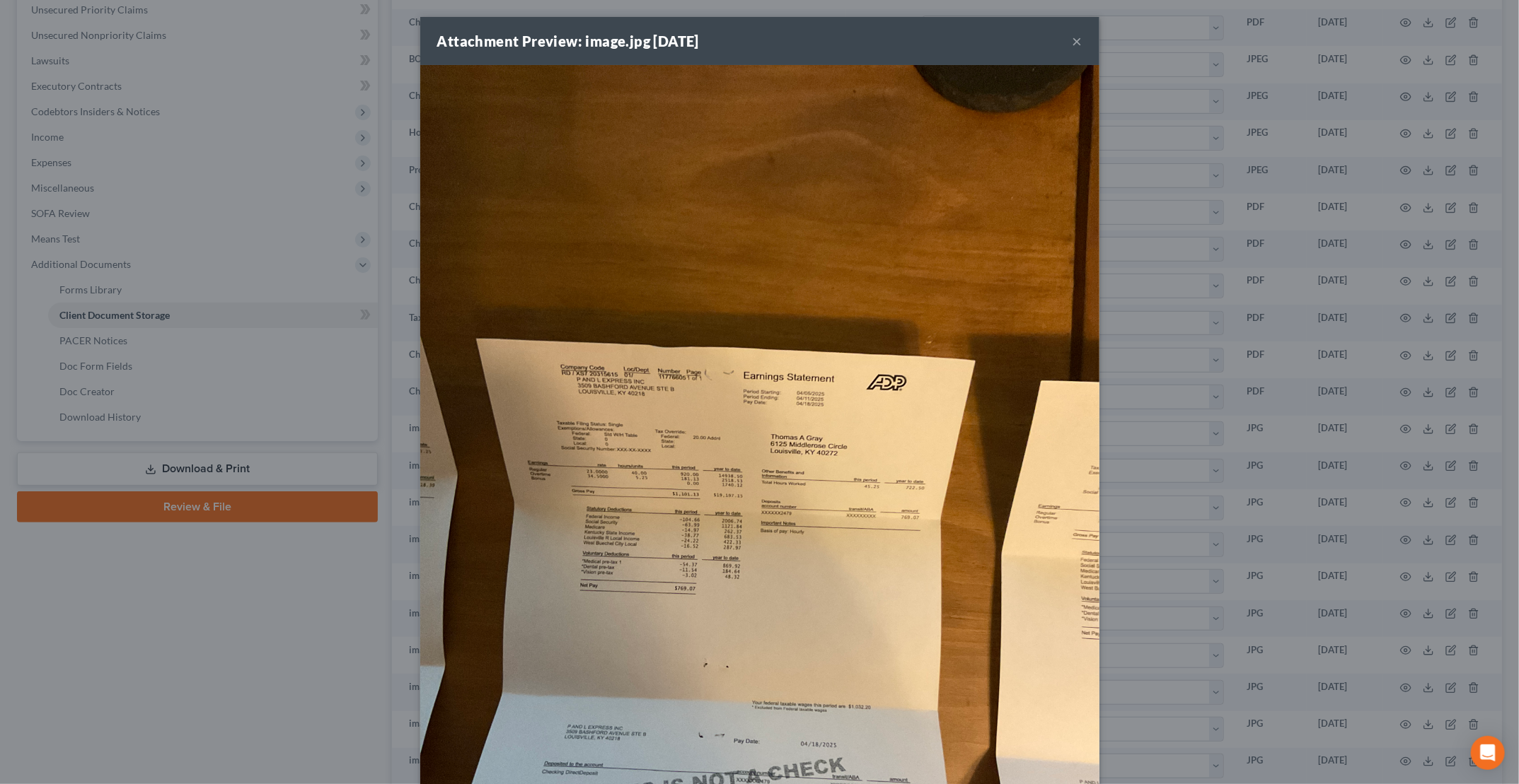
click at [1066, 38] on div "Attachment Preview: image.jpg 09/16/2025 ×" at bounding box center [760, 41] width 679 height 48
click at [1072, 45] on button "×" at bounding box center [1077, 41] width 10 height 17
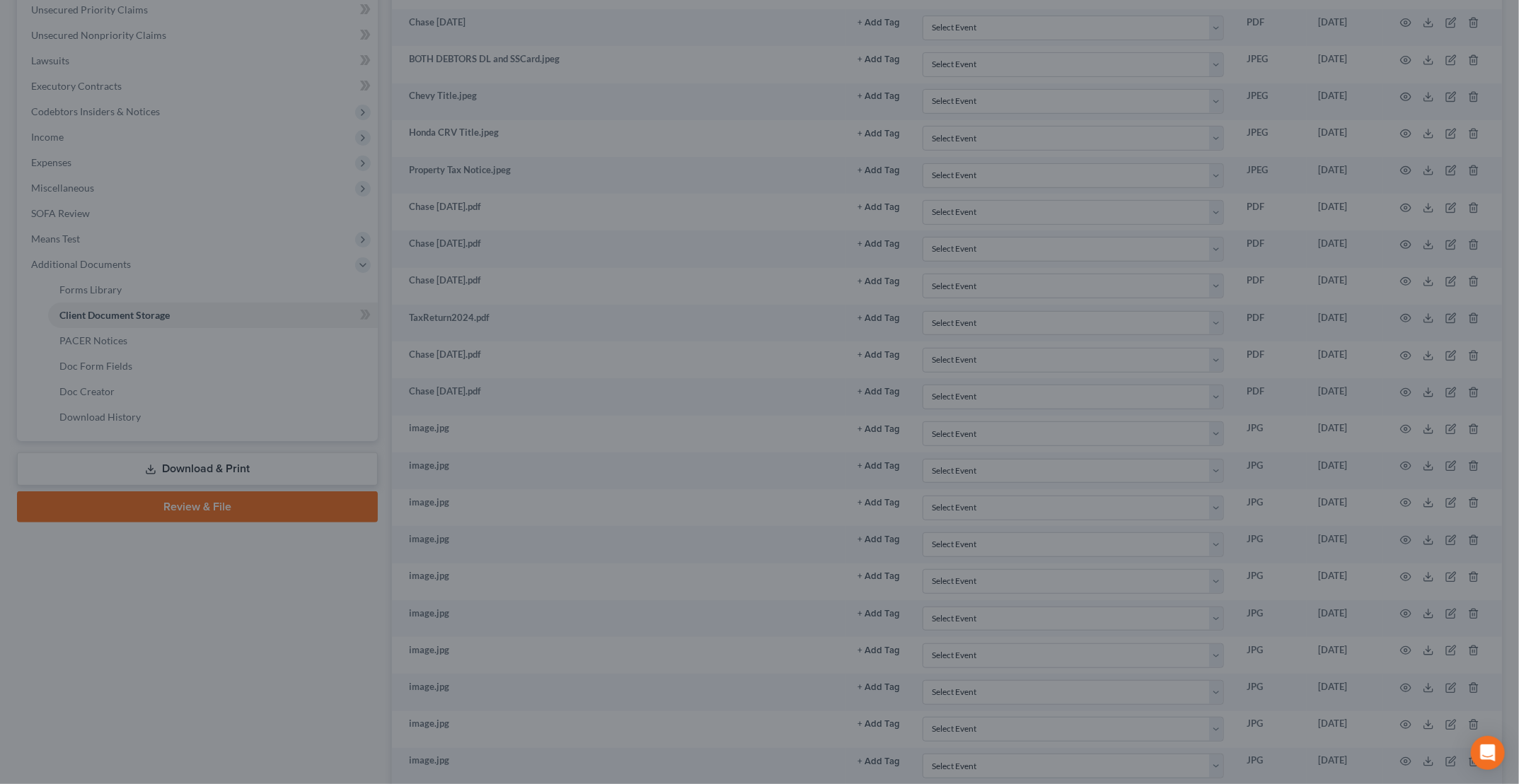
click at [1069, 46] on div "Attachment Preview: image.jpg 09/16/2025 × Download" at bounding box center [760, 392] width 1519 height 784
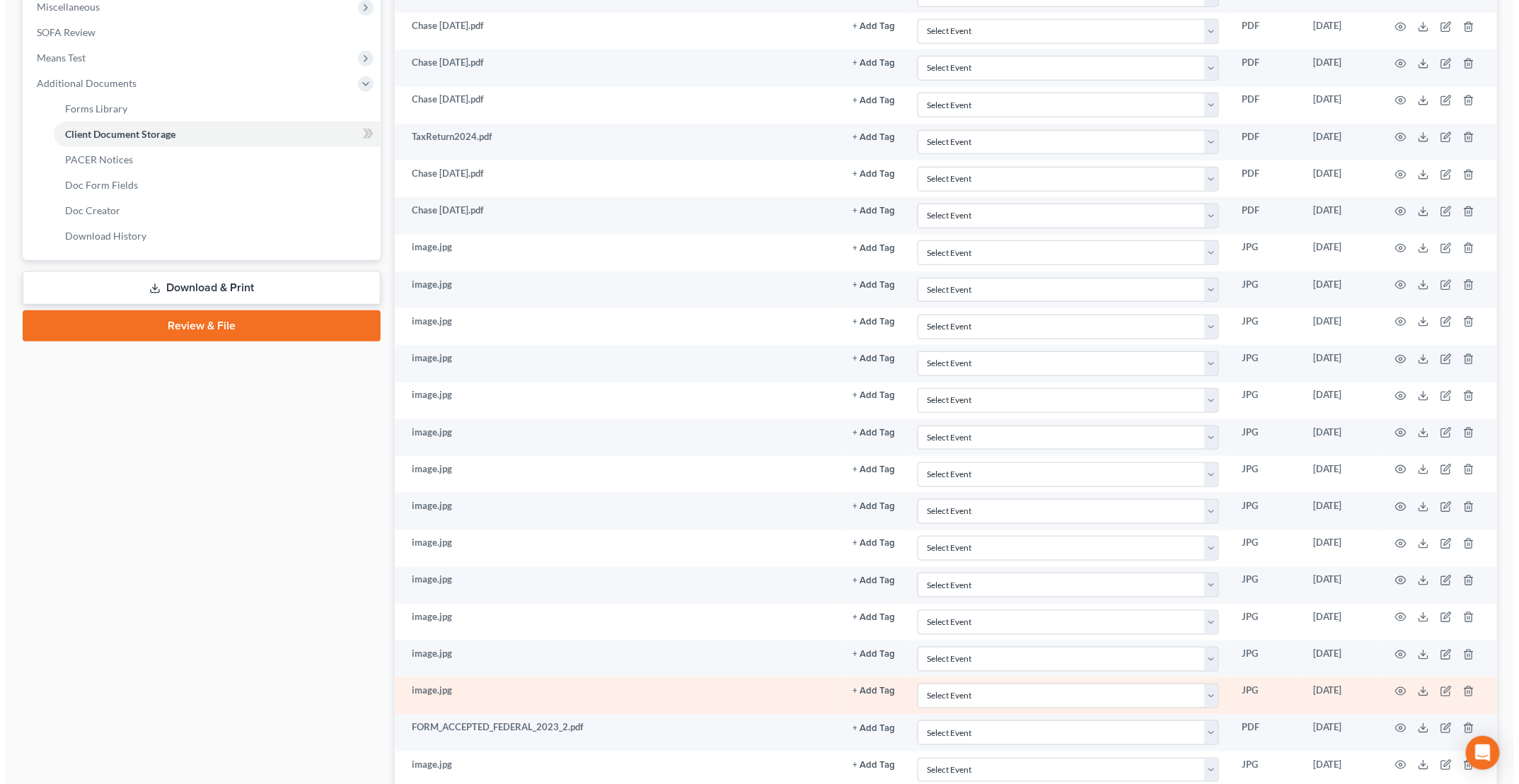
scroll to position [632, 0]
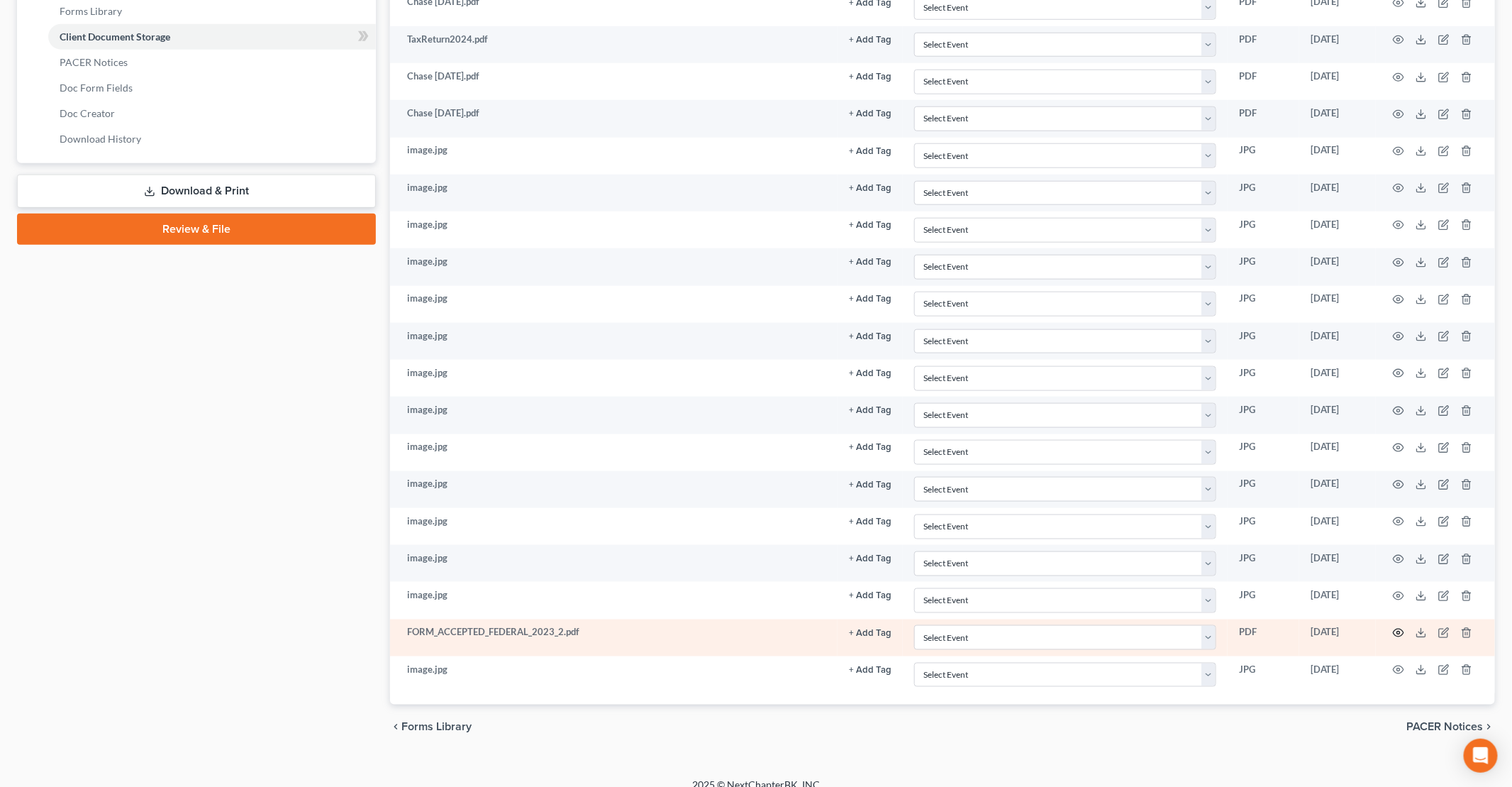
click at [1399, 632] on circle "button" at bounding box center [1398, 633] width 3 height 3
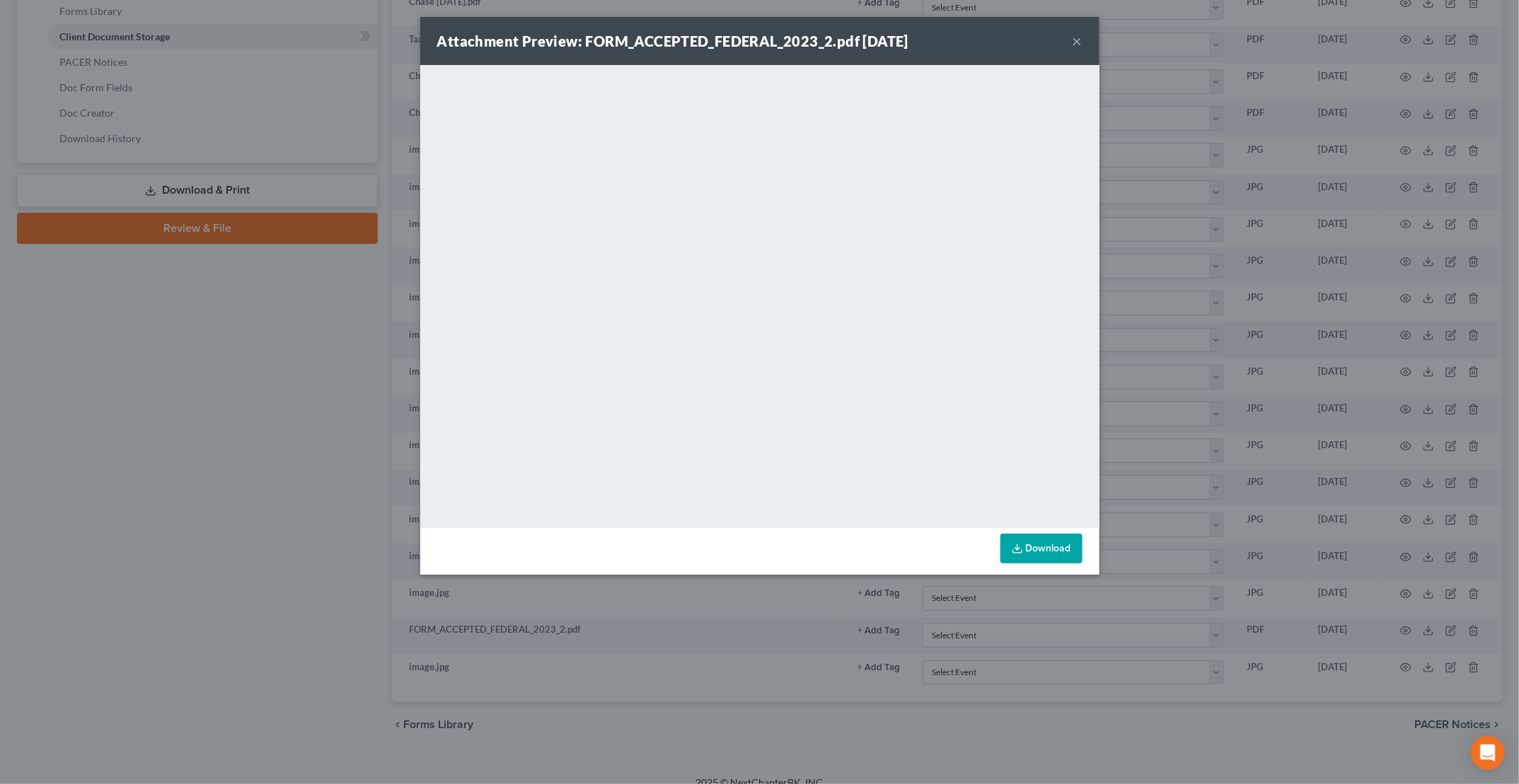
click at [1077, 42] on button "×" at bounding box center [1077, 41] width 10 height 17
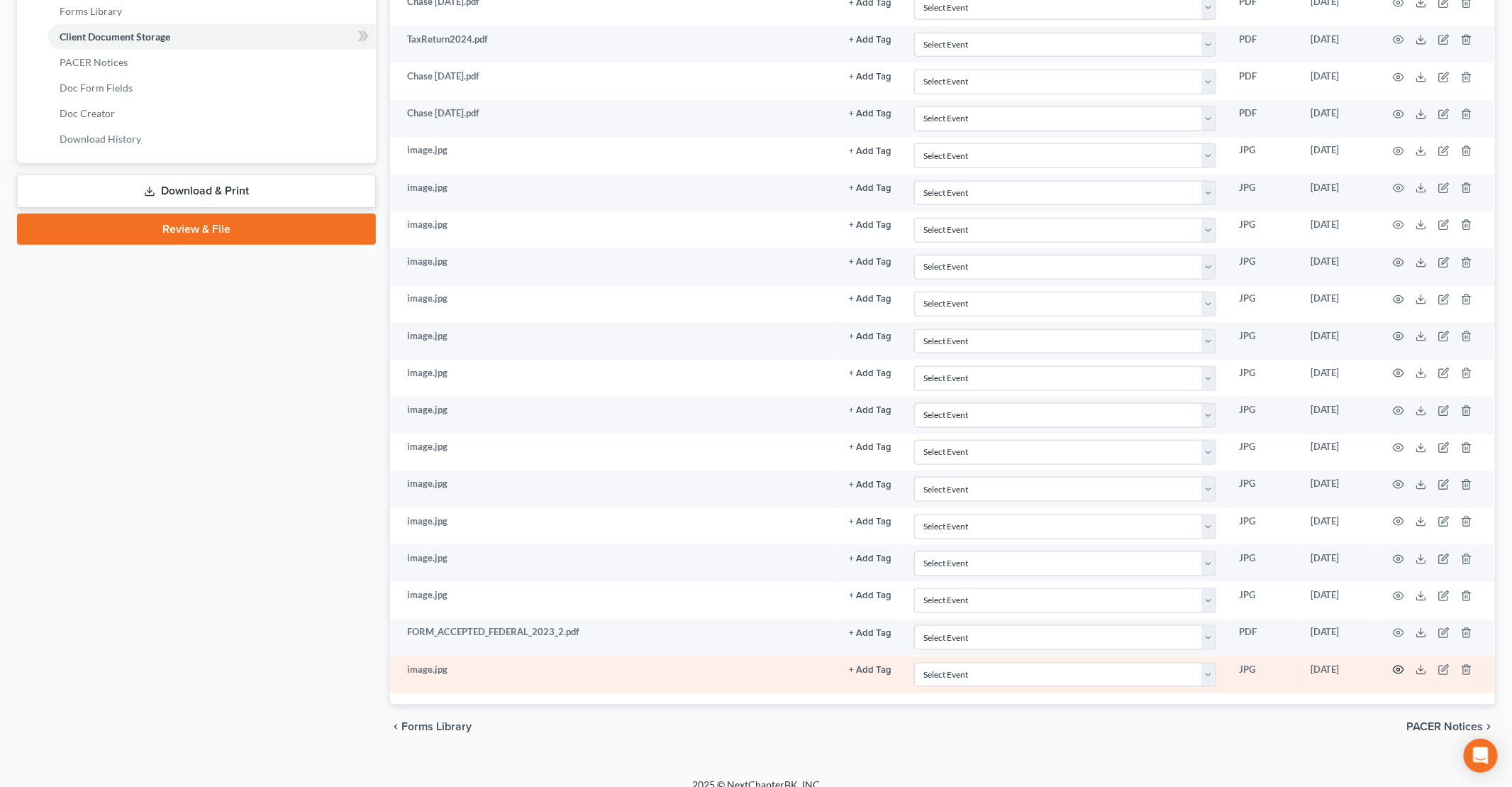
click at [1399, 665] on icon "button" at bounding box center [1398, 670] width 11 height 11
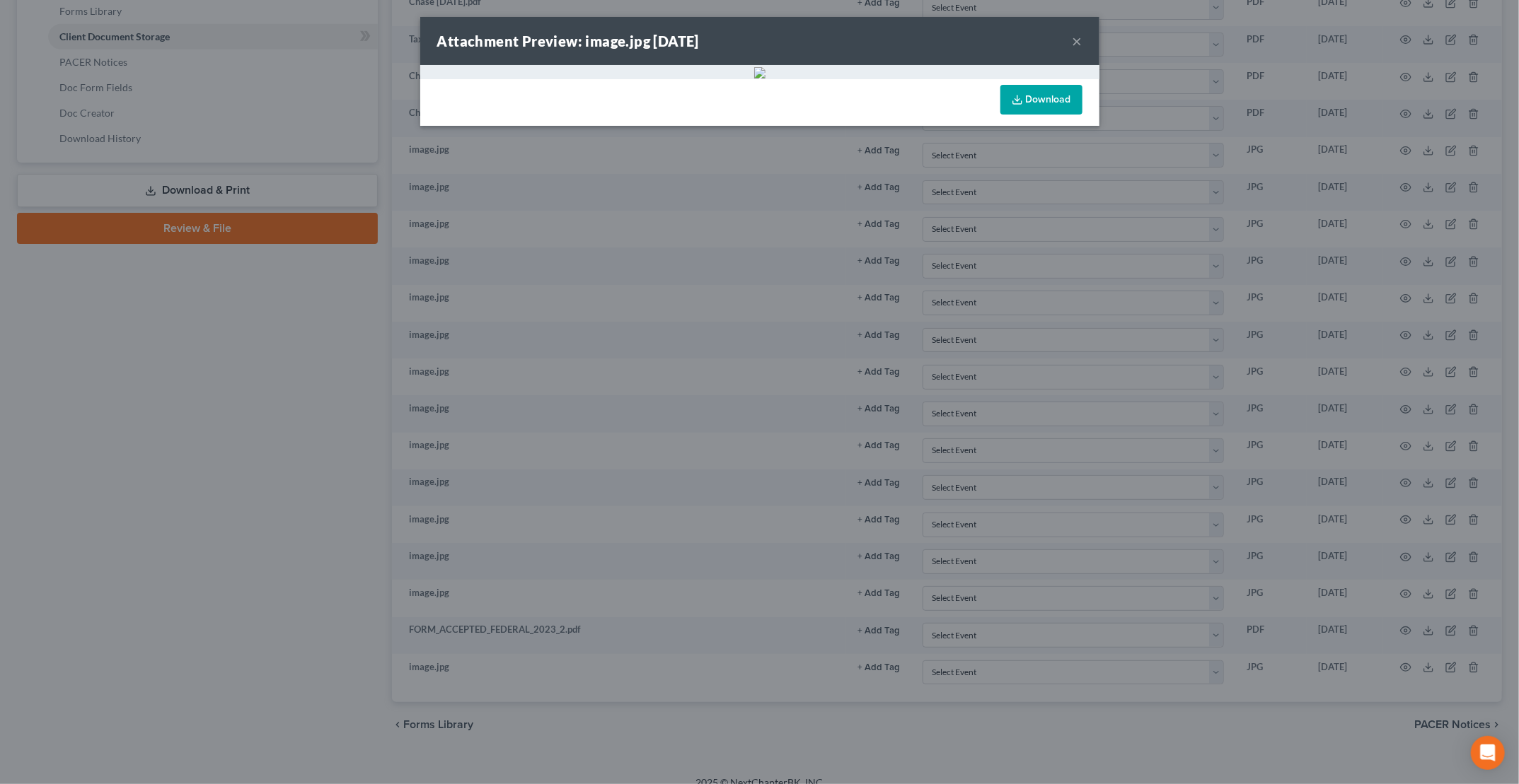
click at [1076, 47] on button "×" at bounding box center [1077, 41] width 10 height 17
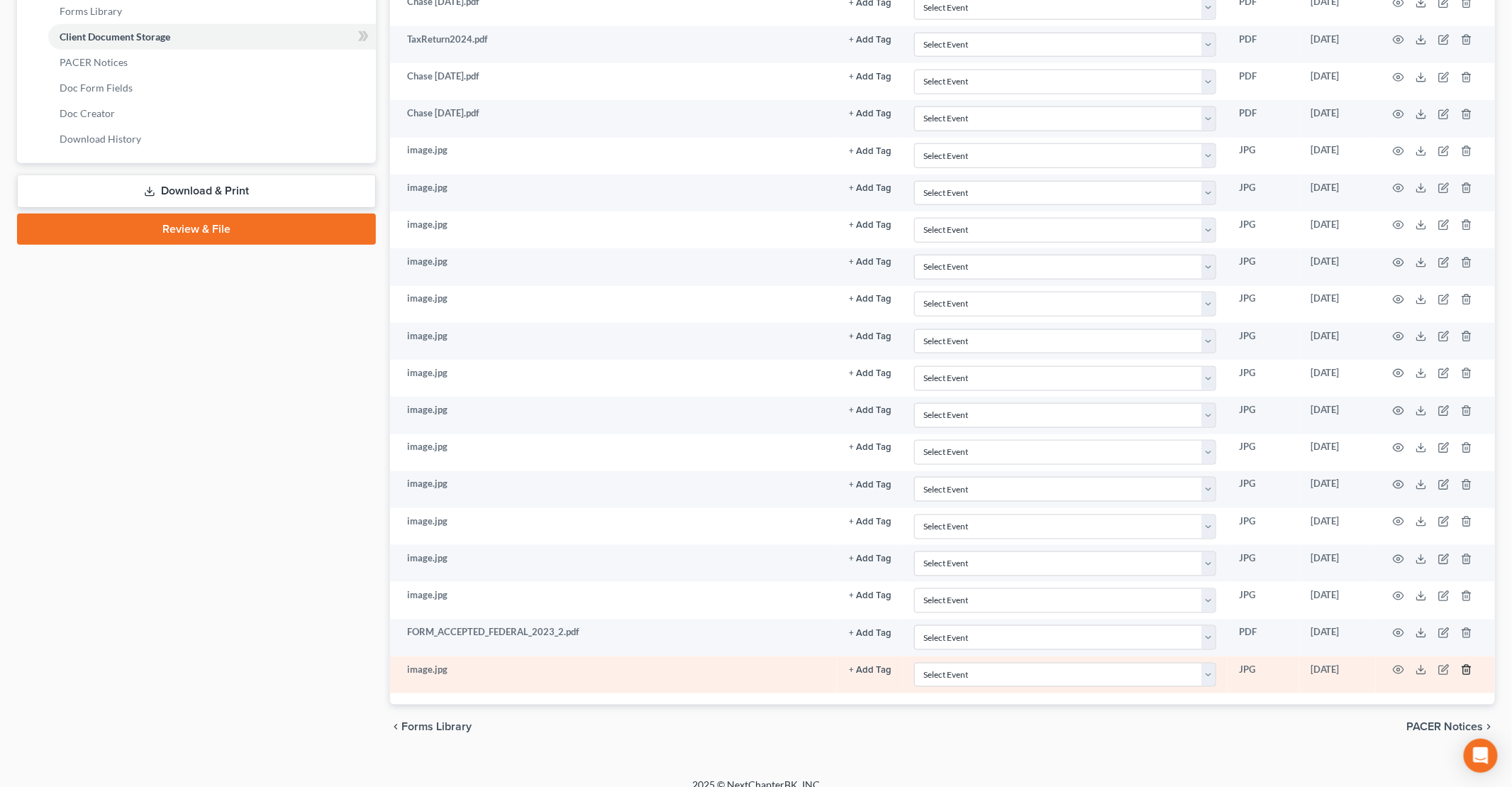
click at [1467, 670] on line "button" at bounding box center [1467, 671] width 0 height 3
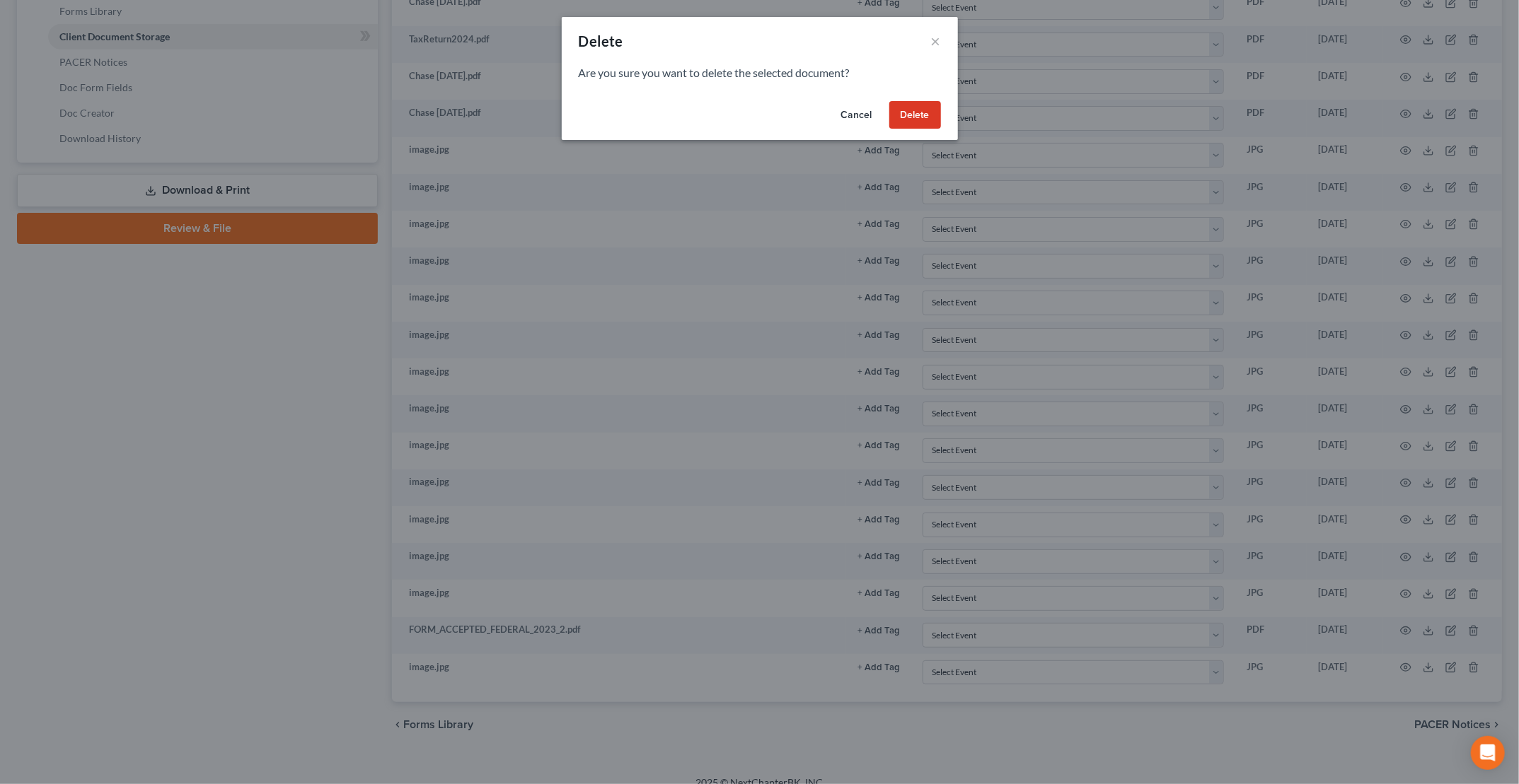
click at [930, 112] on button "Delete" at bounding box center [915, 115] width 52 height 28
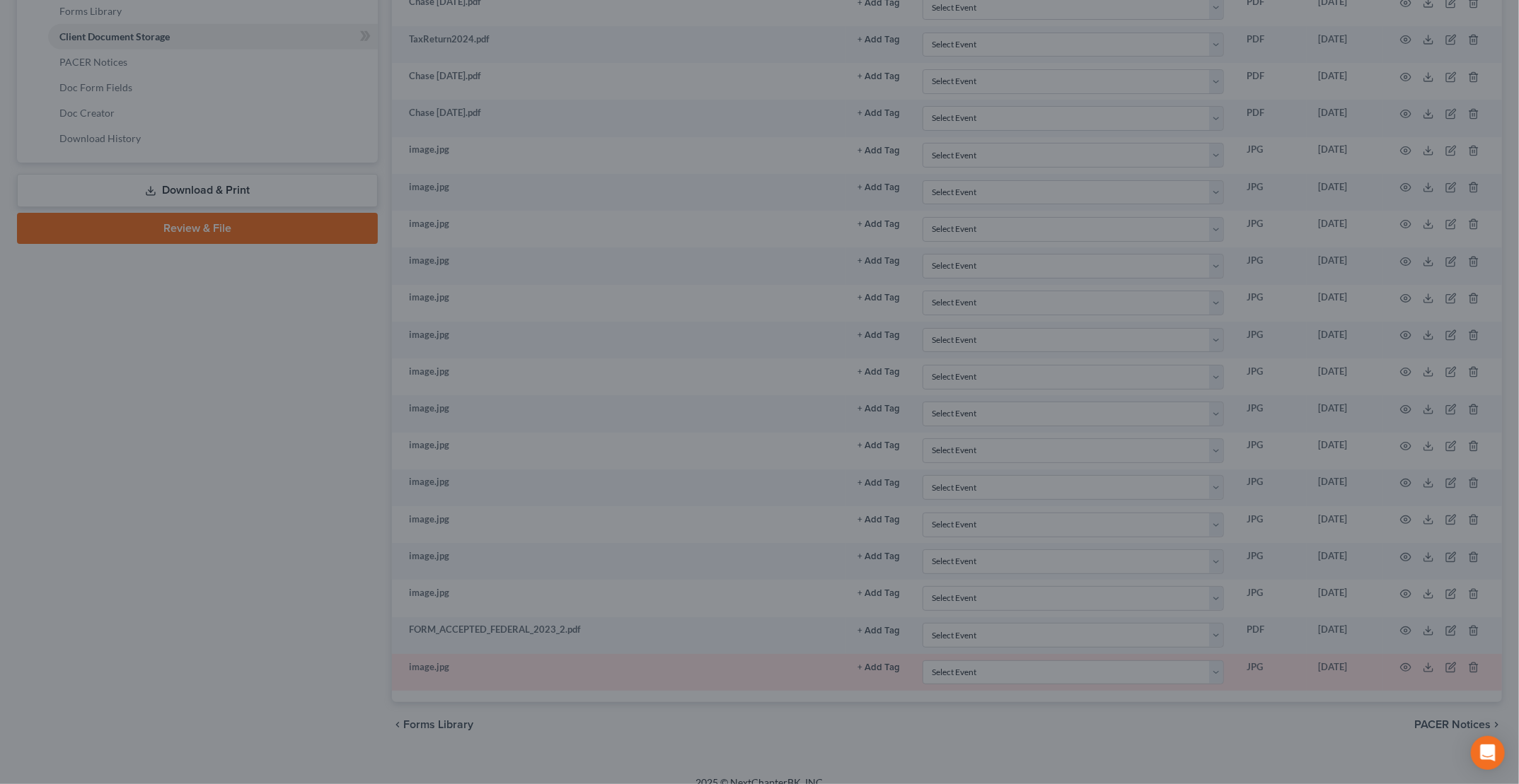
scroll to position [595, 0]
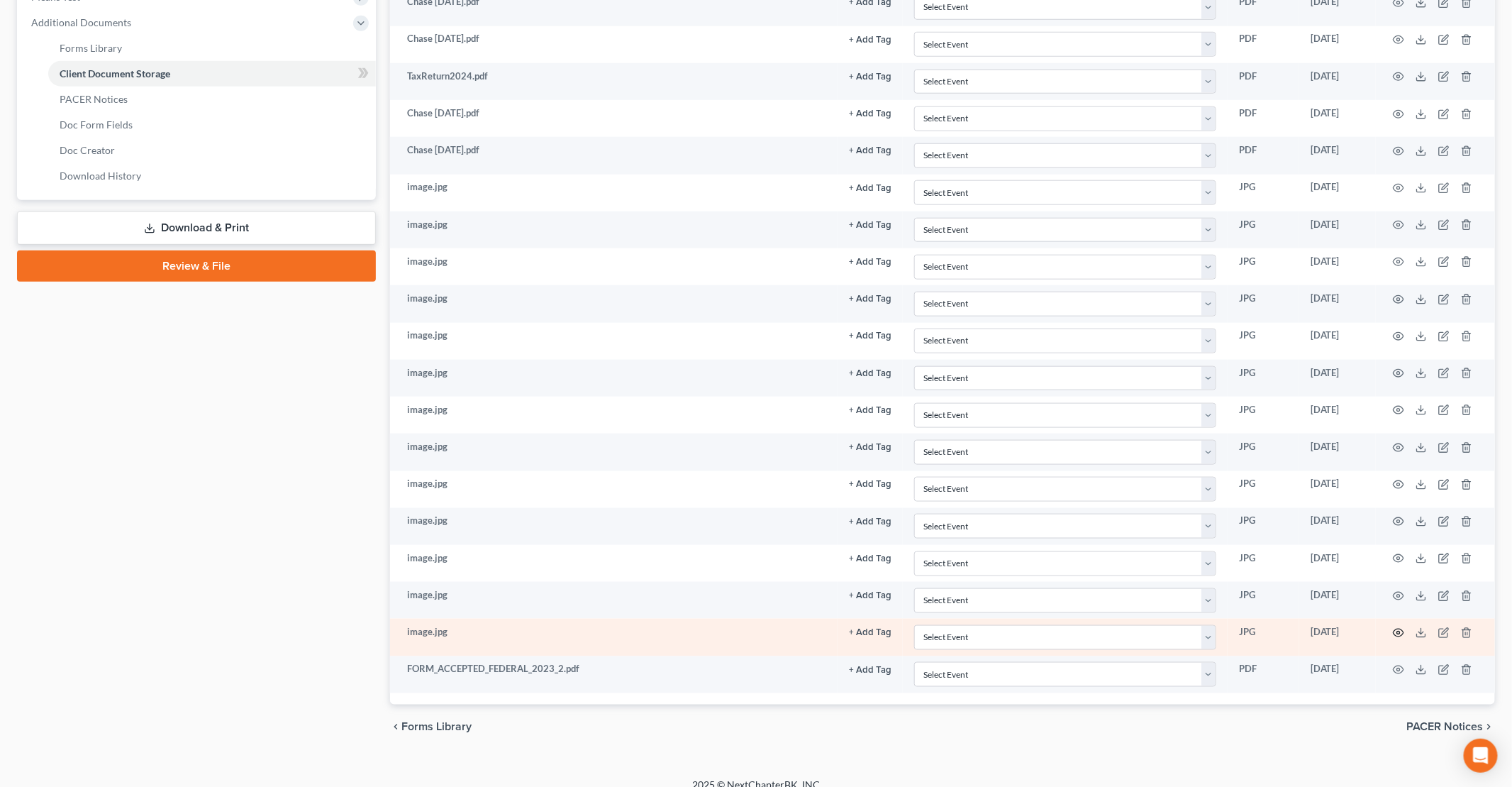
click at [1398, 628] on icon "button" at bounding box center [1398, 633] width 11 height 11
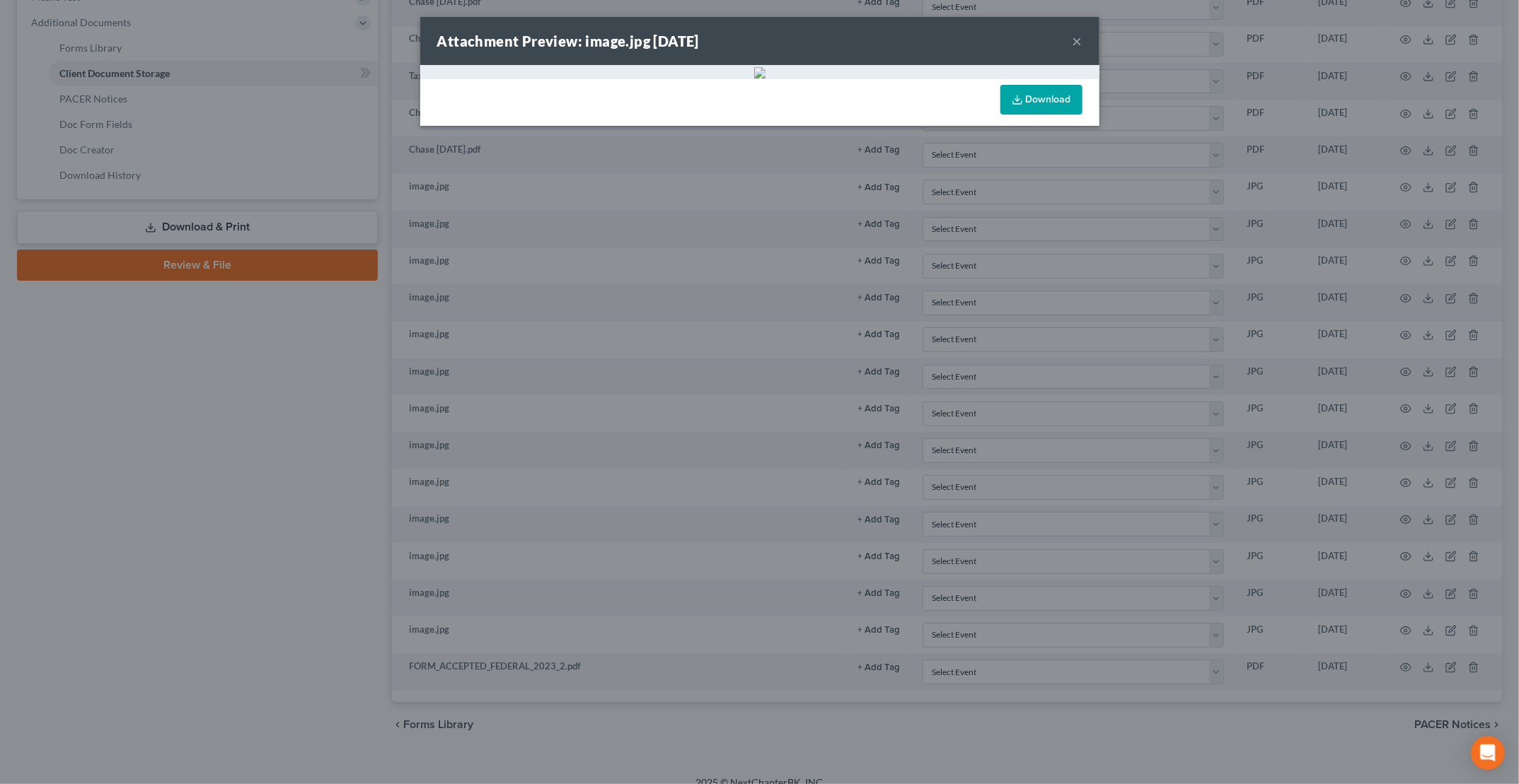
click at [1075, 41] on button "×" at bounding box center [1077, 41] width 10 height 17
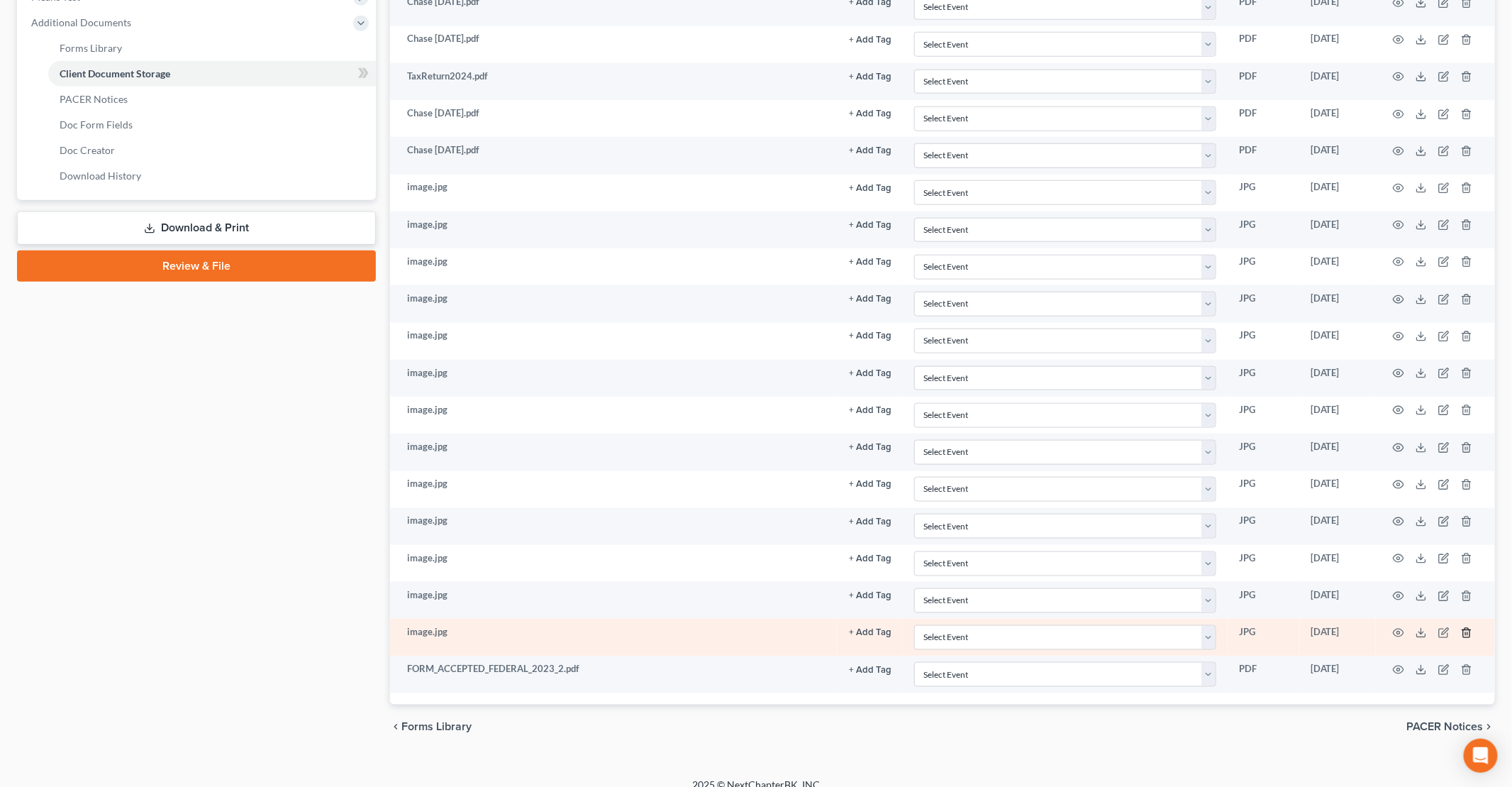
click at [1465, 628] on icon "button" at bounding box center [1466, 633] width 11 height 11
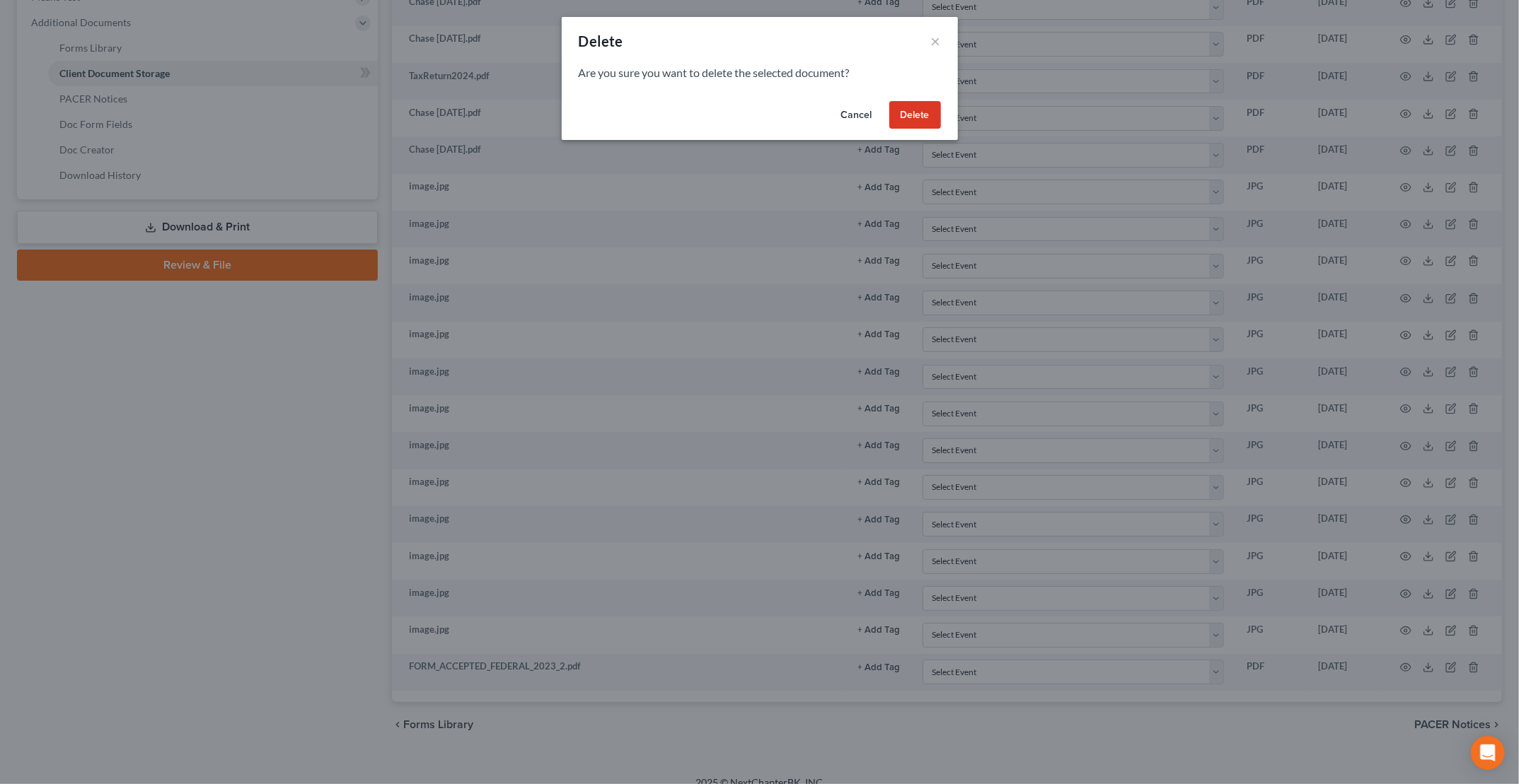
click at [924, 110] on button "Delete" at bounding box center [915, 115] width 52 height 28
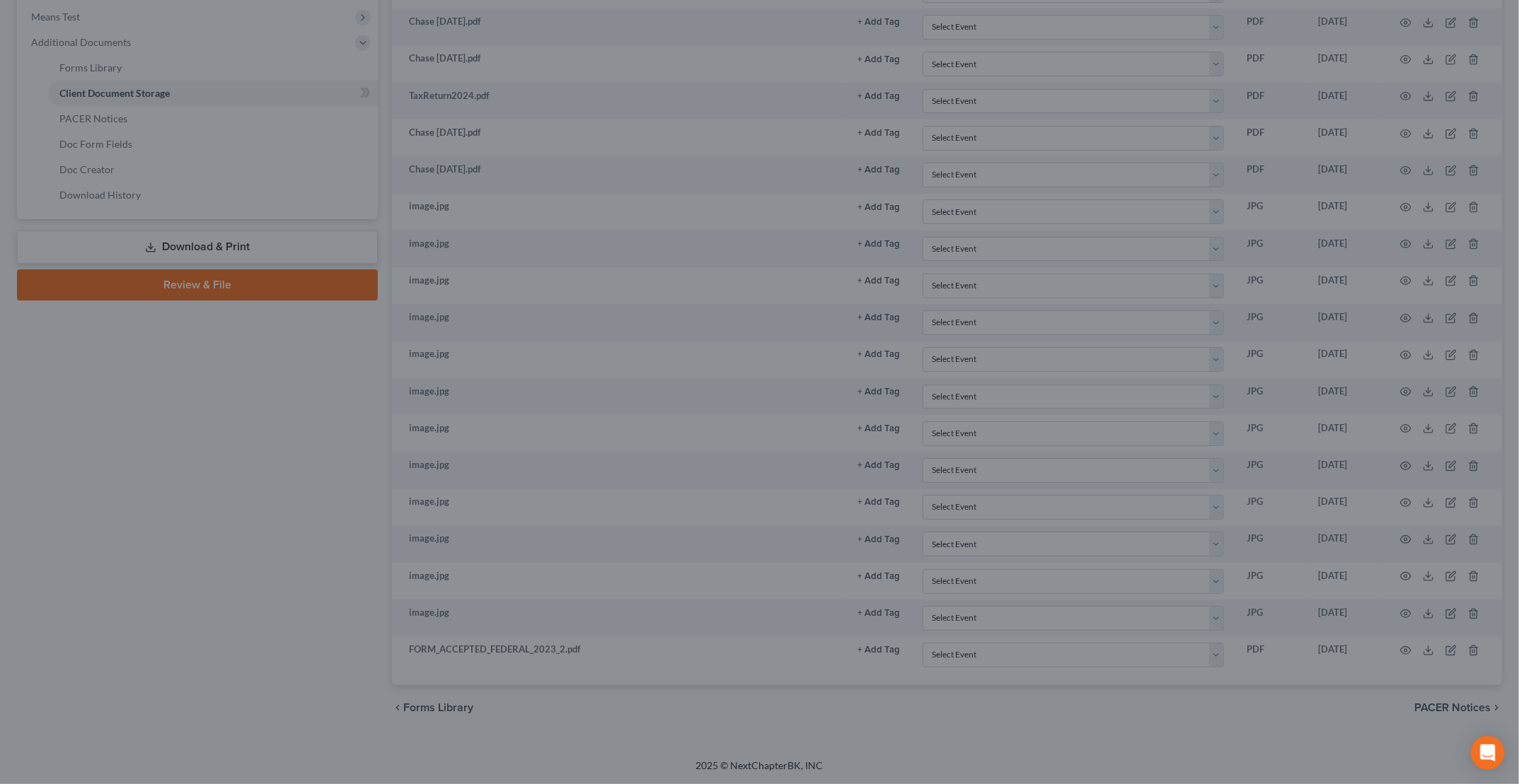
scroll to position [559, 0]
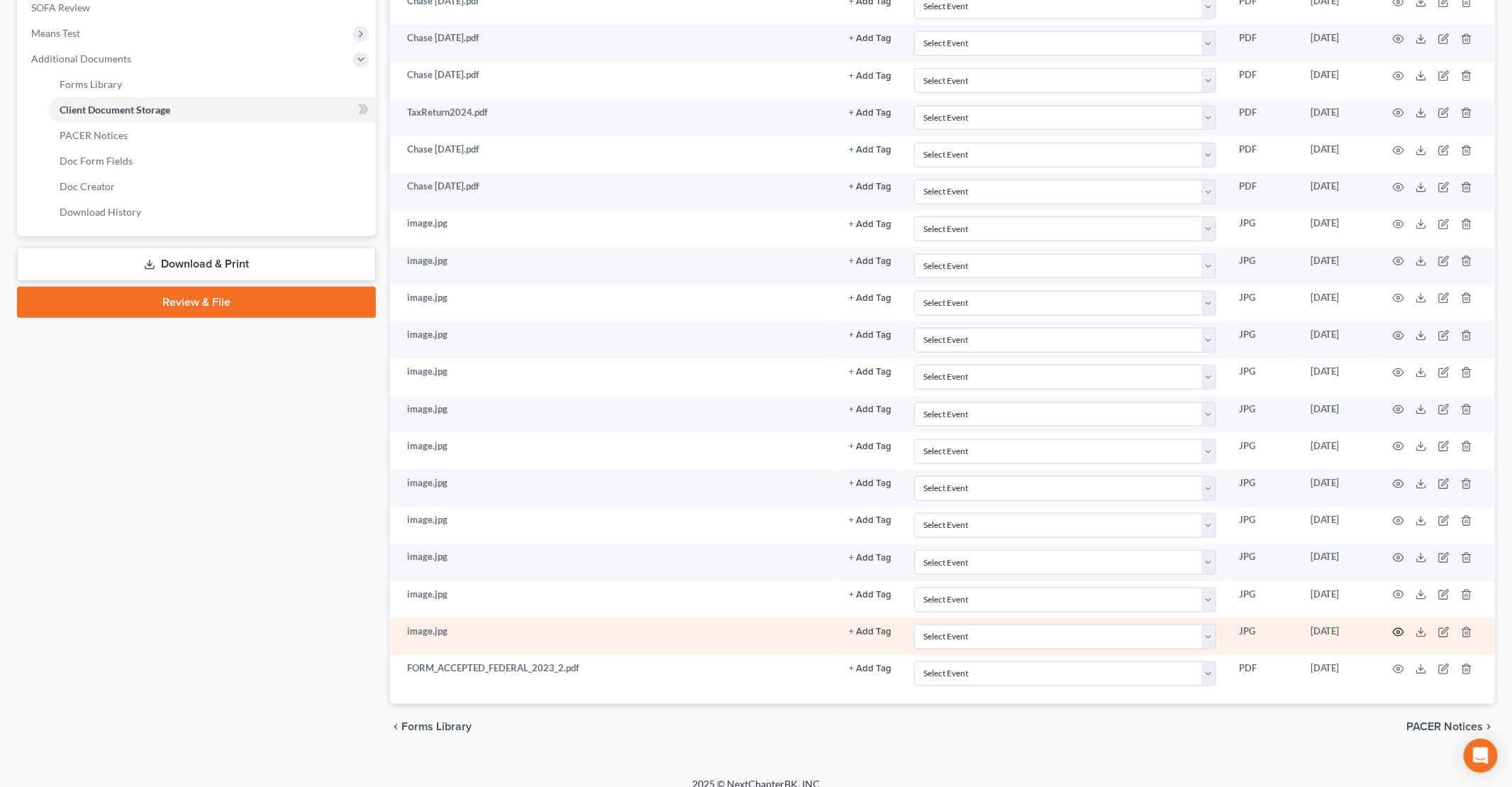
click at [1400, 631] on circle "button" at bounding box center [1398, 632] width 3 height 3
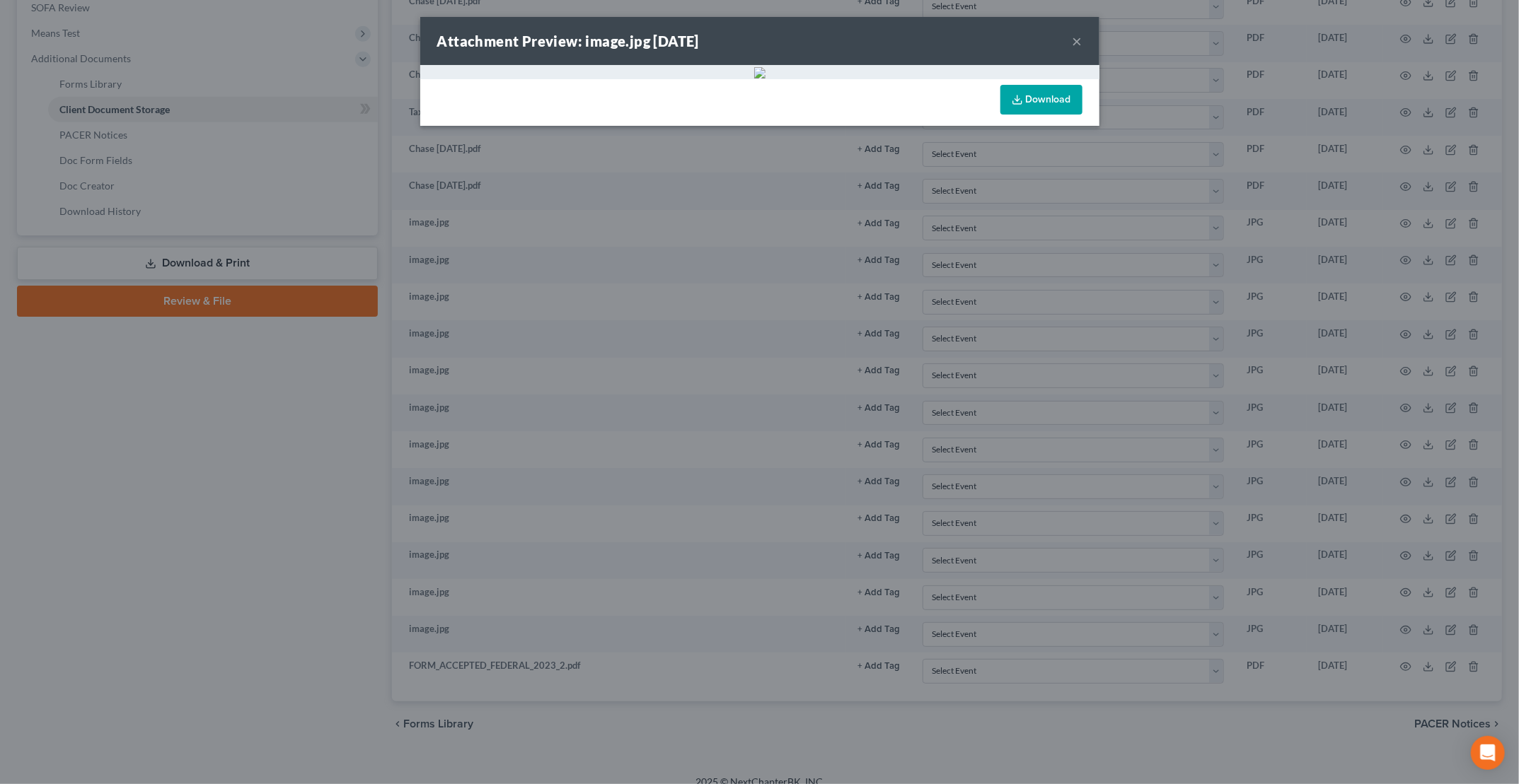
click at [1072, 43] on button "×" at bounding box center [1077, 41] width 10 height 17
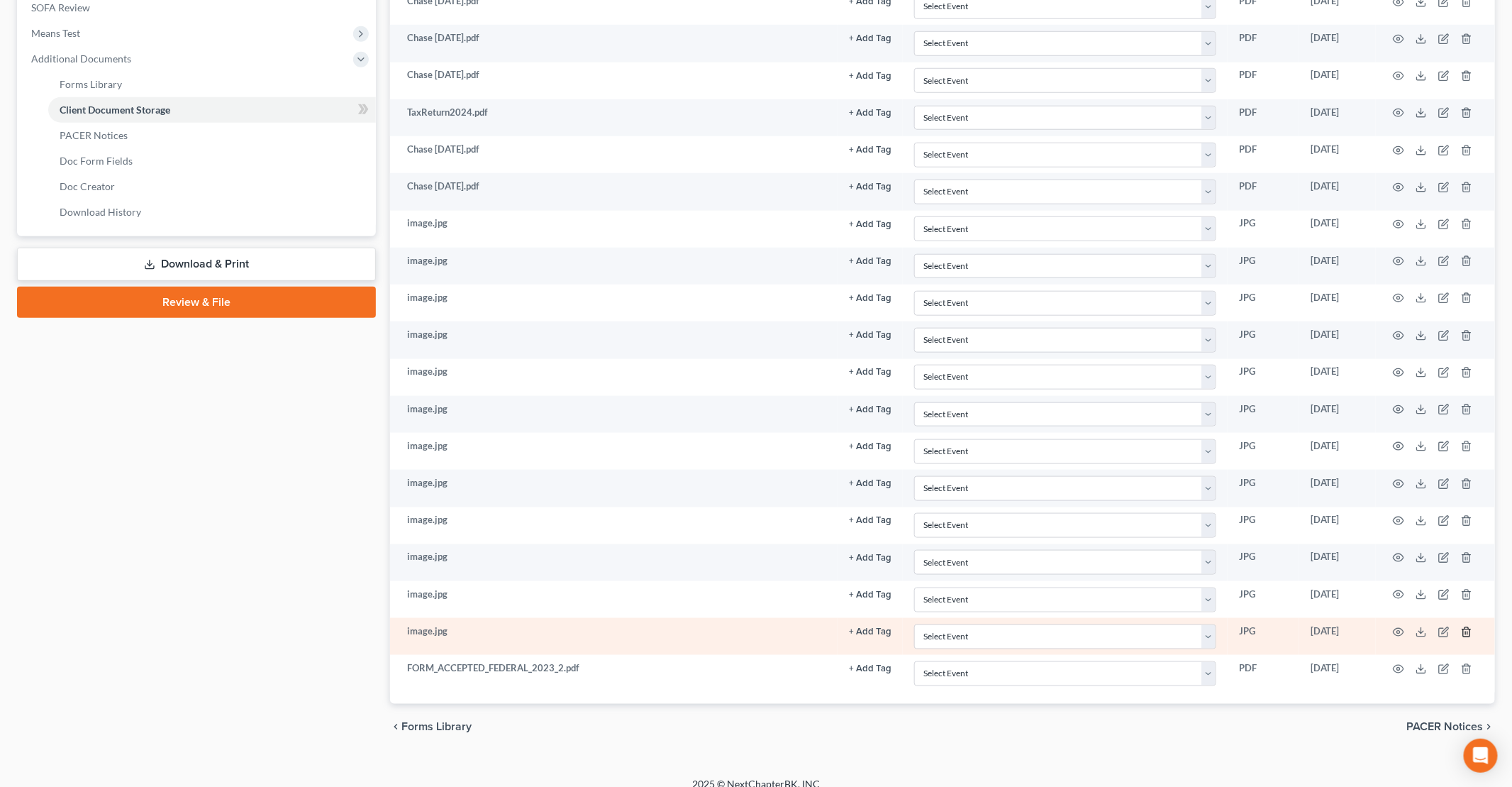
click at [1466, 629] on polyline "button" at bounding box center [1467, 629] width 9 height 0
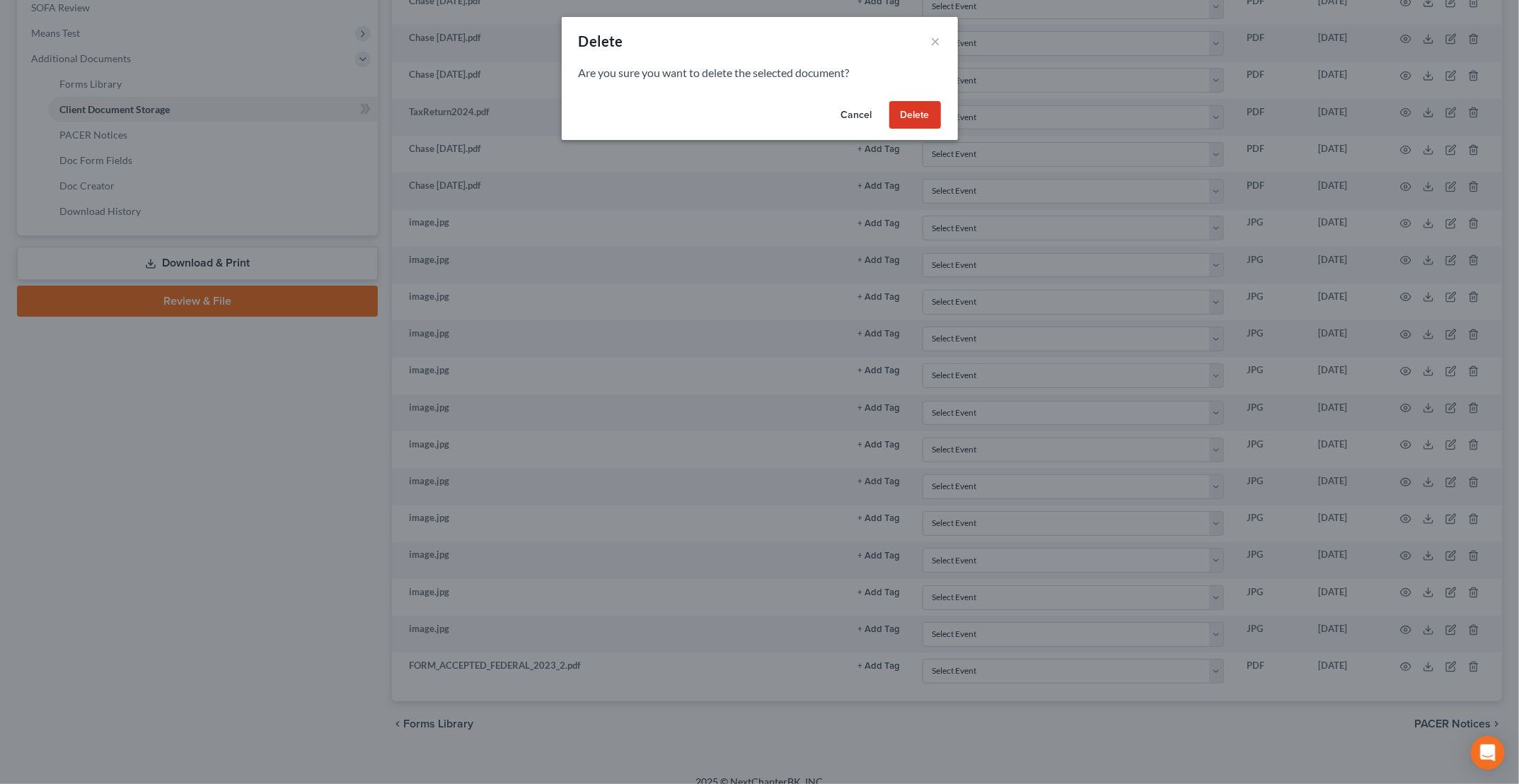
click at [928, 114] on button "Delete" at bounding box center [915, 115] width 52 height 28
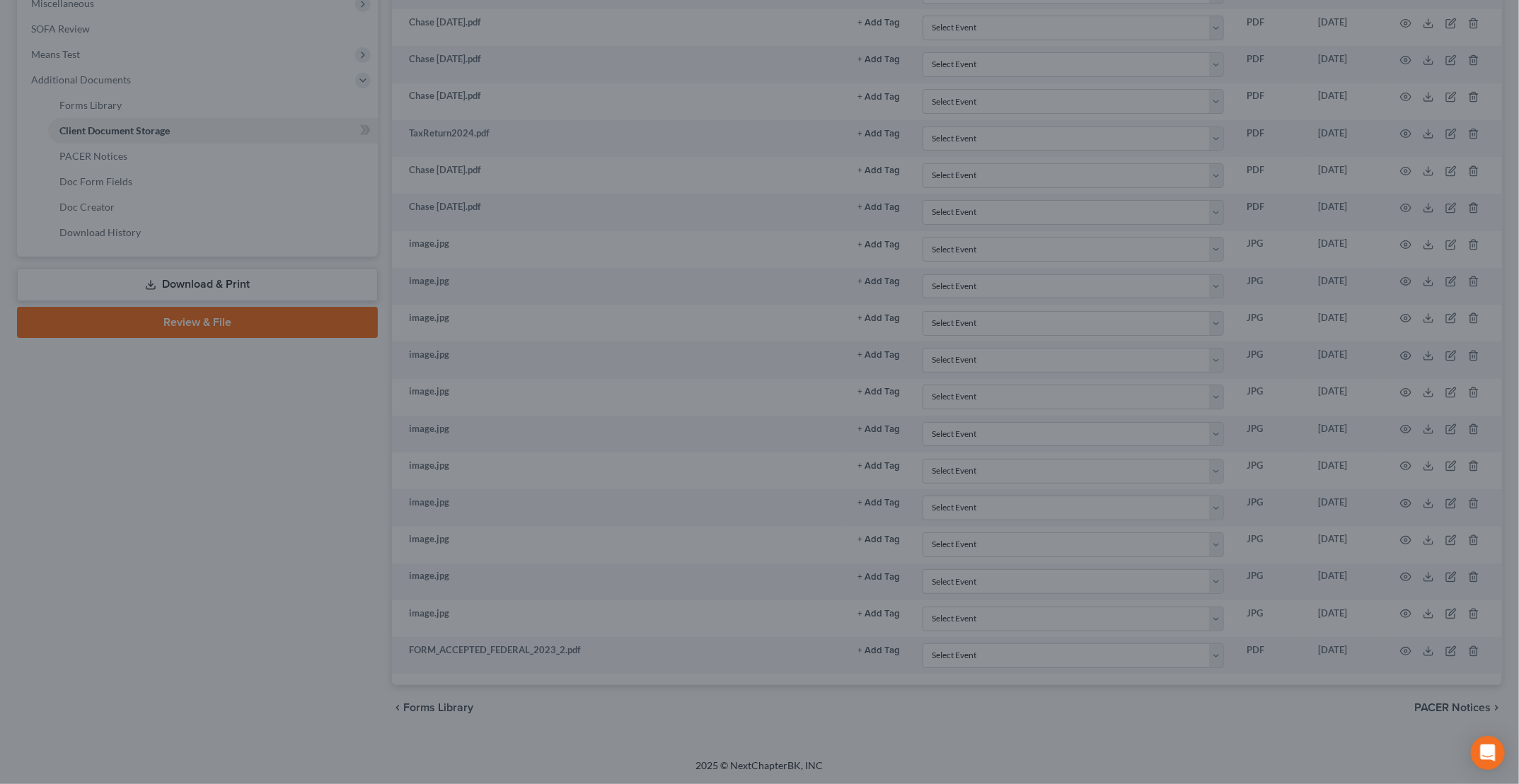
scroll to position [523, 0]
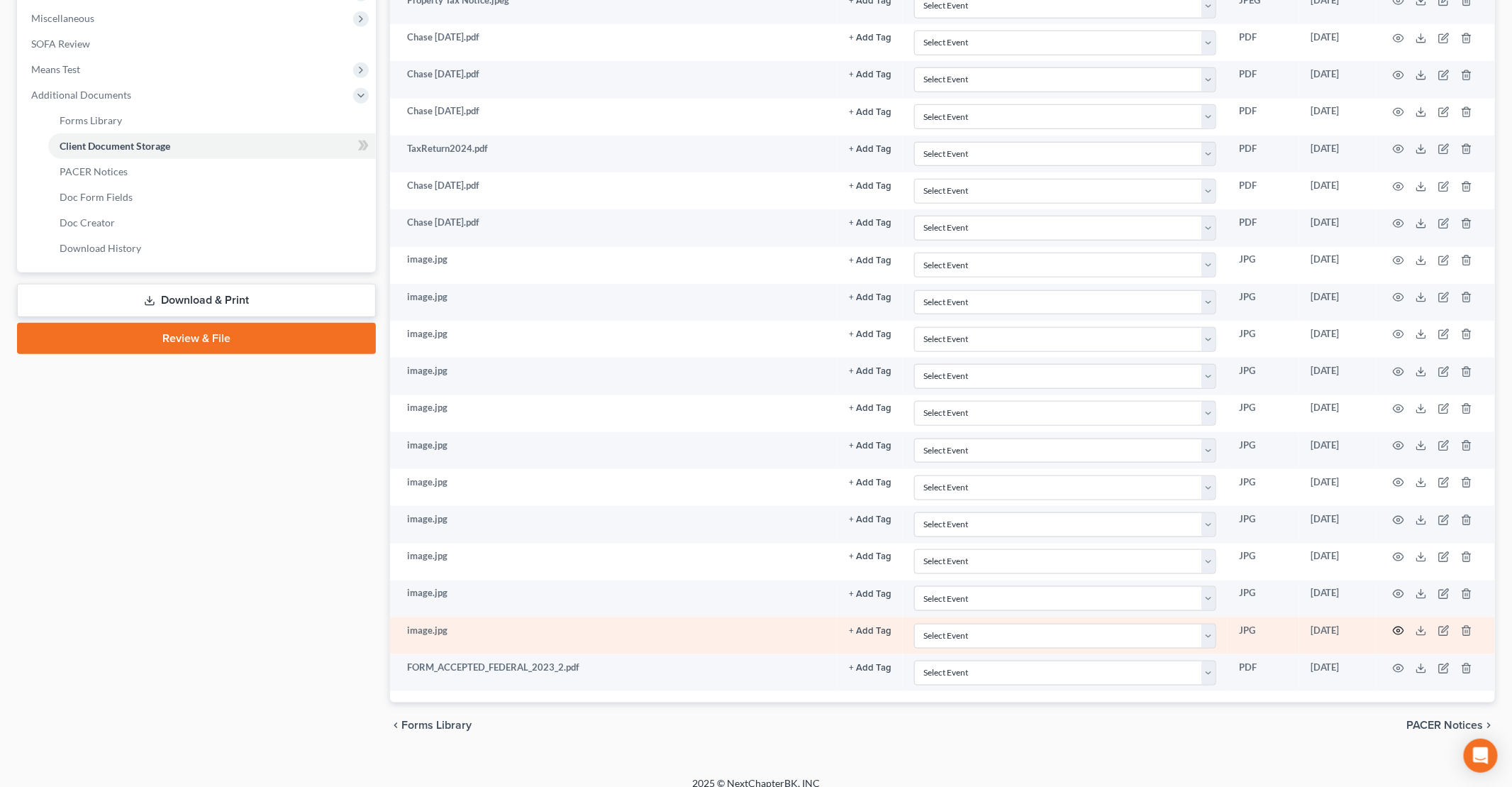
click at [1398, 625] on icon "button" at bounding box center [1398, 630] width 11 height 11
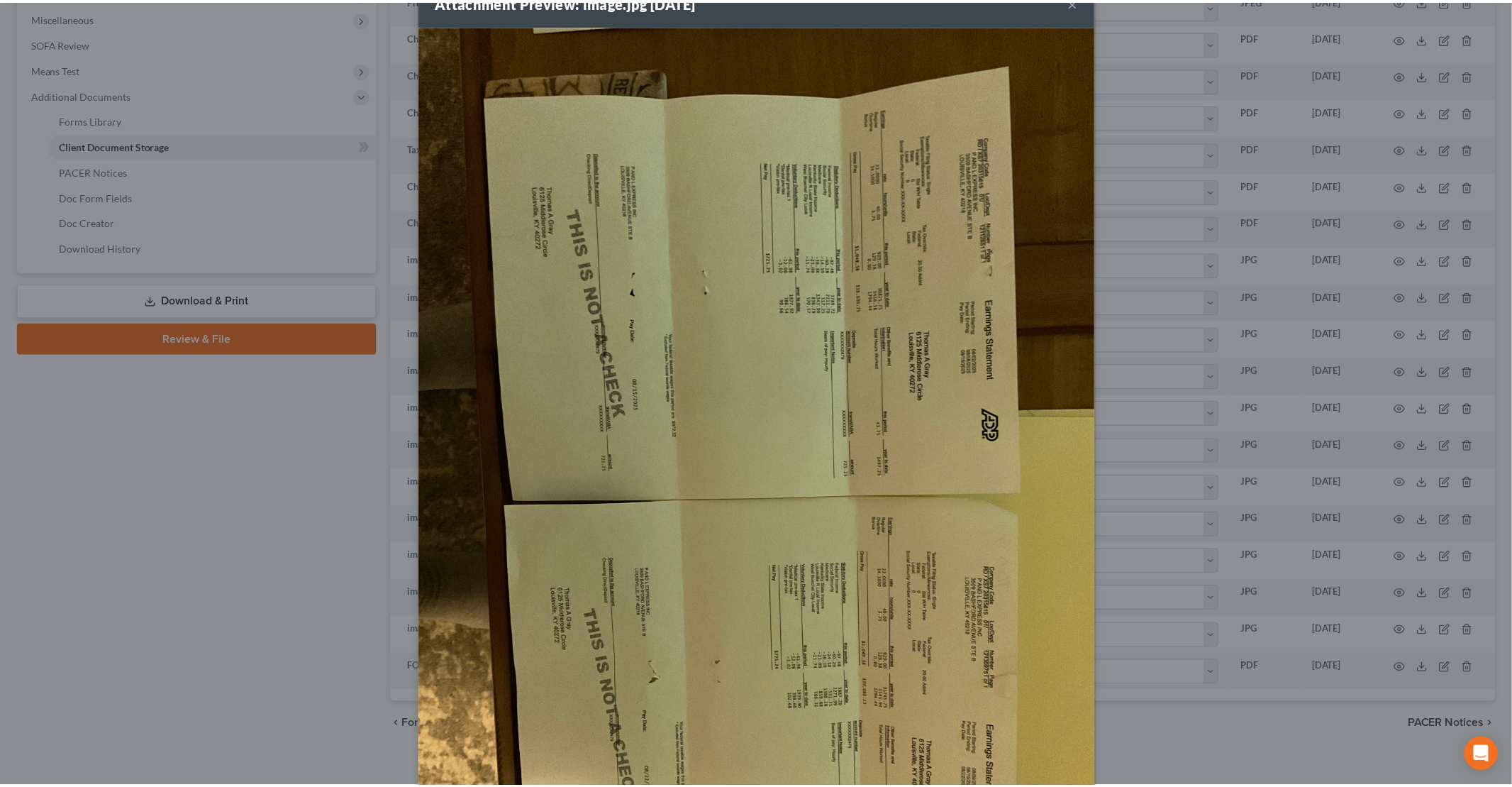
scroll to position [0, 0]
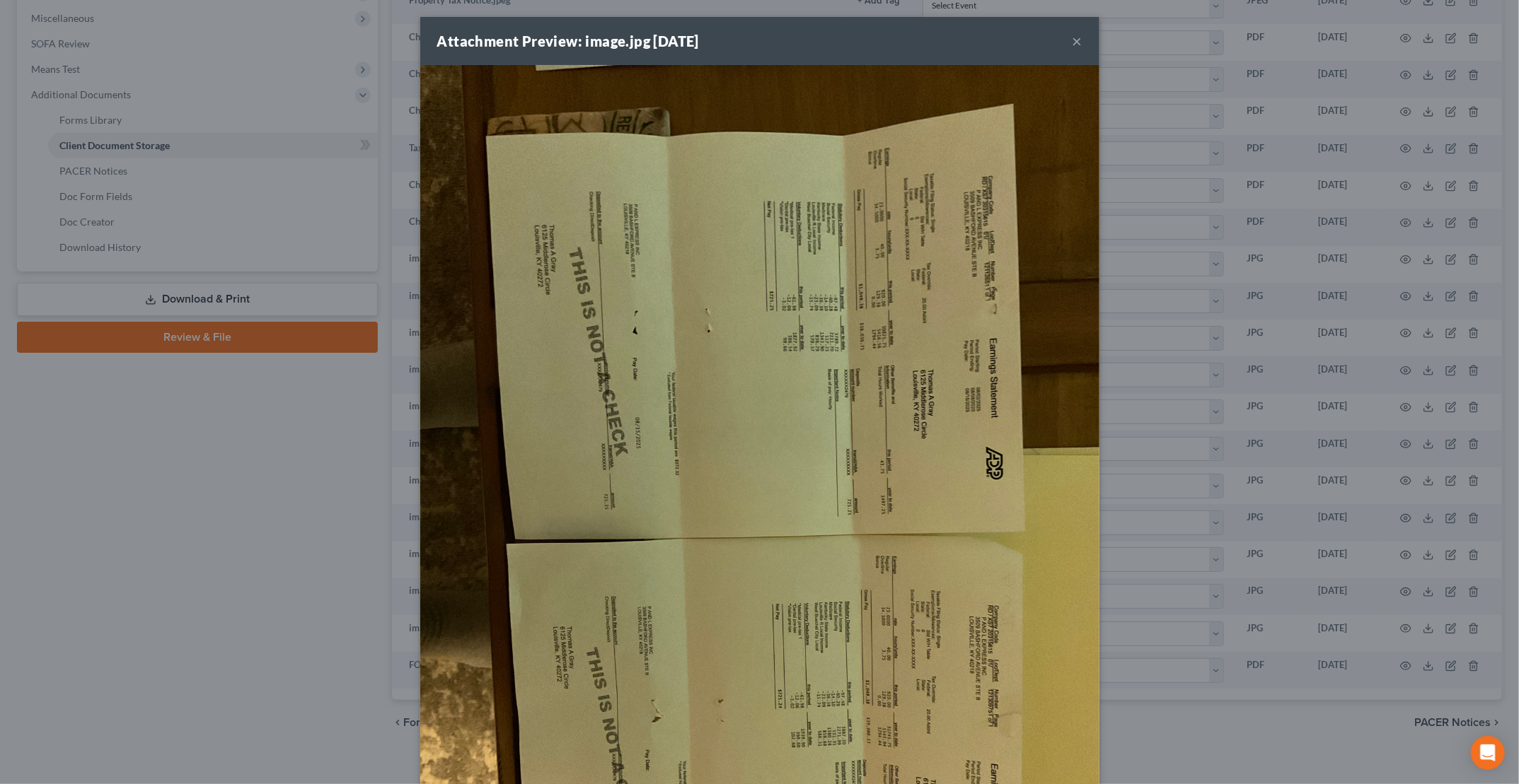
click at [1072, 41] on button "×" at bounding box center [1077, 41] width 10 height 17
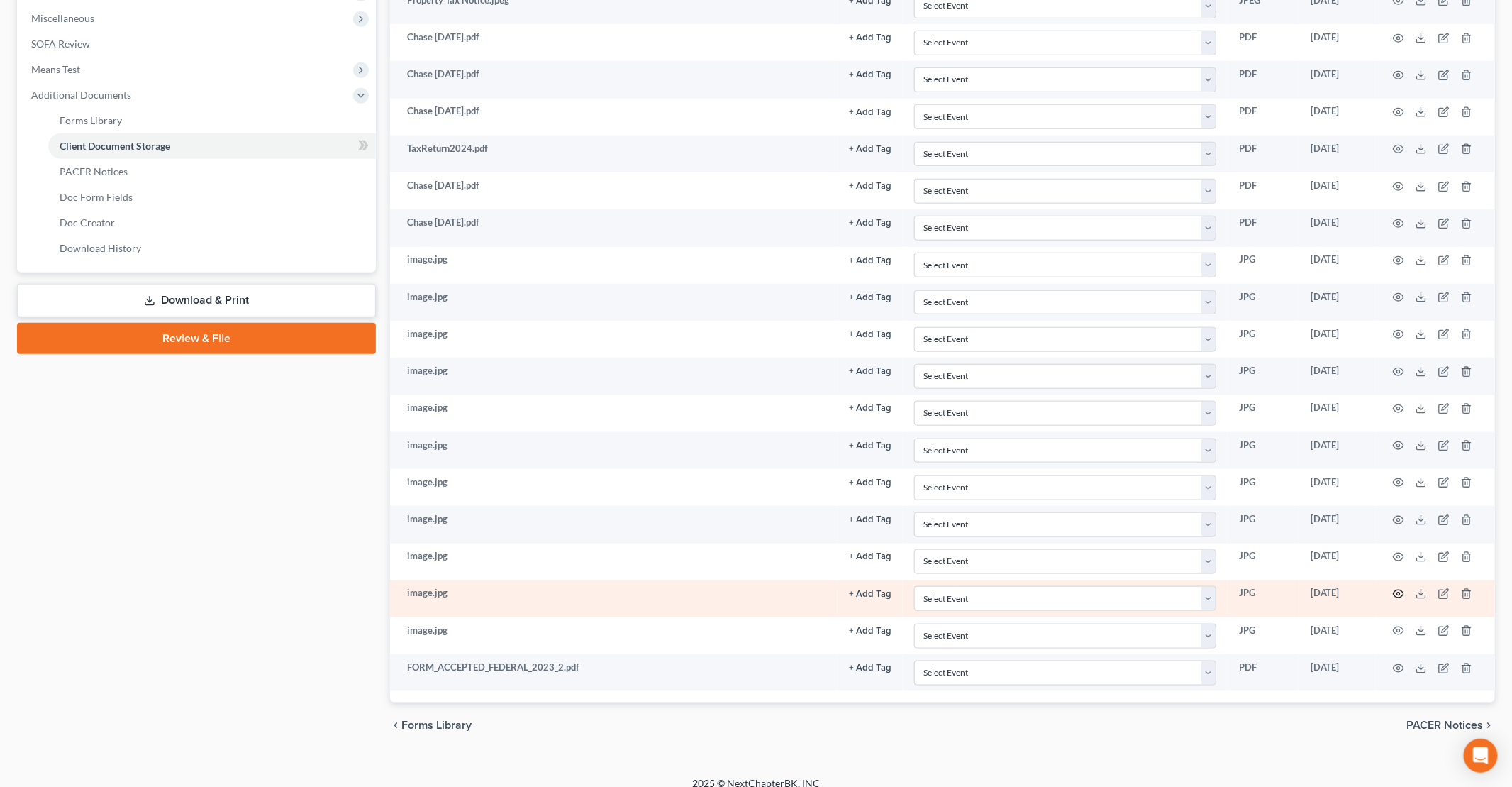
click at [1395, 588] on icon "button" at bounding box center [1398, 593] width 11 height 11
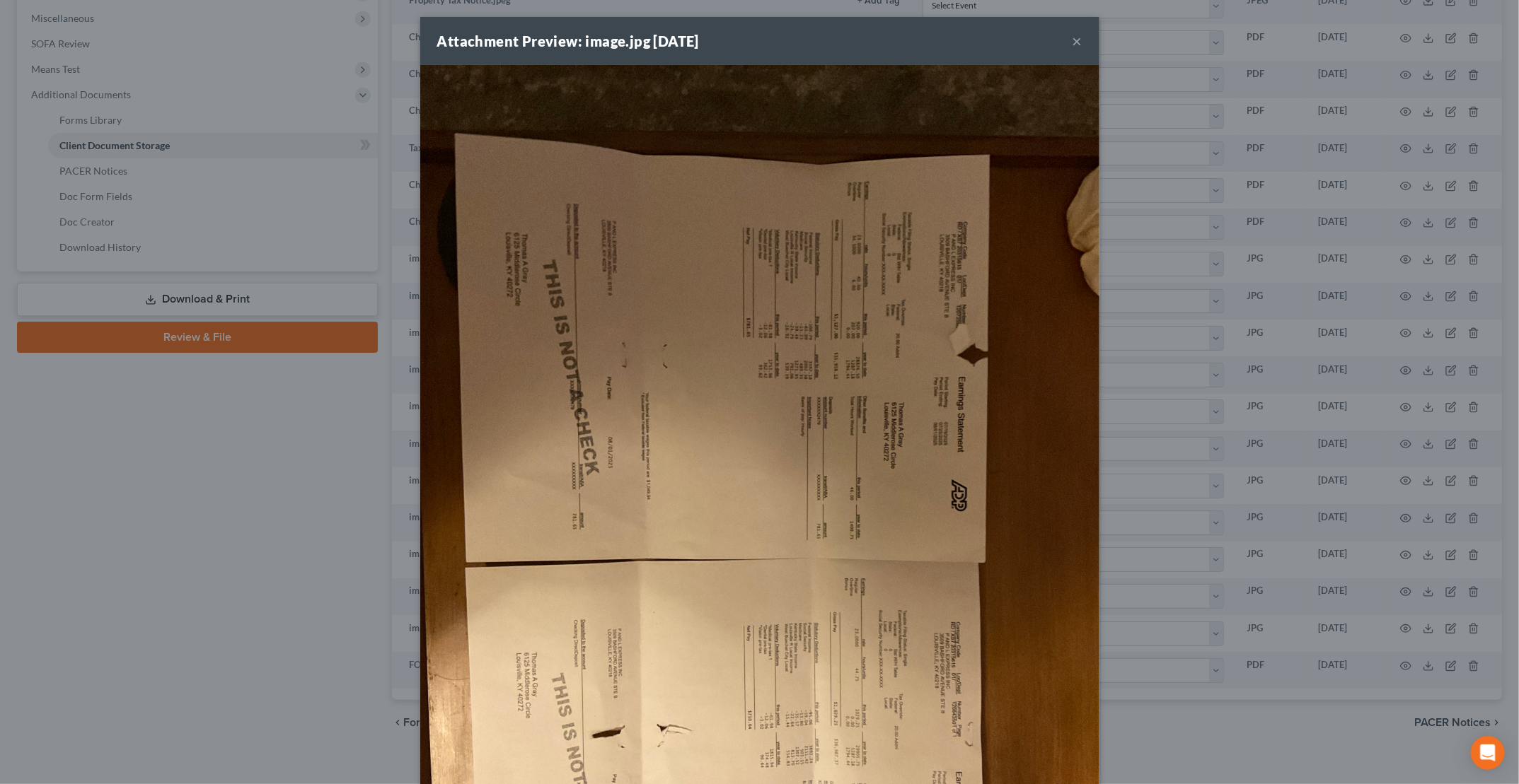
click at [1072, 42] on button "×" at bounding box center [1077, 41] width 10 height 17
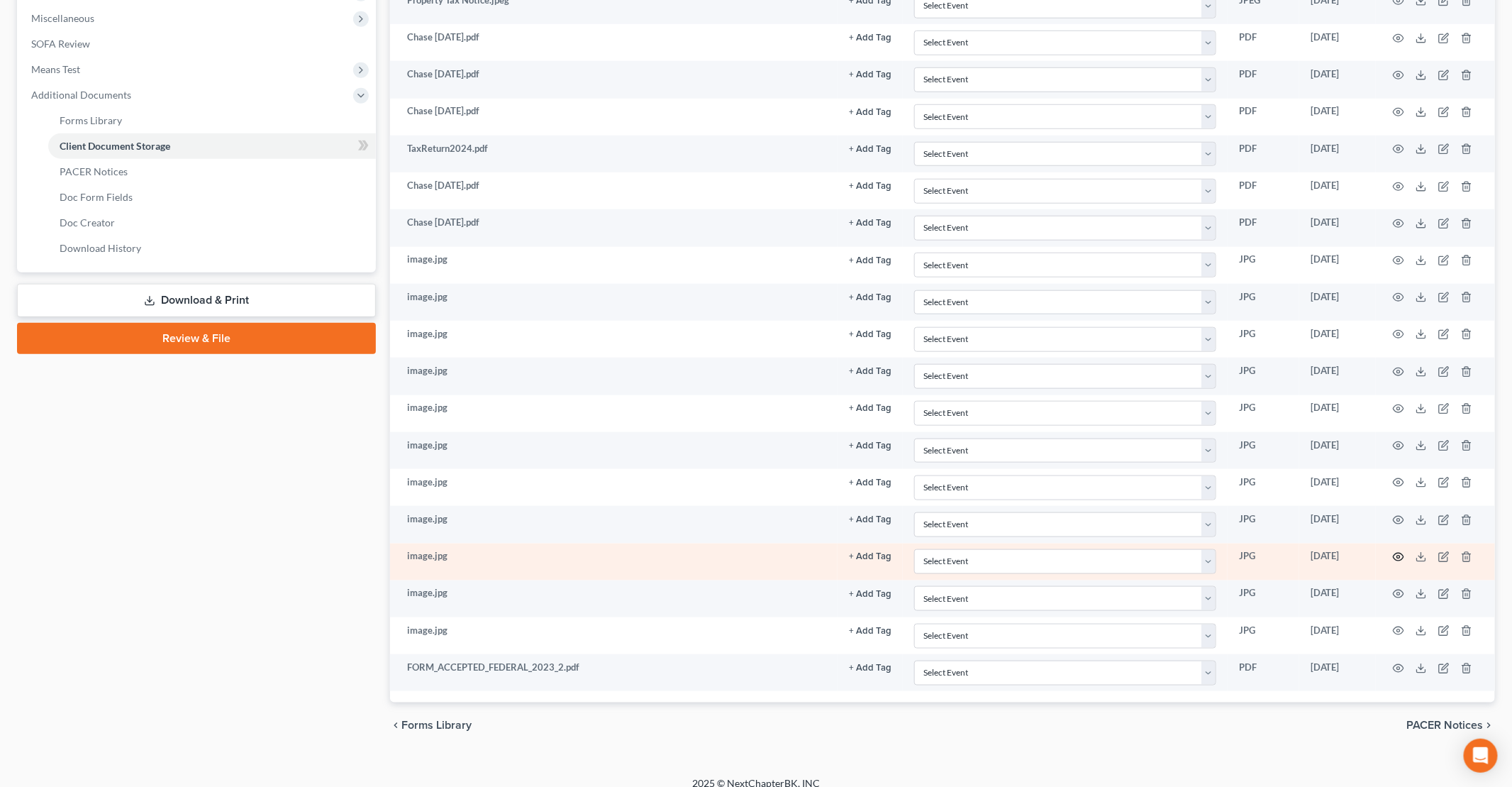
click at [1397, 552] on icon "button" at bounding box center [1398, 557] width 11 height 11
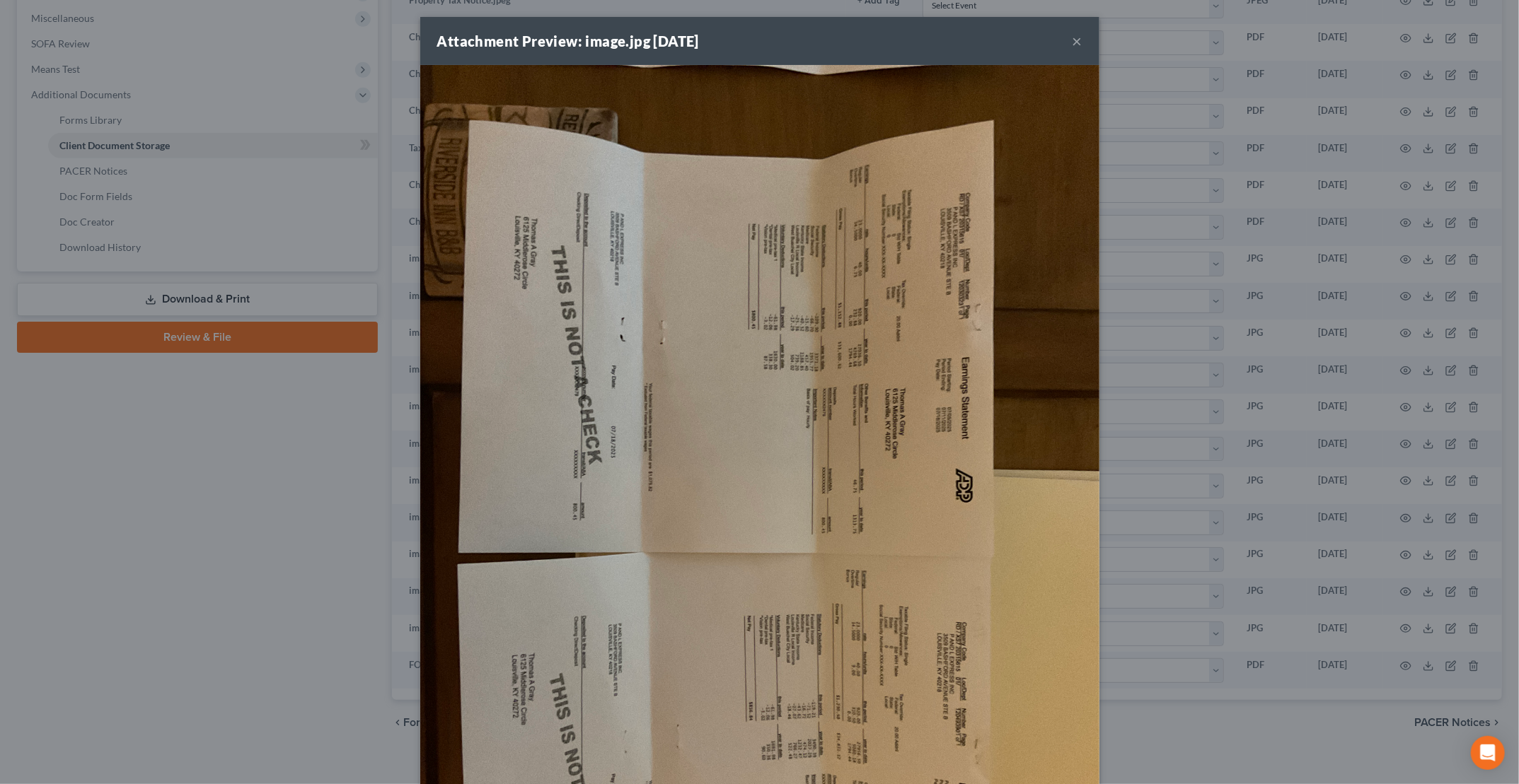
click at [1073, 42] on button "×" at bounding box center [1077, 41] width 10 height 17
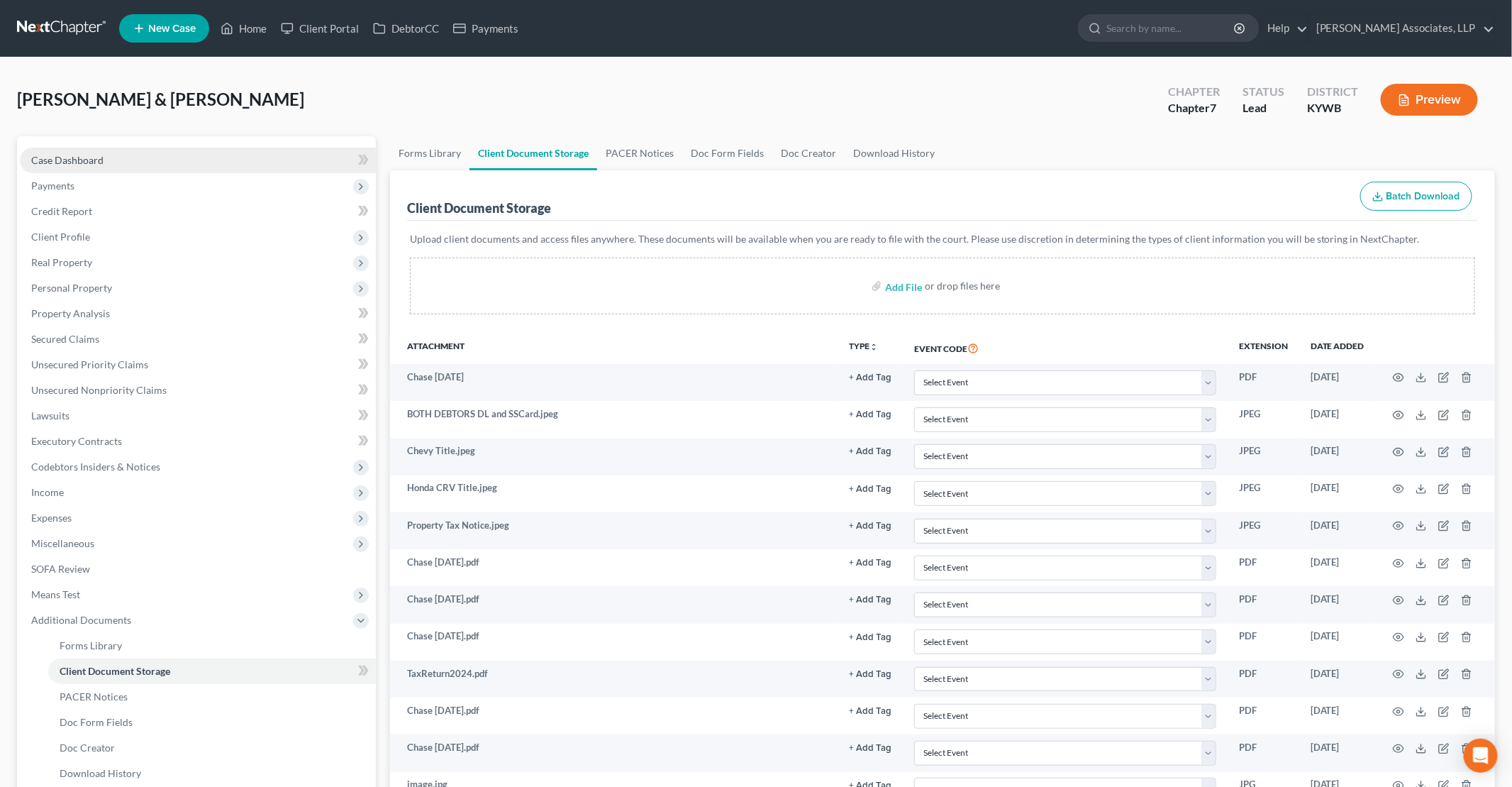
click at [74, 159] on span "Case Dashboard" at bounding box center [67, 160] width 72 height 12
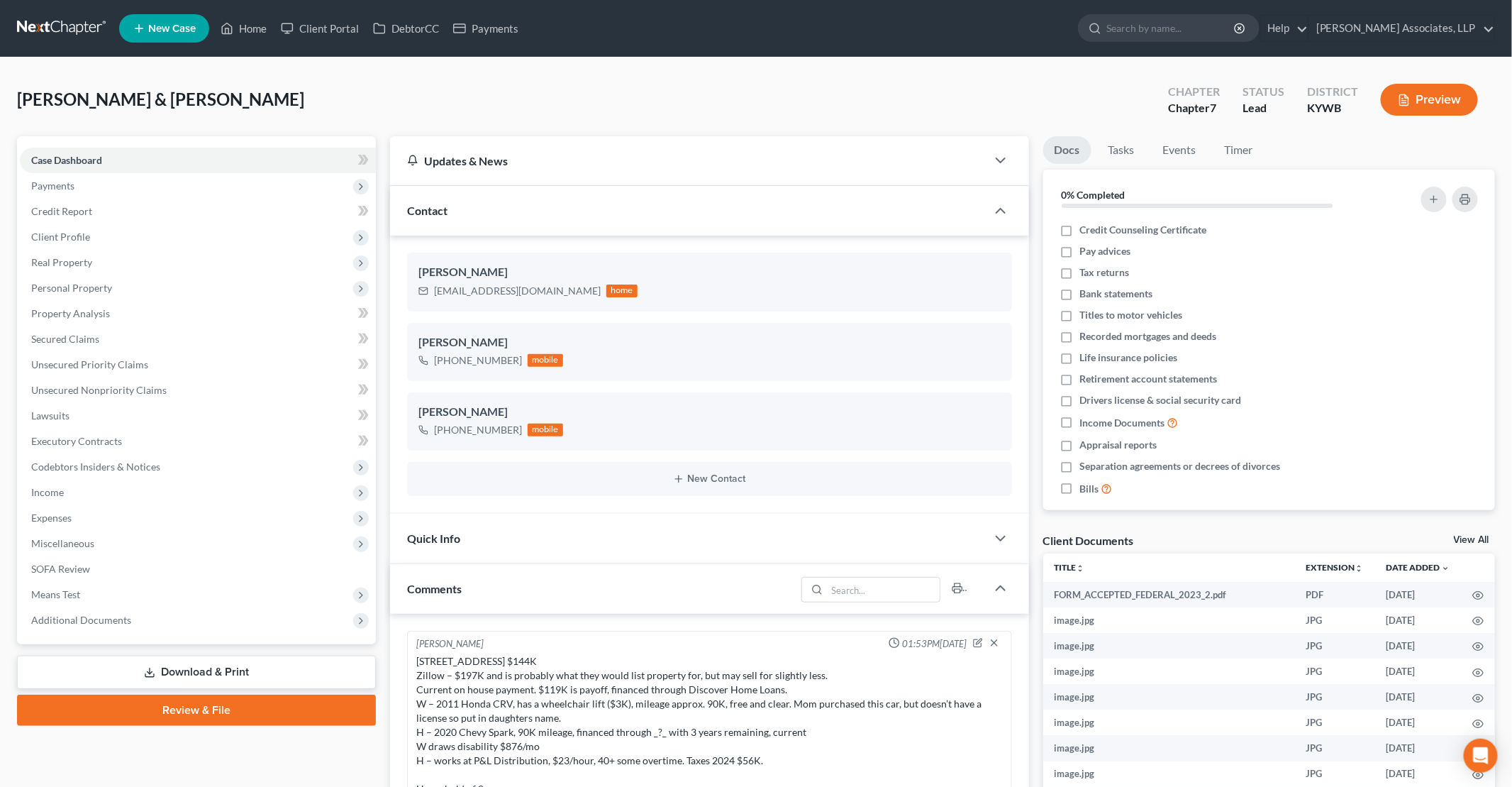
scroll to position [3, 0]
click at [586, 656] on div "6125 Middlerose Circle PVA $144K Zillow – $197K and is probably what they would…" at bounding box center [709, 746] width 587 height 184
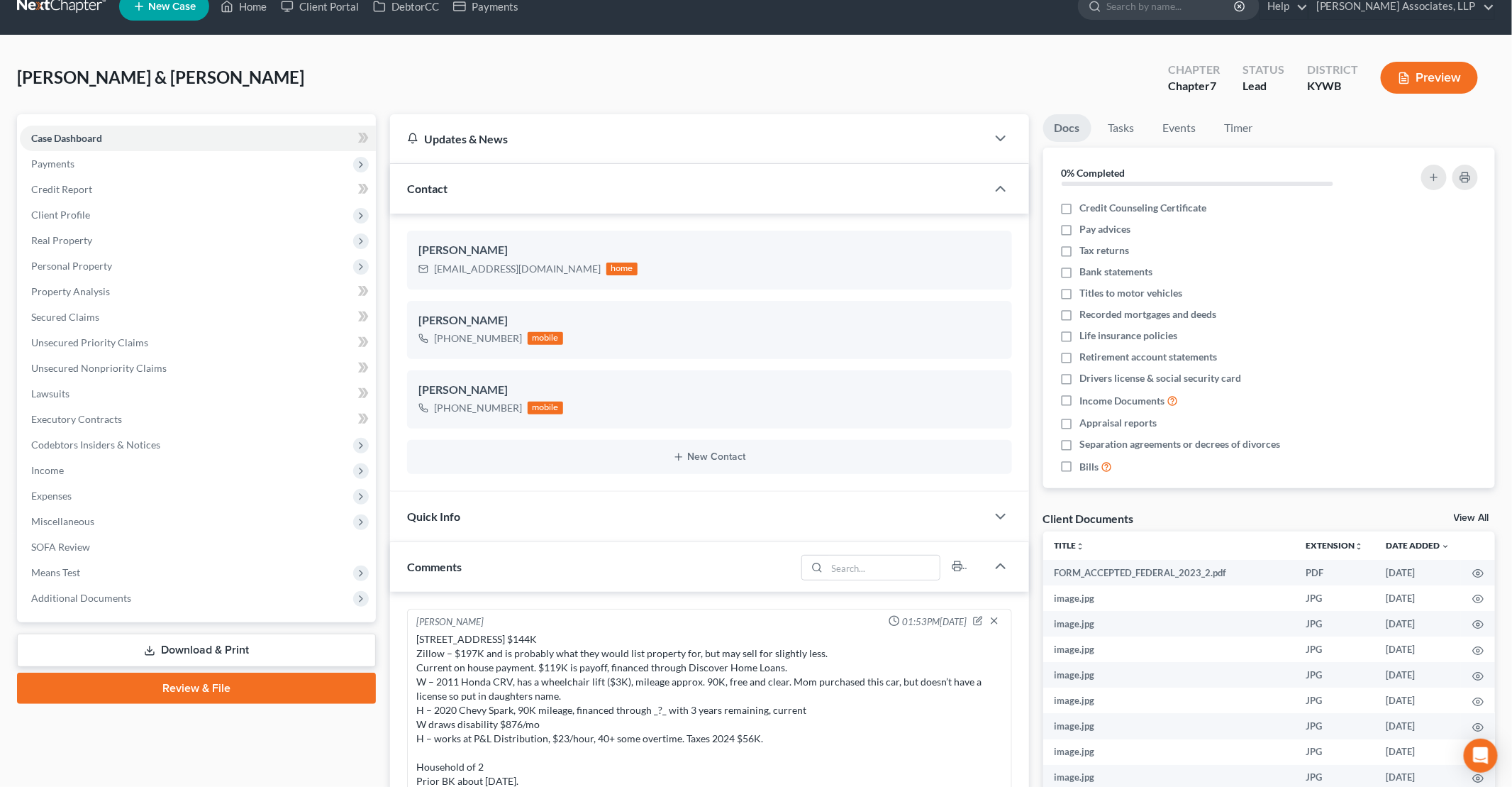
scroll to position [0, 0]
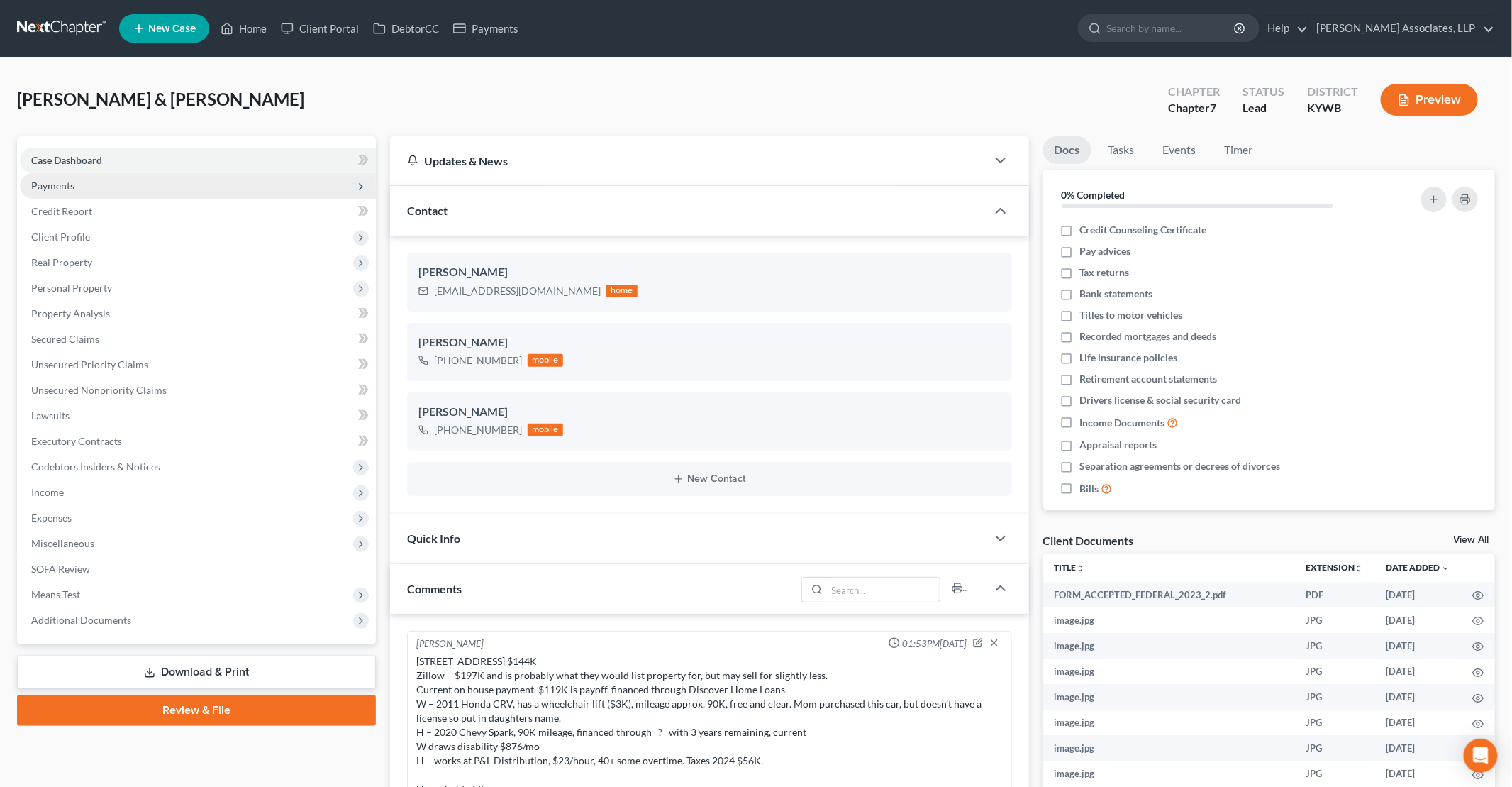
click at [85, 192] on span "Payments" at bounding box center [197, 186] width 356 height 26
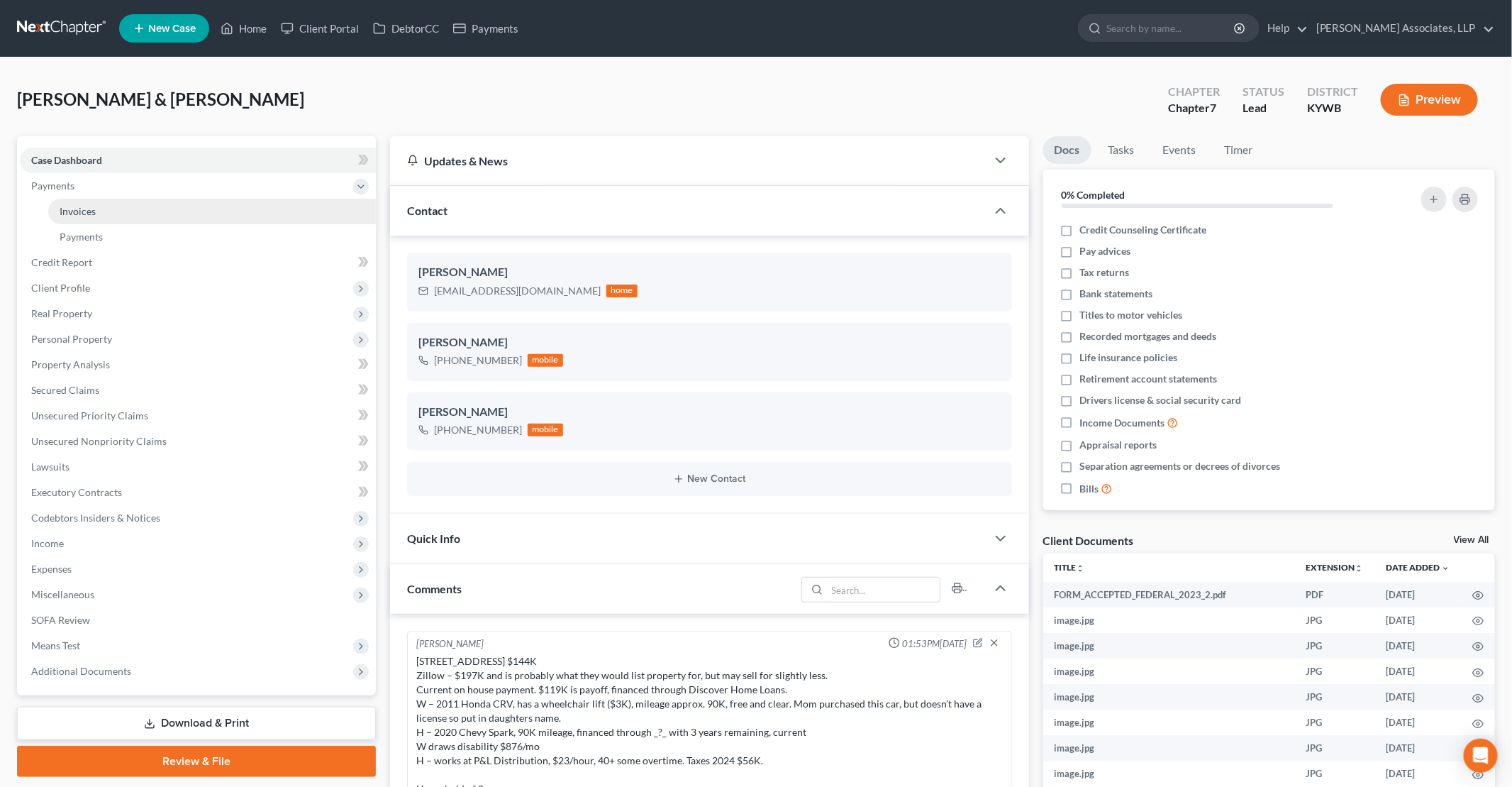
click at [103, 212] on link "Invoices" at bounding box center [212, 212] width 327 height 26
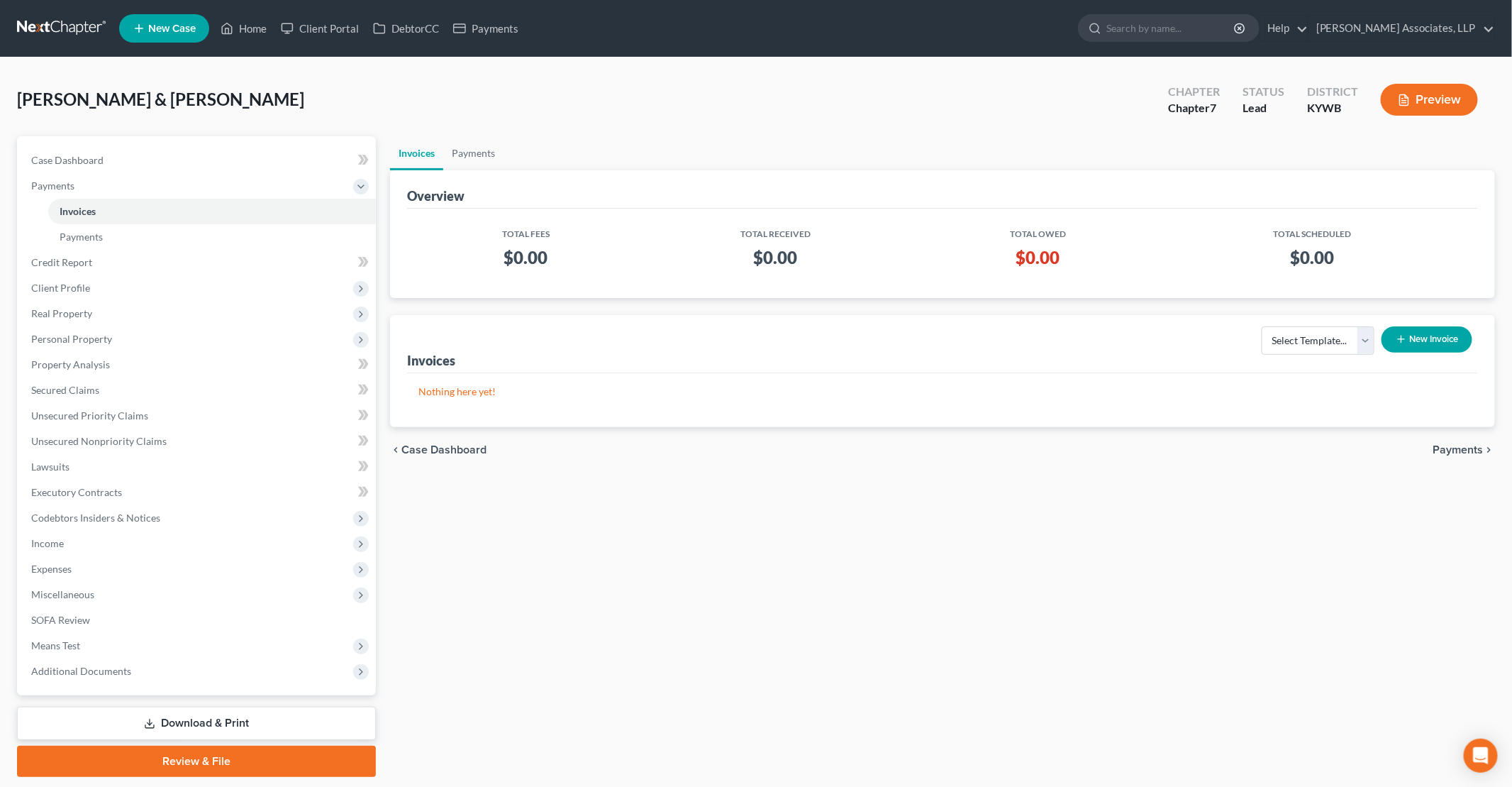
click at [1410, 337] on button "New Invoice" at bounding box center [1427, 340] width 90 height 26
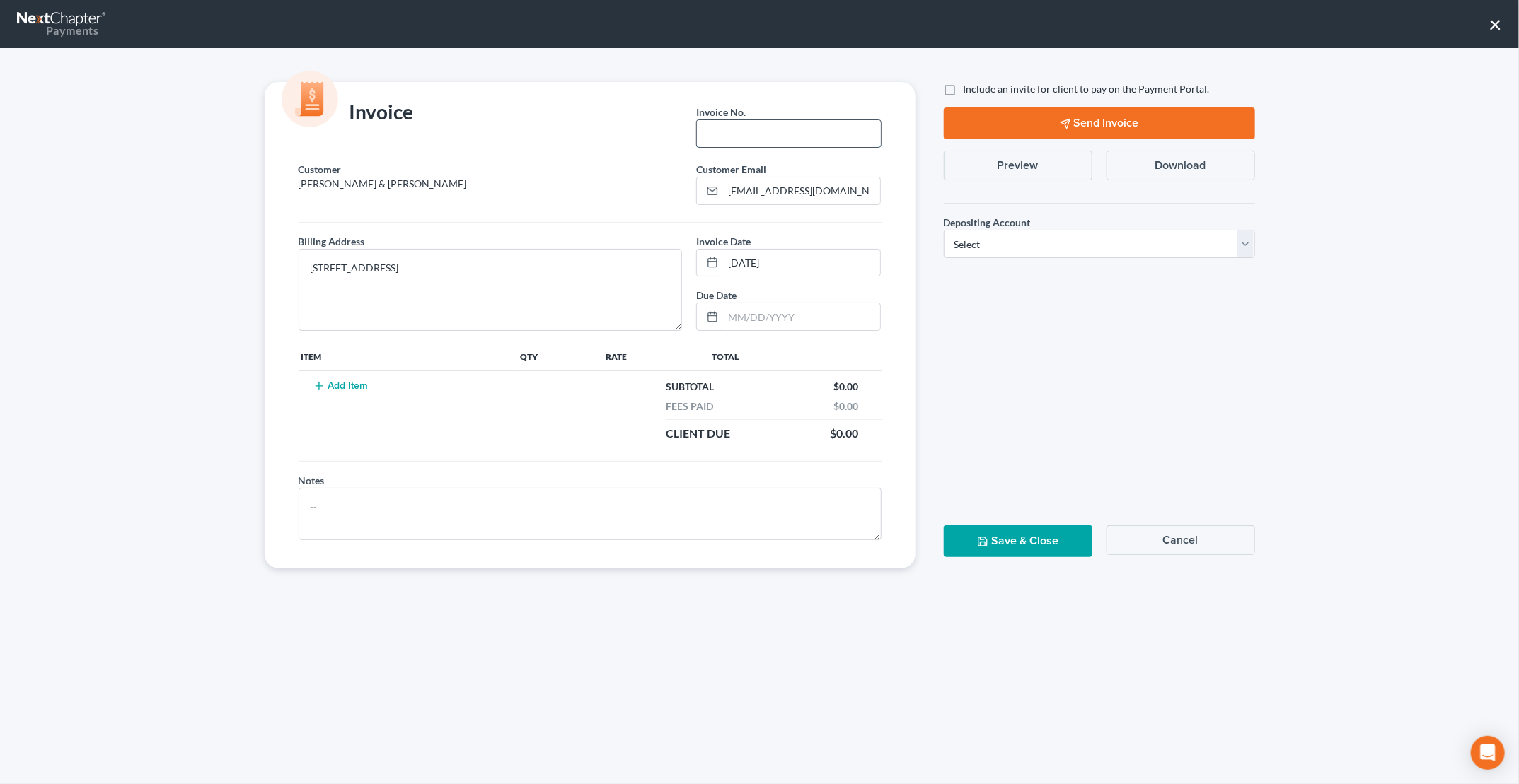
click at [738, 140] on input "text" at bounding box center [788, 133] width 183 height 27
type input "101"
click at [343, 380] on button "Add Item" at bounding box center [341, 386] width 62 height 11
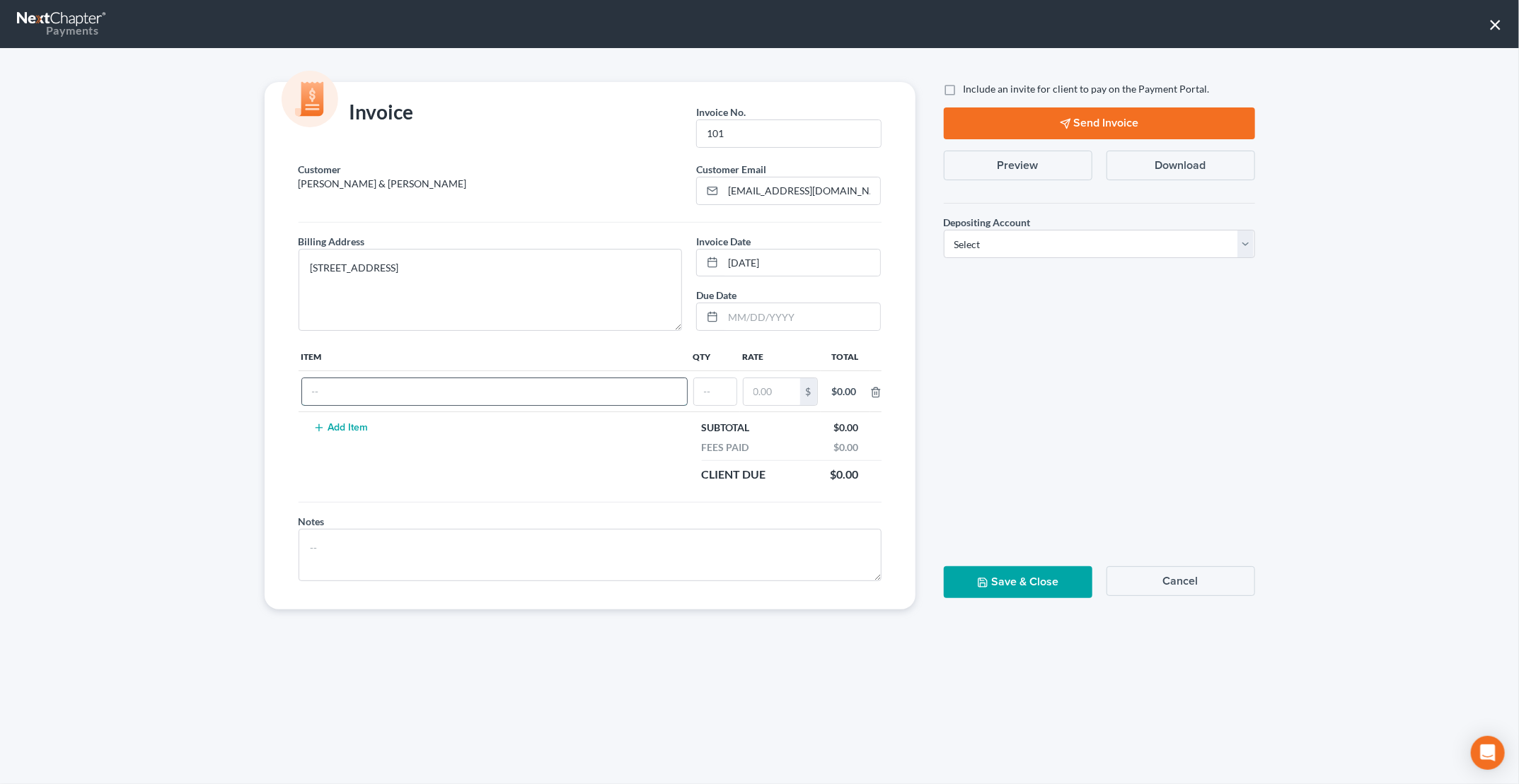
click at [344, 387] on input "text" at bounding box center [495, 391] width 385 height 27
type input "a"
type input "c"
type input "Chapter 7 Attorney Fees"
type input "1"
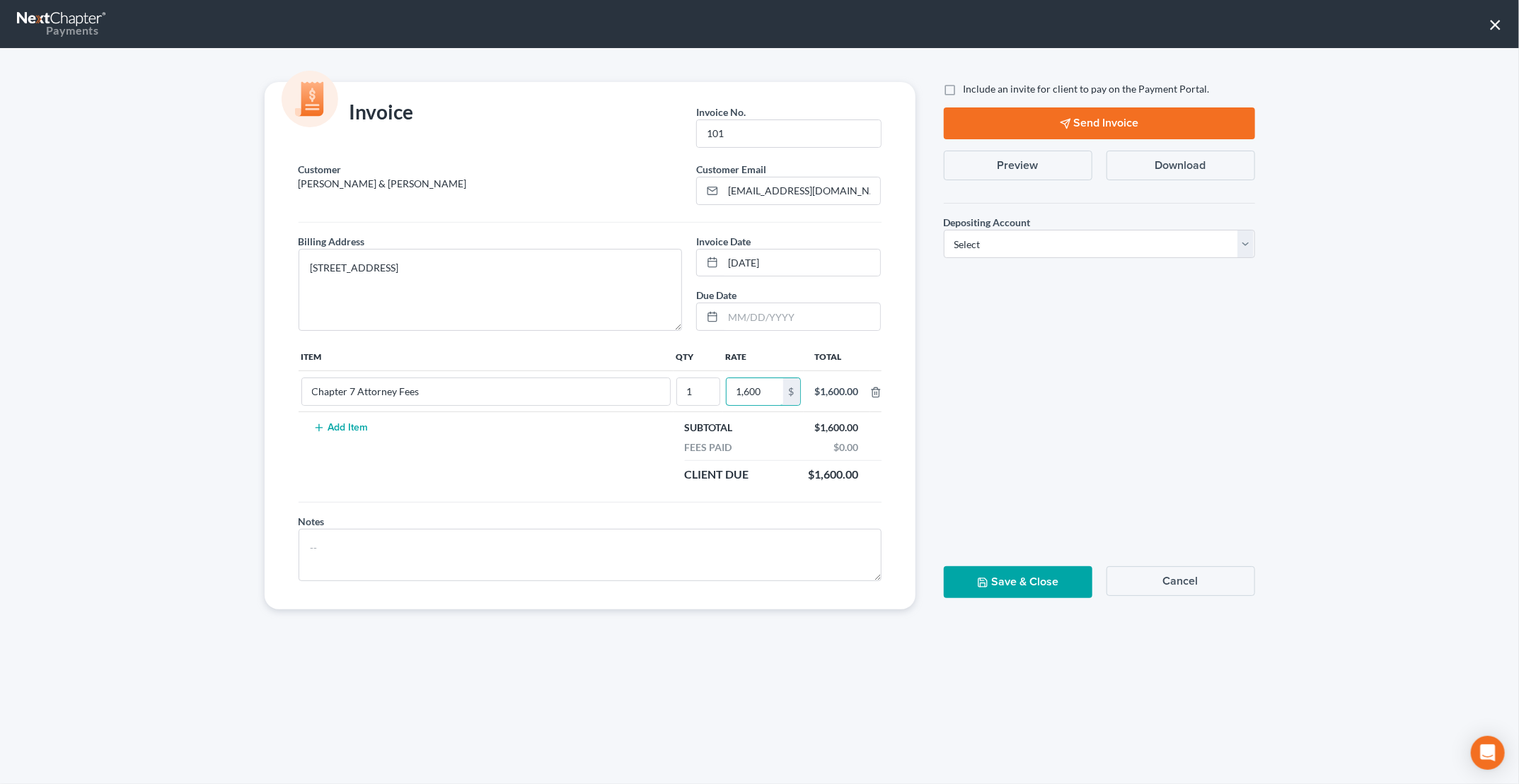
type input "1,600"
click at [339, 427] on button "Add Item" at bounding box center [341, 427] width 62 height 11
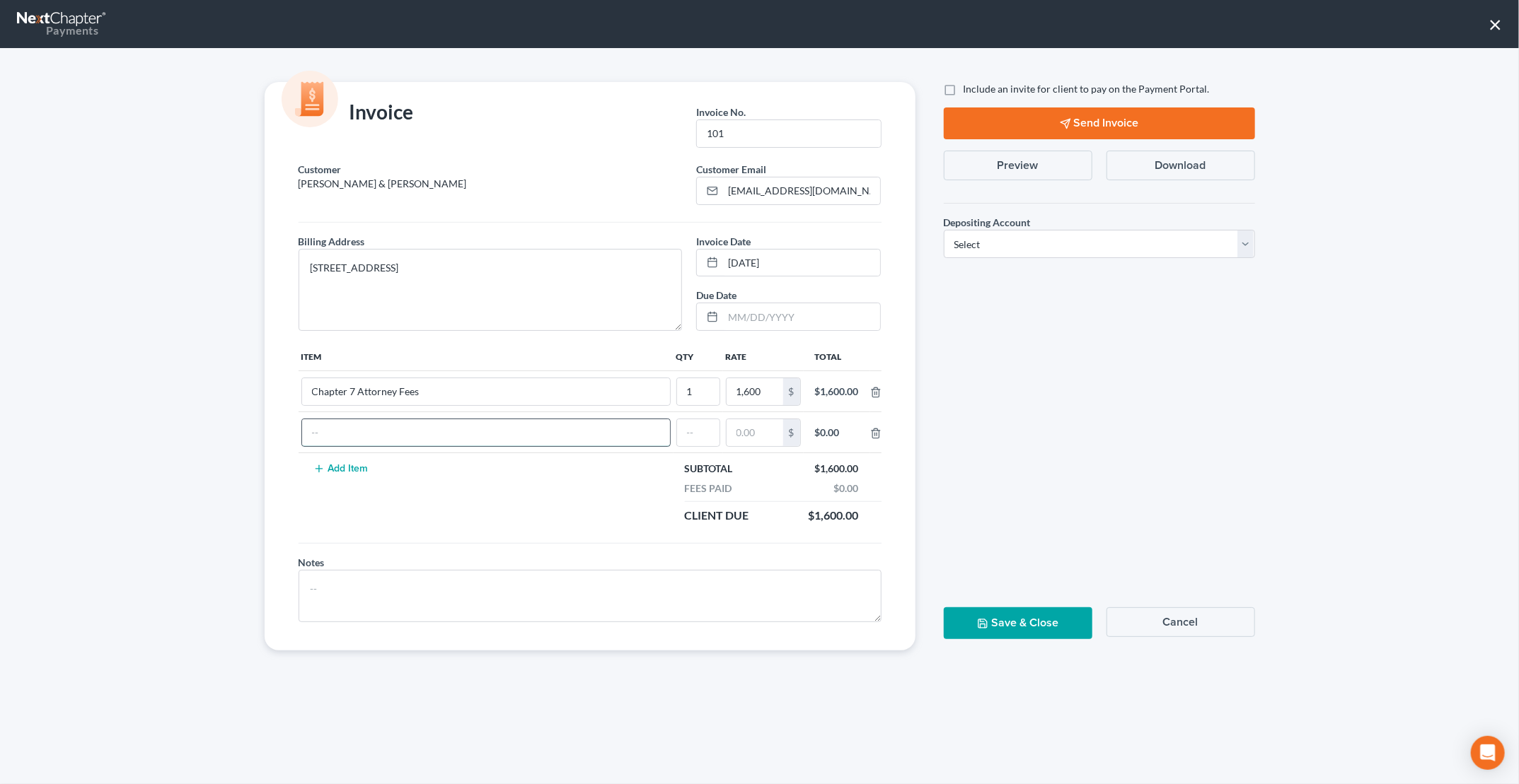
click at [339, 421] on input "text" at bounding box center [486, 432] width 368 height 27
type input "Chapter 7 Court Fees"
type input "3"
type input "1"
type input "338"
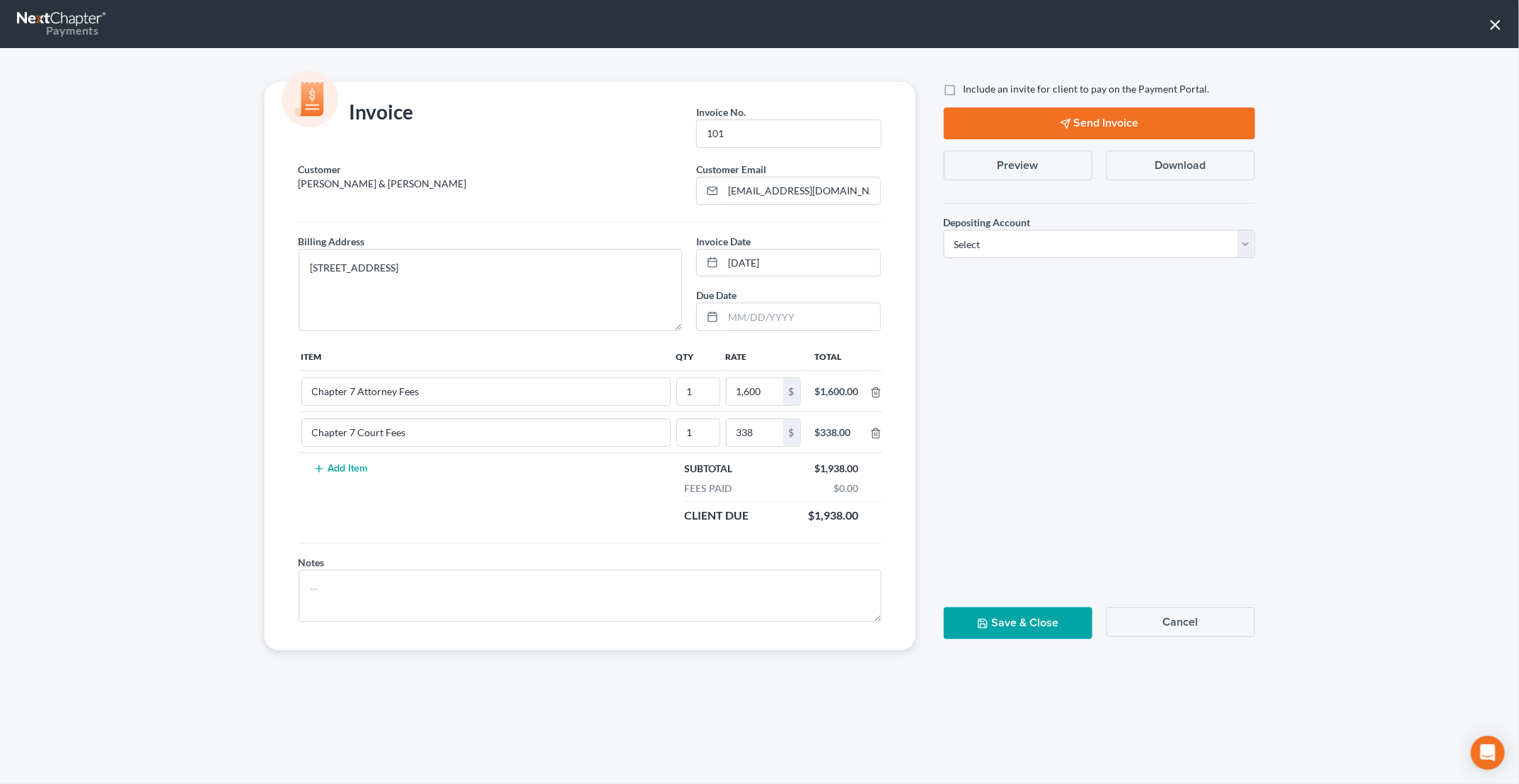
click at [334, 465] on button "Add Item" at bounding box center [341, 468] width 62 height 11
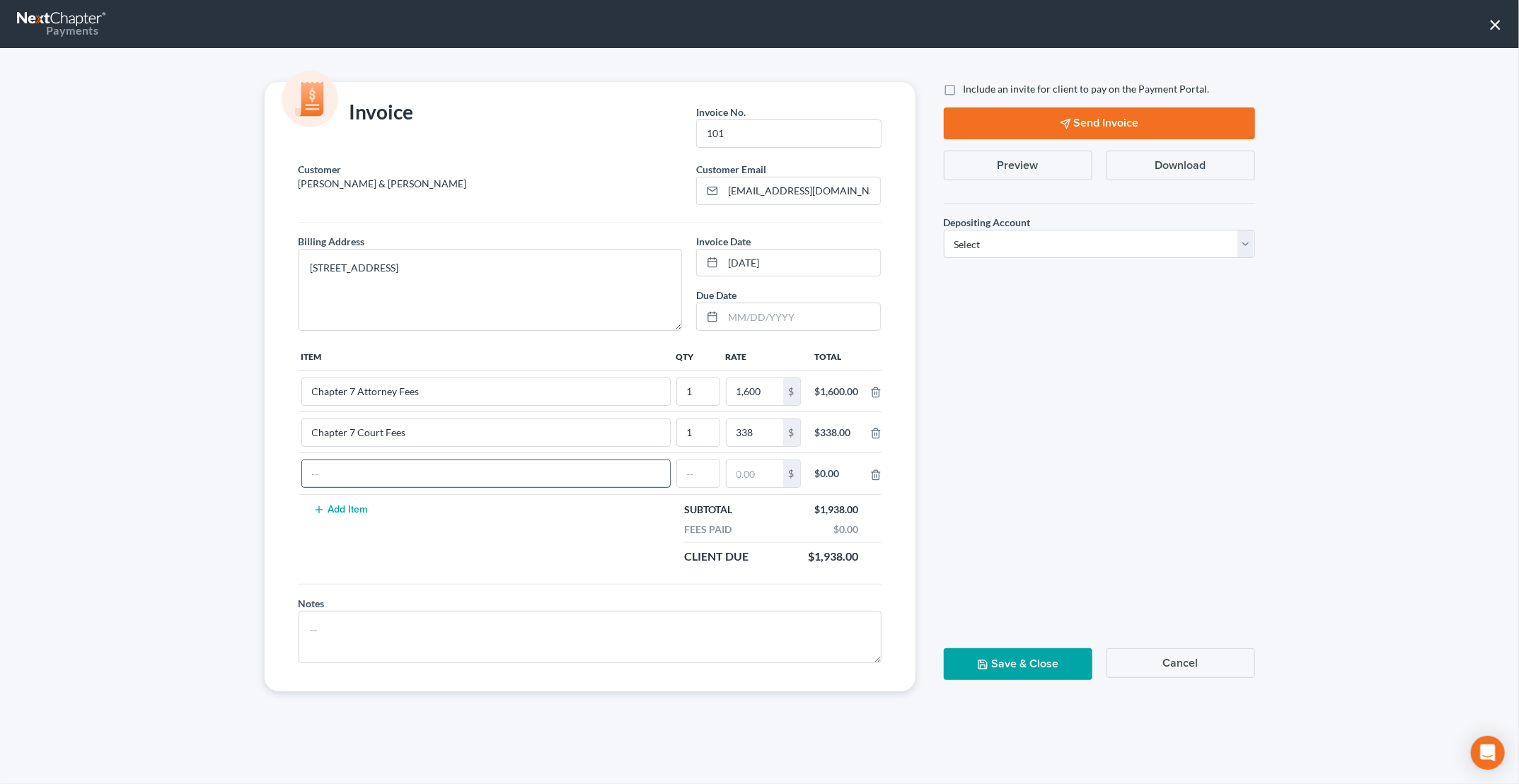
click at [339, 466] on input "text" at bounding box center [486, 473] width 368 height 27
type input "Credit Report"
type input "2"
type input "40"
click at [782, 316] on input "text" at bounding box center [801, 316] width 157 height 27
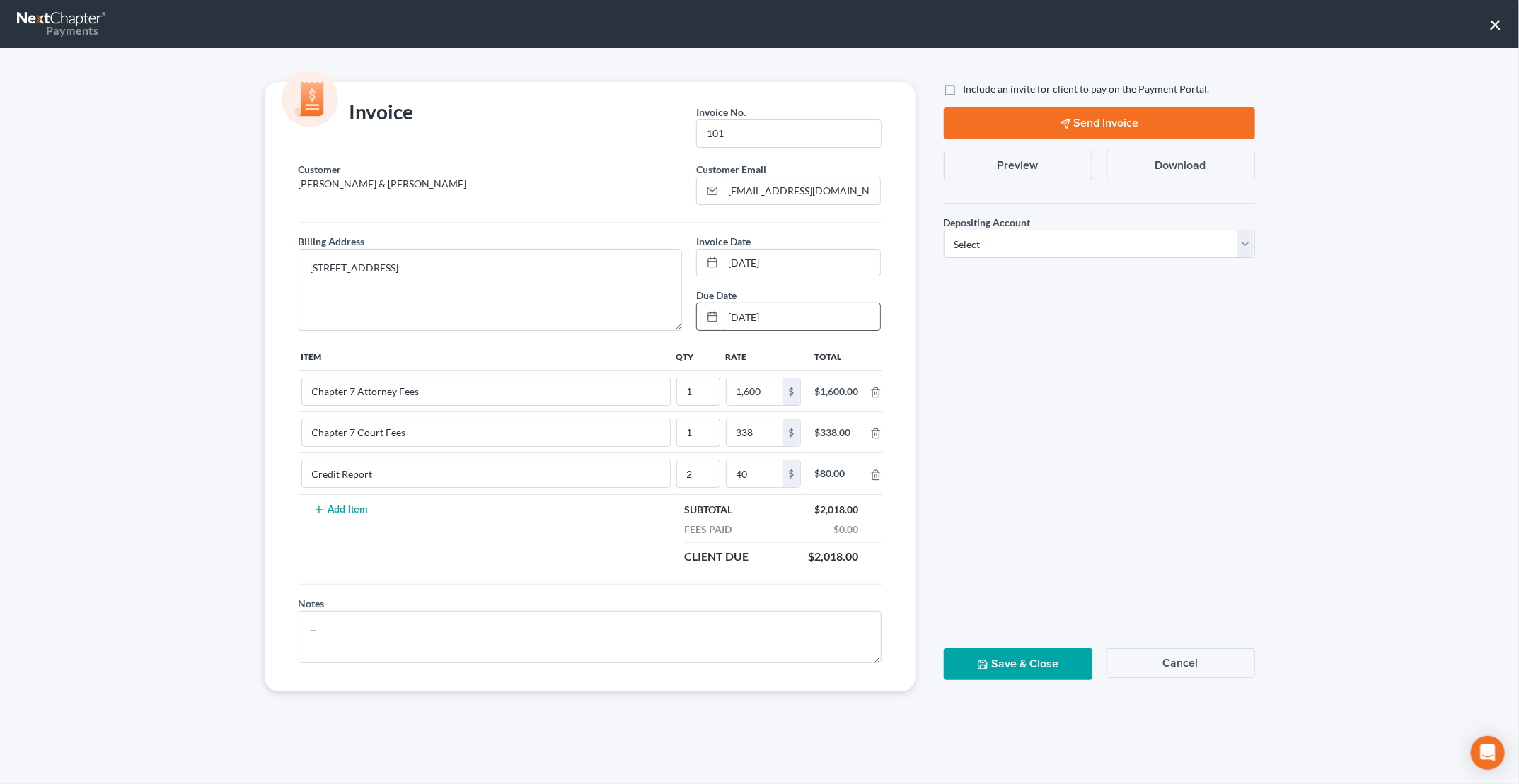
type input "10/17/2025"
click at [963, 90] on label "Include an invite for client to pay on the Payment Portal." at bounding box center [1086, 88] width 246 height 14
click at [969, 90] on input "Include an invite for client to pay on the Payment Portal." at bounding box center [973, 86] width 9 height 9
checkbox input "true"
click at [1025, 234] on select "Select Operation Trust" at bounding box center [1099, 244] width 311 height 28
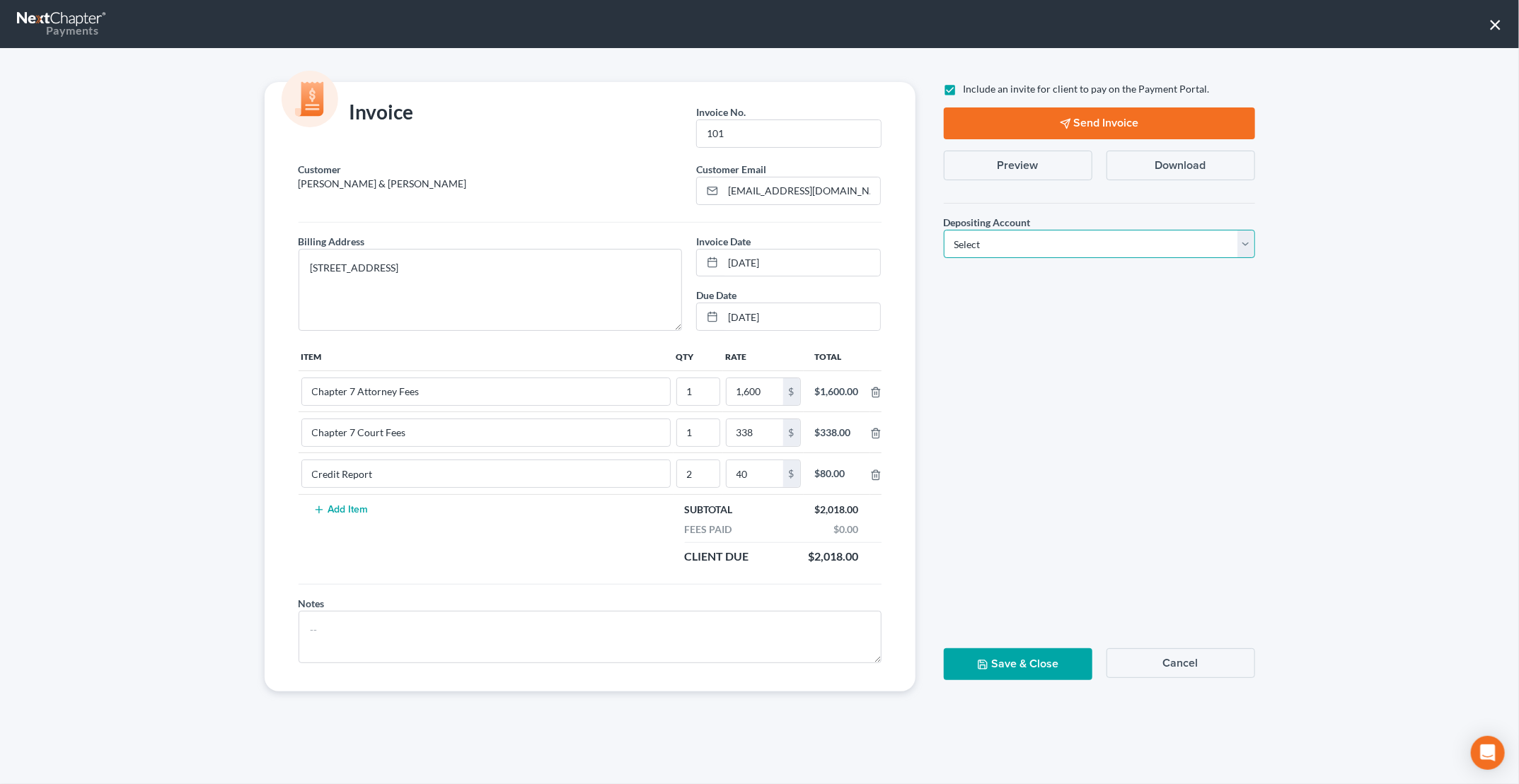
select select "1"
click at [943, 230] on select "Select Operation Trust" at bounding box center [1099, 244] width 311 height 28
click at [1064, 122] on icon "button" at bounding box center [1065, 123] width 11 height 11
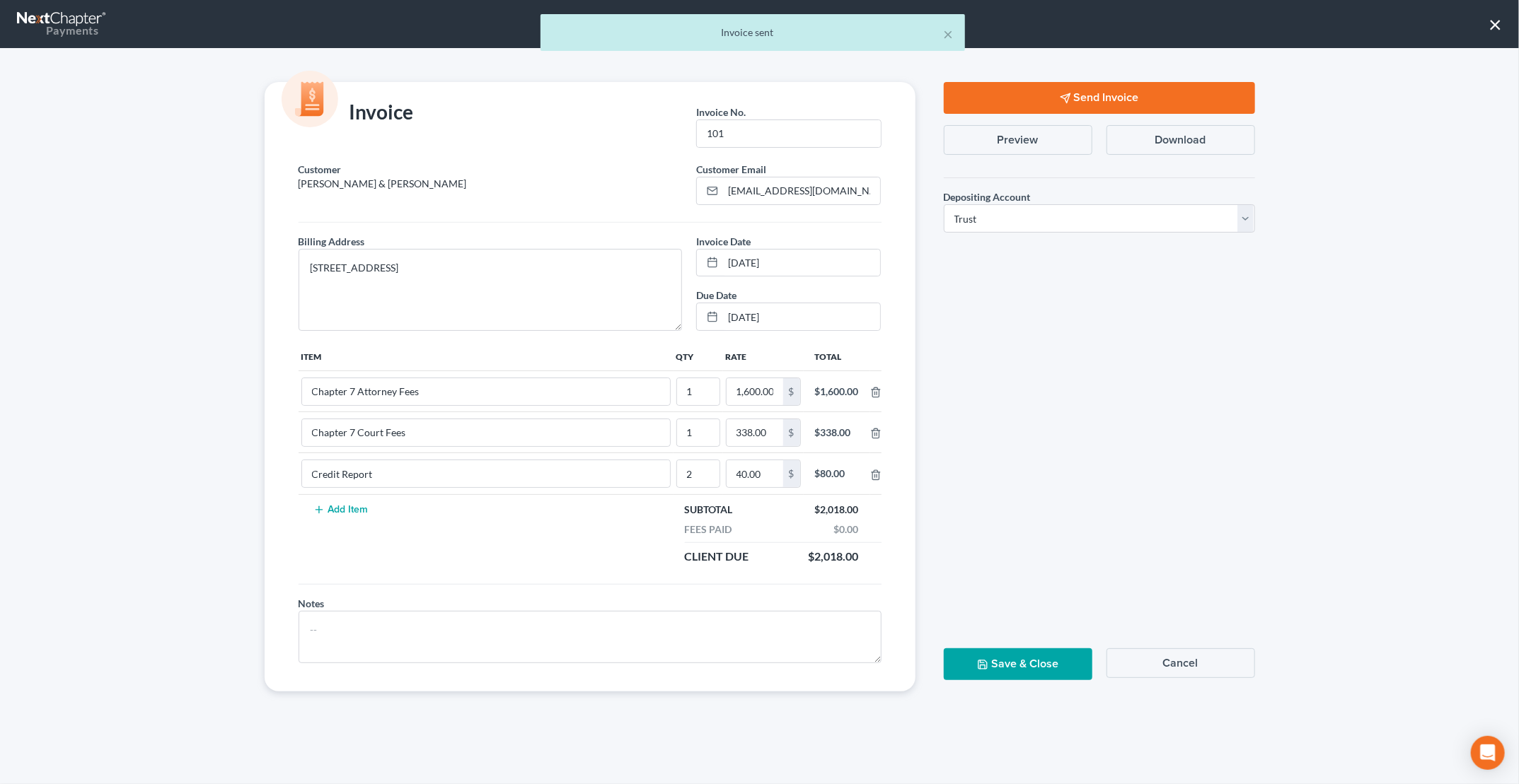
click at [1022, 659] on button "Save & Close" at bounding box center [1017, 664] width 149 height 32
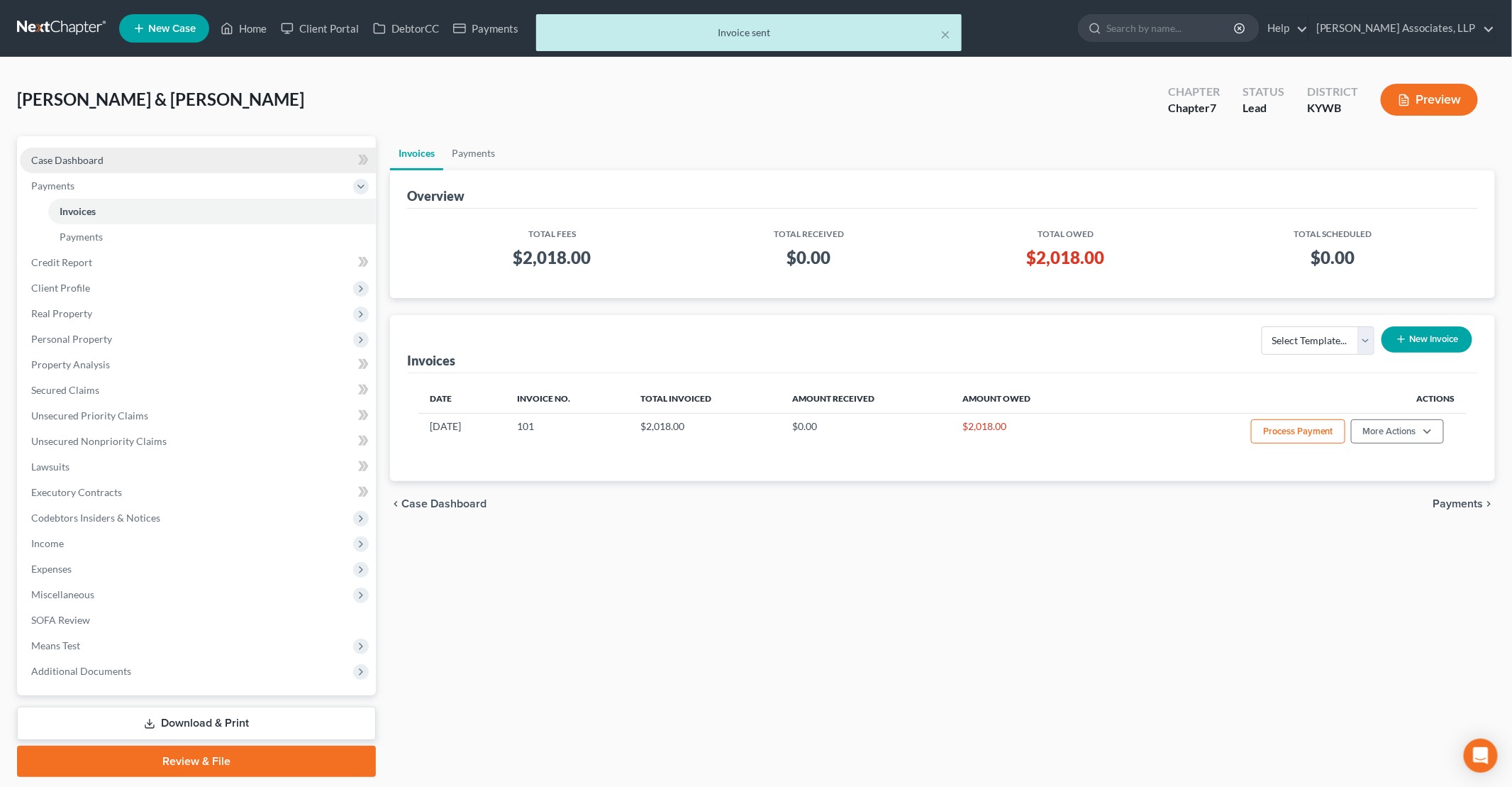
click at [110, 163] on link "Case Dashboard" at bounding box center [197, 160] width 356 height 26
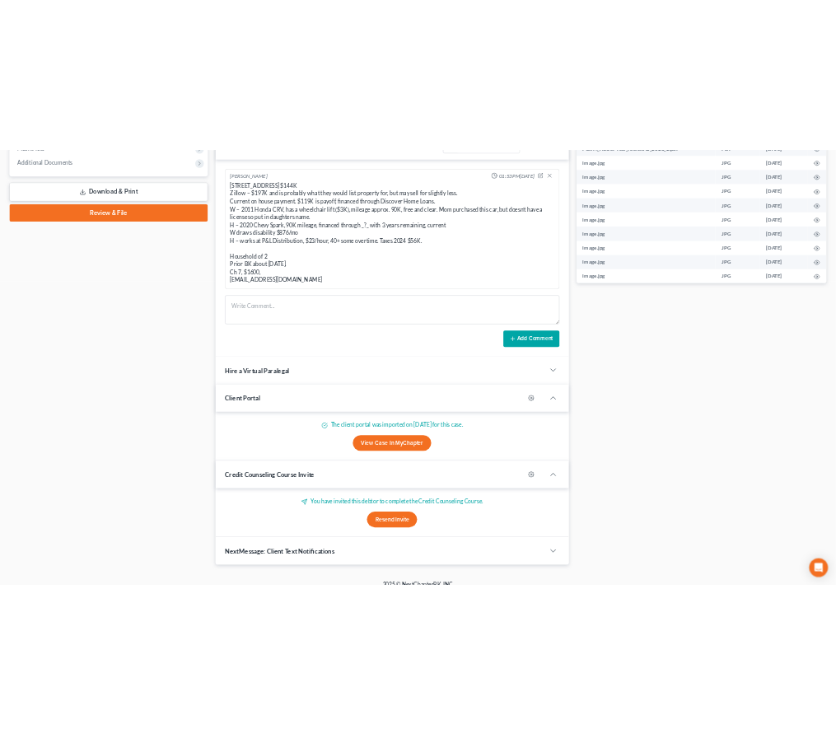
scroll to position [718, 0]
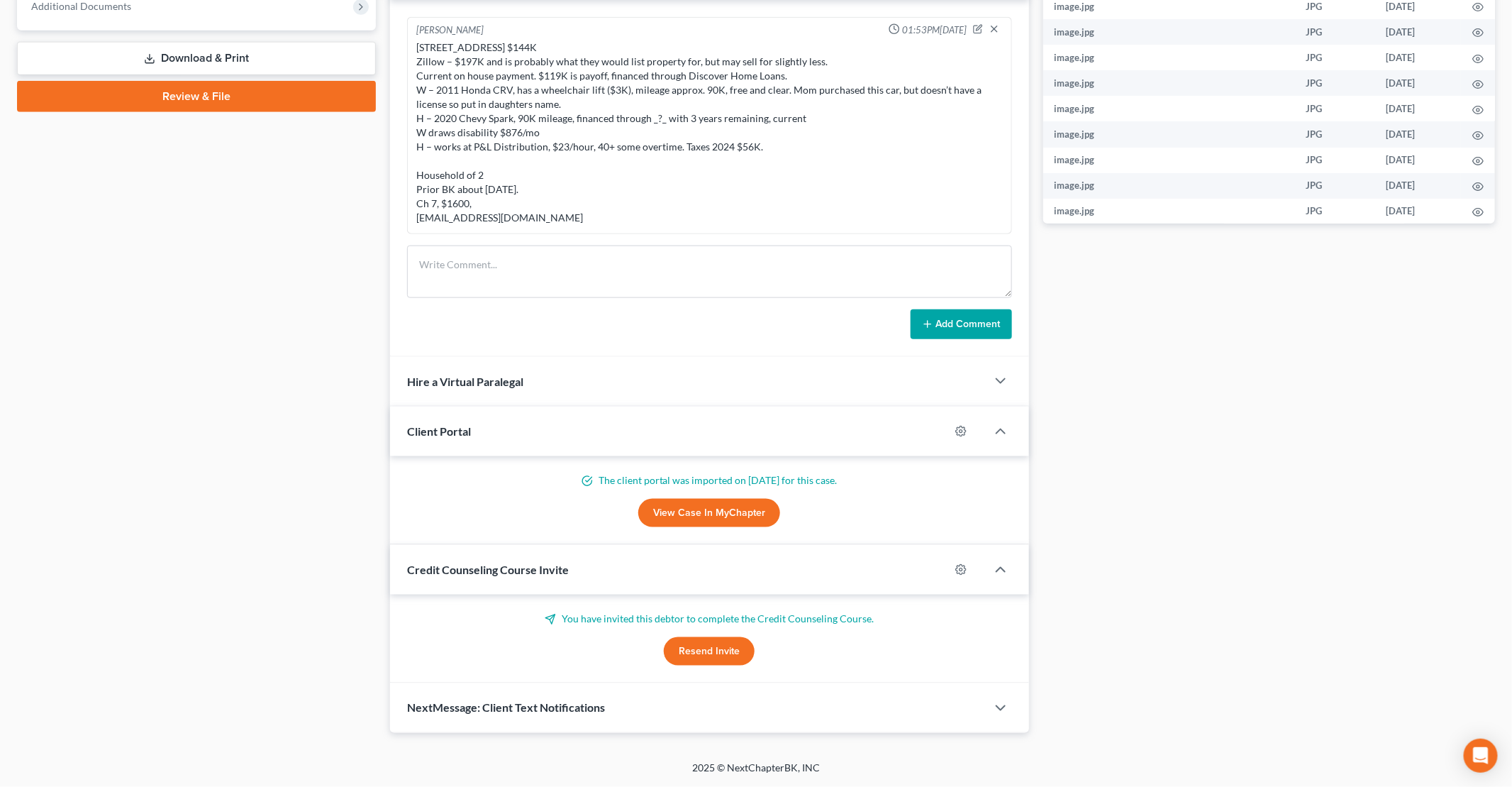
click at [702, 658] on button "Resend Invite" at bounding box center [709, 651] width 90 height 28
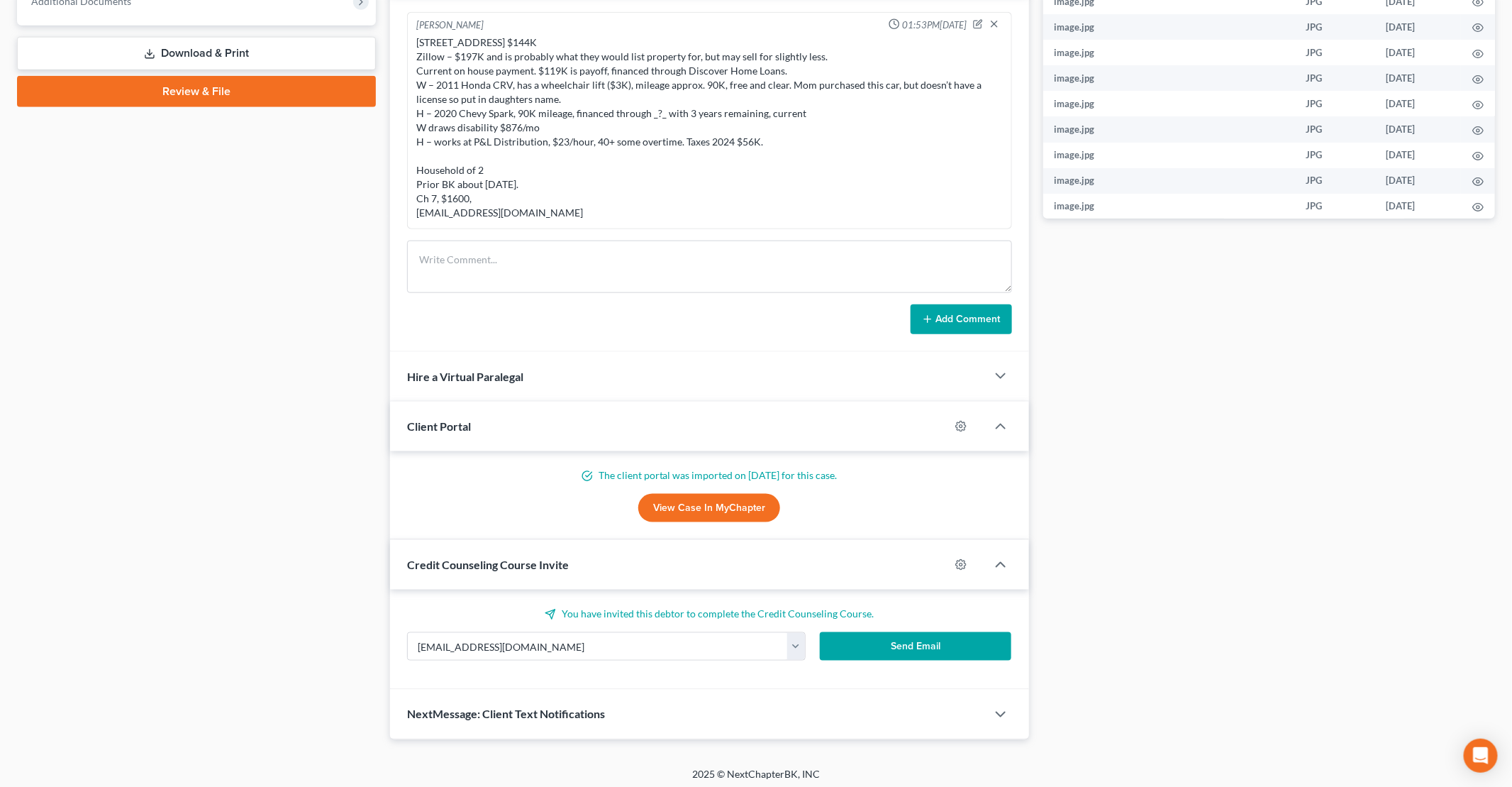
click at [880, 653] on button "Send Email" at bounding box center [916, 646] width 192 height 28
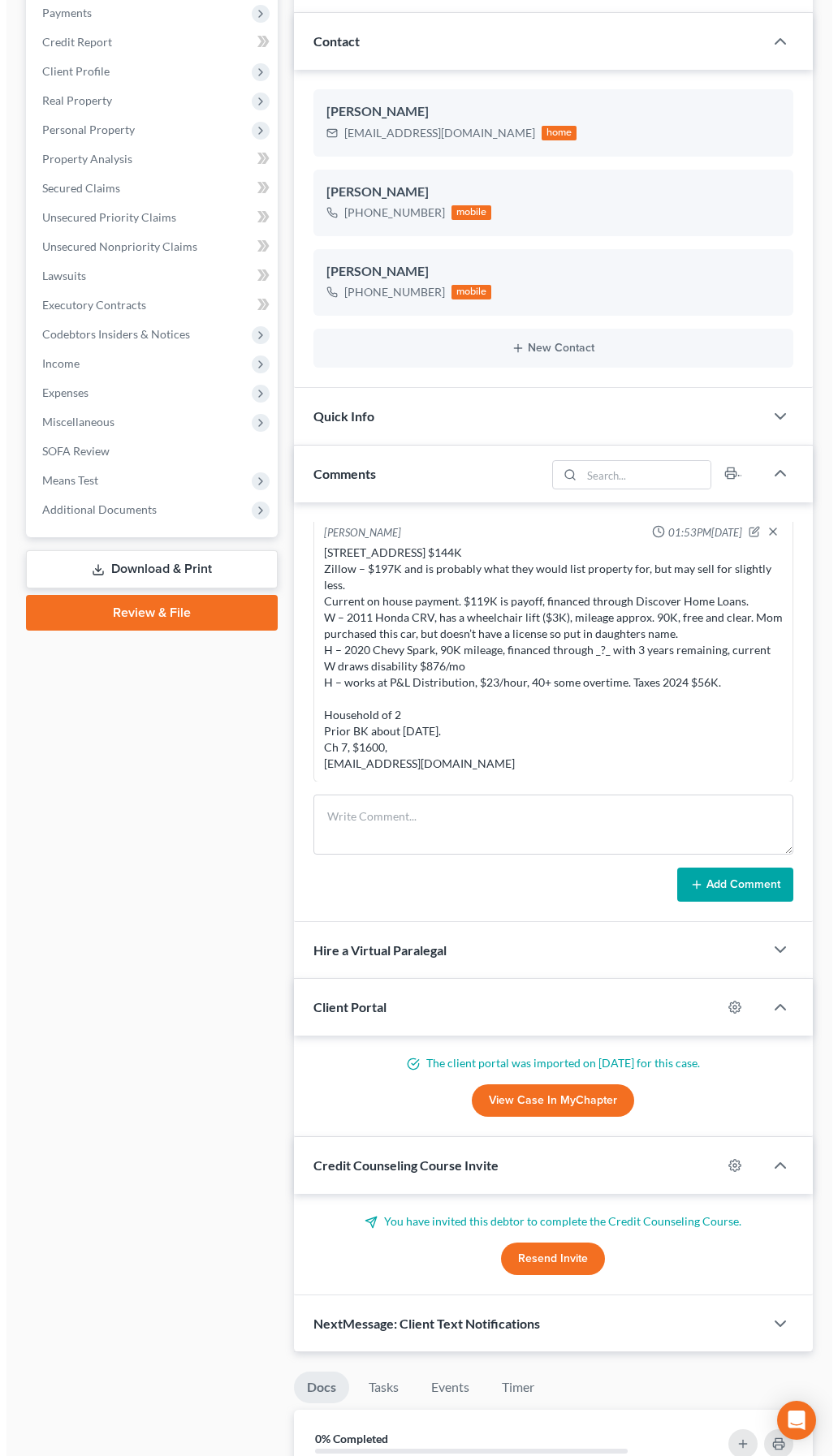
scroll to position [0, 0]
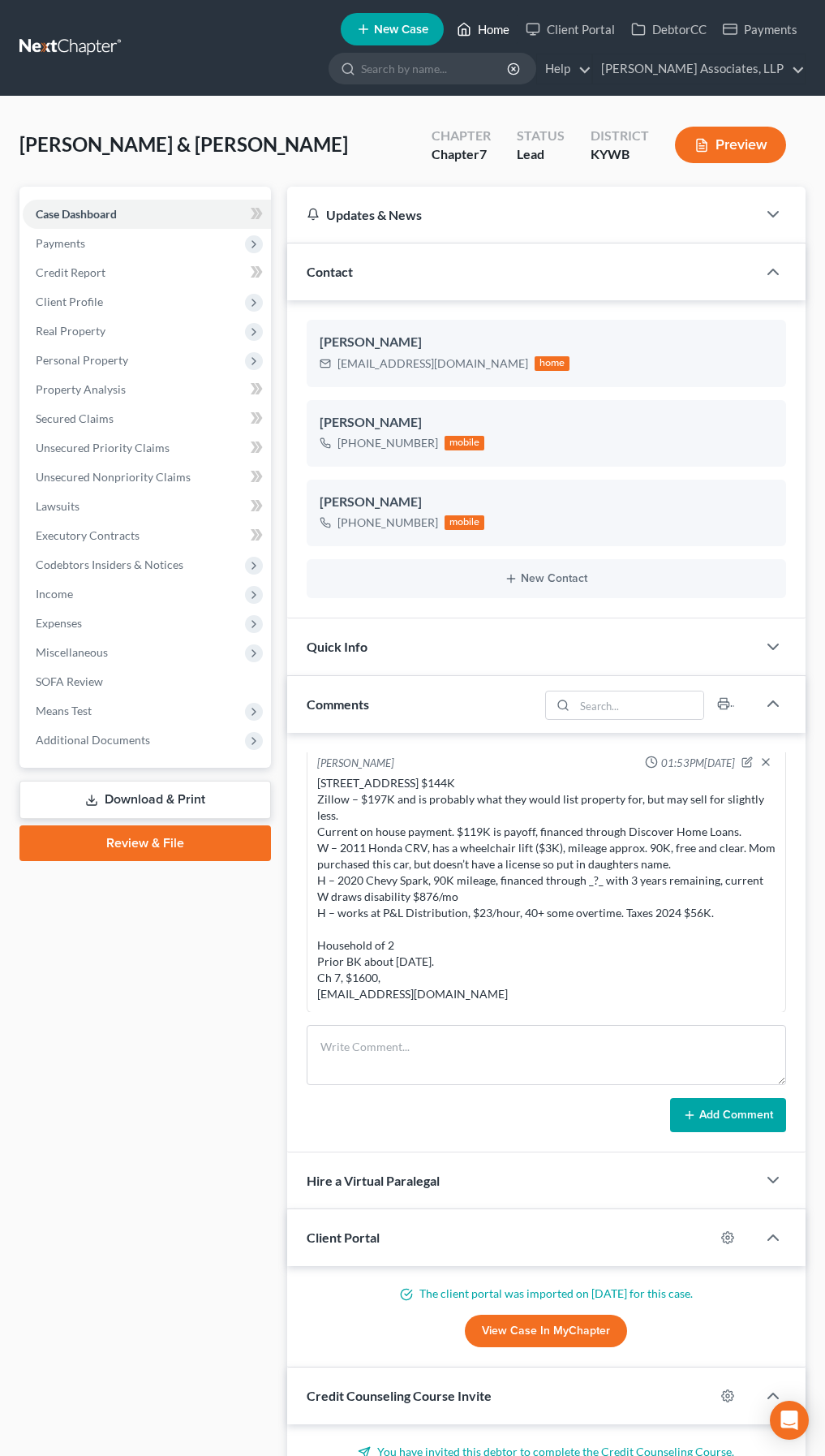
click at [476, 31] on link "Home" at bounding box center [483, 30] width 69 height 30
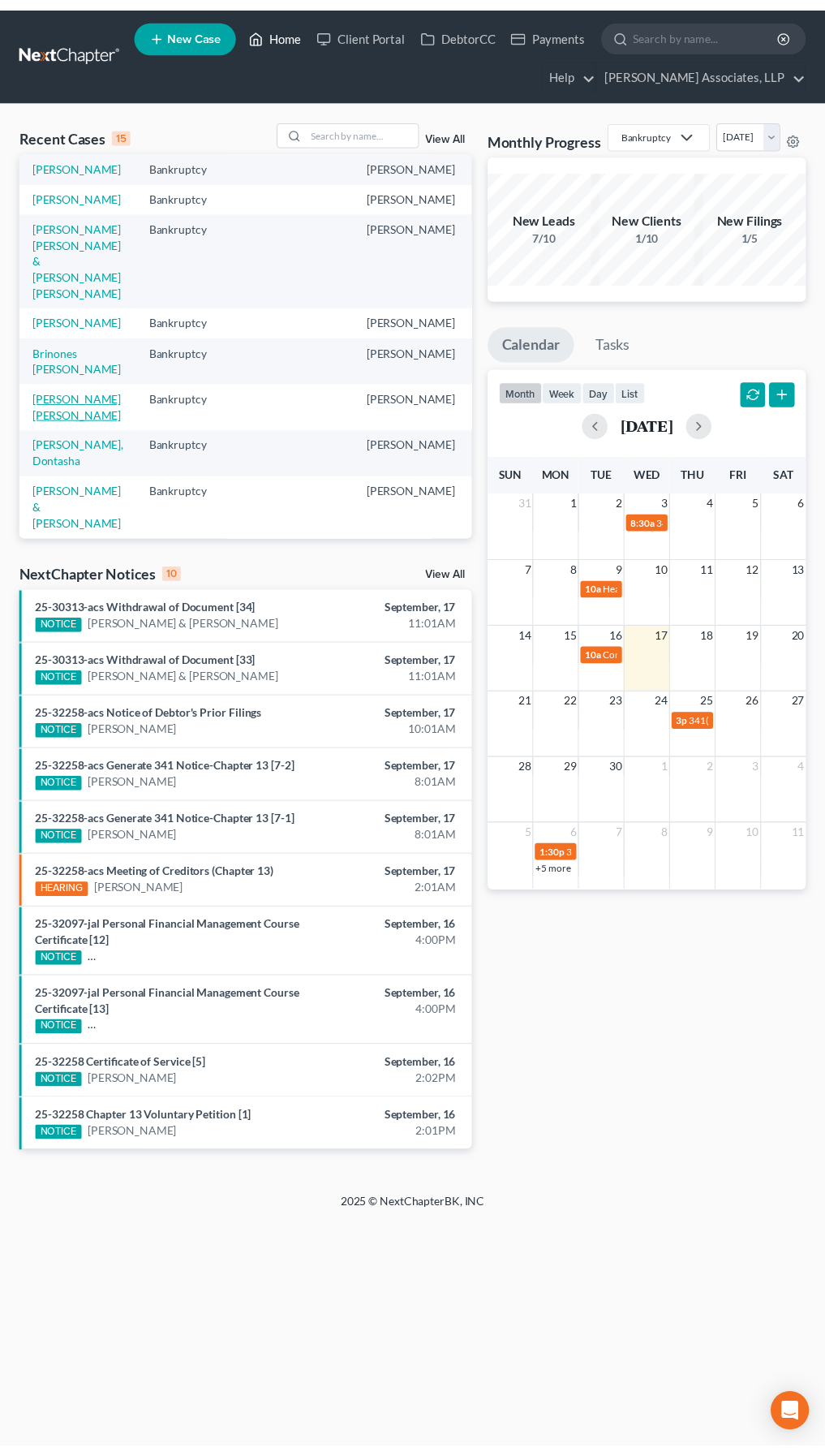
scroll to position [163, 0]
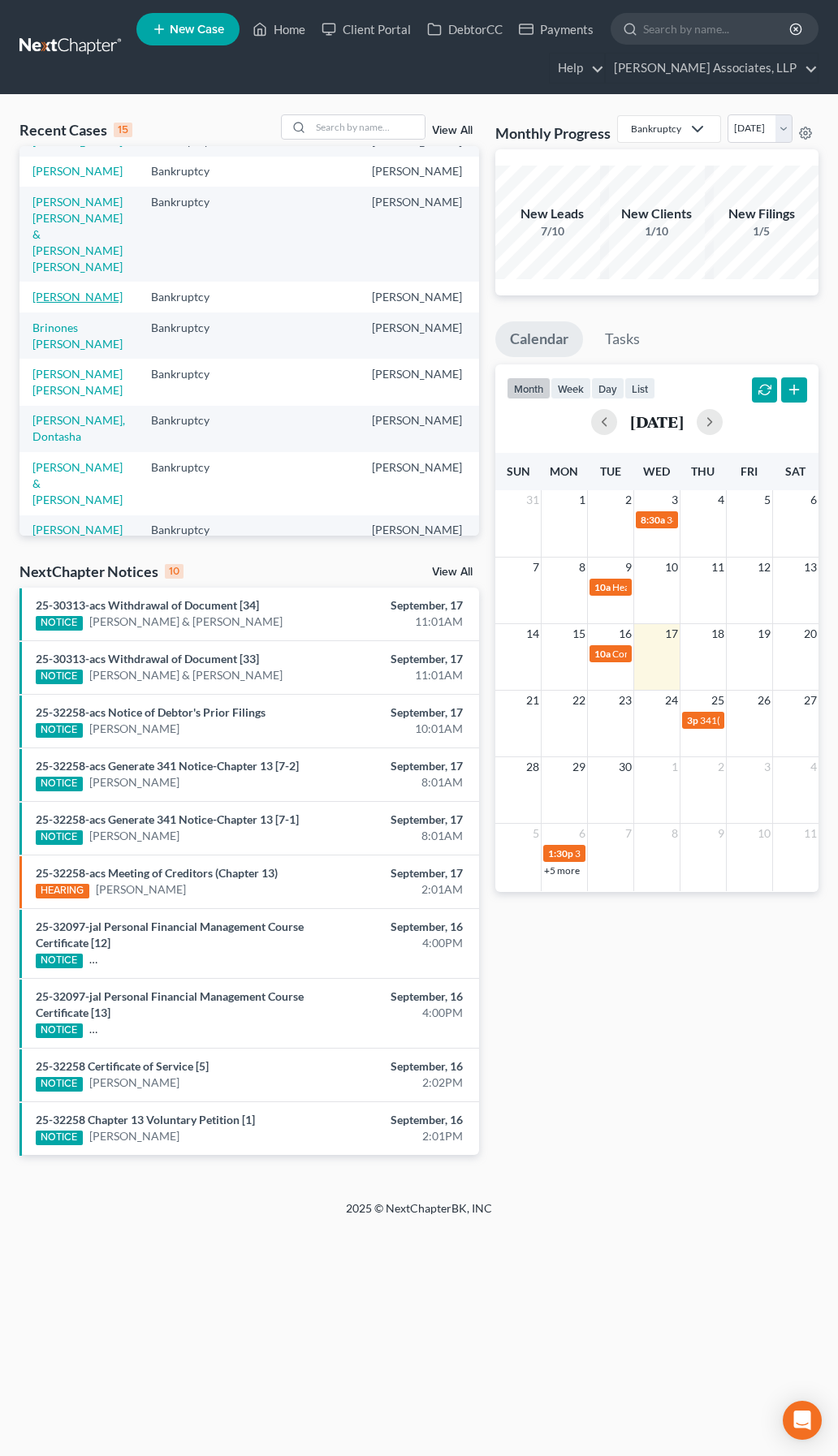
click at [53, 304] on link "Gammons, Ronald" at bounding box center [77, 297] width 90 height 14
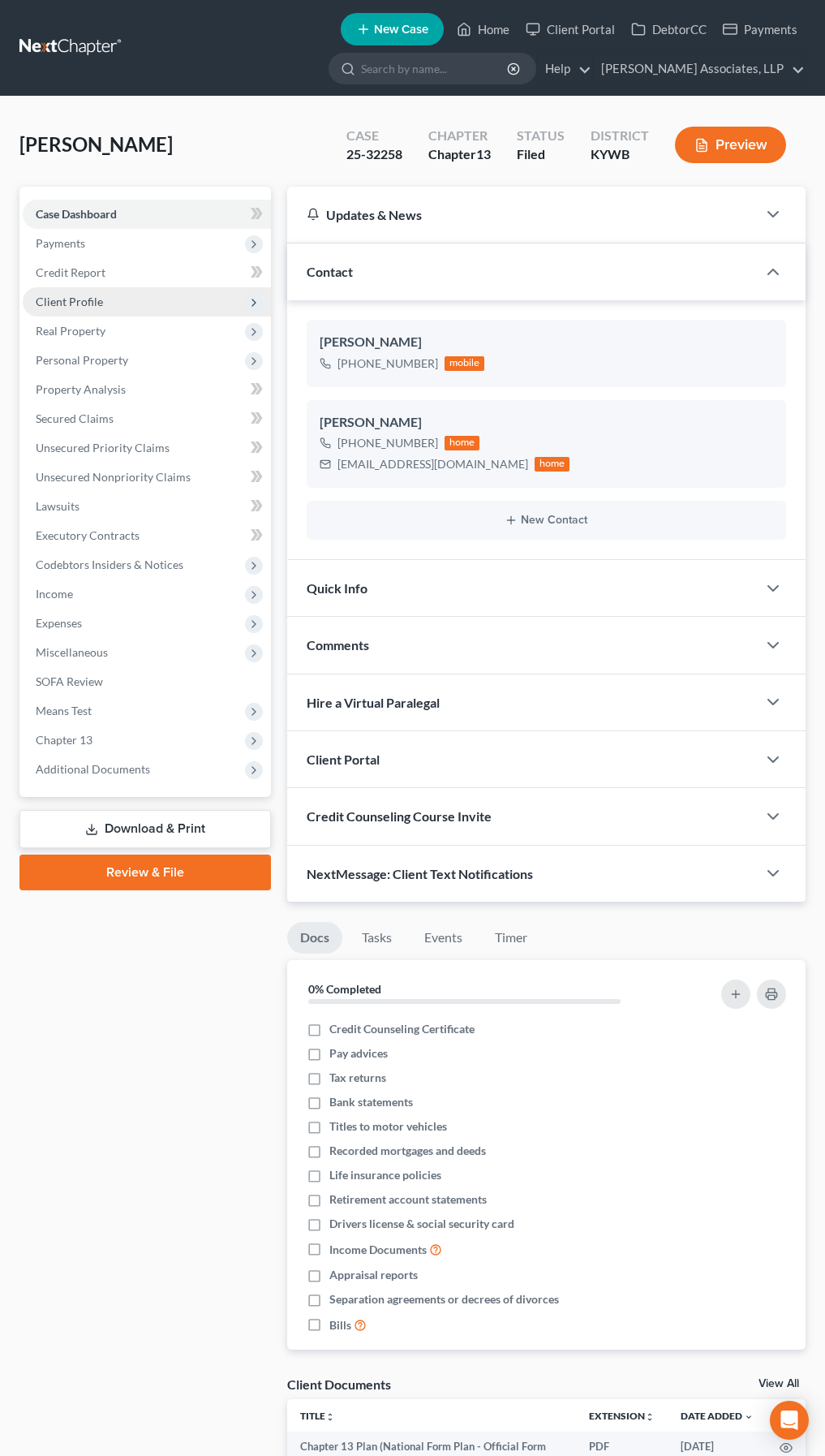
click at [86, 305] on span "Client Profile" at bounding box center [69, 302] width 67 height 14
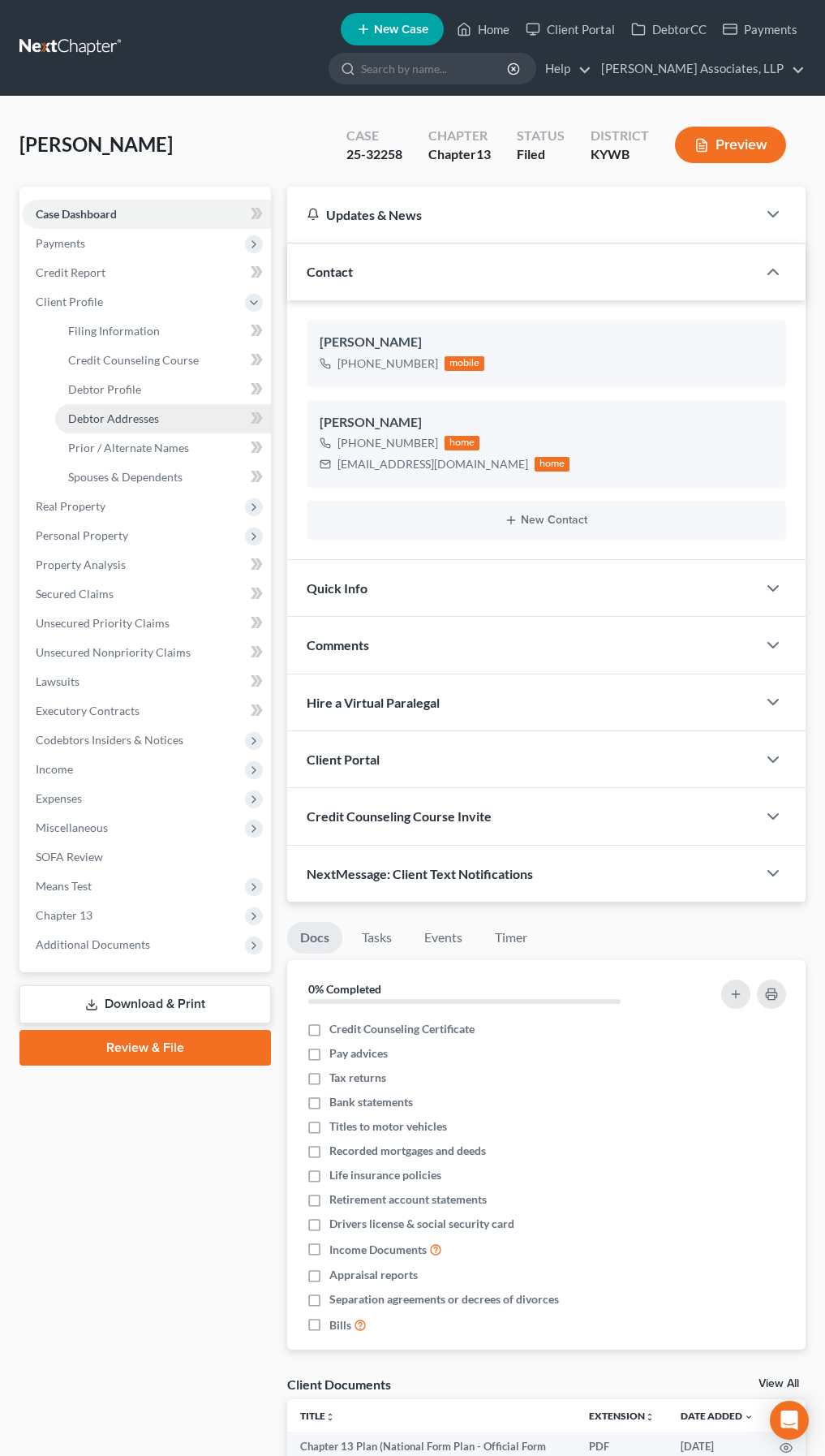
drag, startPoint x: 105, startPoint y: 415, endPoint x: 119, endPoint y: 415, distance: 14.0
click at [106, 415] on span "Debtor Addresses" at bounding box center [113, 418] width 91 height 14
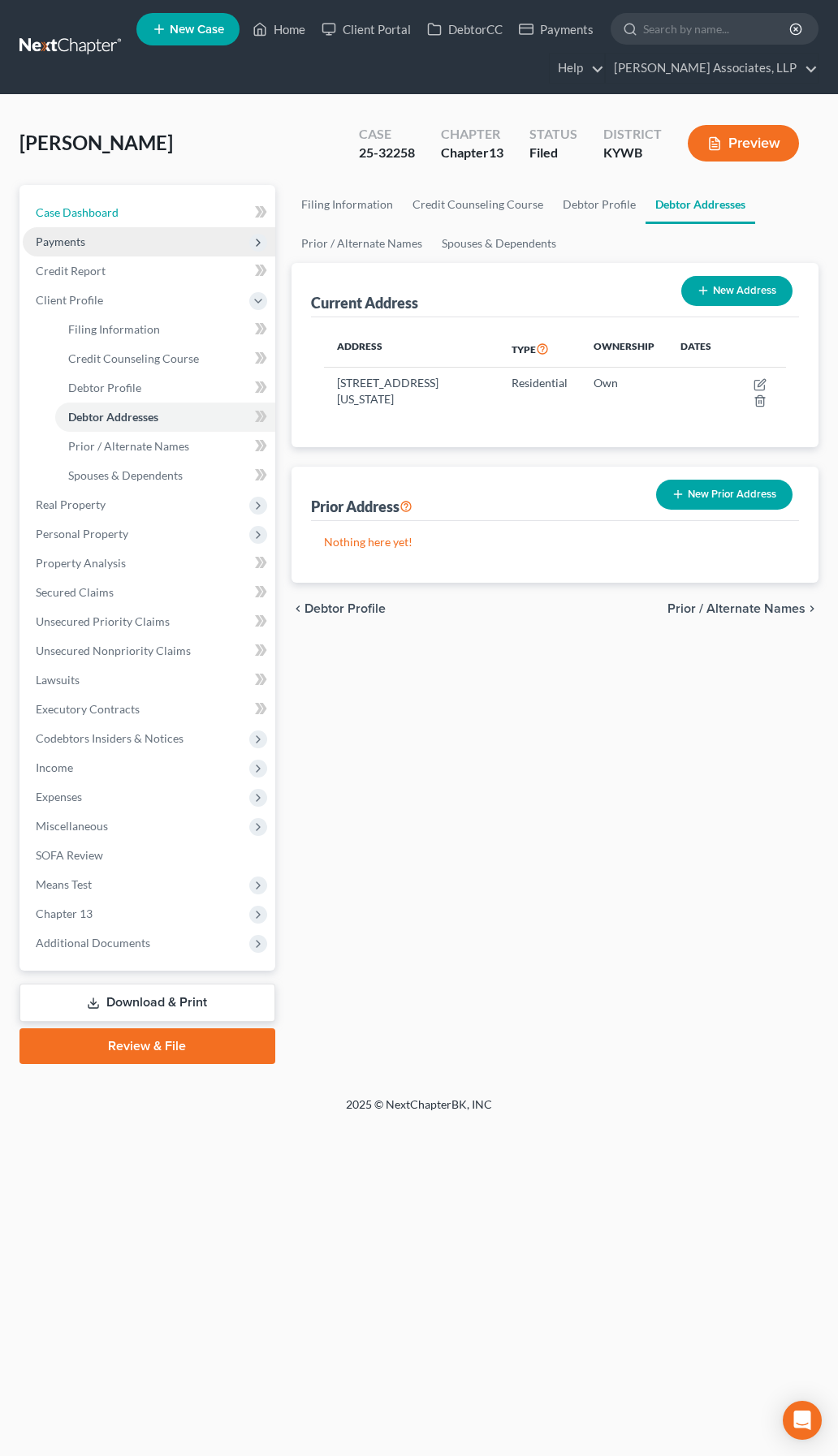
drag, startPoint x: 112, startPoint y: 209, endPoint x: 121, endPoint y: 231, distance: 23.8
click at [112, 209] on span "Case Dashboard" at bounding box center [77, 212] width 83 height 14
